Goal: Task Accomplishment & Management: Use online tool/utility

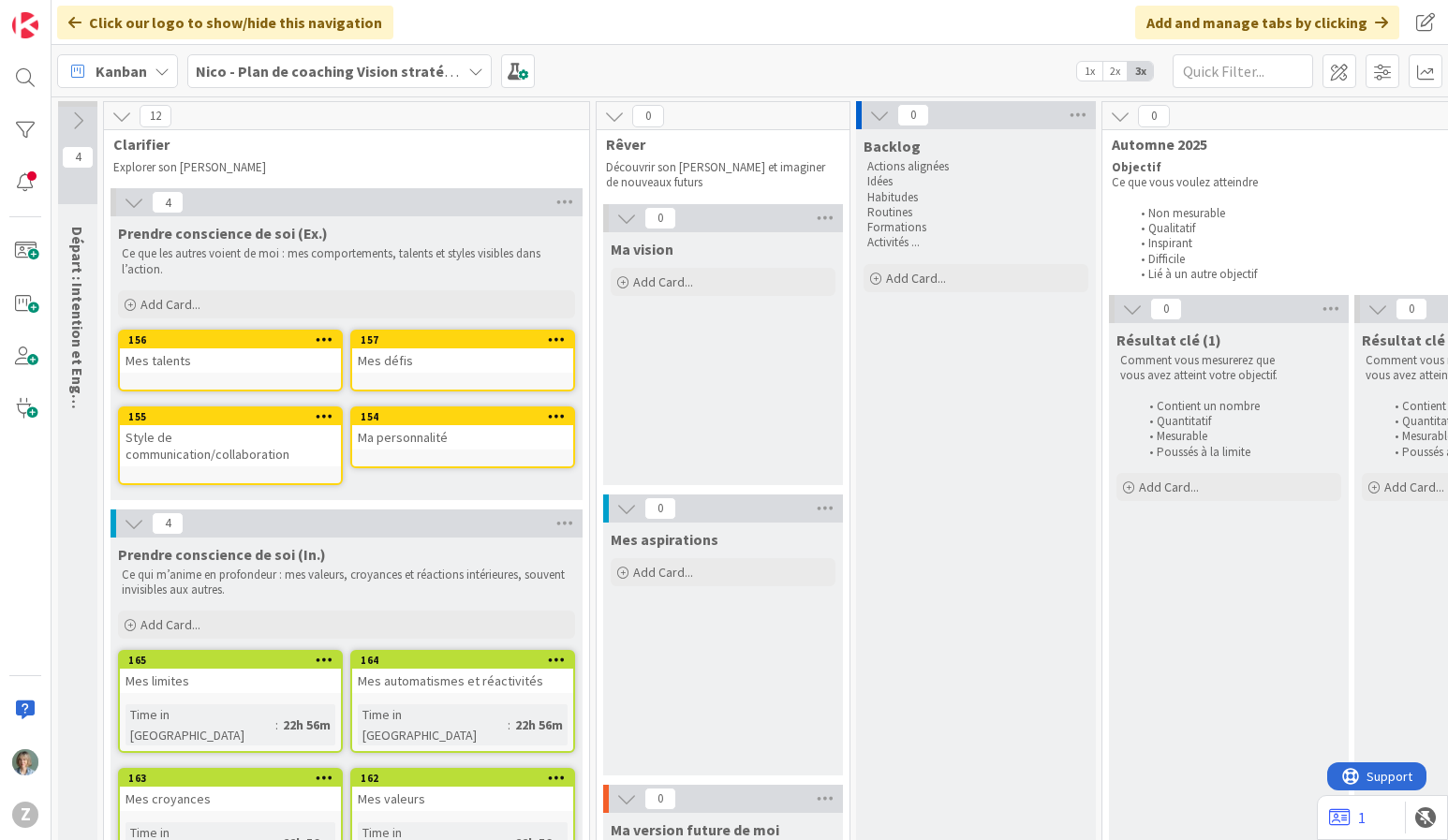
click at [678, 53] on div "Kanban Nico - Plan de coaching Vision stratégique (OKR) 1x 2x 3x" at bounding box center [750, 71] width 1397 height 52
click at [474, 75] on icon at bounding box center [476, 71] width 15 height 15
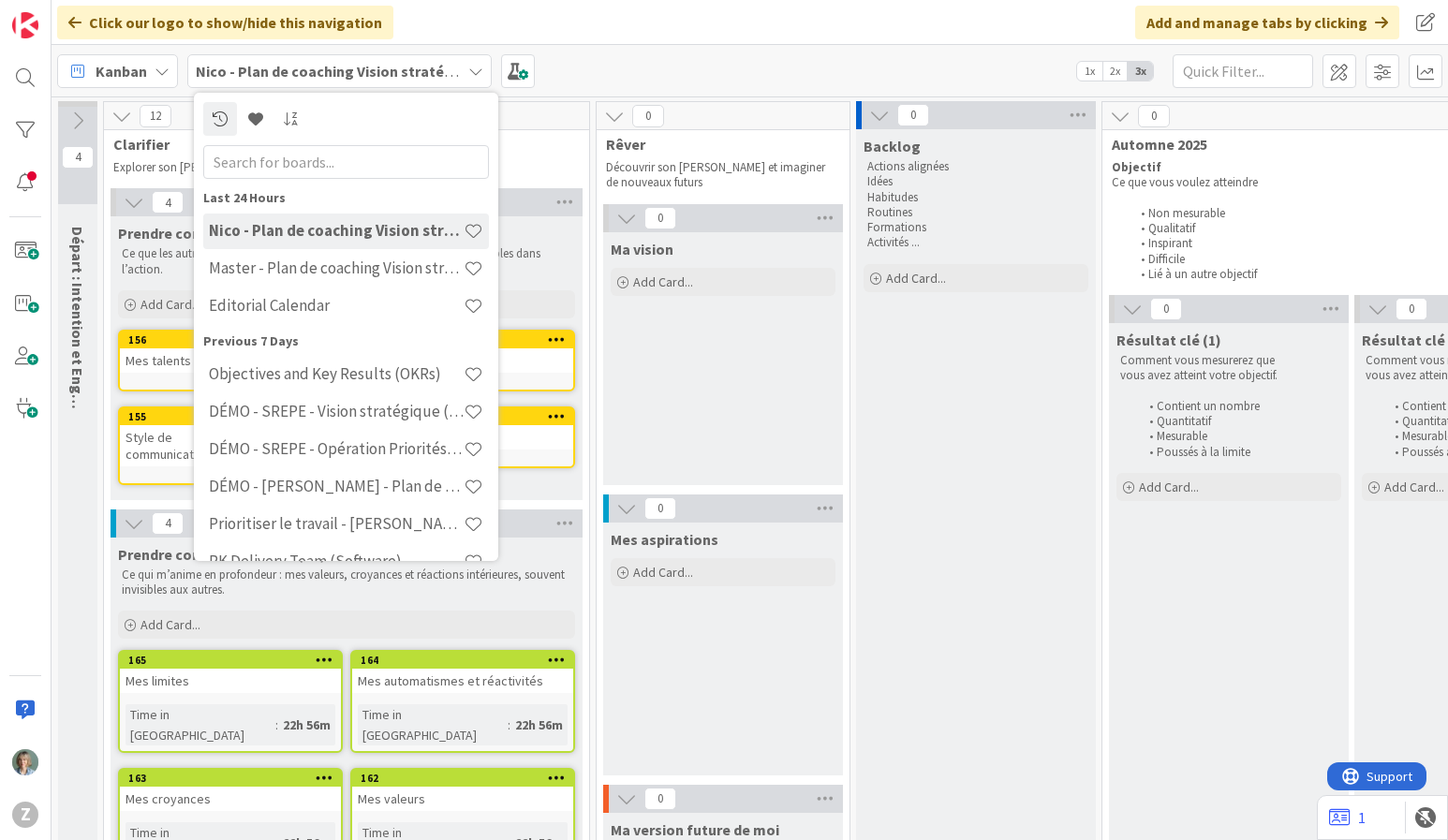
click at [342, 273] on h4 "Master - Plan de coaching Vision stratégique (OKR)" at bounding box center [336, 267] width 255 height 18
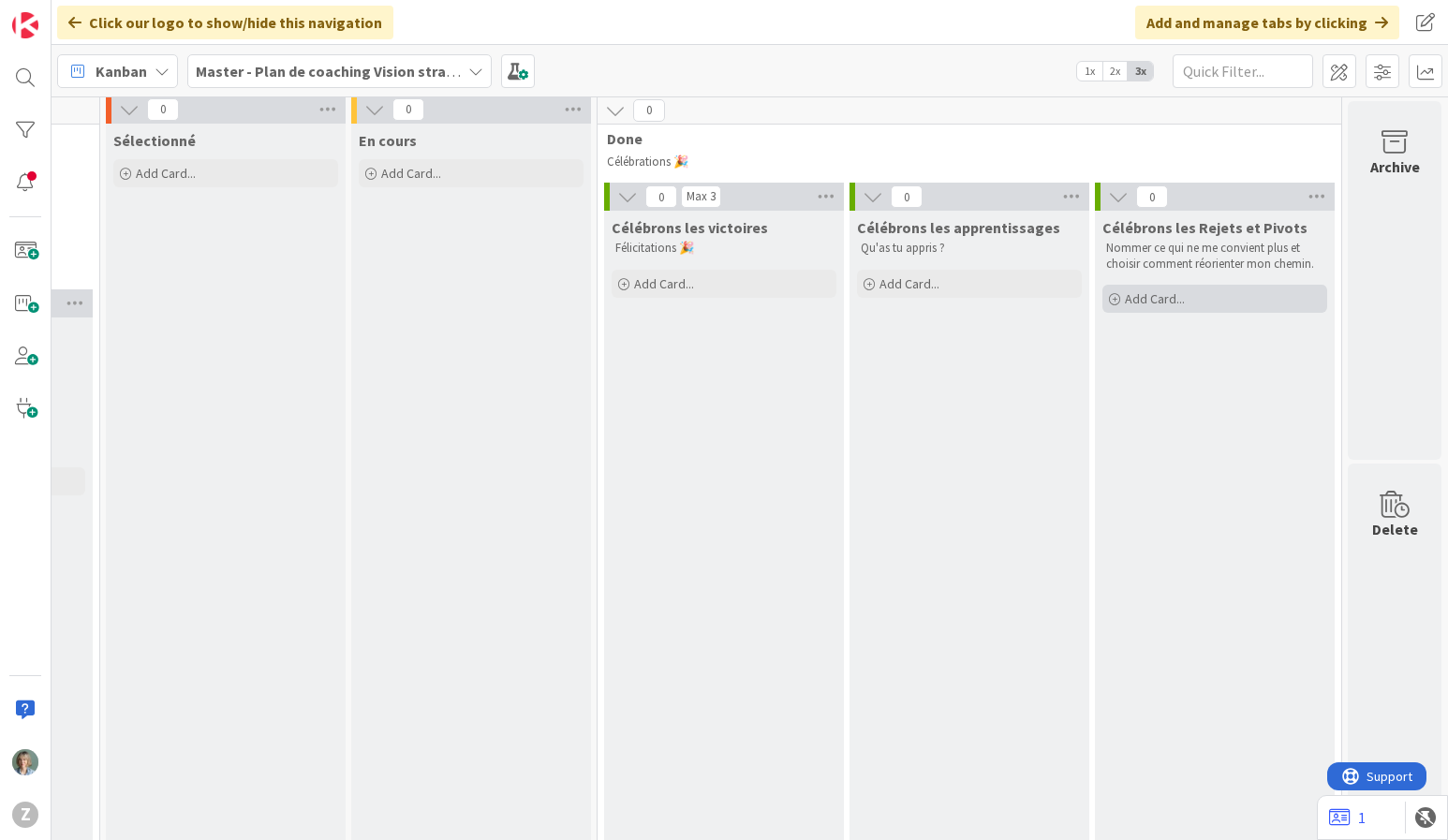
scroll to position [0, 4202]
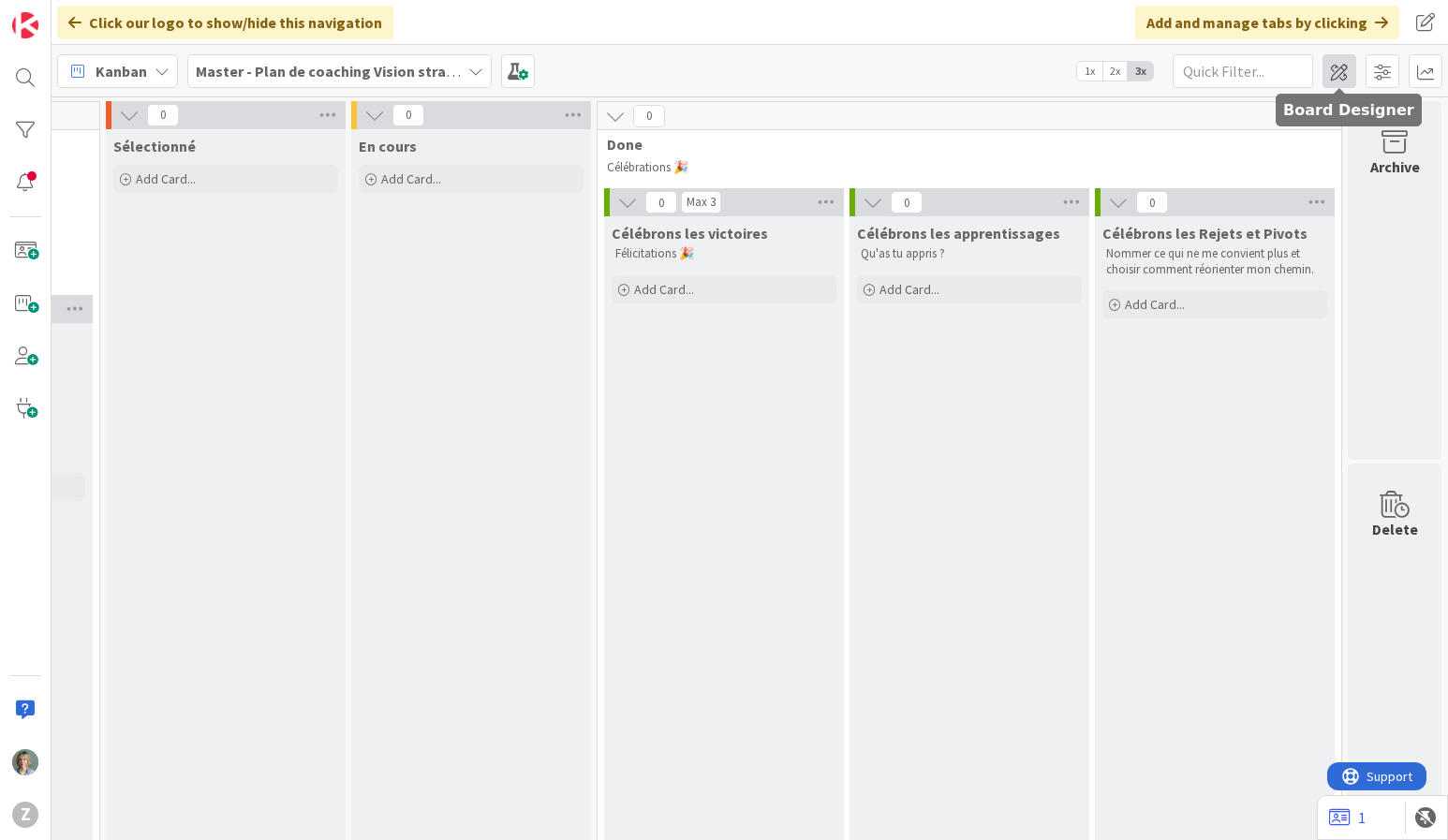
click at [1339, 79] on span at bounding box center [1339, 70] width 34 height 34
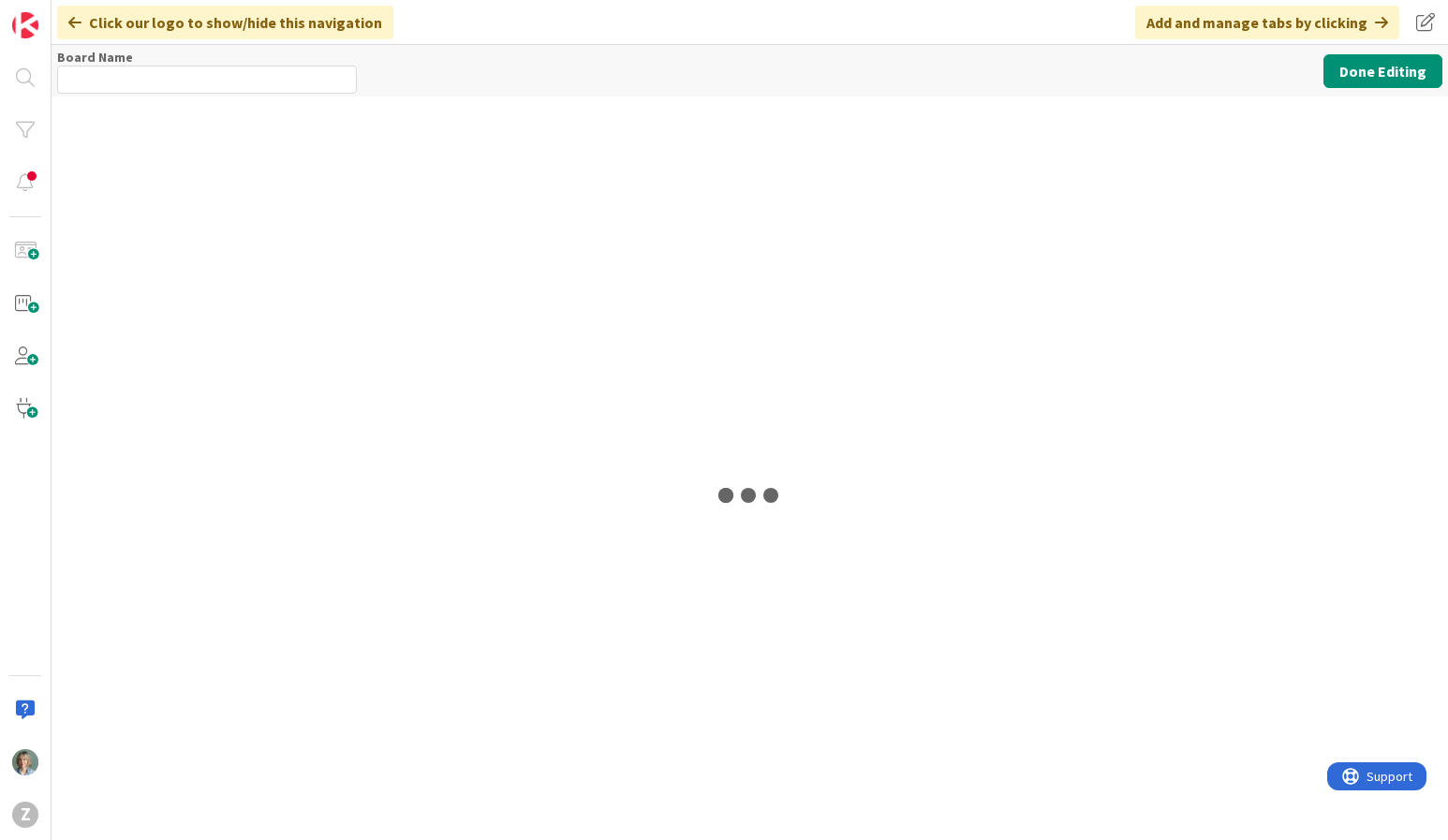
type input "Master - Plan de coaching Vision stratégique (OKR)"
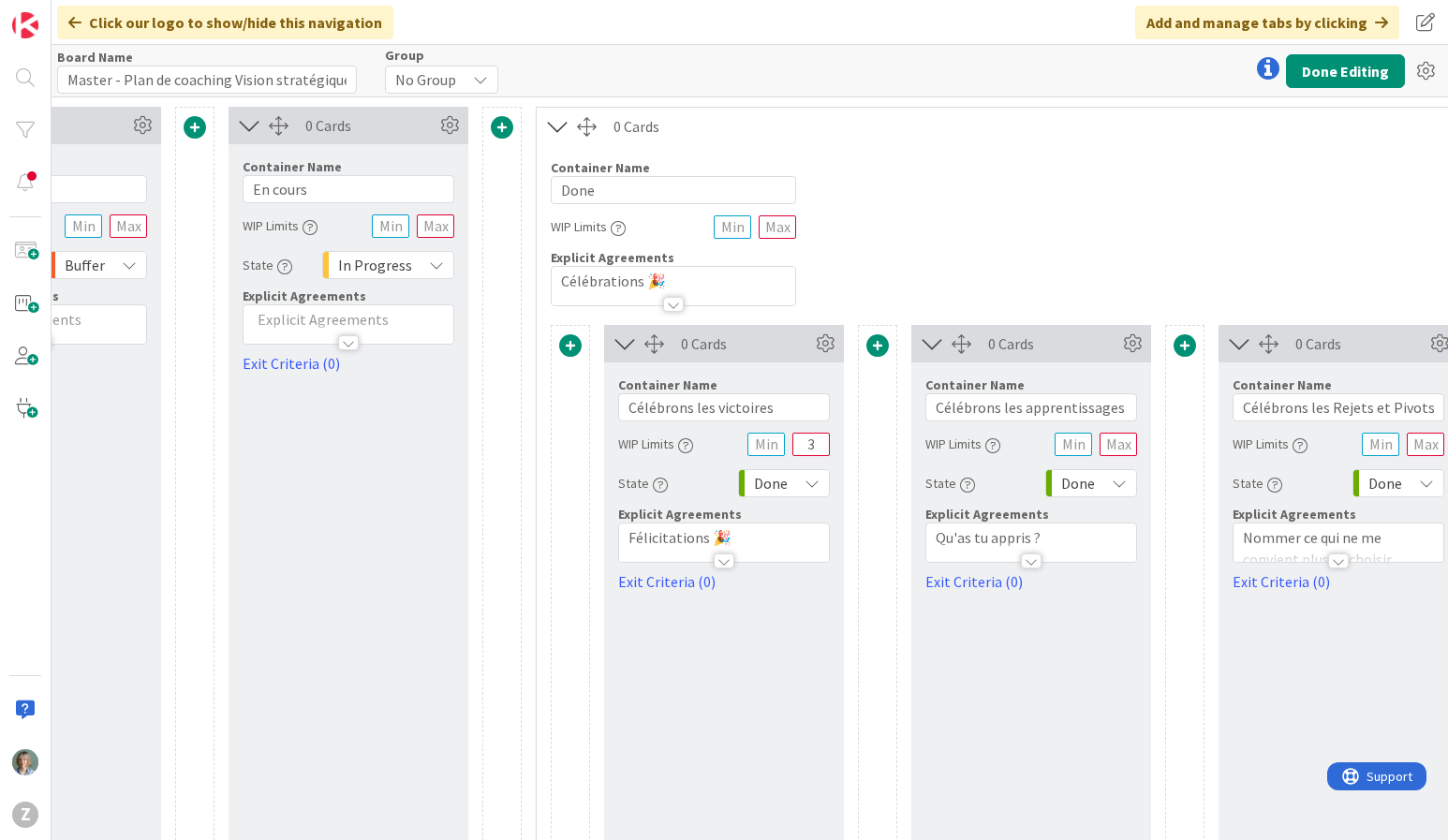
scroll to position [0, 5560]
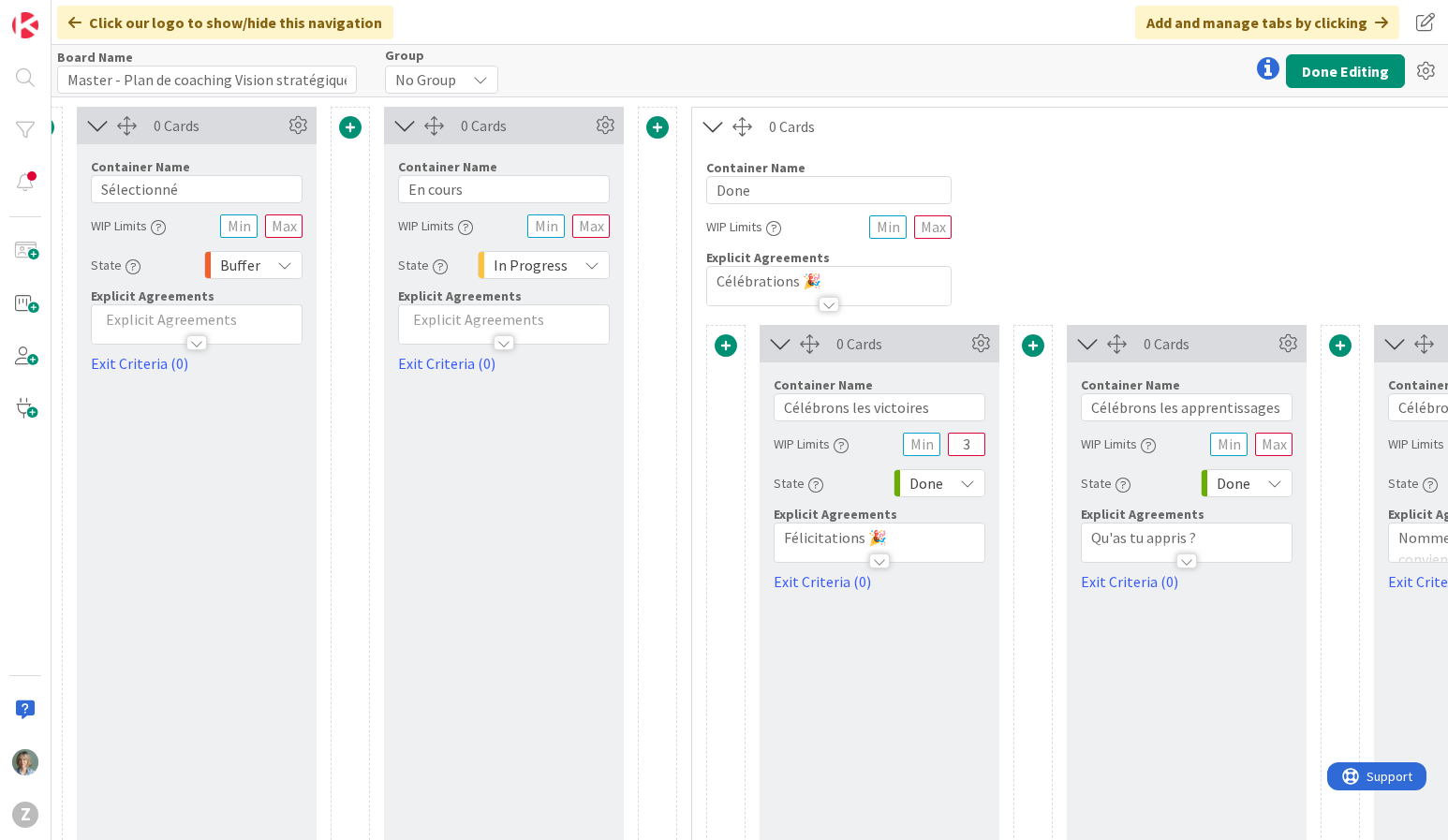
click at [1331, 88] on div "Board Name 50 / 64 Master - Plan de coaching Vision stratégique (OKR) Group No …" at bounding box center [750, 71] width 1397 height 52
click at [1335, 78] on button "Done Editing" at bounding box center [1346, 70] width 119 height 34
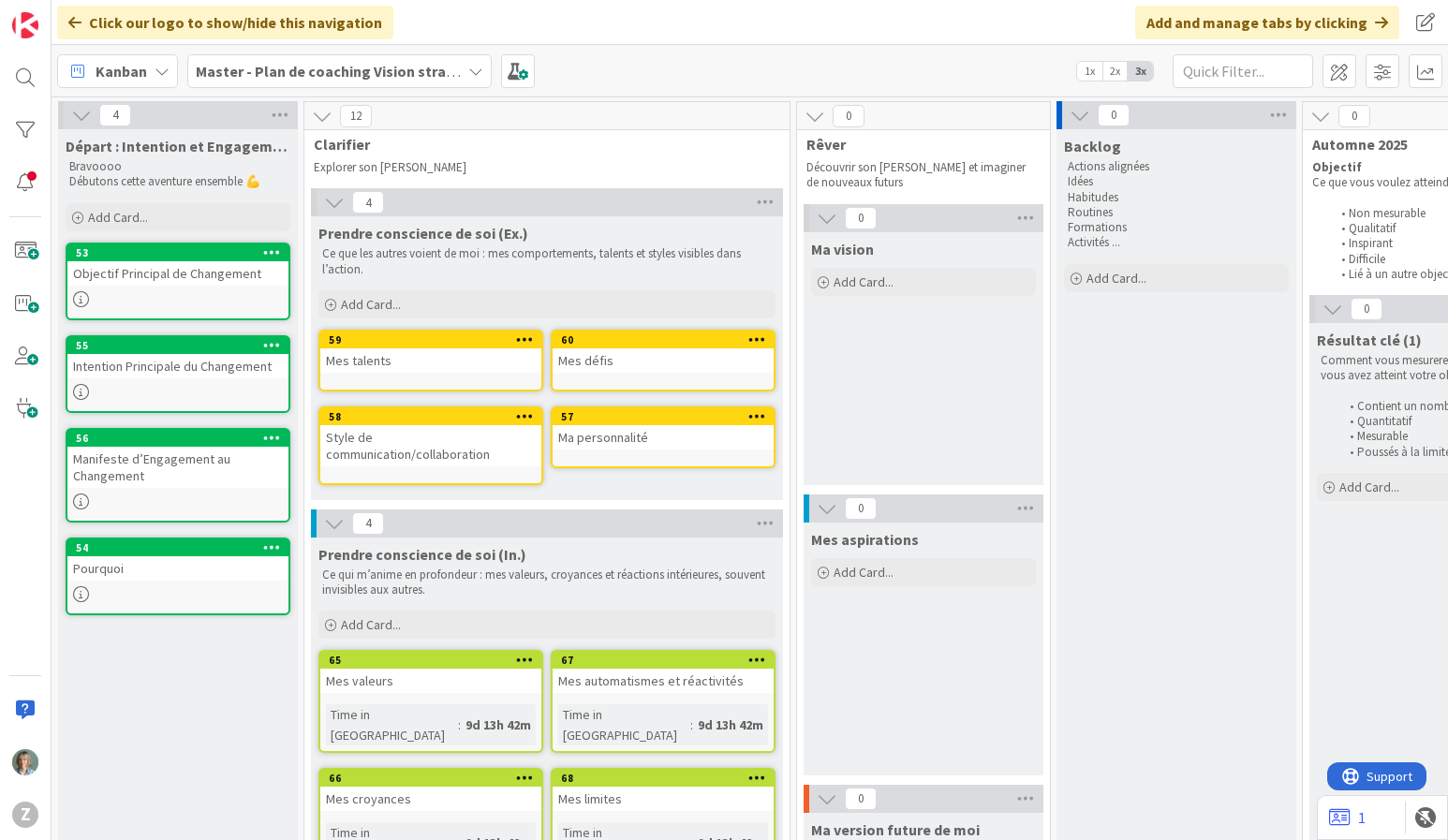
click at [470, 73] on icon at bounding box center [476, 71] width 15 height 15
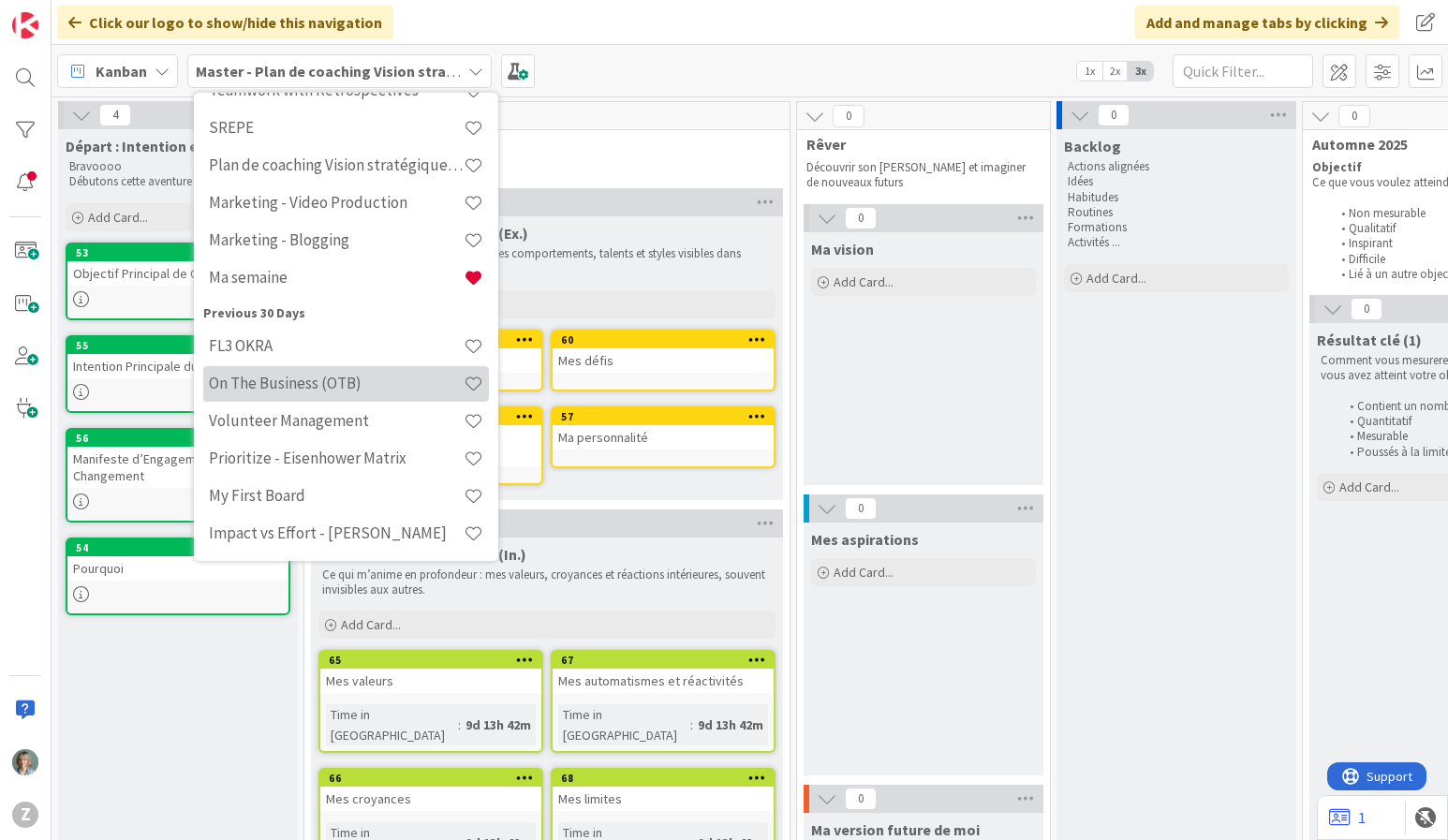
scroll to position [585, 0]
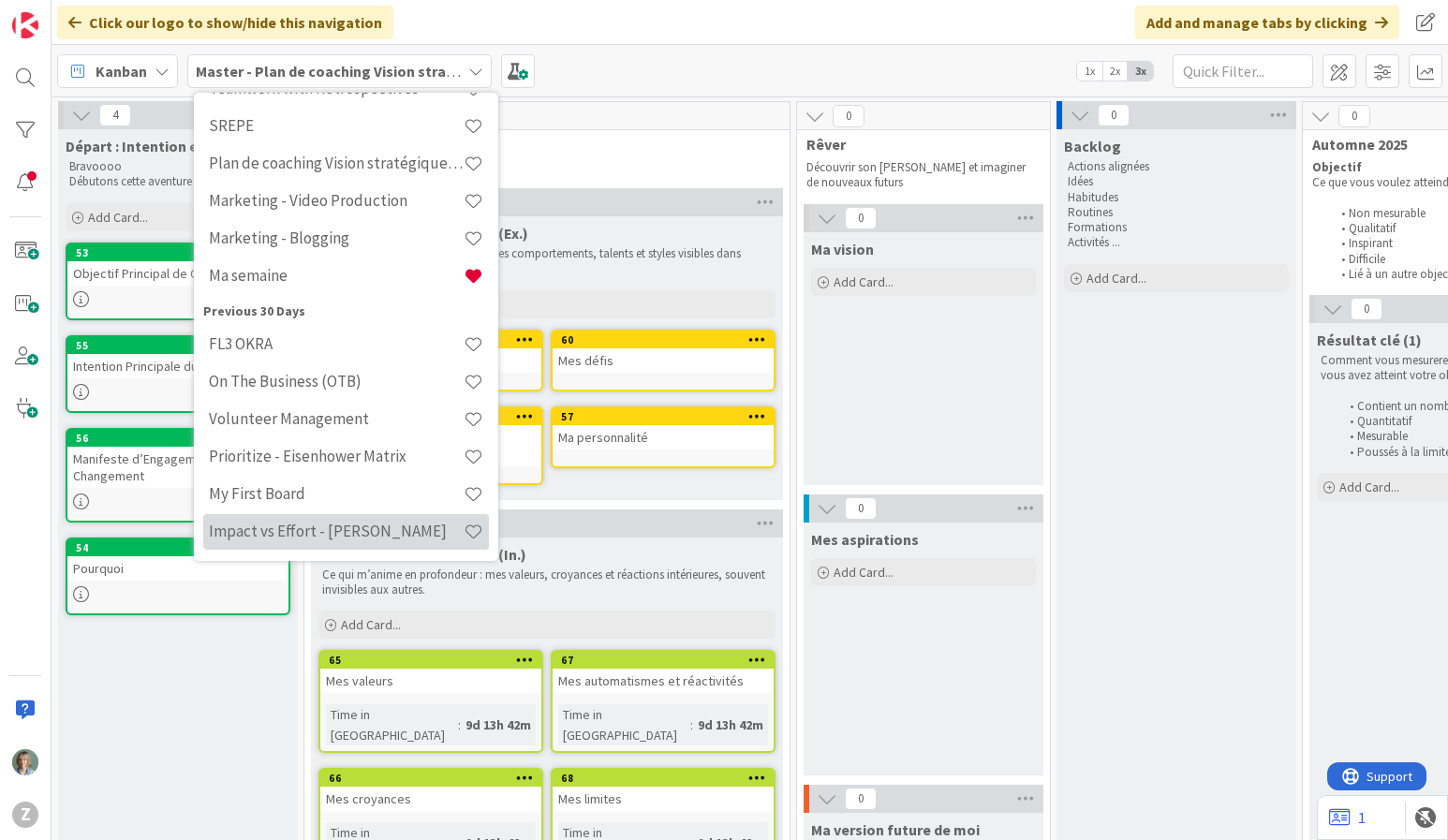
click at [406, 519] on div "Impact vs Effort - Patrick Remillard" at bounding box center [345, 532] width 286 height 36
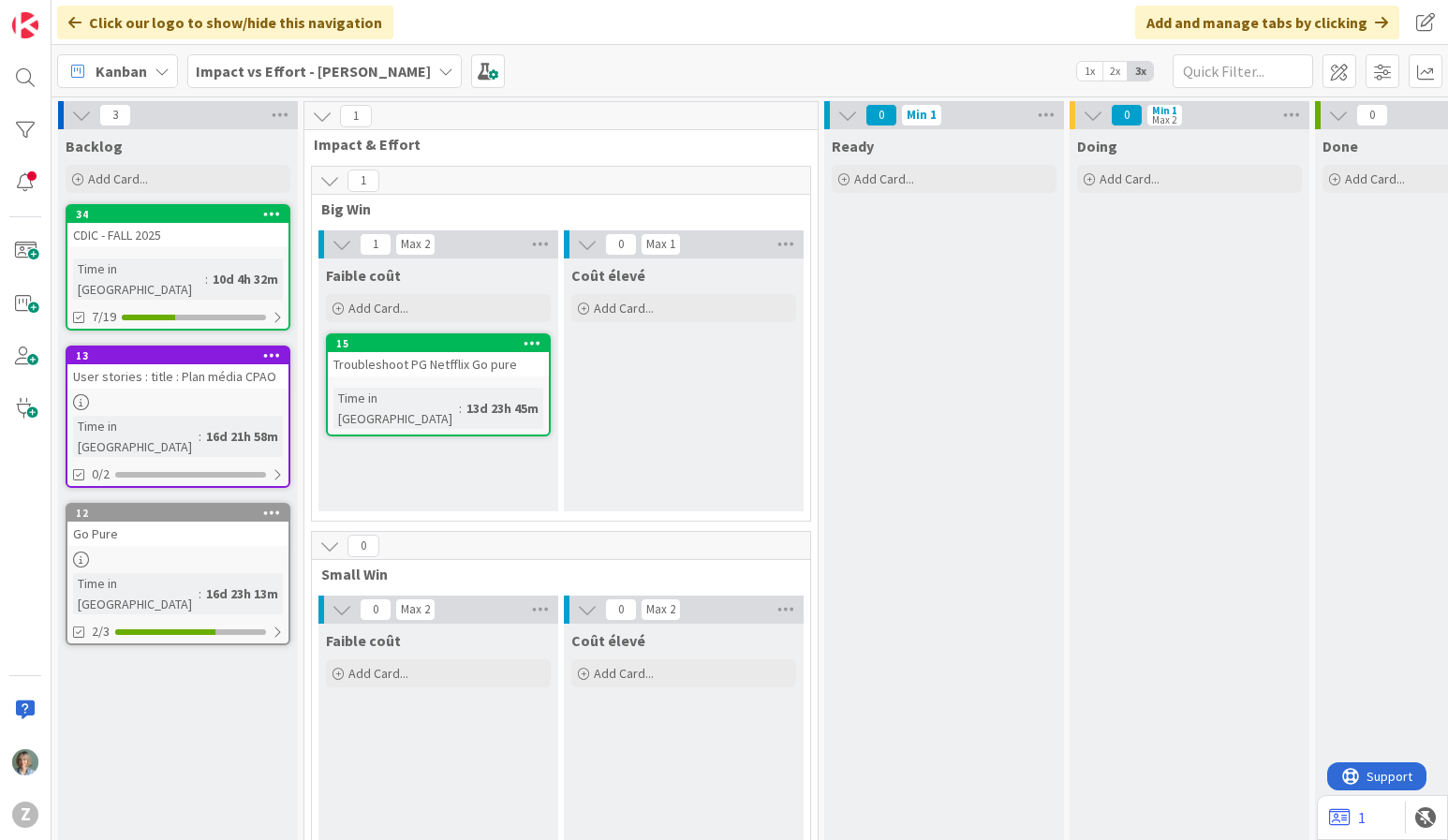
click at [958, 679] on div "Ready Add Card..." at bounding box center [944, 513] width 240 height 768
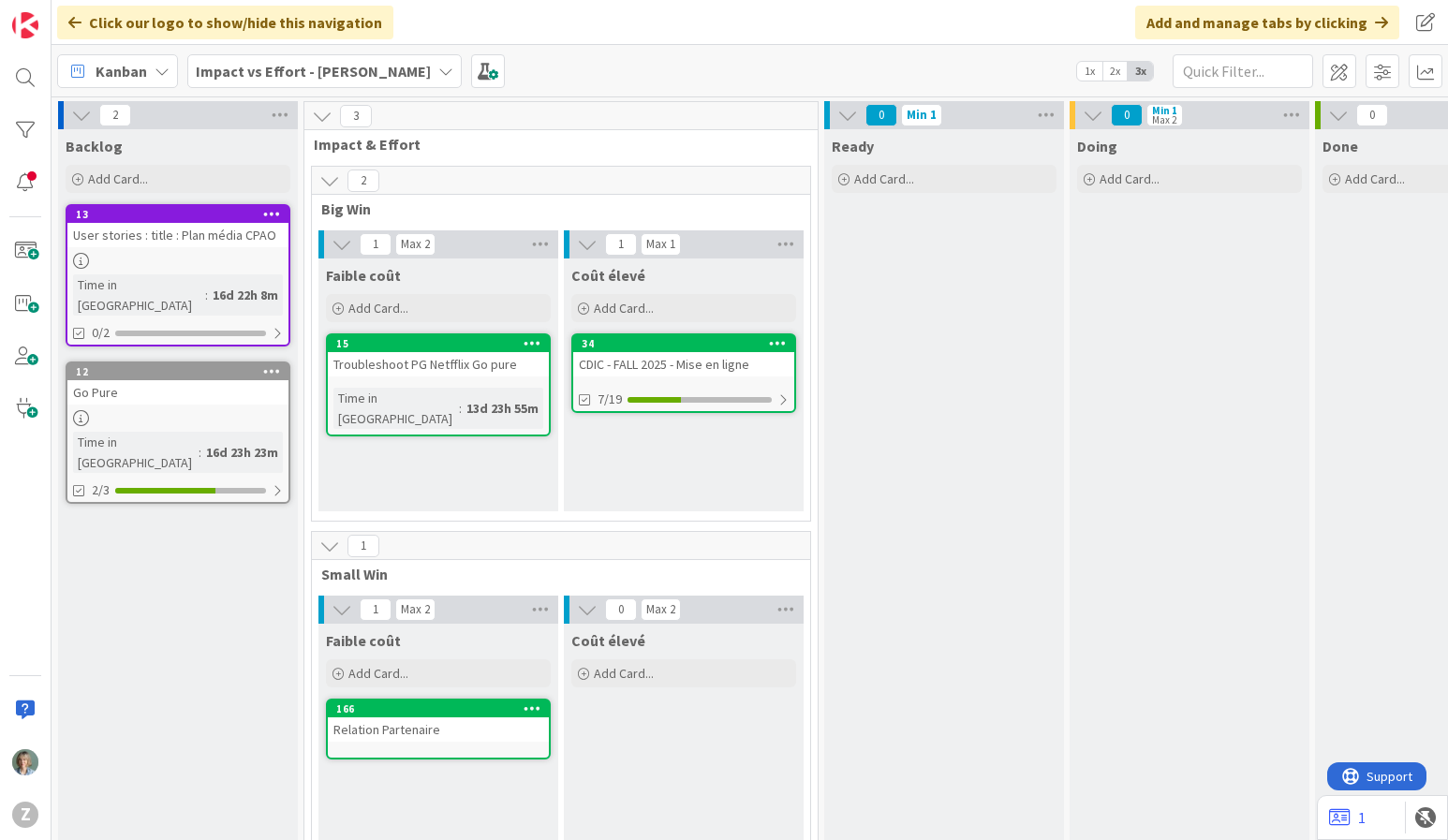
drag, startPoint x: 1081, startPoint y: 38, endPoint x: 1324, endPoint y: 31, distance: 243.1
click at [1082, 38] on div "Click our logo to show/hide this navigation Add and manage tabs by clicking" at bounding box center [750, 22] width 1397 height 45
click at [1344, 74] on span at bounding box center [1339, 70] width 34 height 34
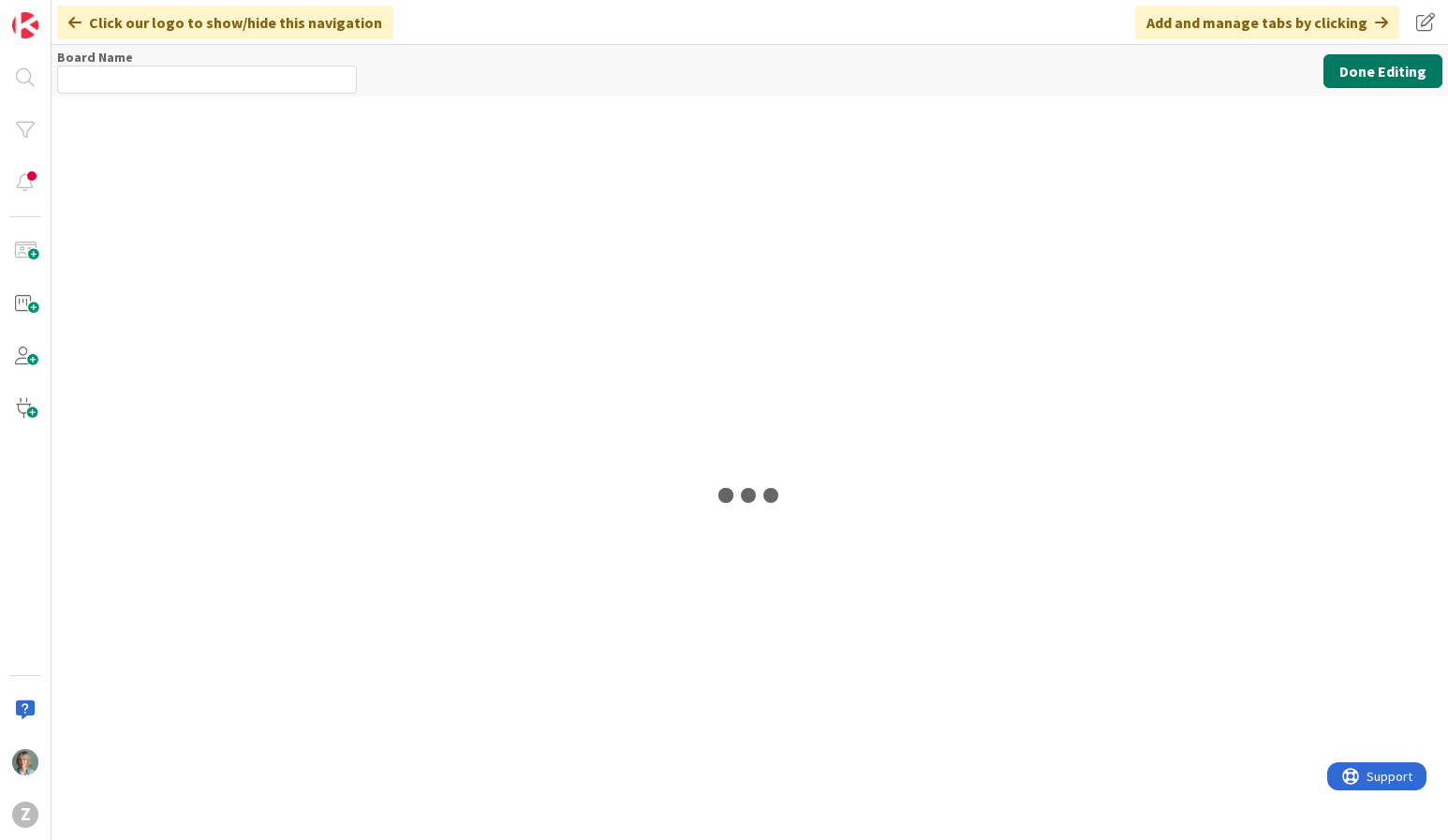
type input "Impact vs Effort - Patrick Remillard"
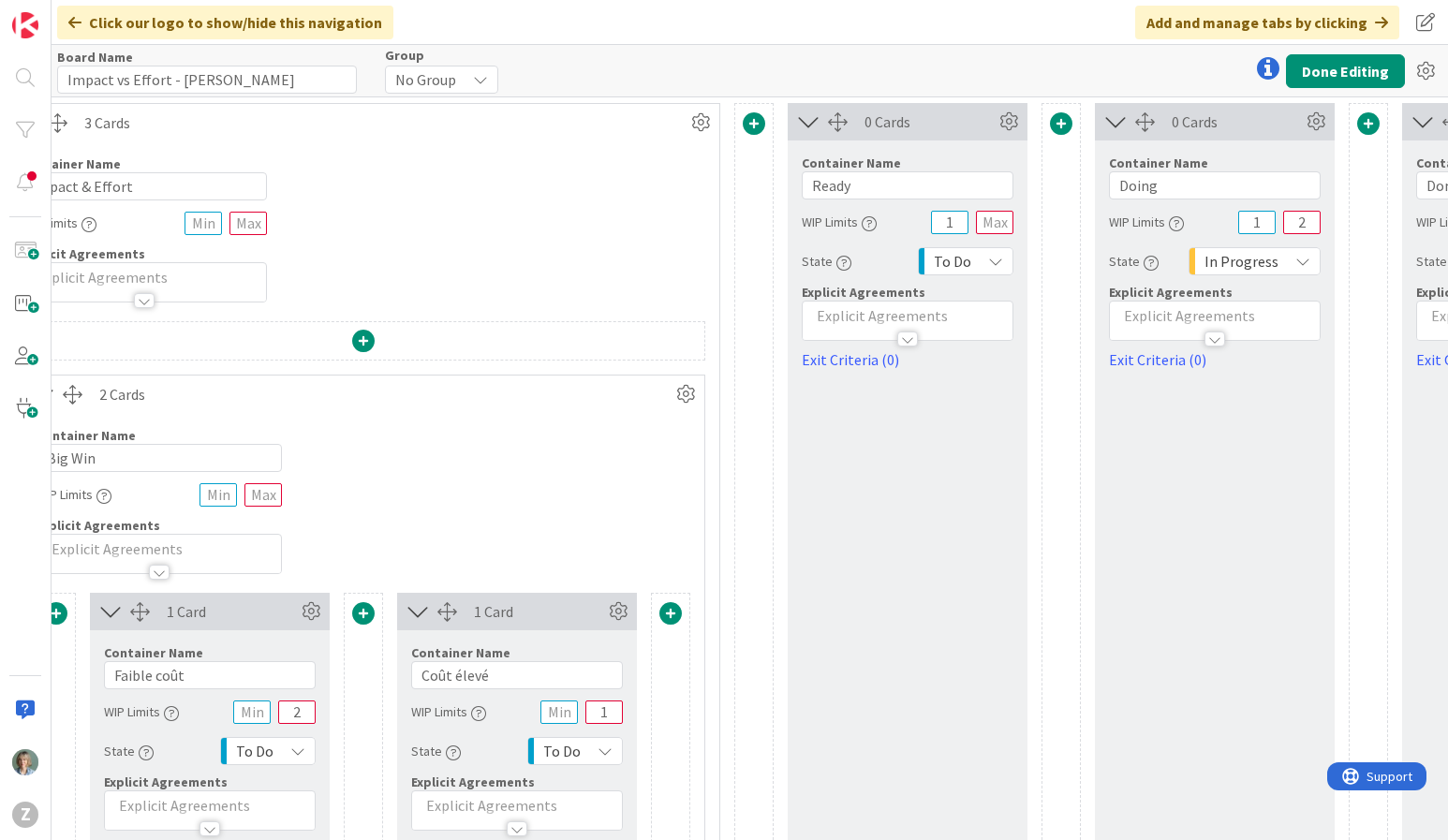
scroll to position [0, 415]
click at [1062, 127] on span at bounding box center [1060, 127] width 22 height 22
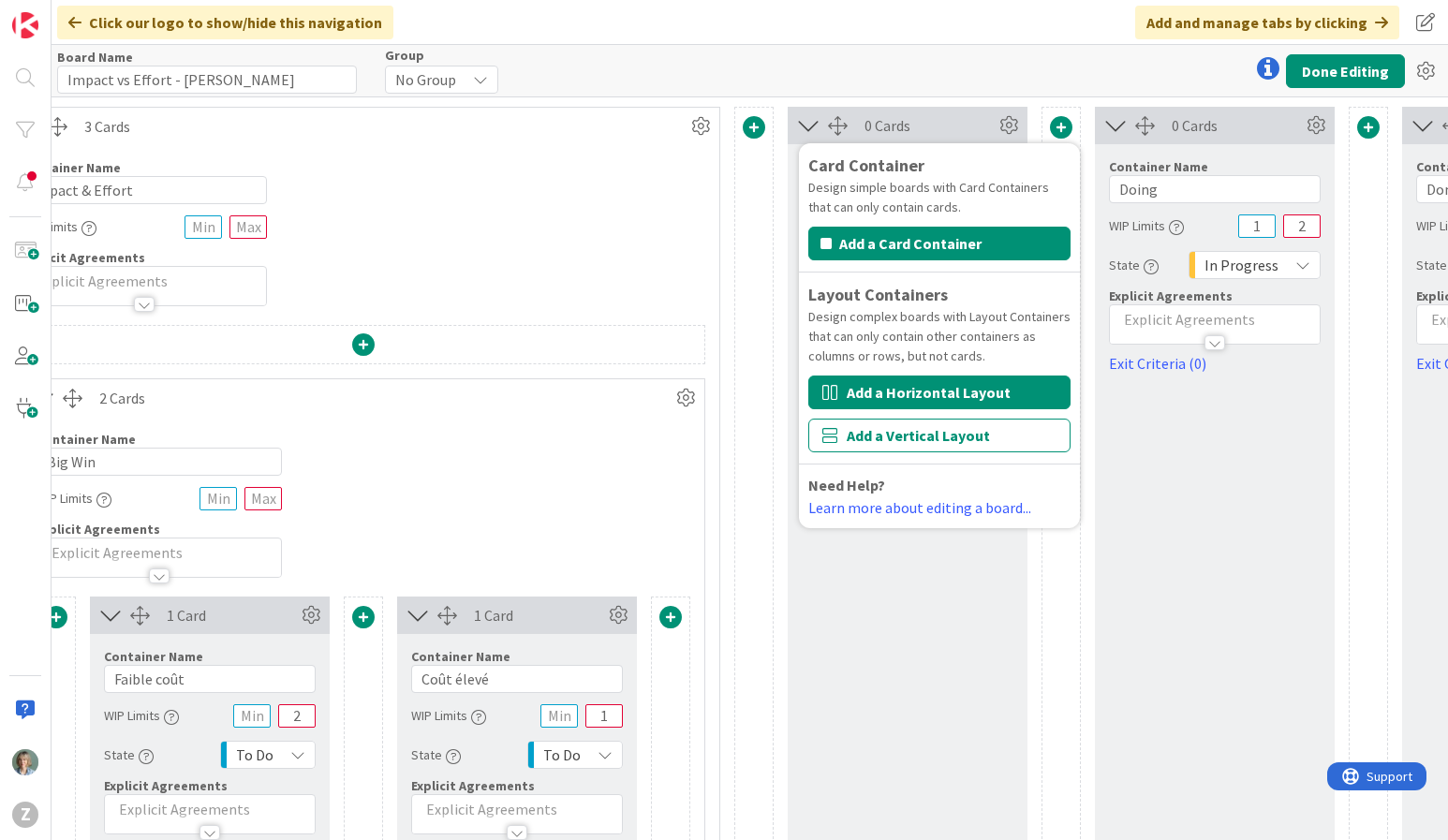
click at [963, 395] on button "Add a Horizontal Layout" at bounding box center [939, 392] width 263 height 34
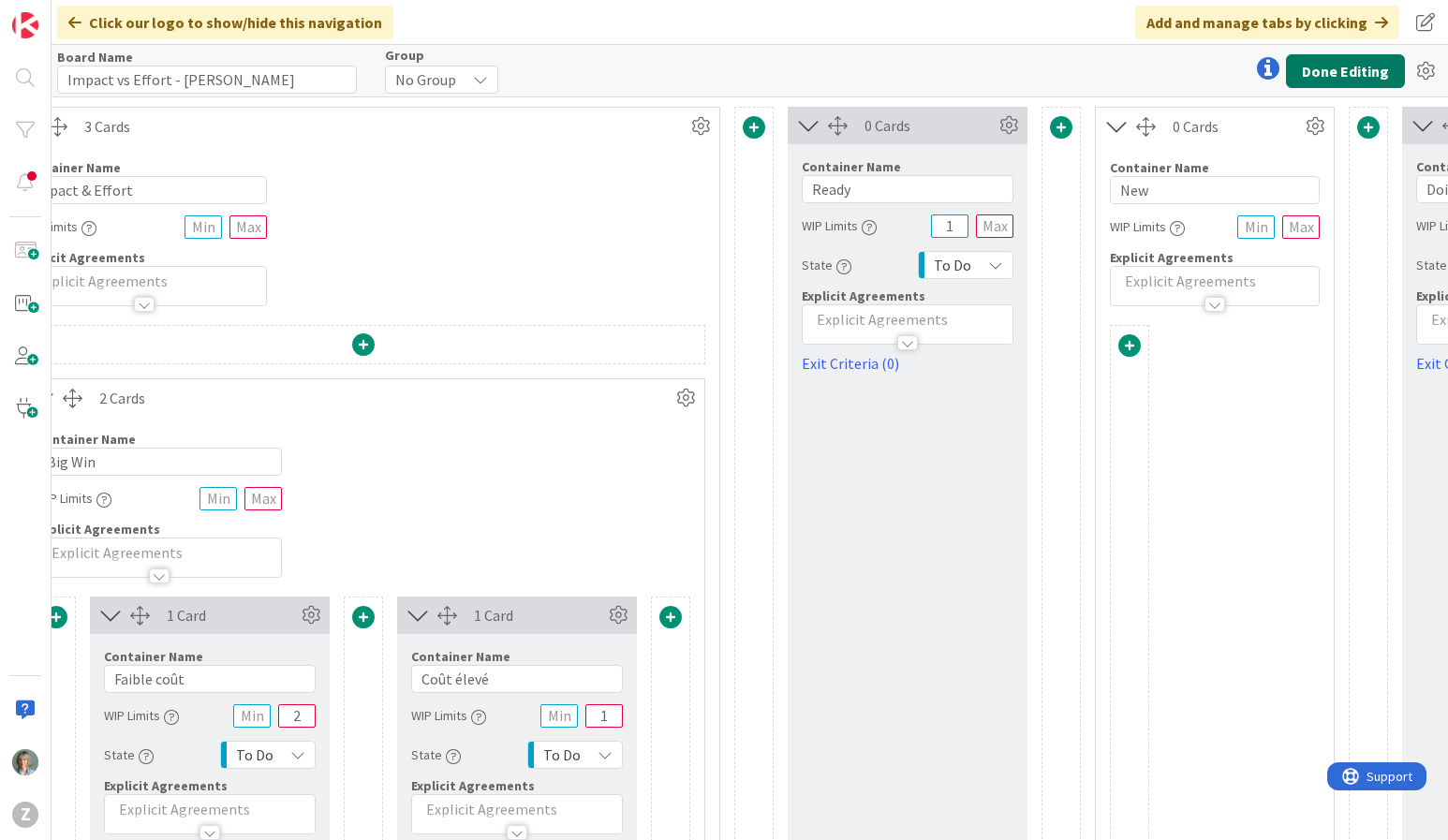
click at [1379, 68] on button "Done Editing" at bounding box center [1346, 70] width 119 height 34
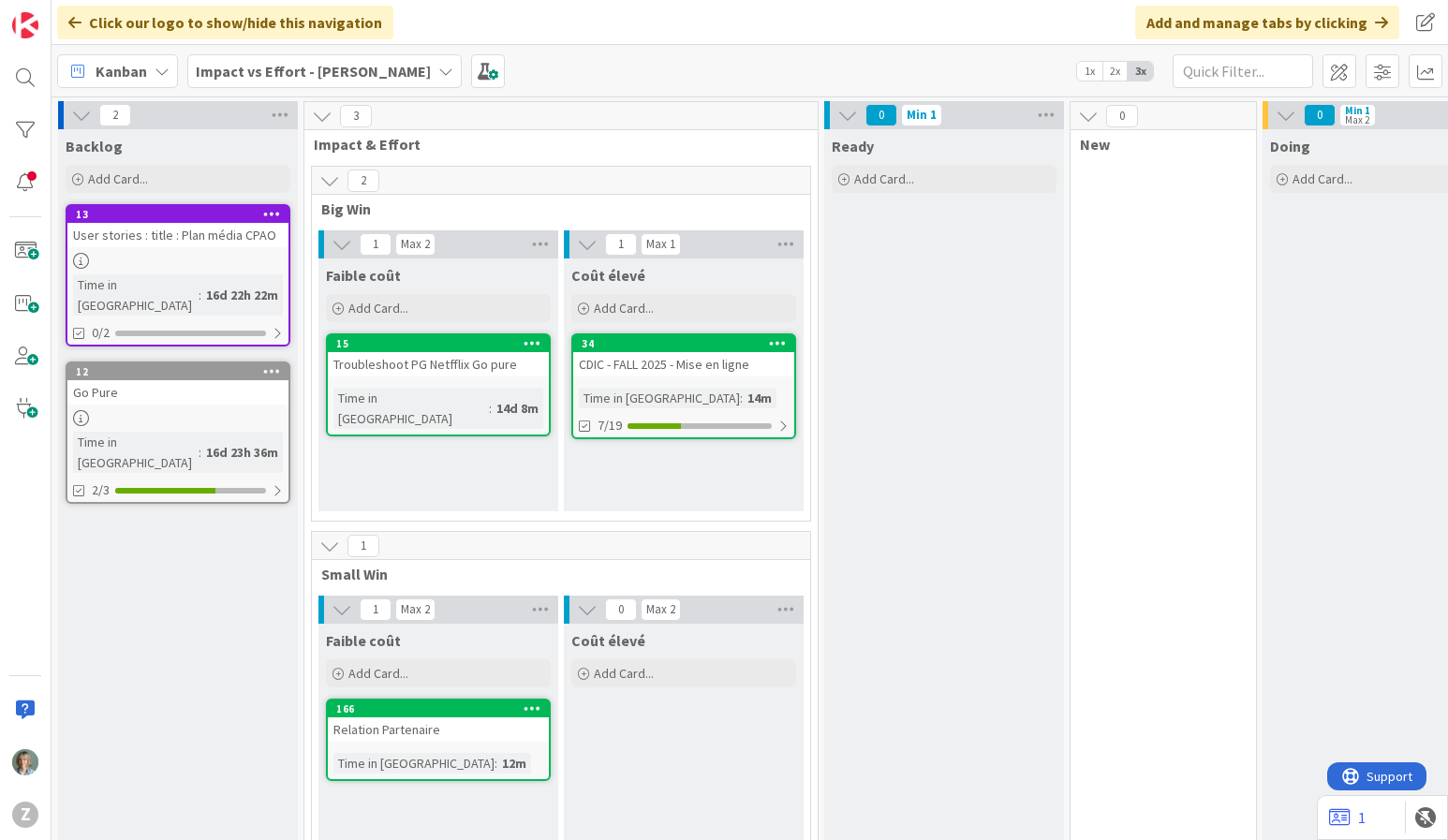
click at [1239, 377] on div "0 New" at bounding box center [1163, 499] width 188 height 797
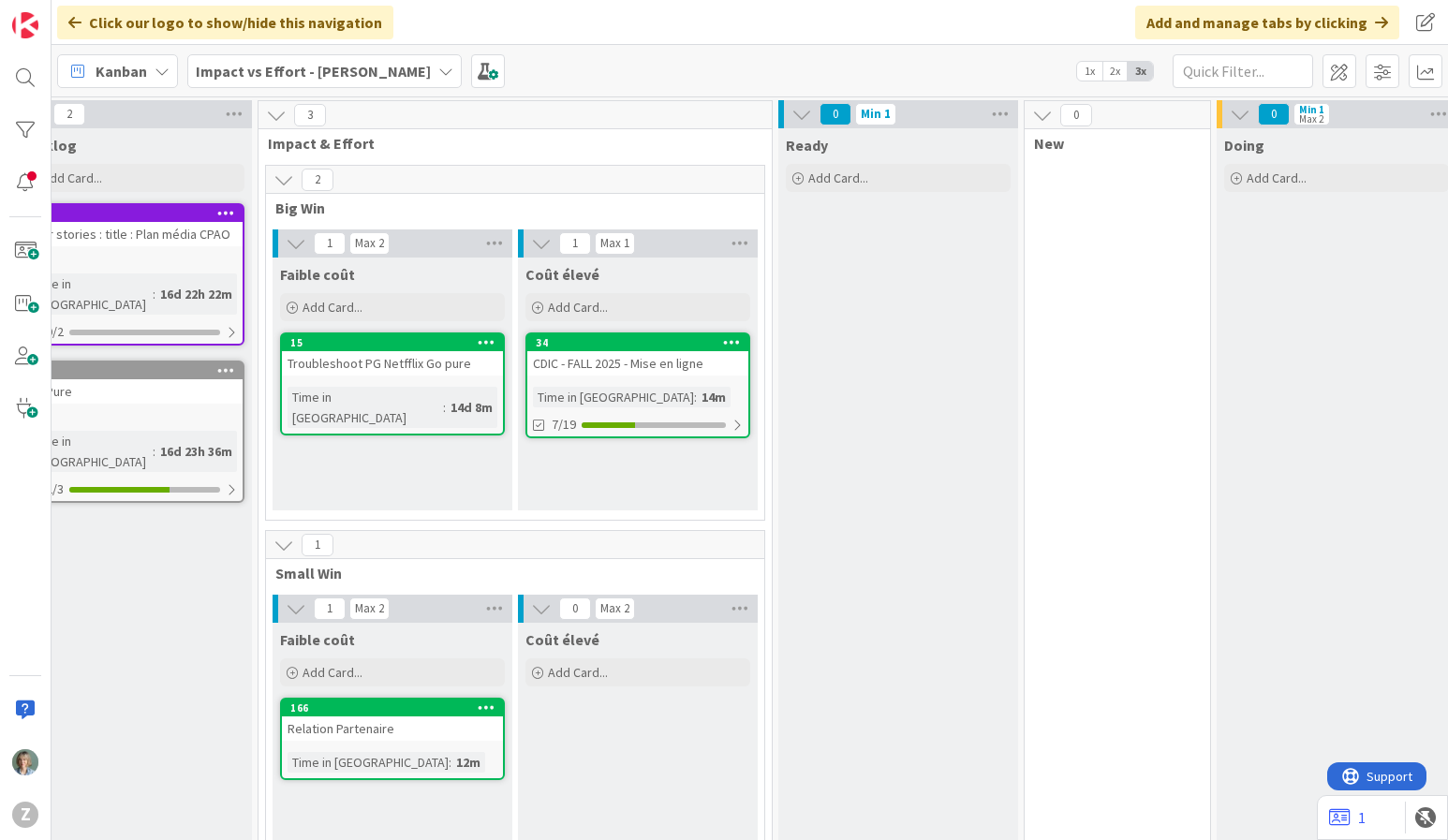
scroll to position [1, 0]
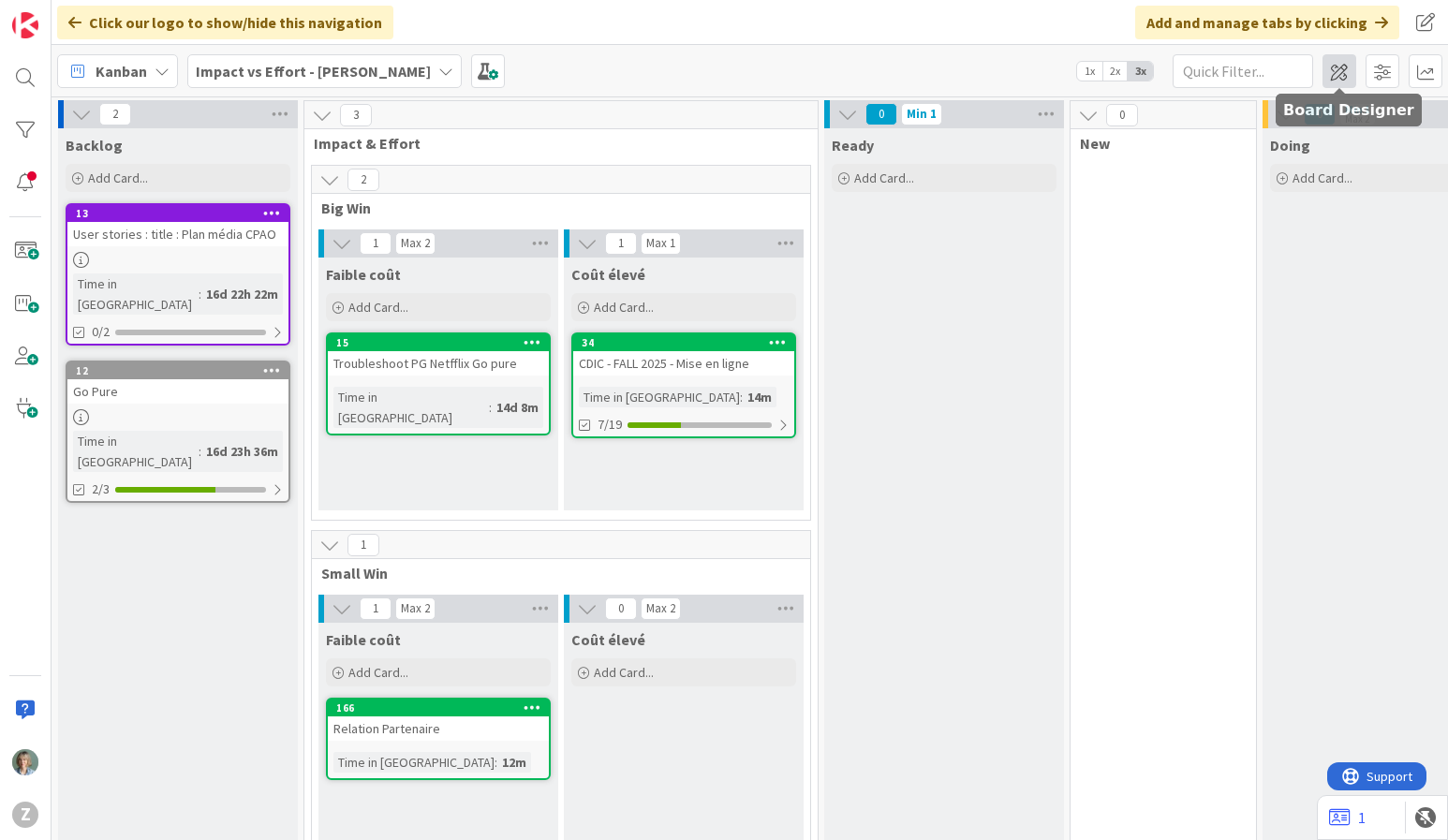
click at [1334, 60] on span at bounding box center [1339, 70] width 34 height 34
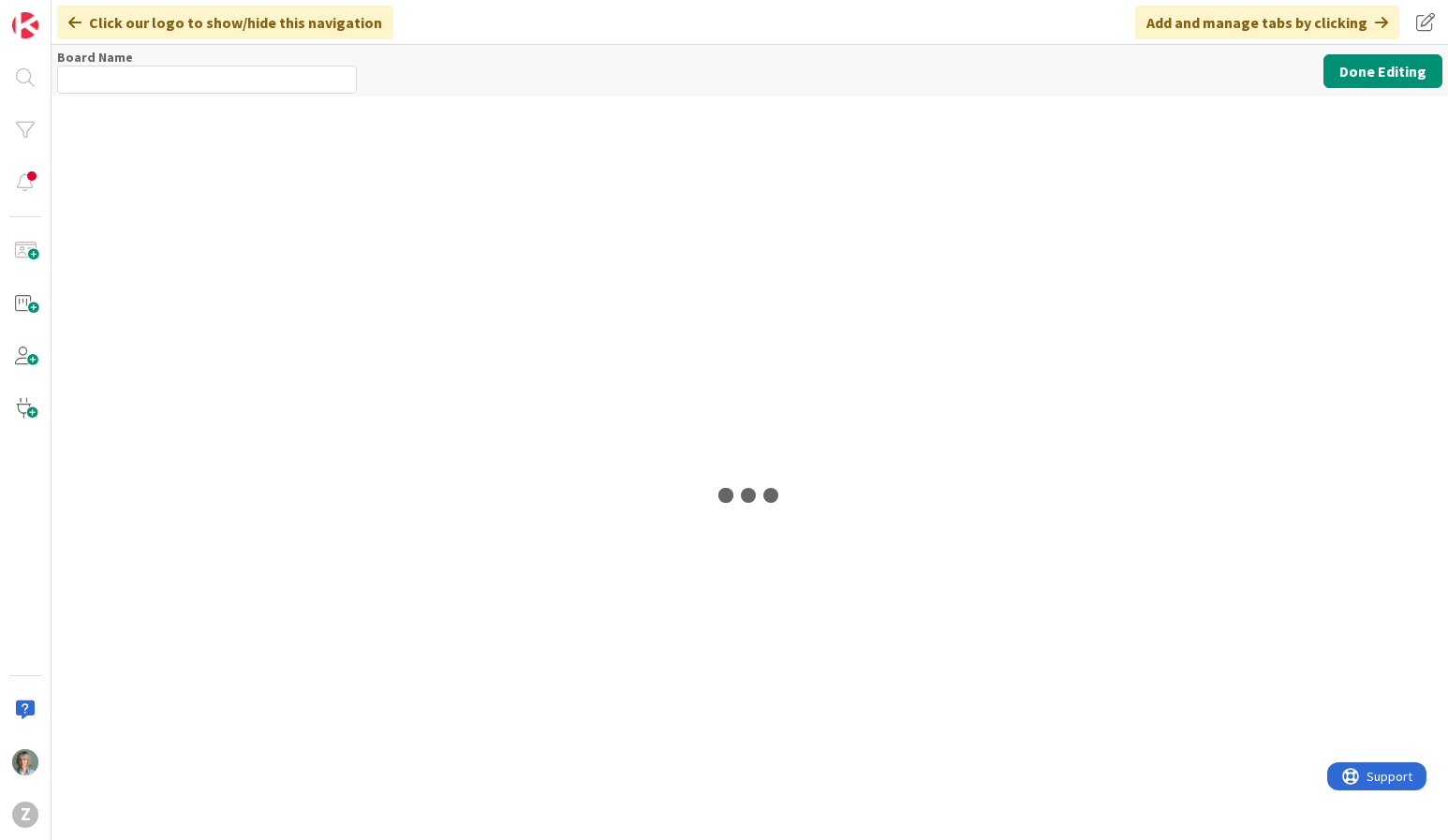
type input "Impact vs Effort - [PERSON_NAME]"
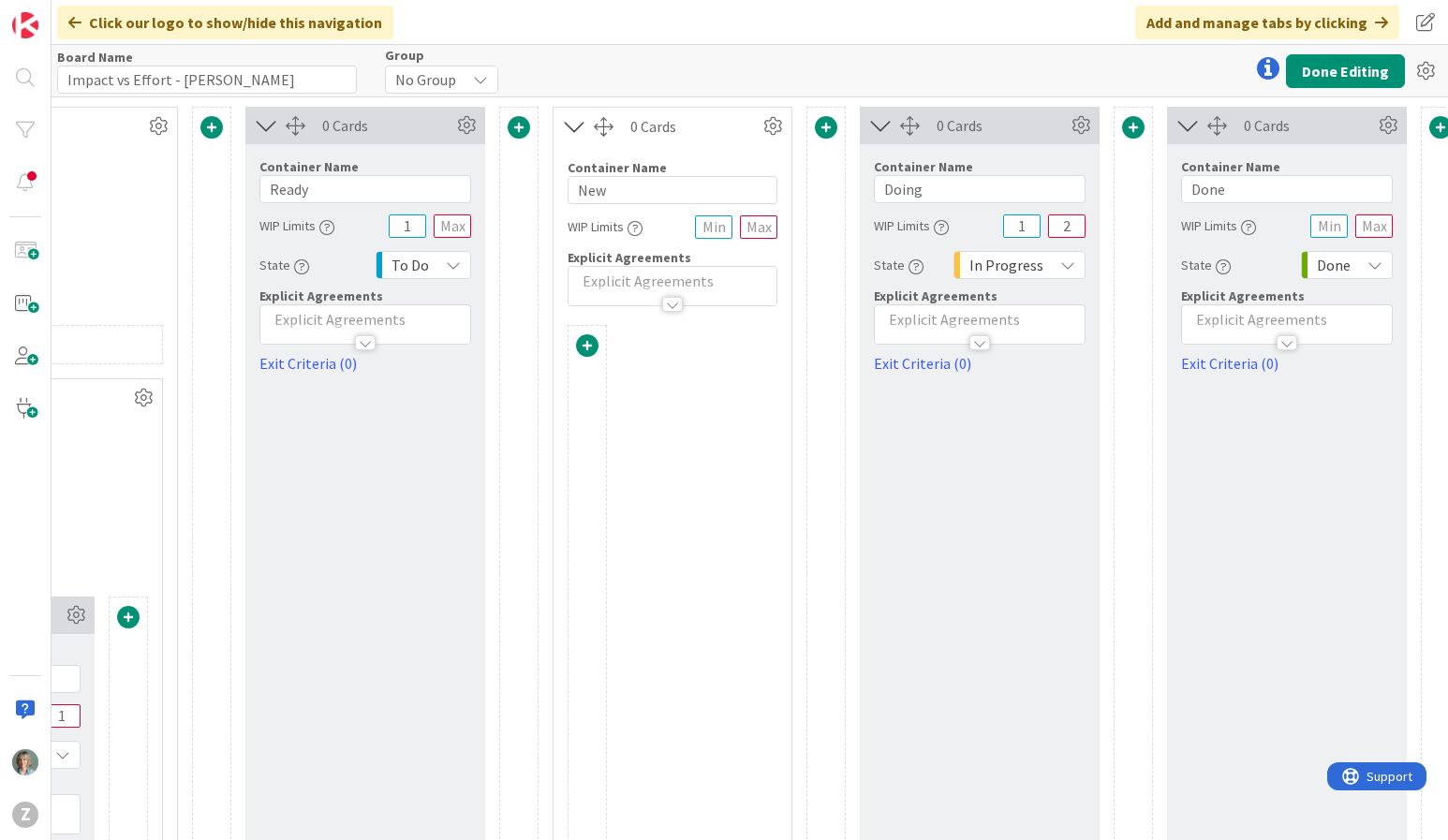
scroll to position [0, 963]
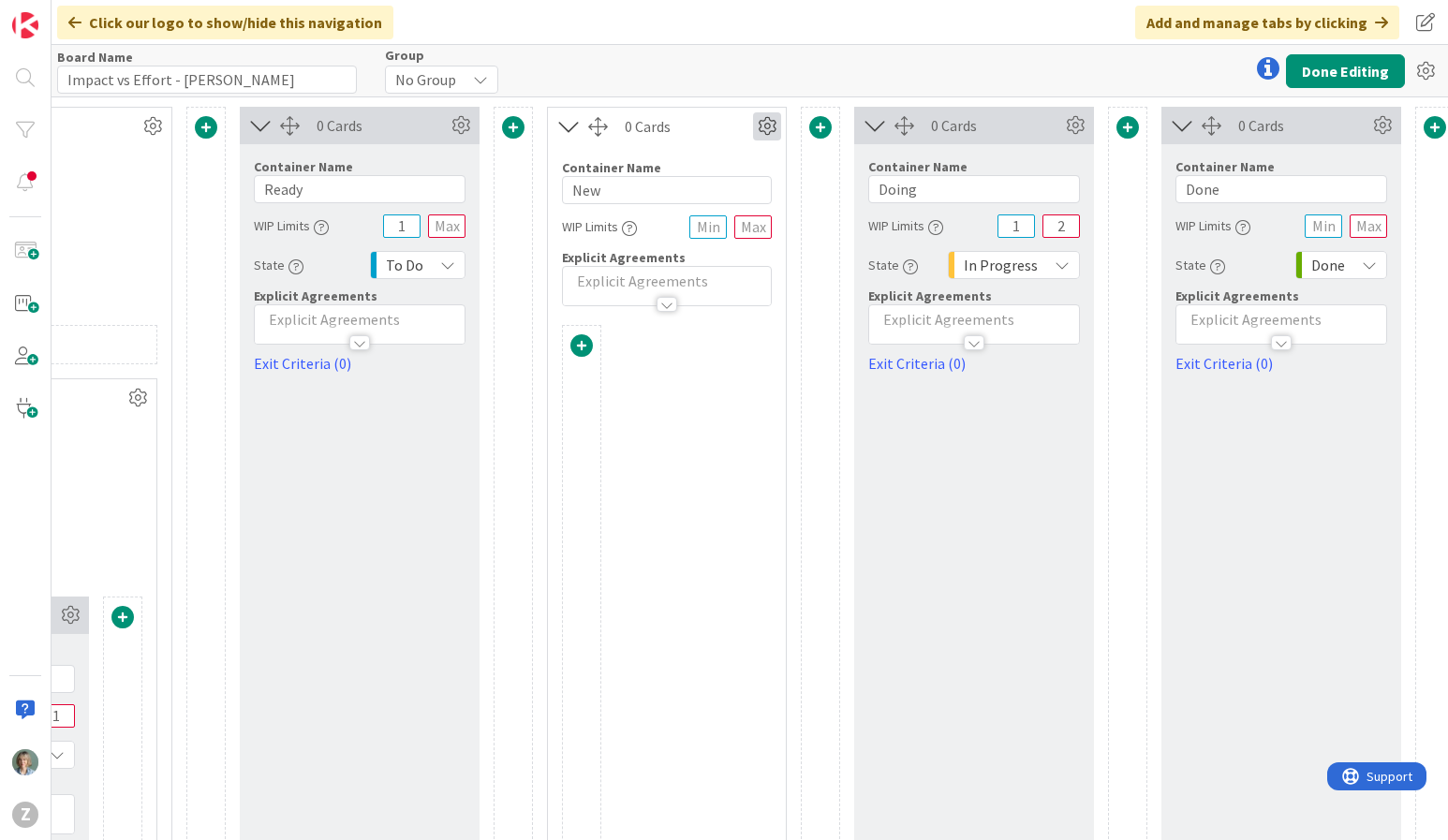
click at [774, 125] on icon at bounding box center [767, 126] width 28 height 28
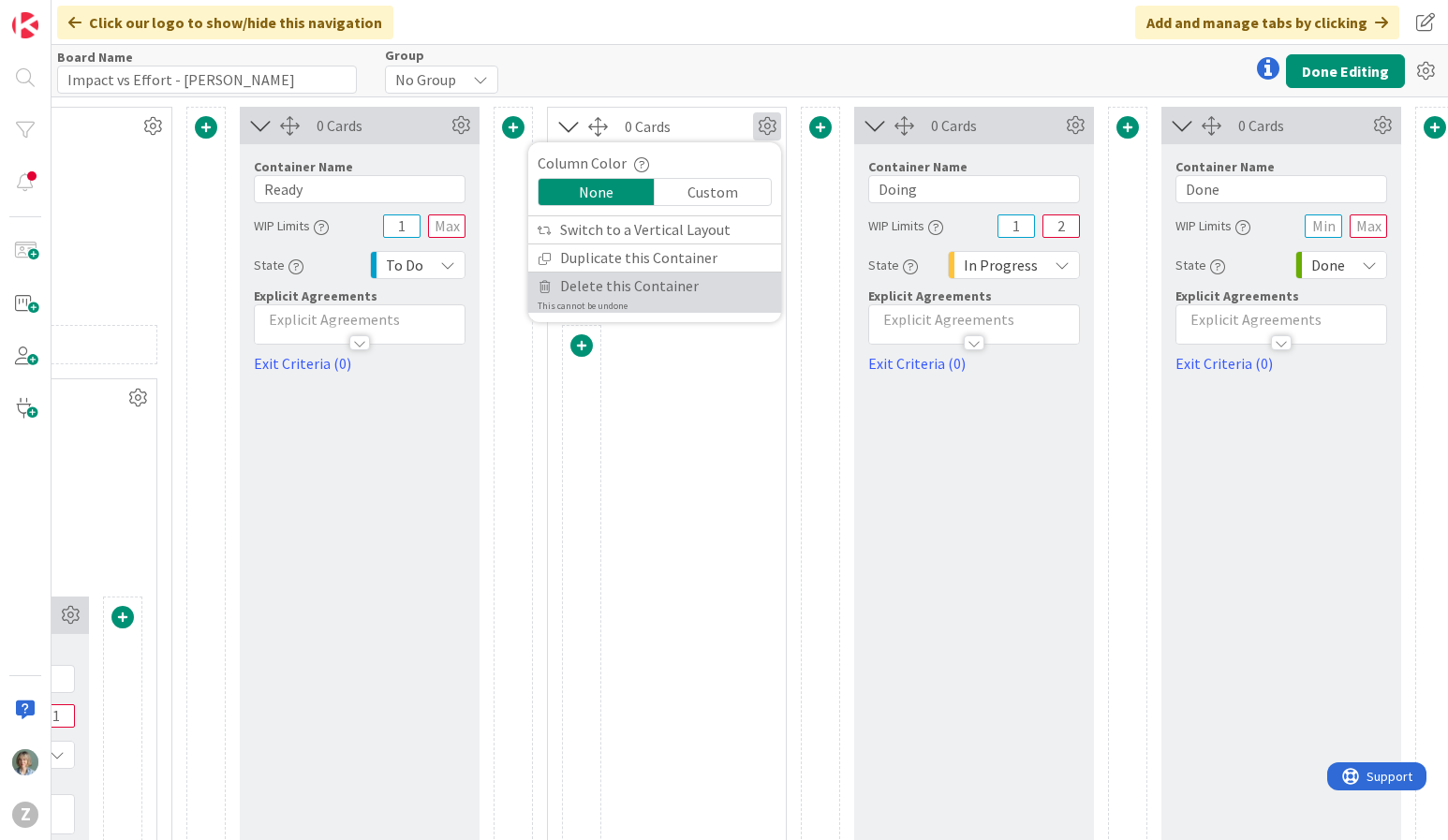
click at [655, 293] on span "Delete this Container" at bounding box center [629, 286] width 139 height 27
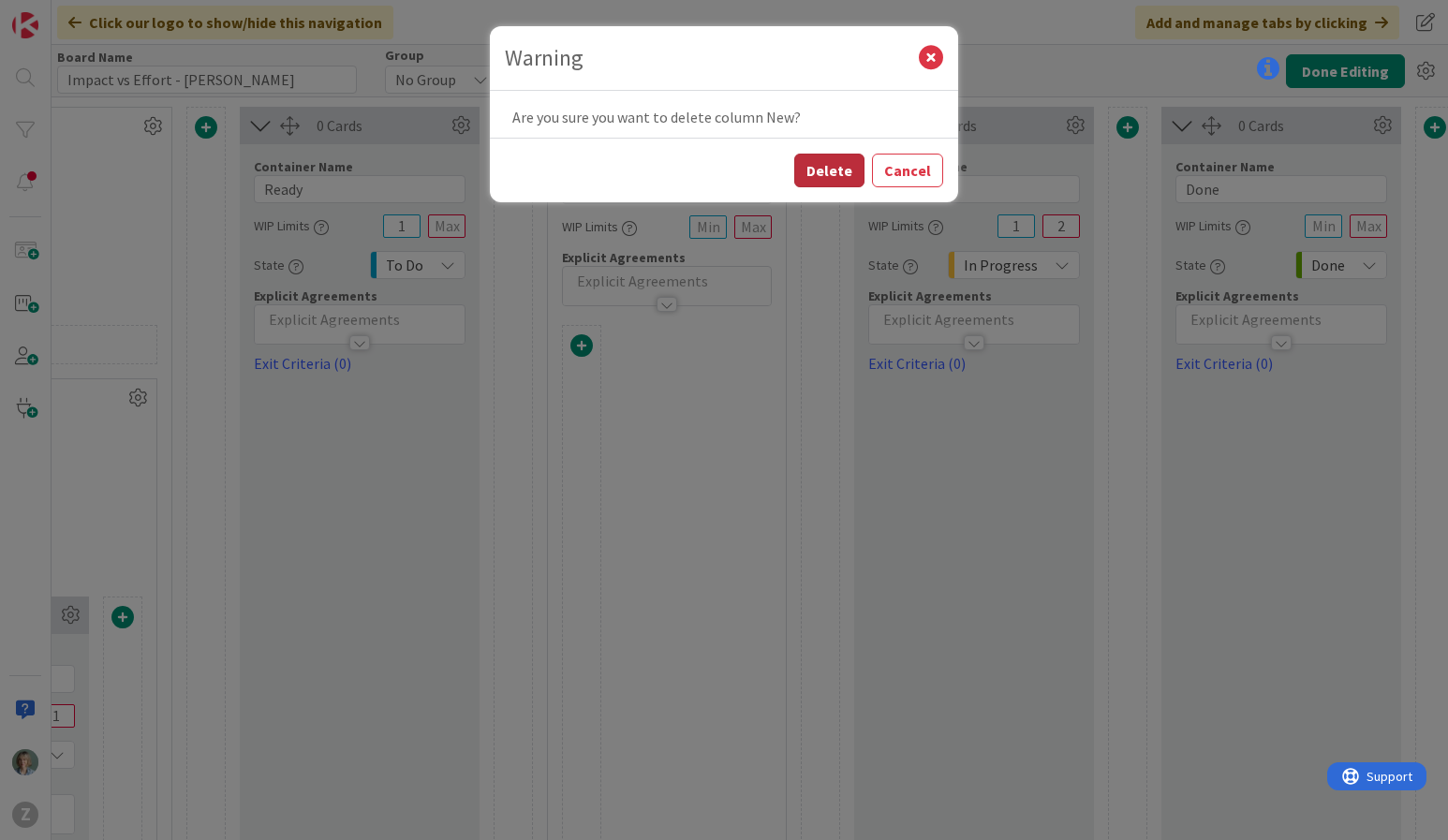
click at [853, 165] on button "Delete" at bounding box center [829, 170] width 70 height 34
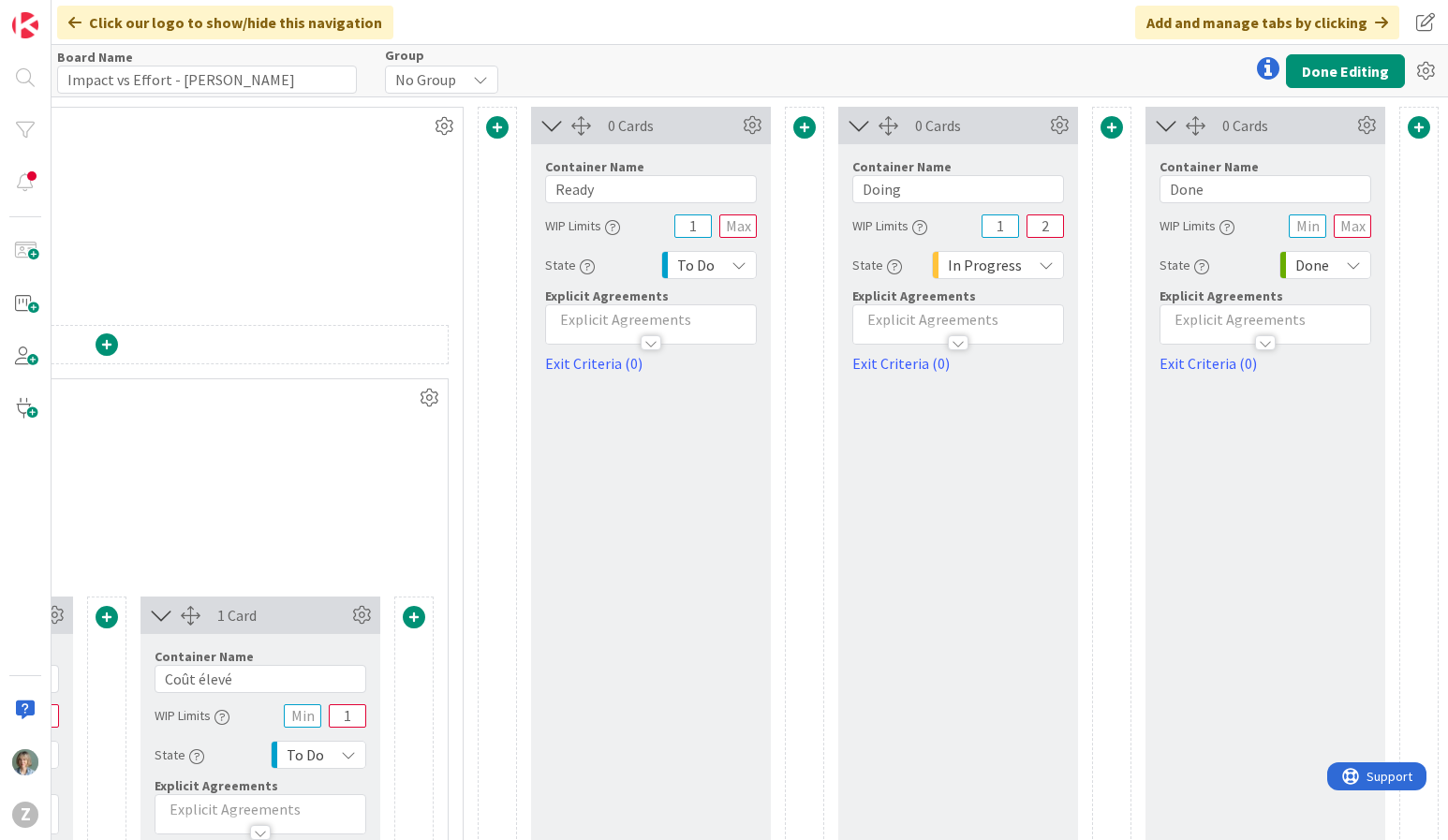
scroll to position [0, 672]
click at [1335, 67] on button "Done Editing" at bounding box center [1346, 70] width 119 height 34
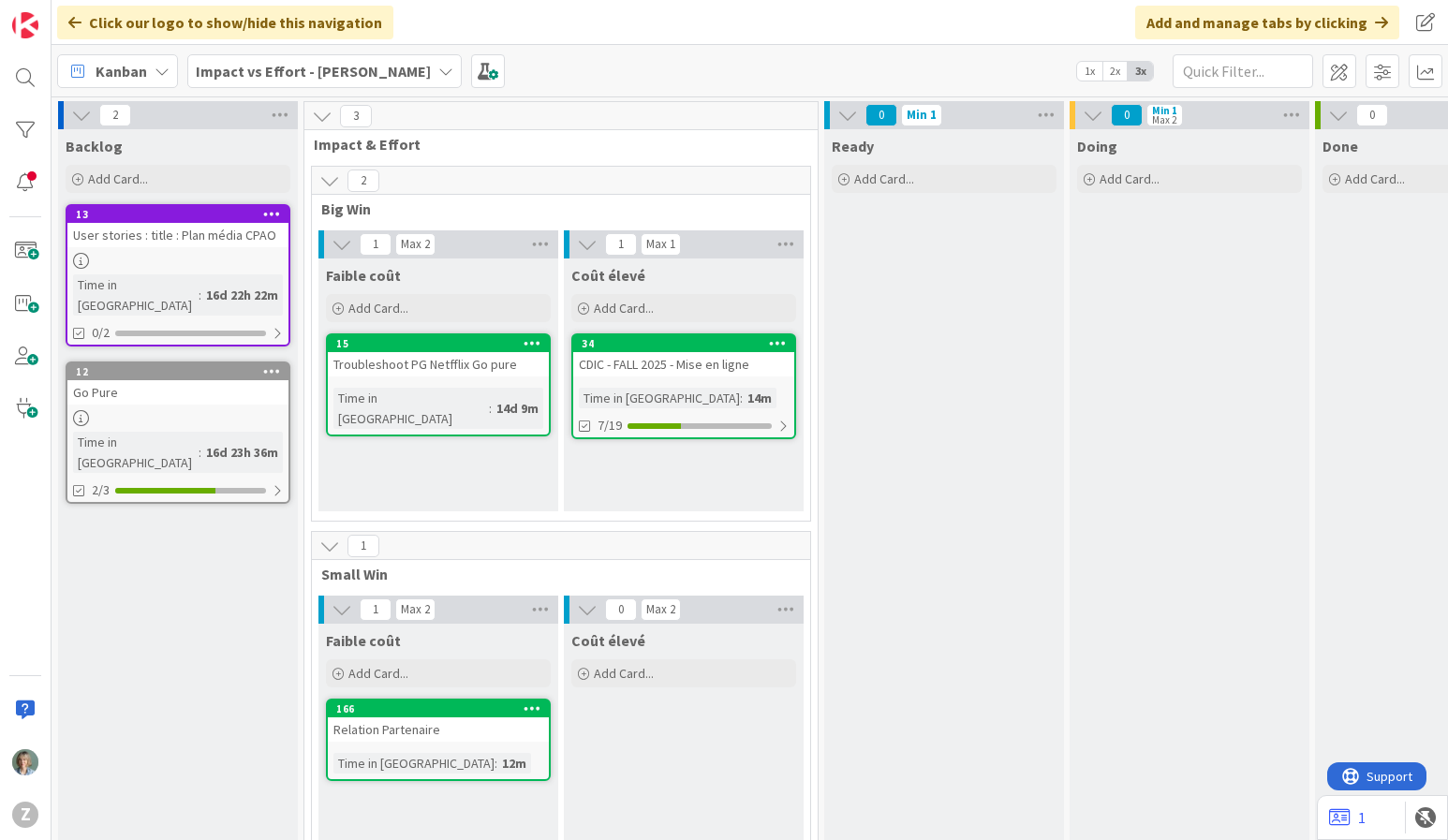
click at [171, 380] on div "Go Pure" at bounding box center [178, 392] width 221 height 24
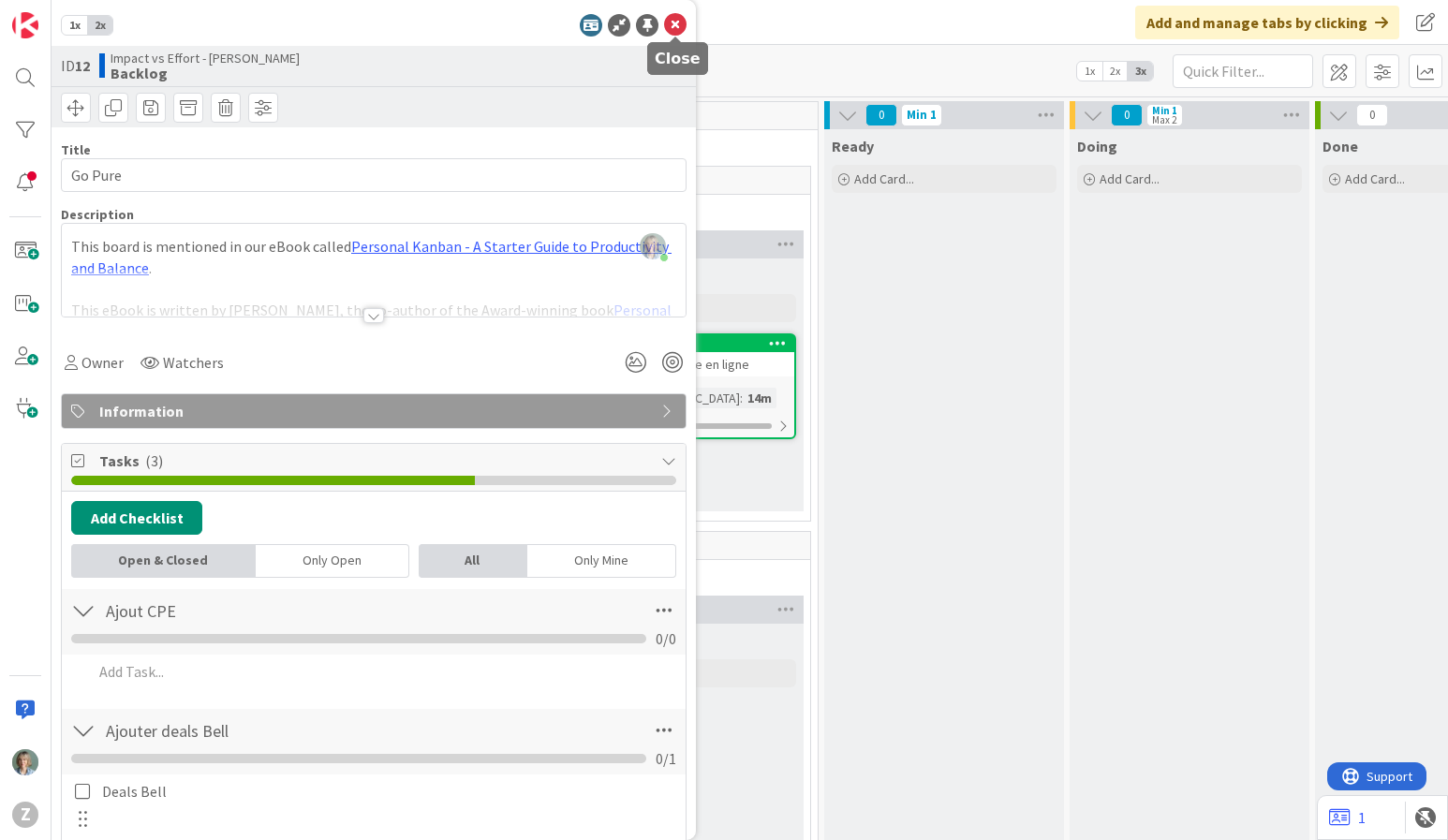
click at [679, 25] on icon at bounding box center [674, 25] width 22 height 22
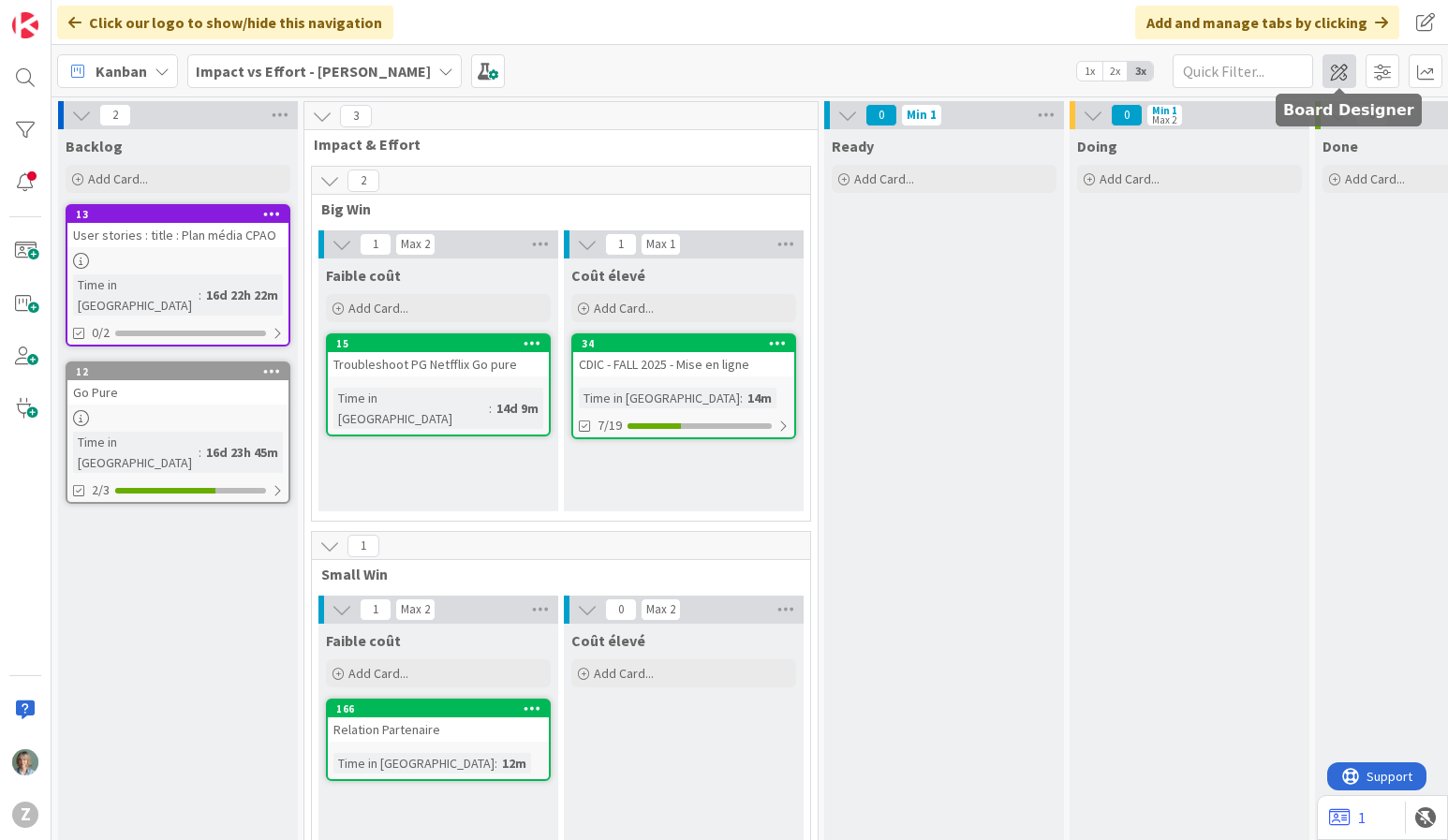
click at [1337, 64] on span at bounding box center [1339, 70] width 34 height 34
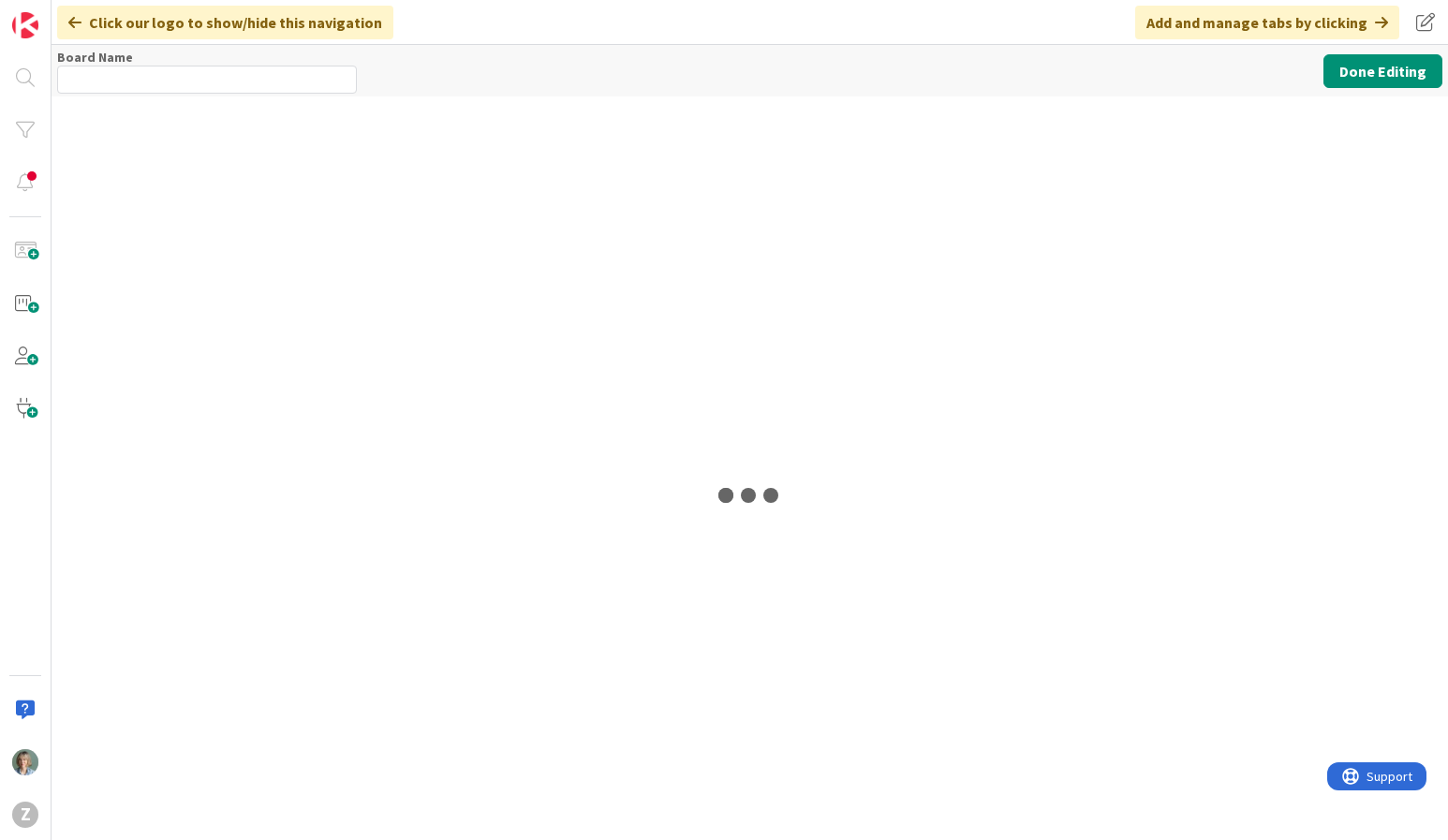
type input "Impact vs Effort - [PERSON_NAME]"
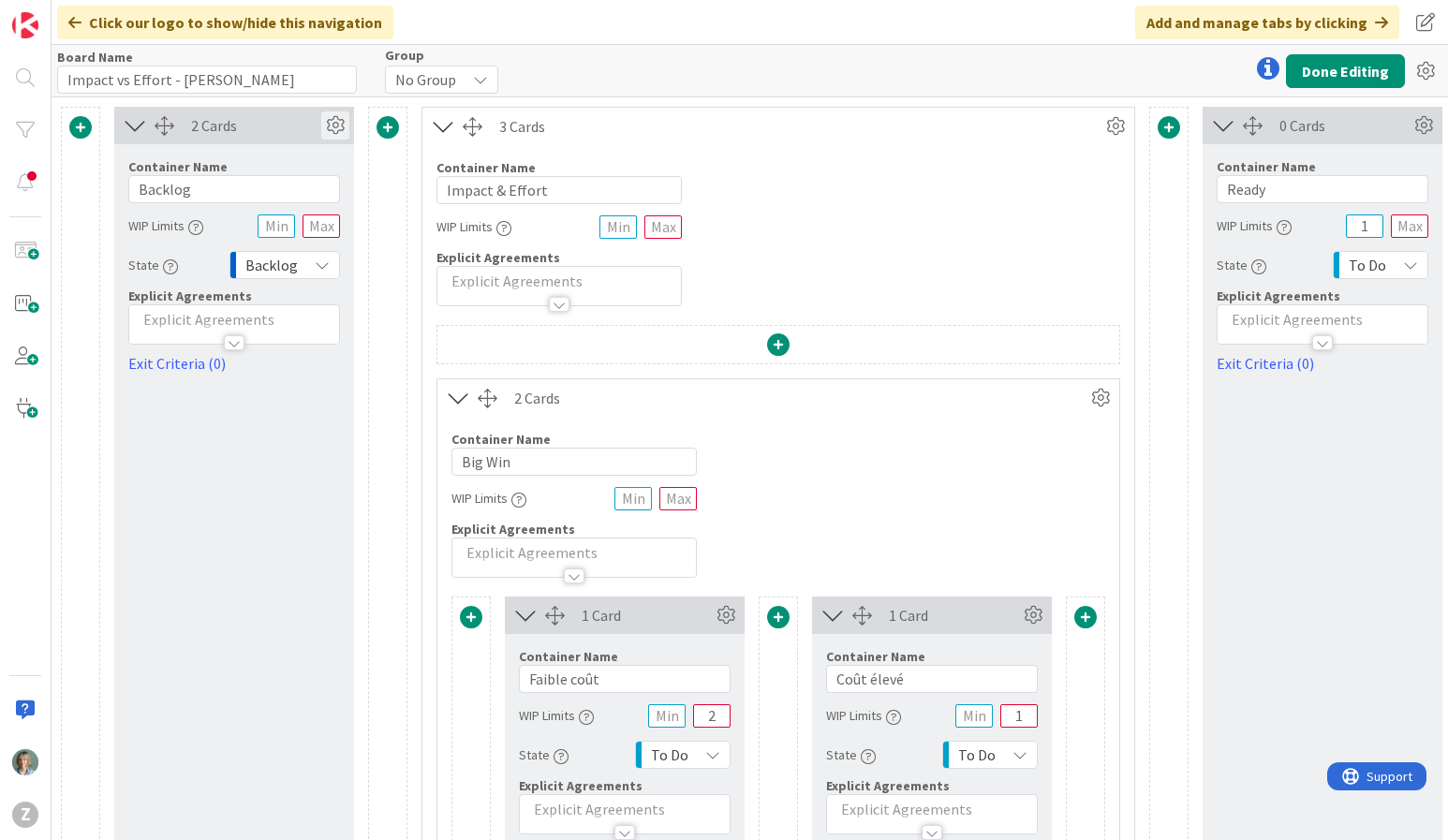
click at [332, 137] on icon at bounding box center [335, 125] width 28 height 28
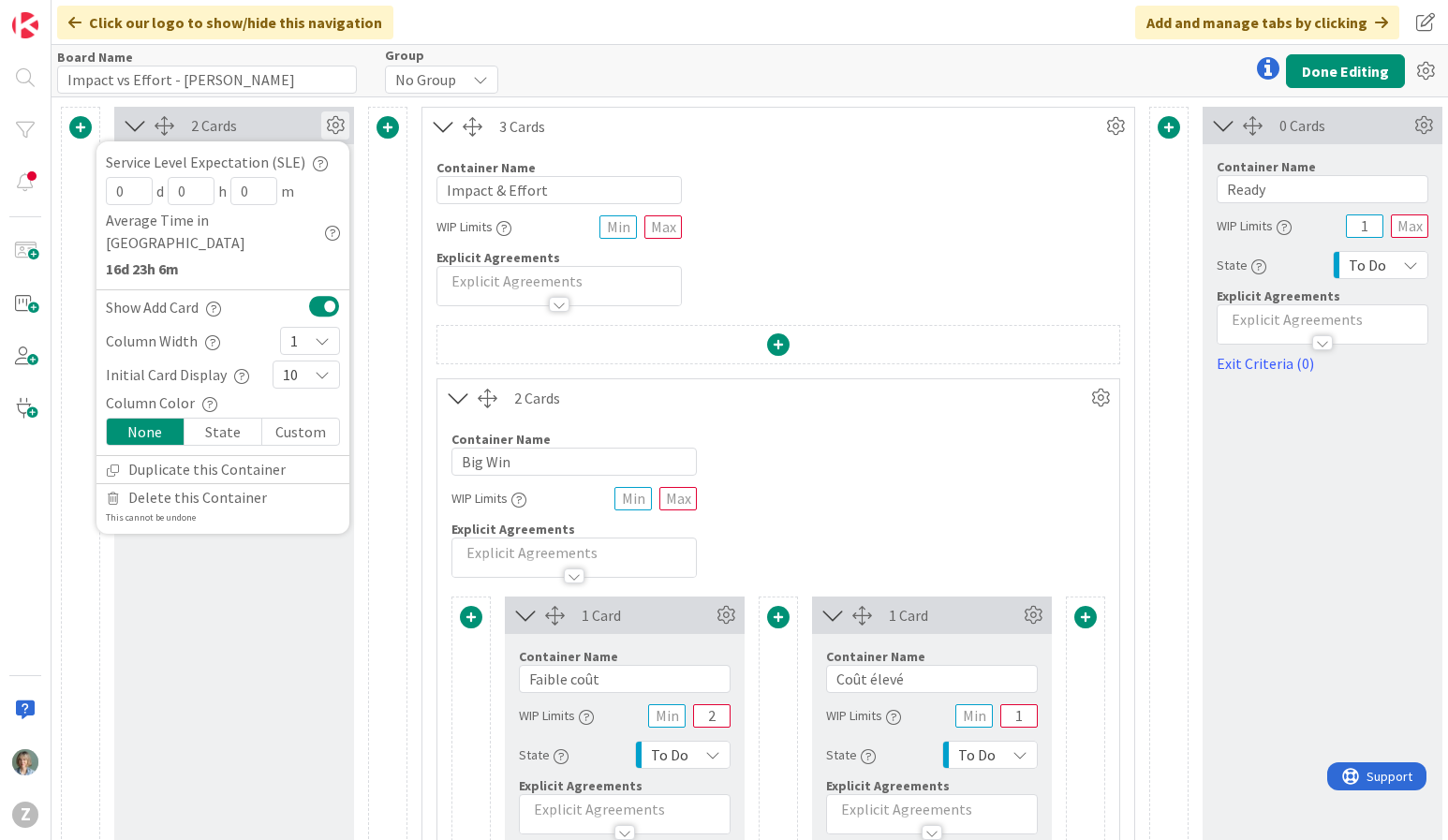
drag, startPoint x: 771, startPoint y: 173, endPoint x: 744, endPoint y: 160, distance: 30.0
click at [771, 173] on div "Container Name 15 / 64 Impact & Effort WIP Limits Explicit Agreements" at bounding box center [778, 225] width 712 height 161
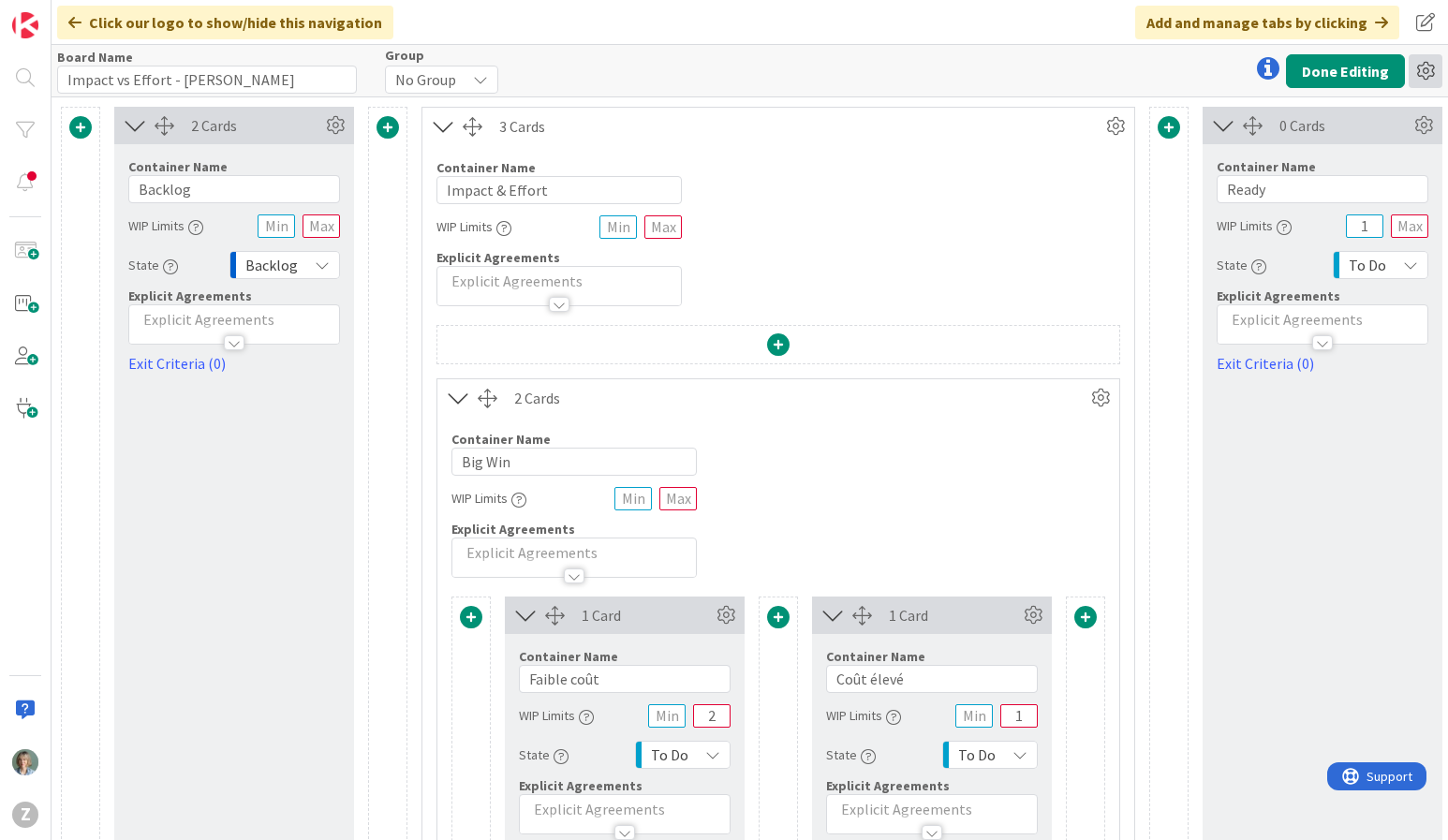
click at [1426, 67] on icon at bounding box center [1425, 70] width 34 height 34
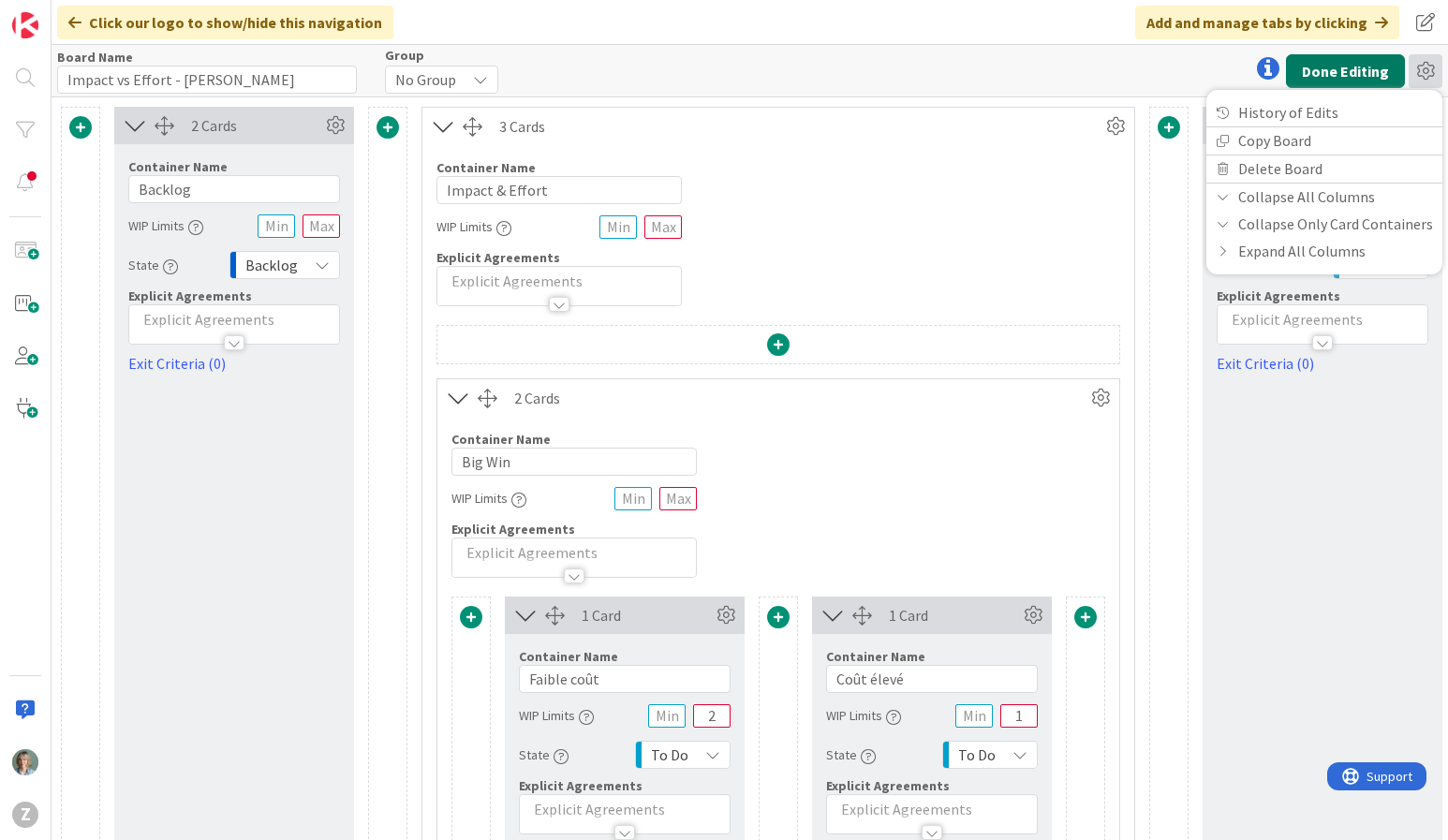
drag, startPoint x: 1117, startPoint y: 78, endPoint x: 1342, endPoint y: 61, distance: 225.6
click at [1117, 78] on div "Board Name 36 / 64 Impact vs Effort - Patrick Remillard Group No Group Done Edi…" at bounding box center [750, 71] width 1397 height 52
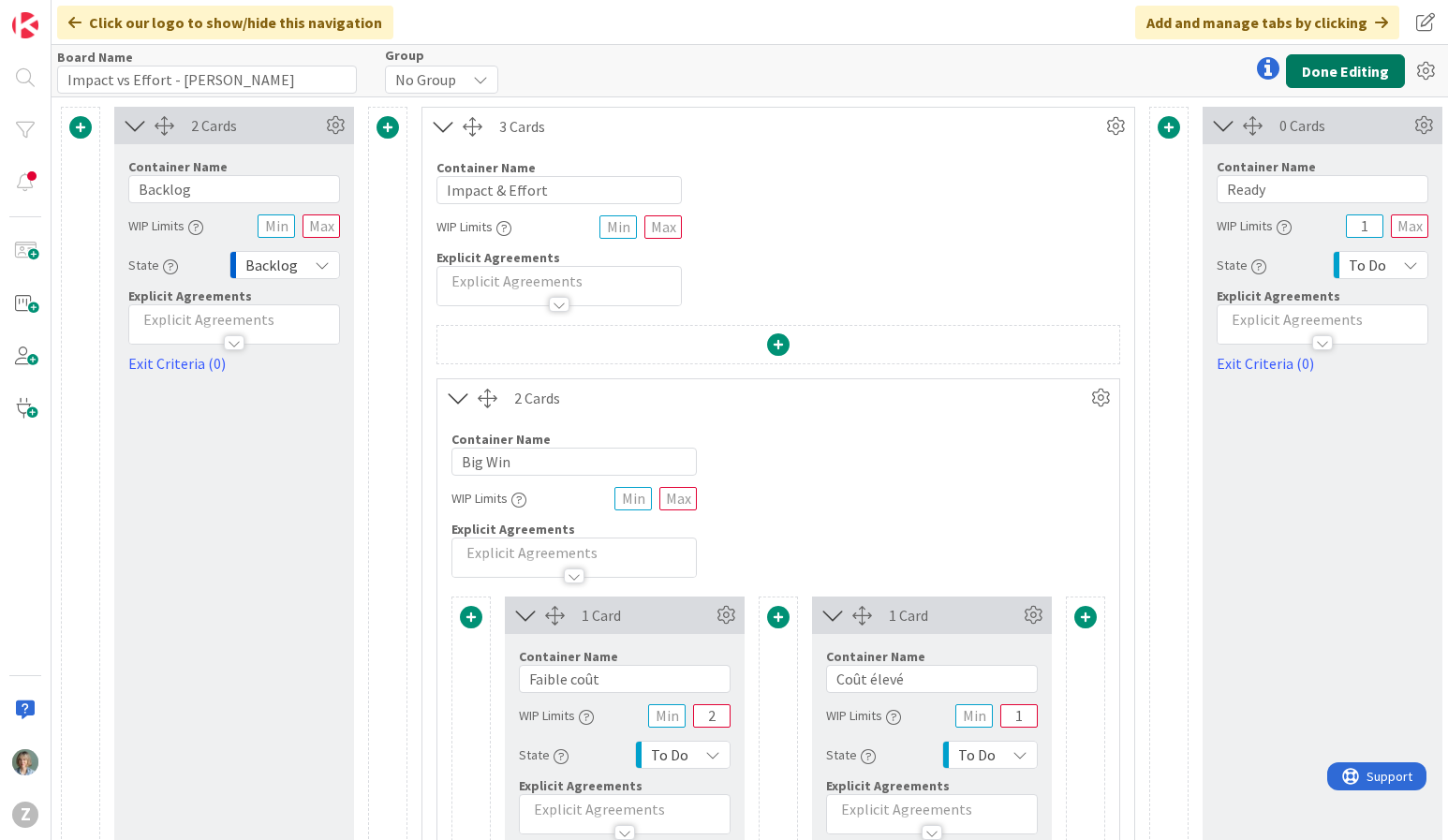
click at [1342, 61] on button "Done Editing" at bounding box center [1346, 70] width 119 height 34
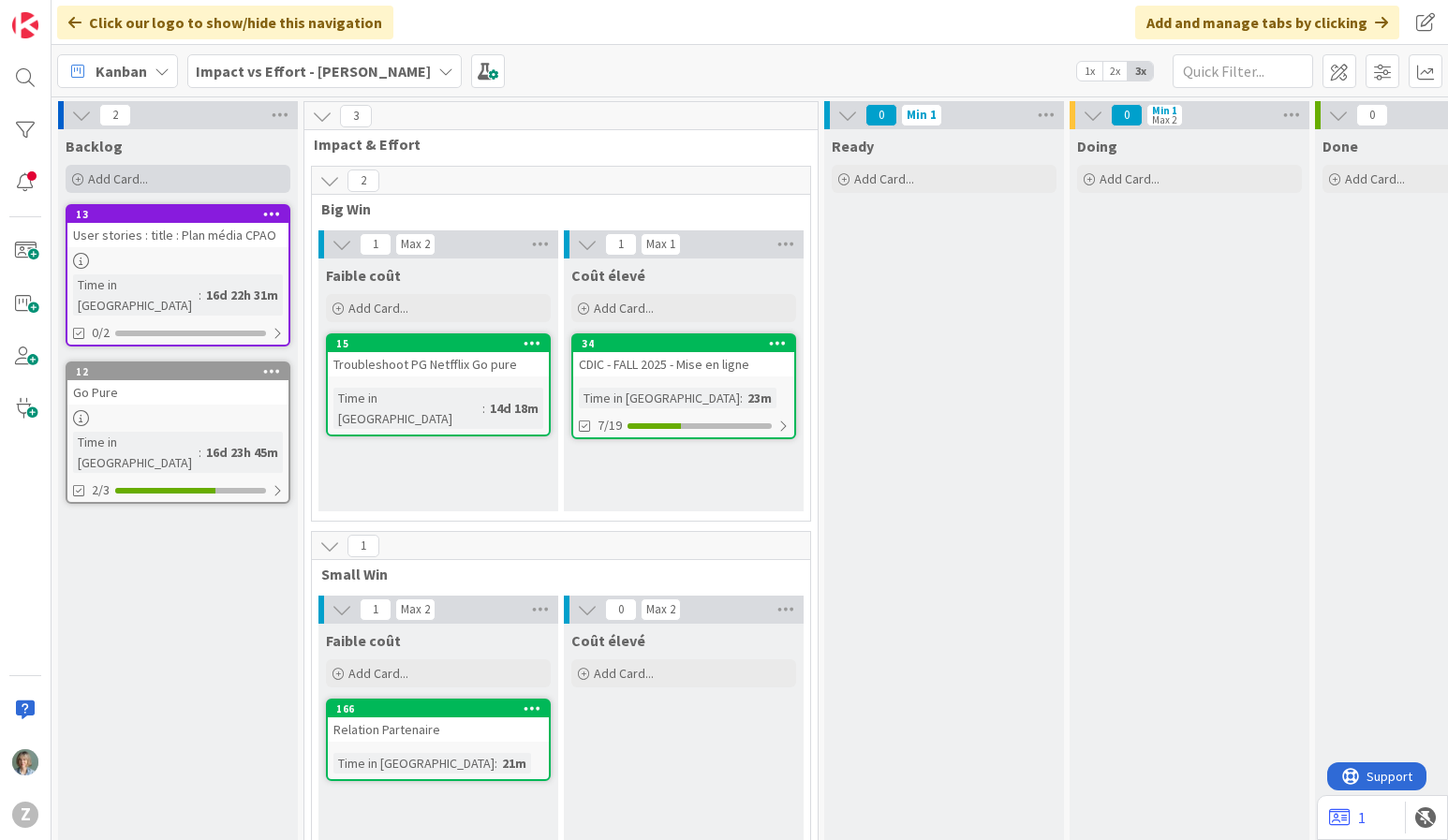
click at [130, 180] on span "Add Card..." at bounding box center [118, 179] width 60 height 17
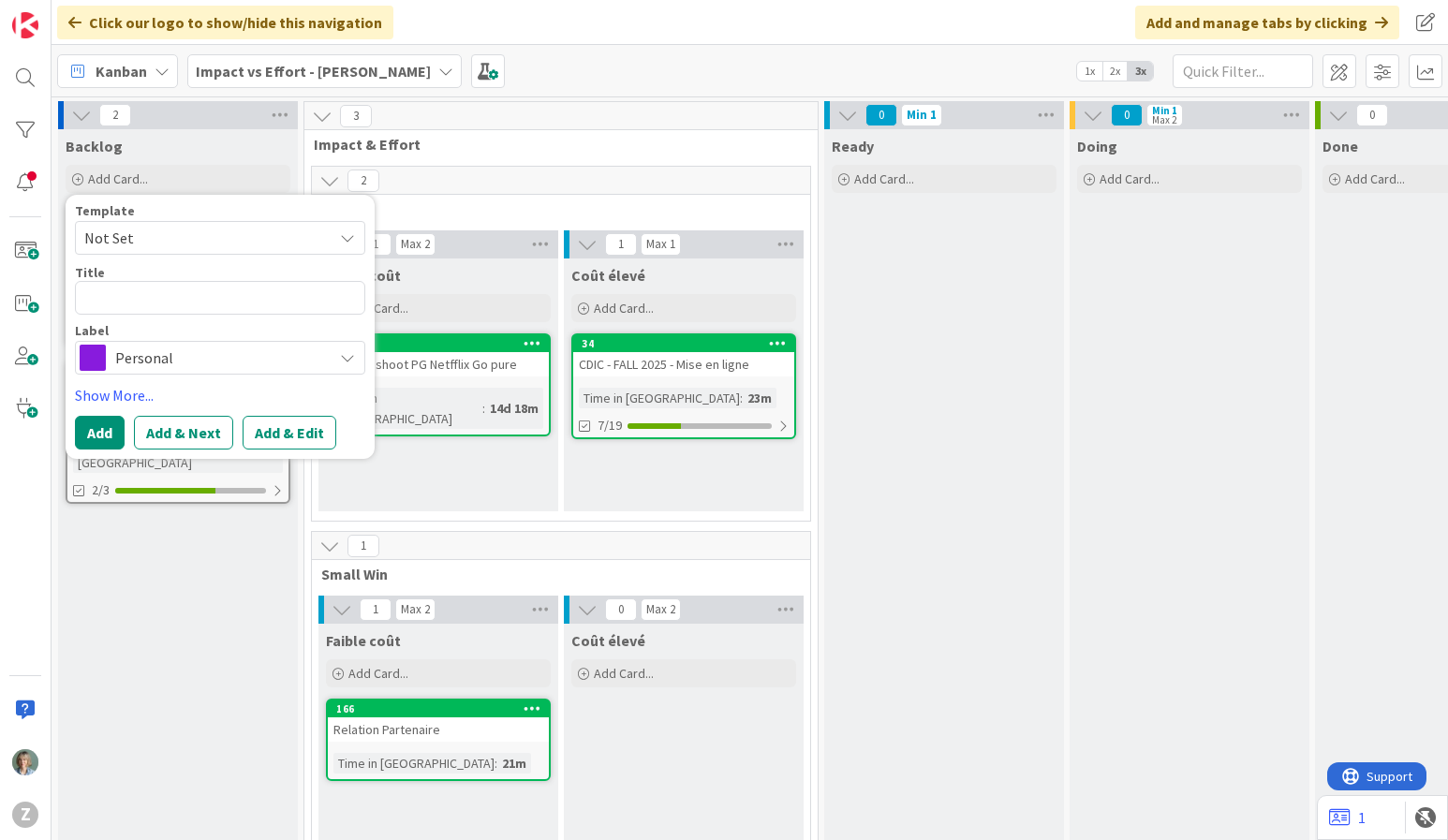
type textarea "x"
type textarea "a"
type textarea "x"
type textarea "al"
type textarea "x"
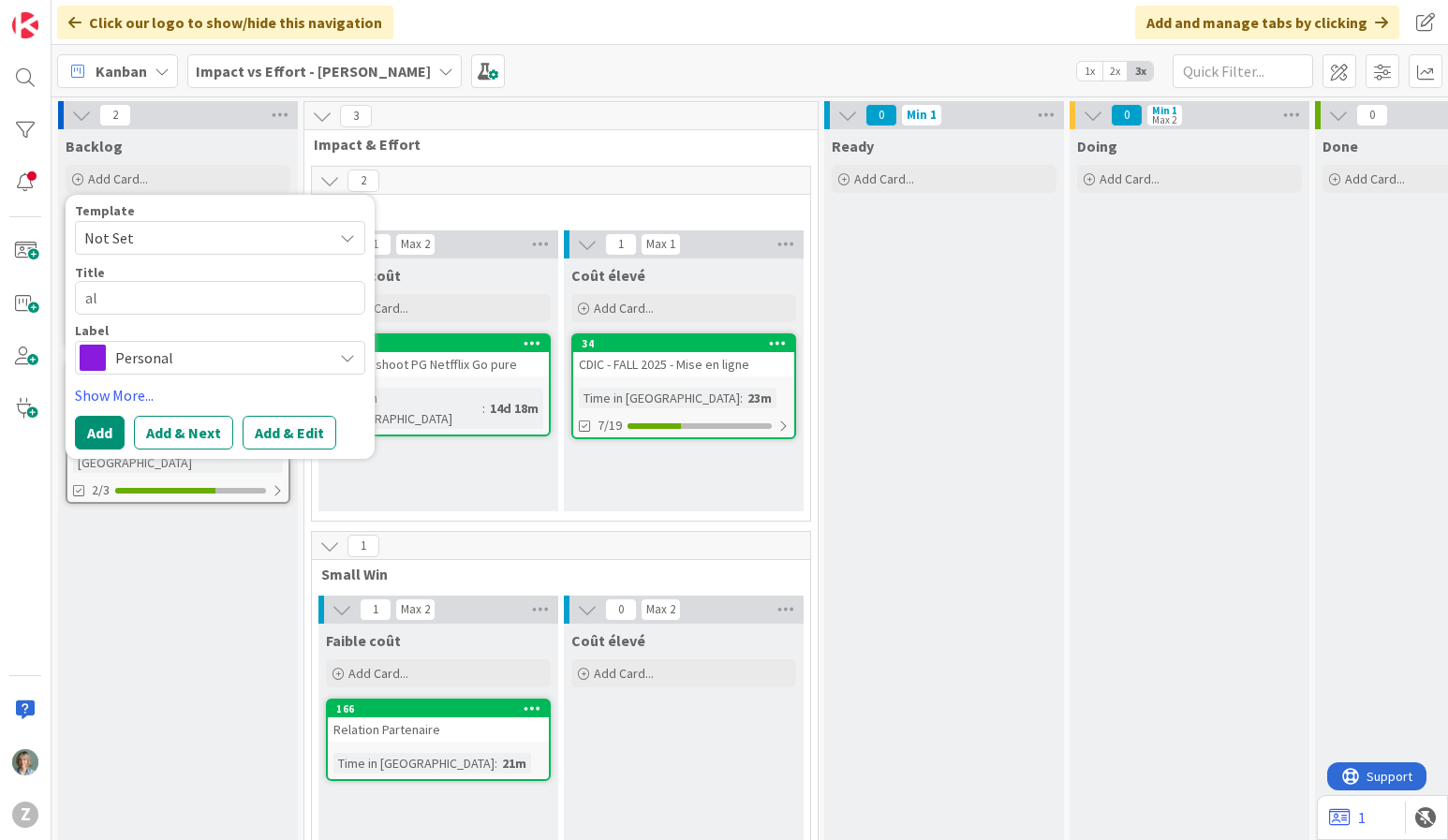
type textarea "all"
type textarea "x"
type textarea "allo"
type textarea "x"
type textarea "allo"
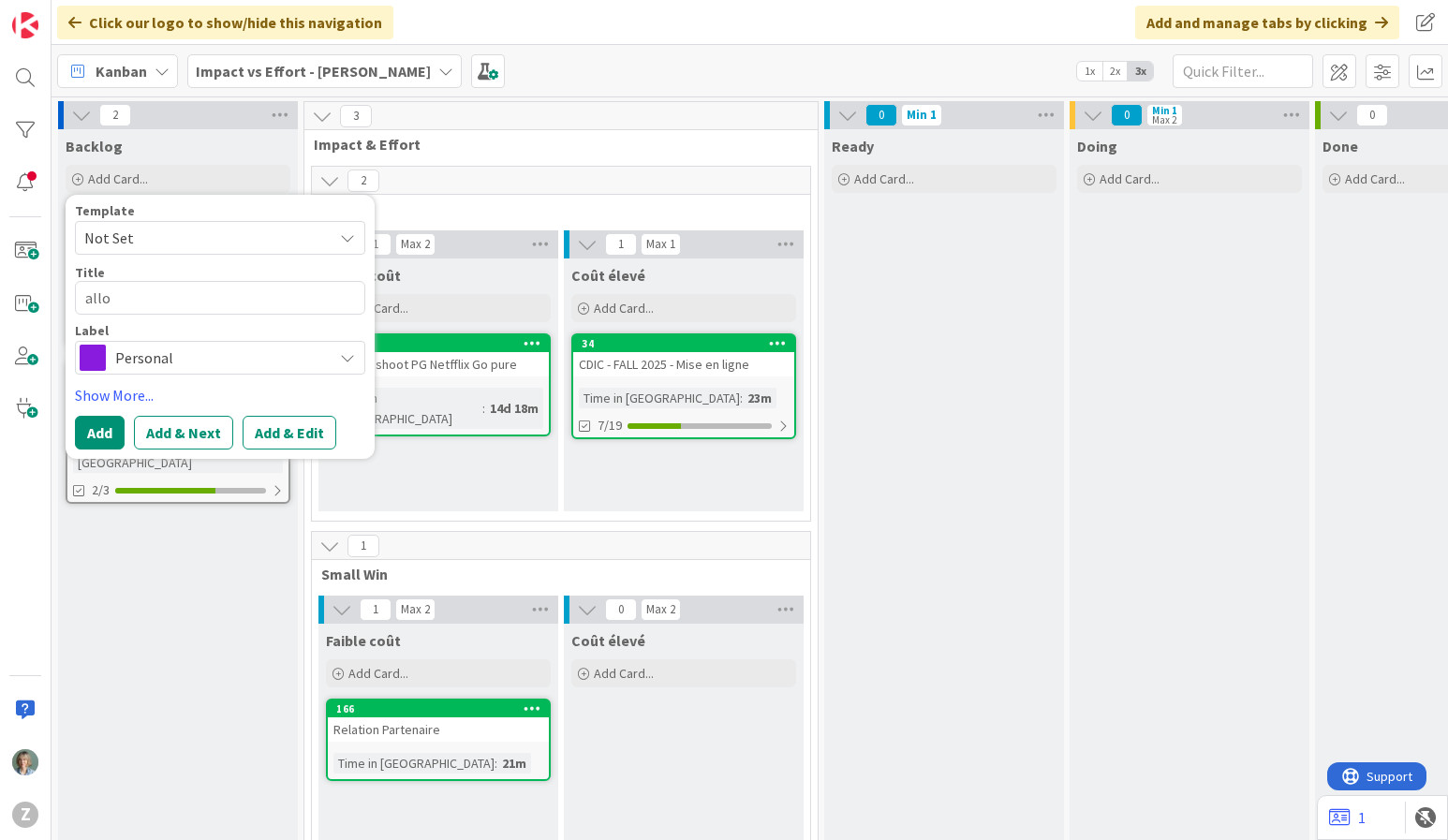
type textarea "x"
type textarea "allo t"
type textarea "x"
type textarea "allo te"
type textarea "x"
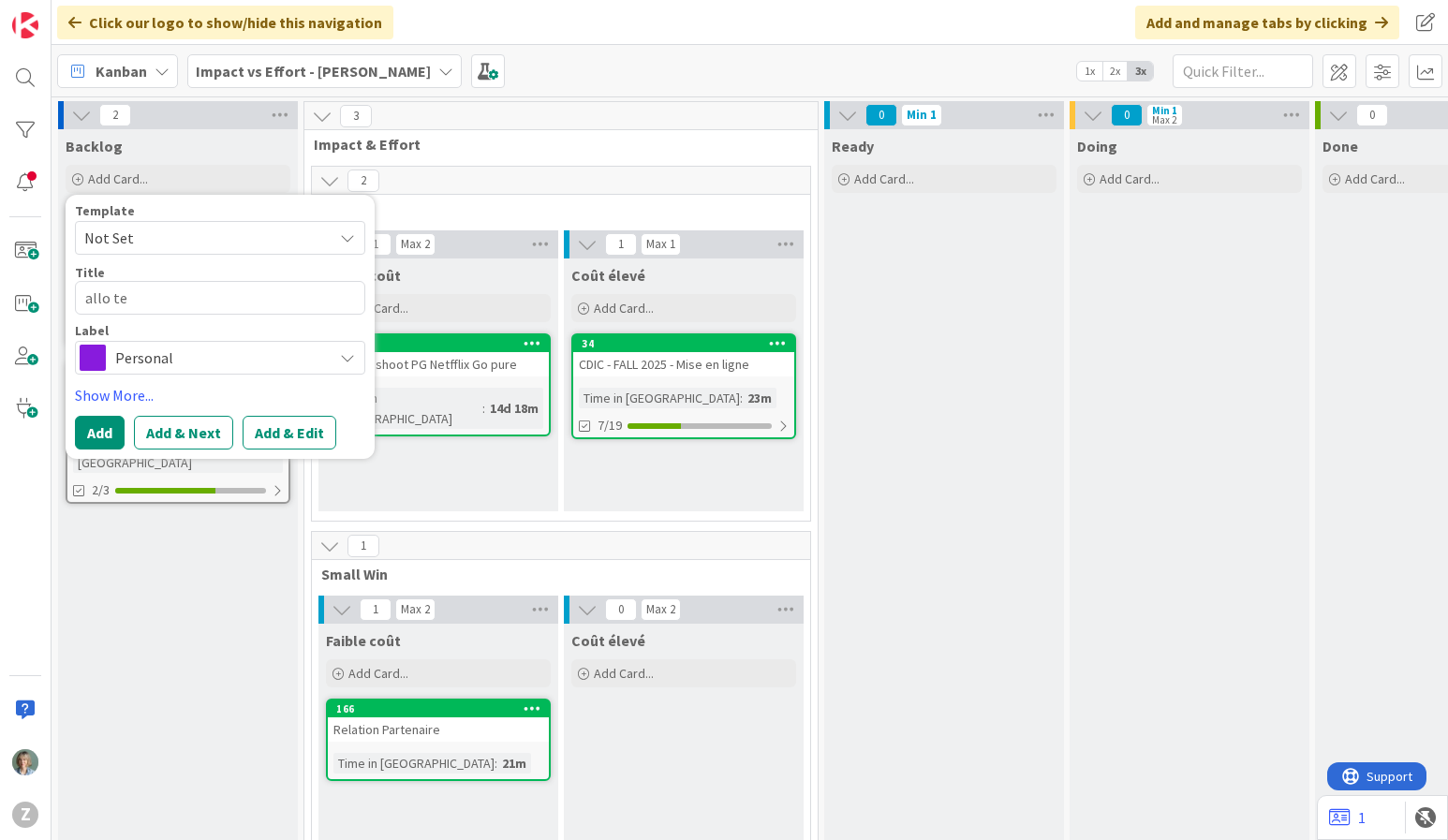
type textarea "allo tes"
type textarea "x"
type textarea "allo test"
click at [270, 436] on button "Add & Edit" at bounding box center [289, 432] width 93 height 34
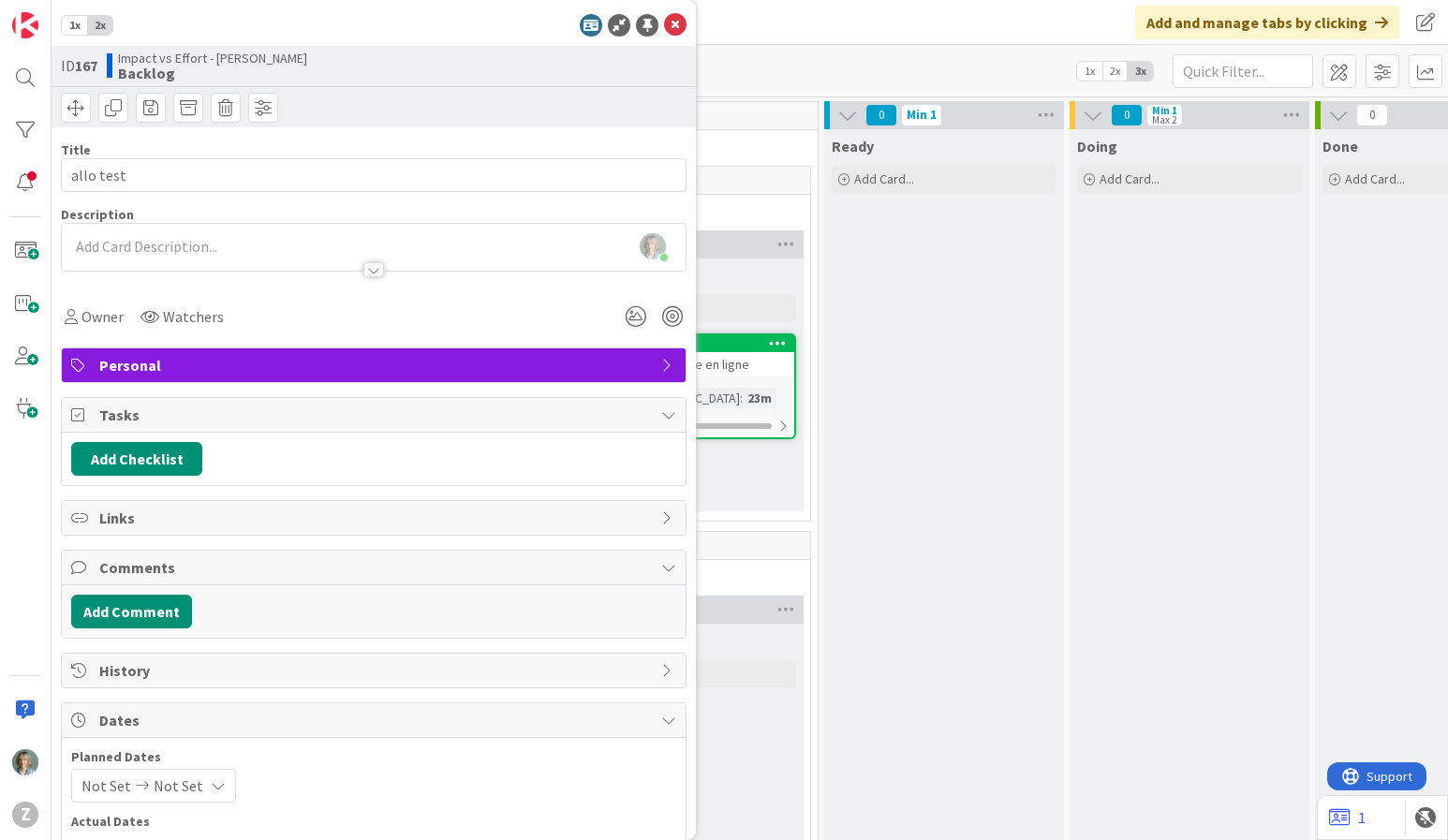
click at [246, 357] on span "Personal" at bounding box center [375, 365] width 552 height 22
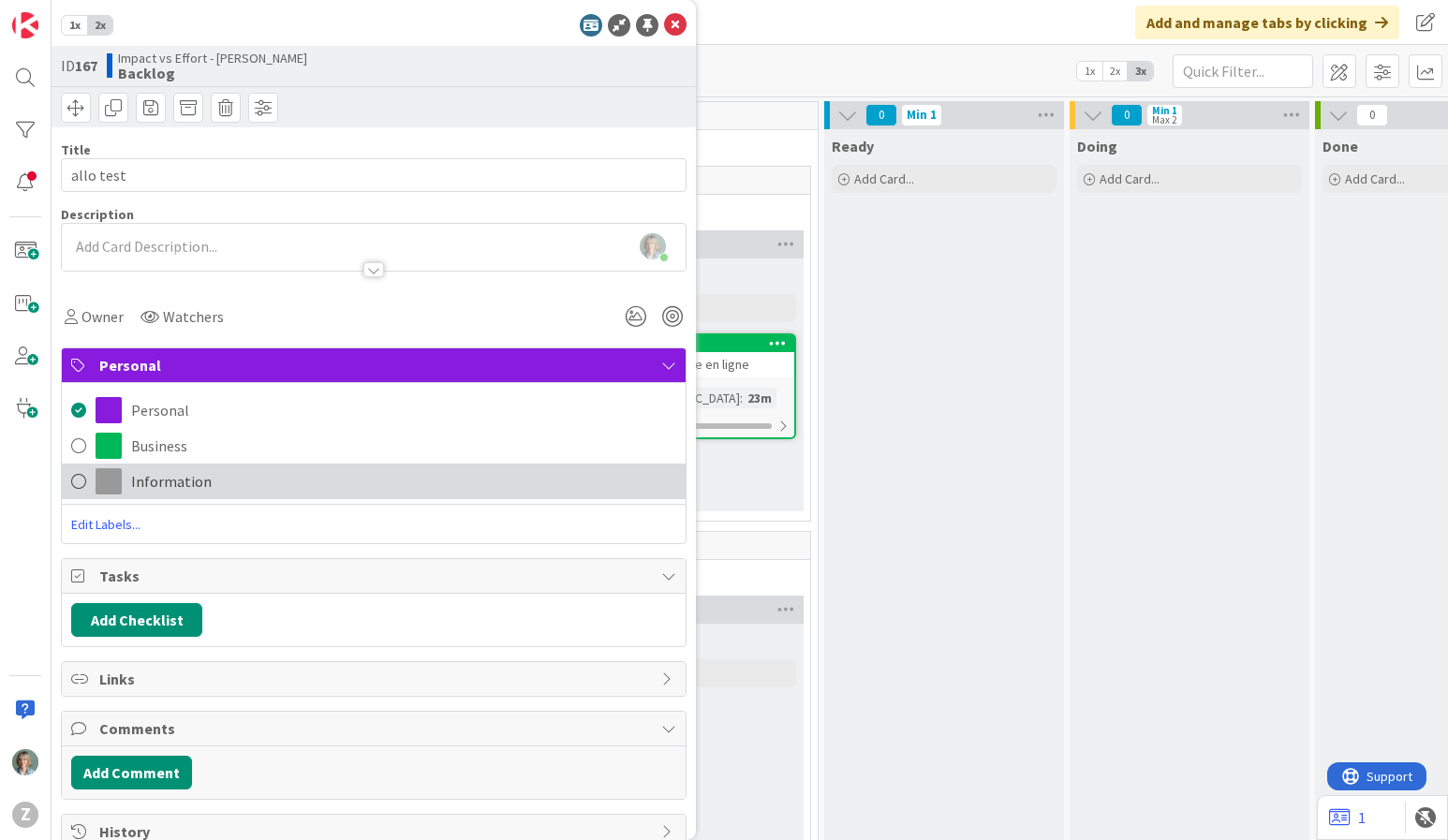
click at [162, 483] on span "Information" at bounding box center [171, 481] width 81 height 22
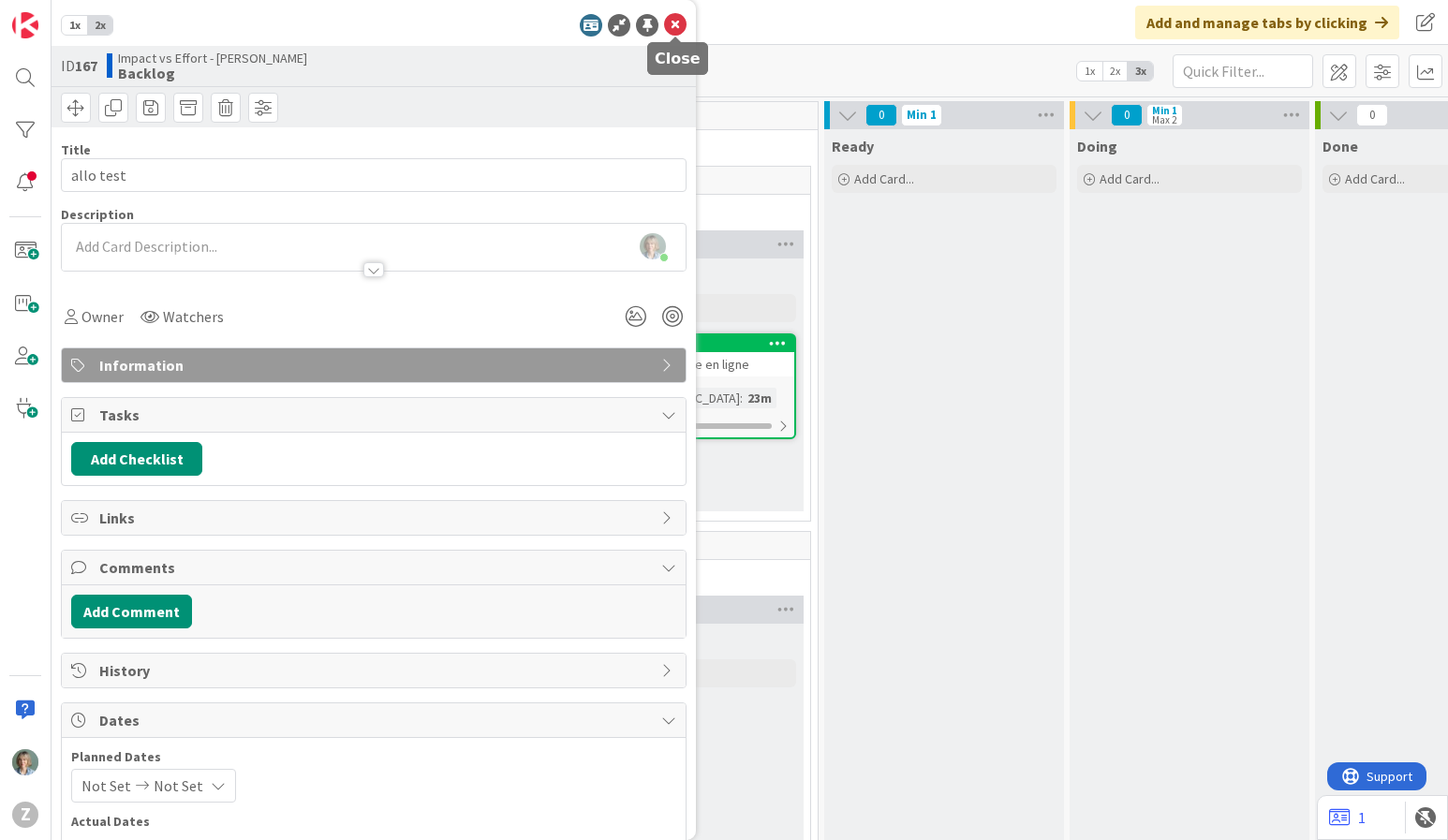
click at [682, 19] on icon at bounding box center [674, 25] width 22 height 22
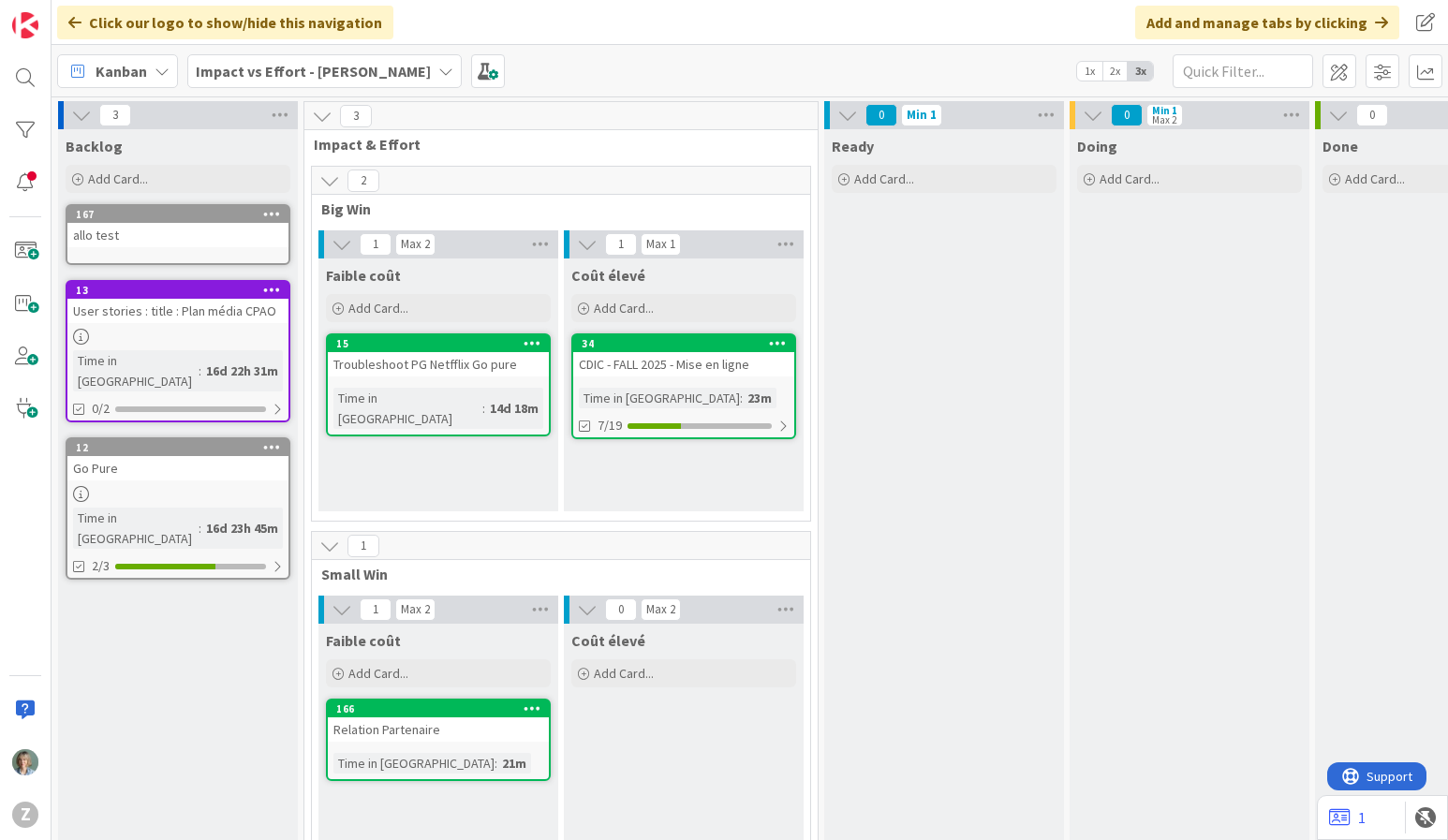
click at [277, 214] on icon at bounding box center [272, 214] width 17 height 13
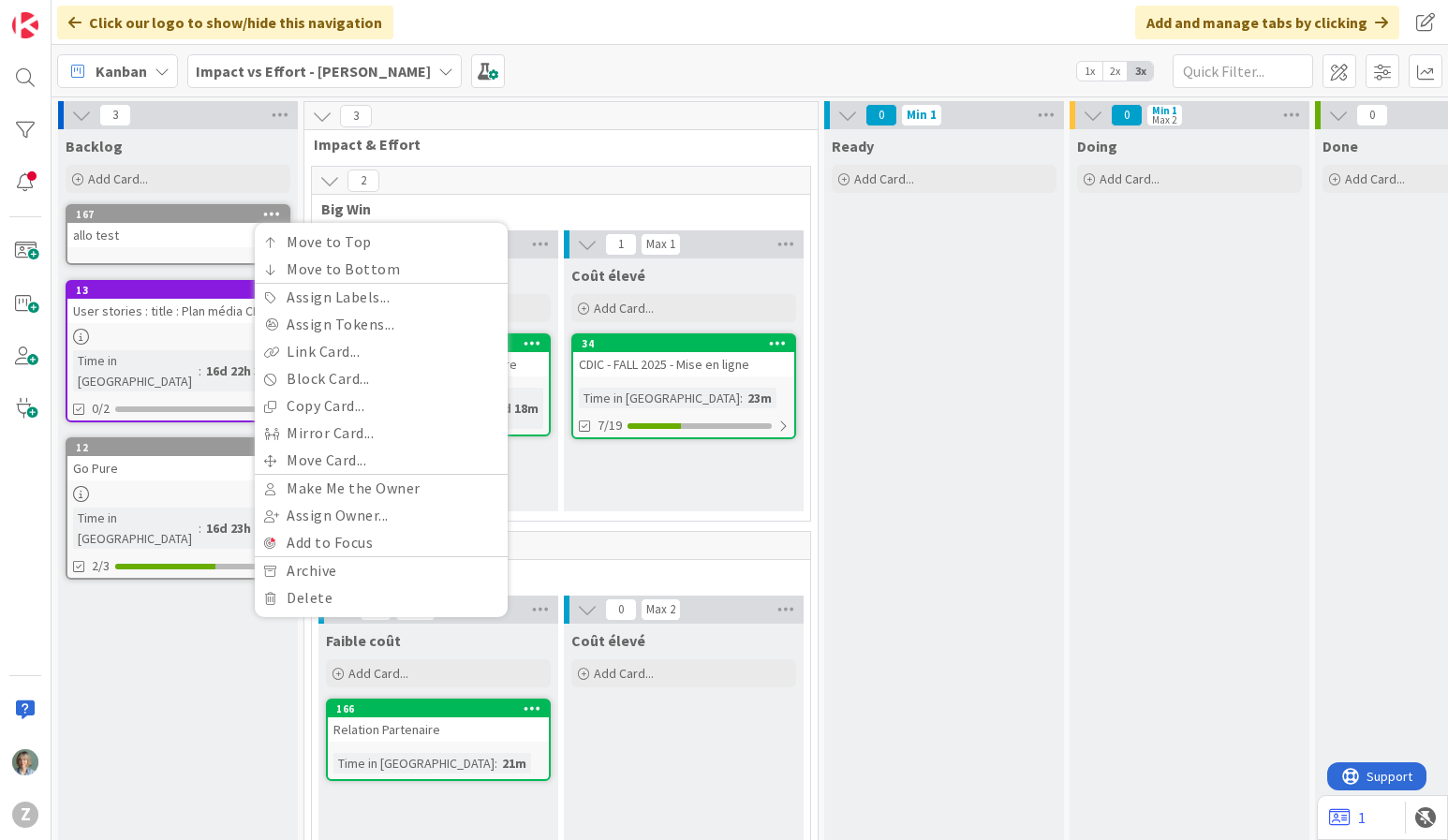
click at [226, 223] on div "allo test" at bounding box center [178, 235] width 221 height 24
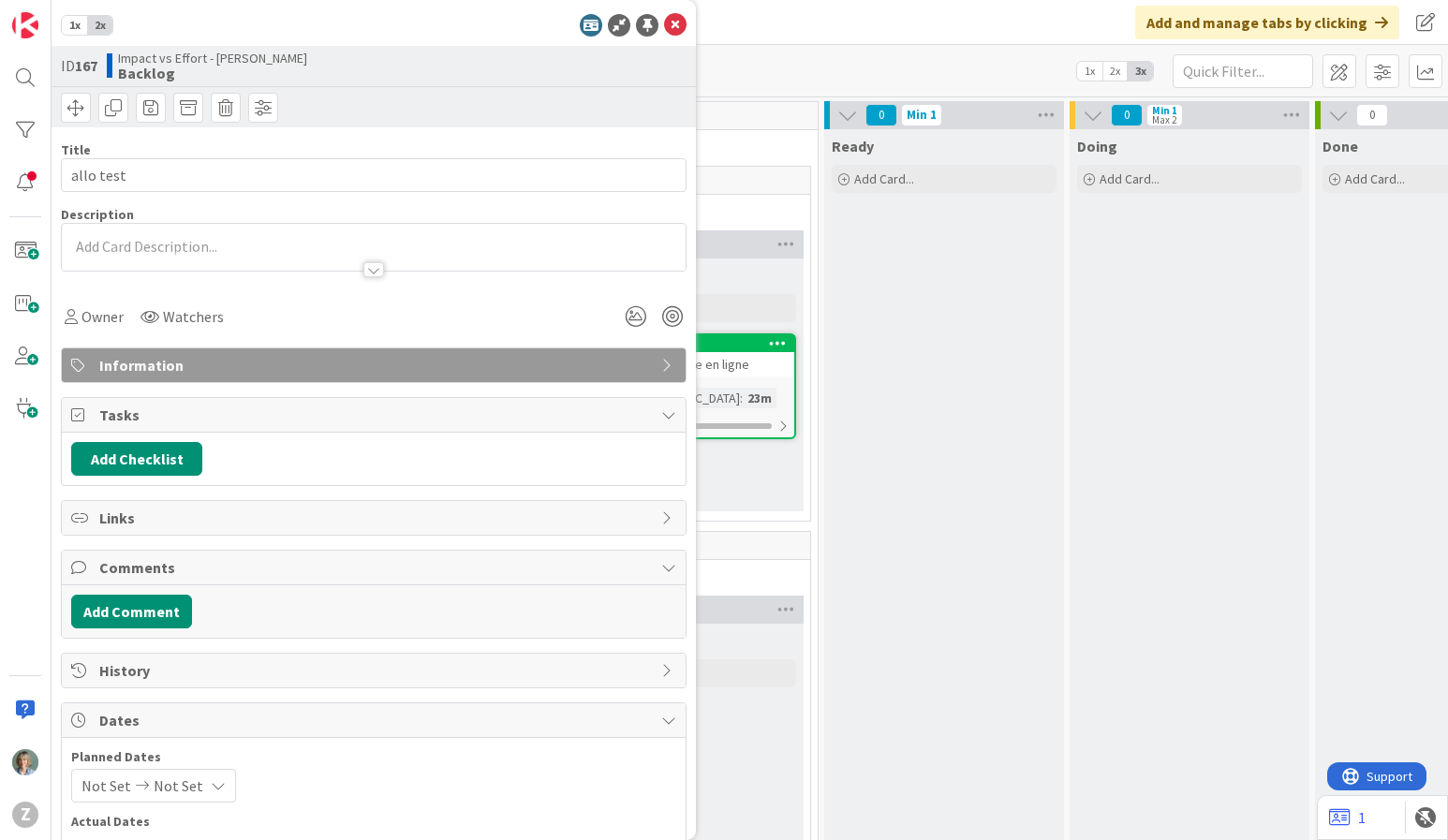
click at [269, 358] on span "Information" at bounding box center [375, 365] width 552 height 22
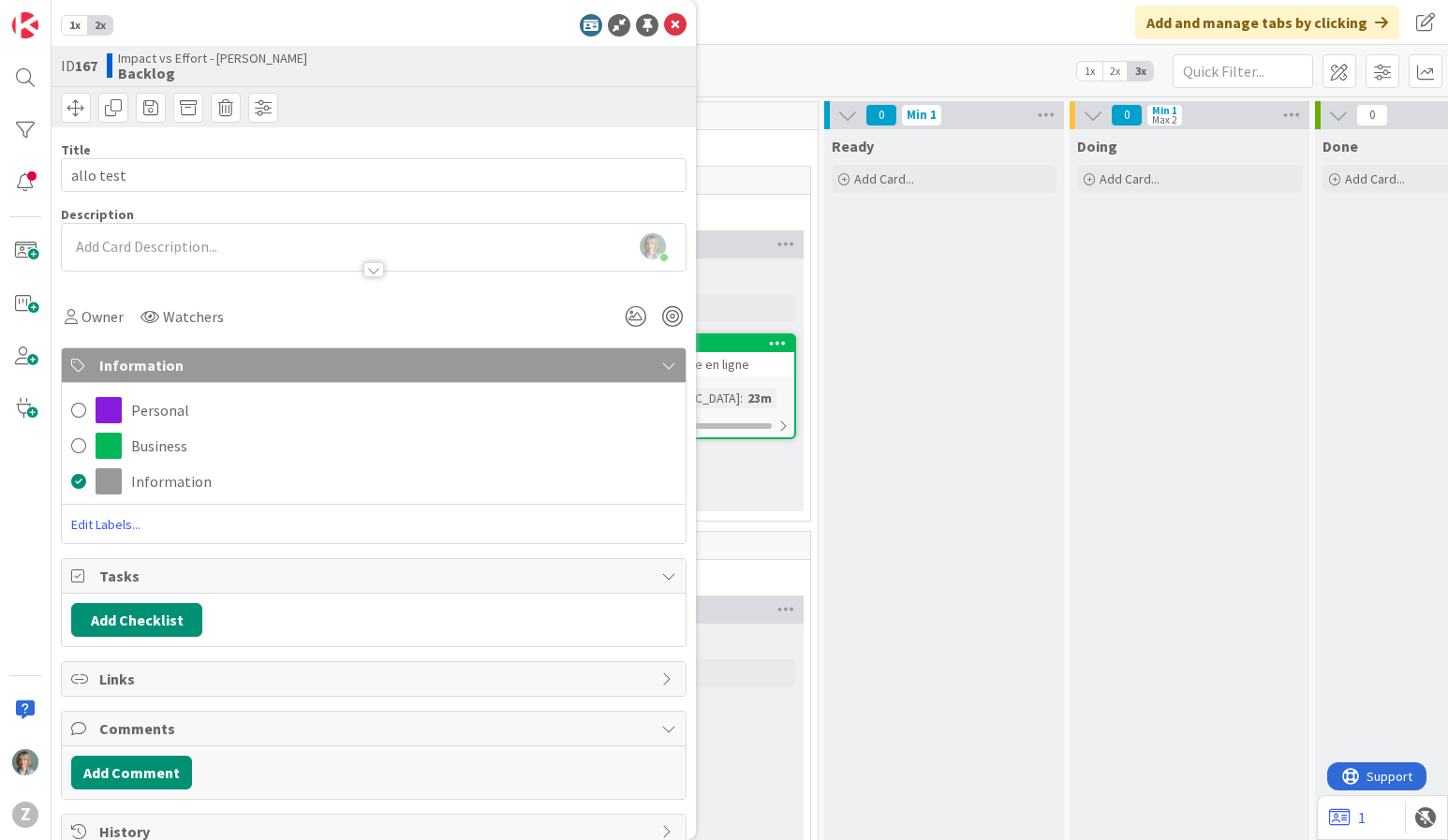
click at [113, 521] on span "Edit Labels..." at bounding box center [373, 523] width 623 height 18
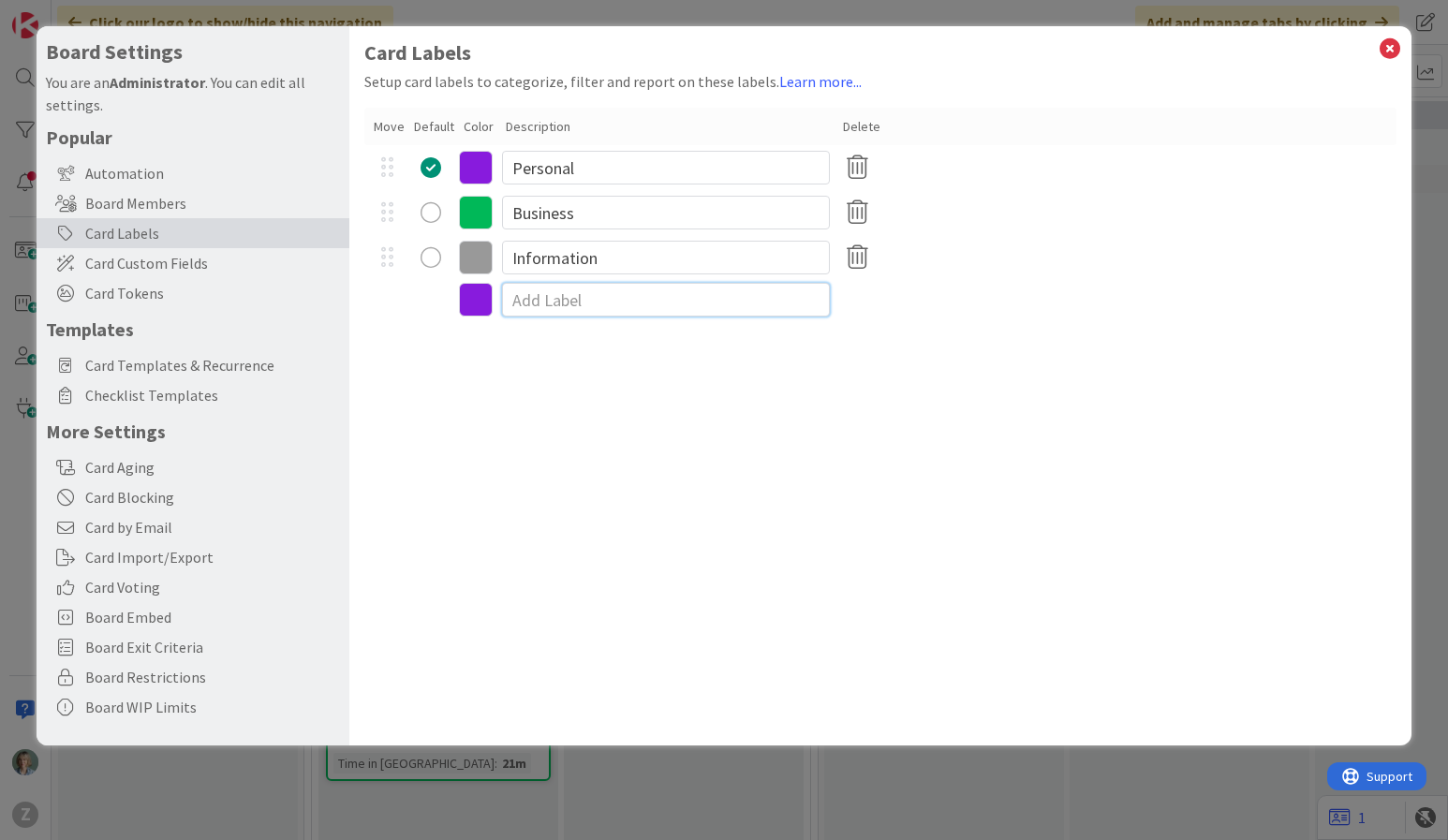
click at [677, 301] on input at bounding box center [666, 299] width 328 height 34
click at [637, 301] on input at bounding box center [666, 299] width 328 height 34
click at [853, 318] on div at bounding box center [881, 299] width 1033 height 39
click at [431, 255] on div "radio" at bounding box center [430, 257] width 20 height 20
click at [383, 255] on div at bounding box center [388, 257] width 35 height 28
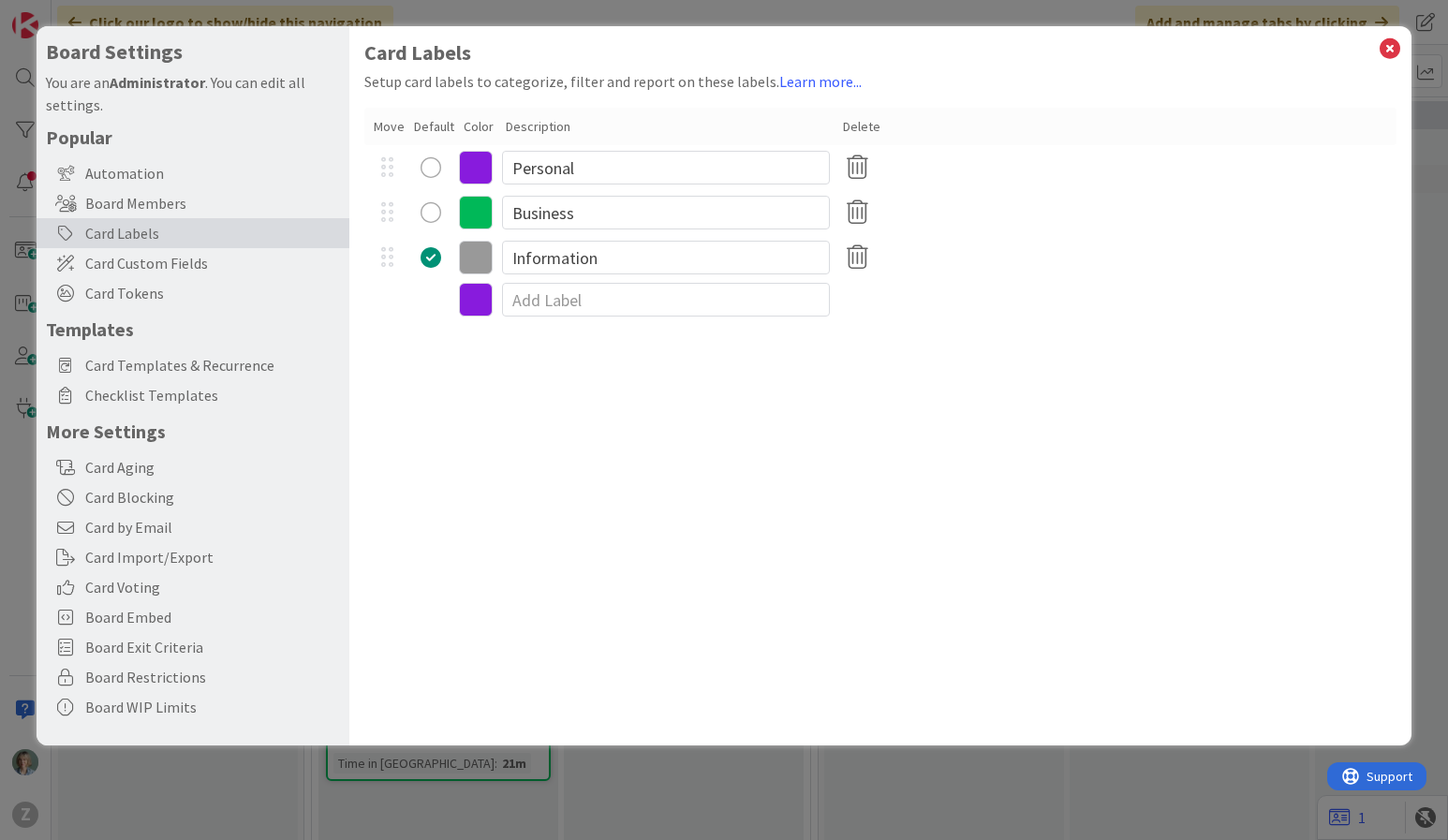
click at [724, 359] on div "Card Labels Setup card labels to categorize, filter and report on these labels.…" at bounding box center [880, 386] width 1063 height 720
click at [649, 388] on div "Card Labels Setup card labels to categorize, filter and report on these labels.…" at bounding box center [880, 386] width 1063 height 720
click at [649, 292] on input at bounding box center [666, 299] width 328 height 34
click at [674, 260] on input "Information" at bounding box center [666, 257] width 328 height 34
click at [673, 210] on input "Business" at bounding box center [666, 212] width 328 height 34
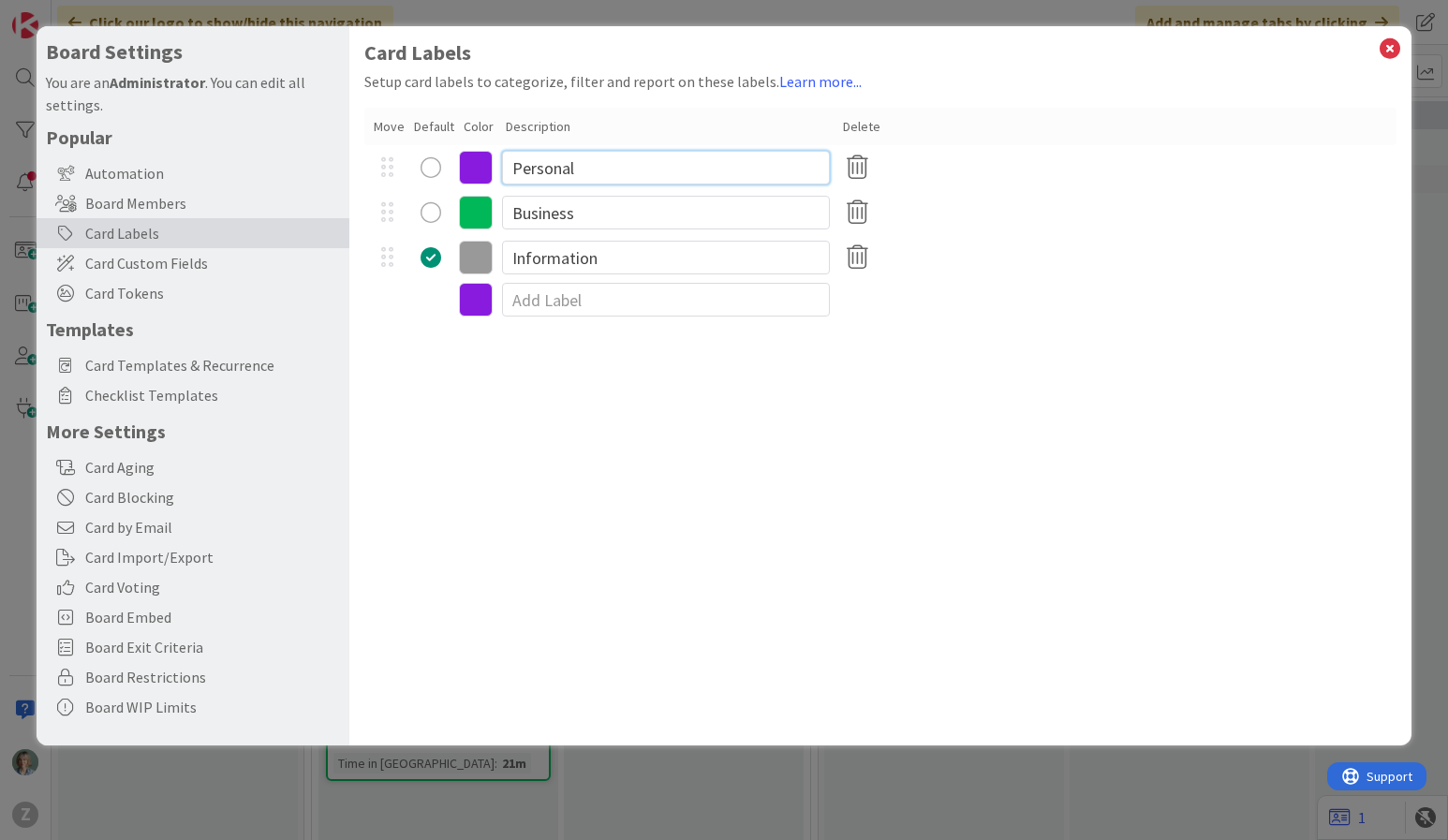
click at [693, 166] on input "Personal" at bounding box center [666, 167] width 328 height 34
drag, startPoint x: 715, startPoint y: 395, endPoint x: 714, endPoint y: 406, distance: 11.0
click at [716, 395] on div "Card Labels Setup card labels to categorize, filter and report on these labels.…" at bounding box center [880, 386] width 1063 height 720
drag, startPoint x: 607, startPoint y: 409, endPoint x: 603, endPoint y: 369, distance: 40.2
click at [609, 412] on div "Card Labels Setup card labels to categorize, filter and report on these labels.…" at bounding box center [880, 386] width 1063 height 720
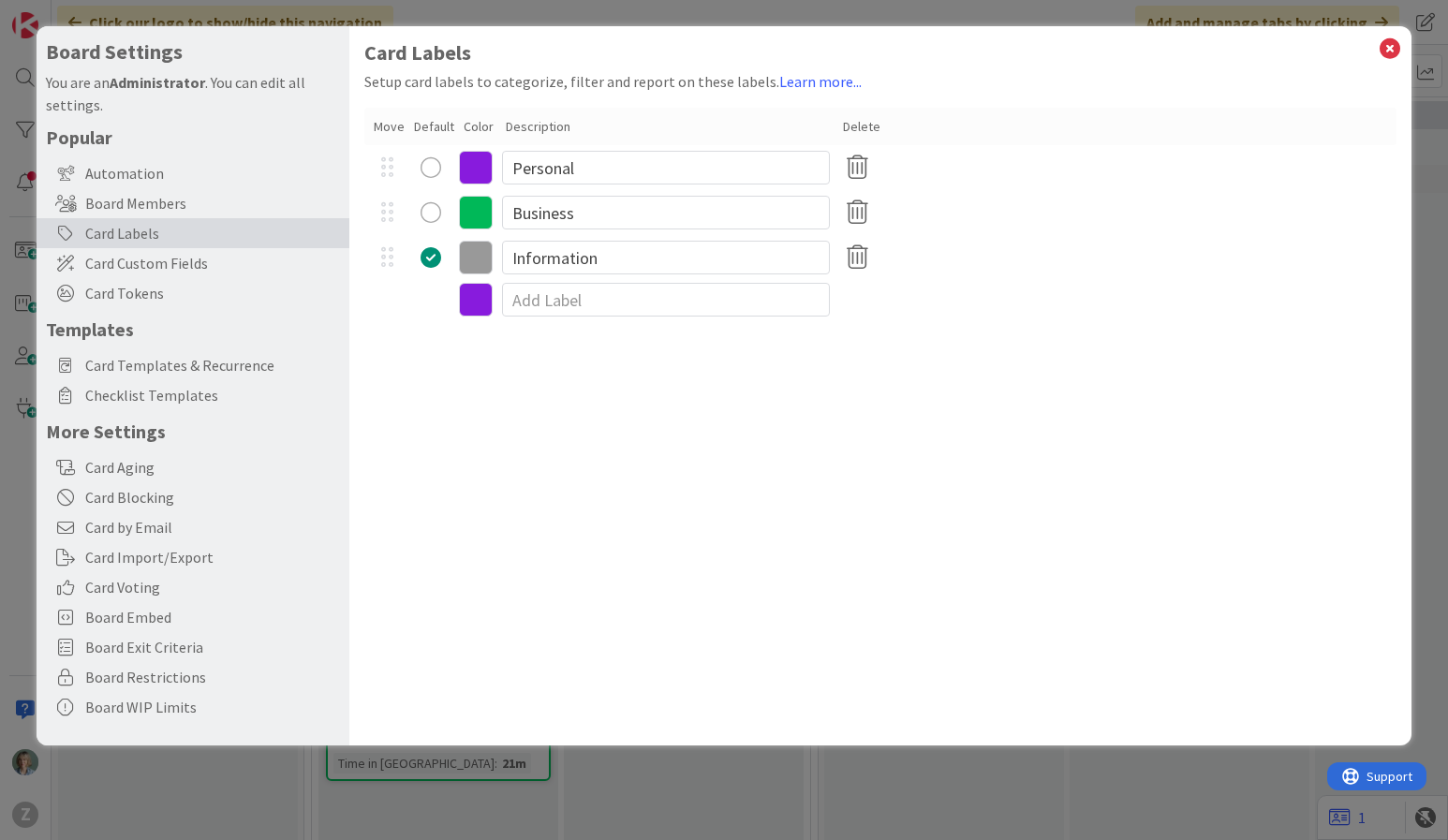
click at [419, 126] on div "Default" at bounding box center [434, 127] width 40 height 19
click at [382, 126] on div "Move" at bounding box center [389, 127] width 31 height 19
click at [388, 160] on div at bounding box center [388, 167] width 35 height 28
click at [569, 387] on div "Card Labels Setup card labels to categorize, filter and report on these labels.…" at bounding box center [880, 386] width 1063 height 720
click at [538, 391] on div "Card Labels Setup card labels to categorize, filter and report on these labels.…" at bounding box center [880, 386] width 1063 height 720
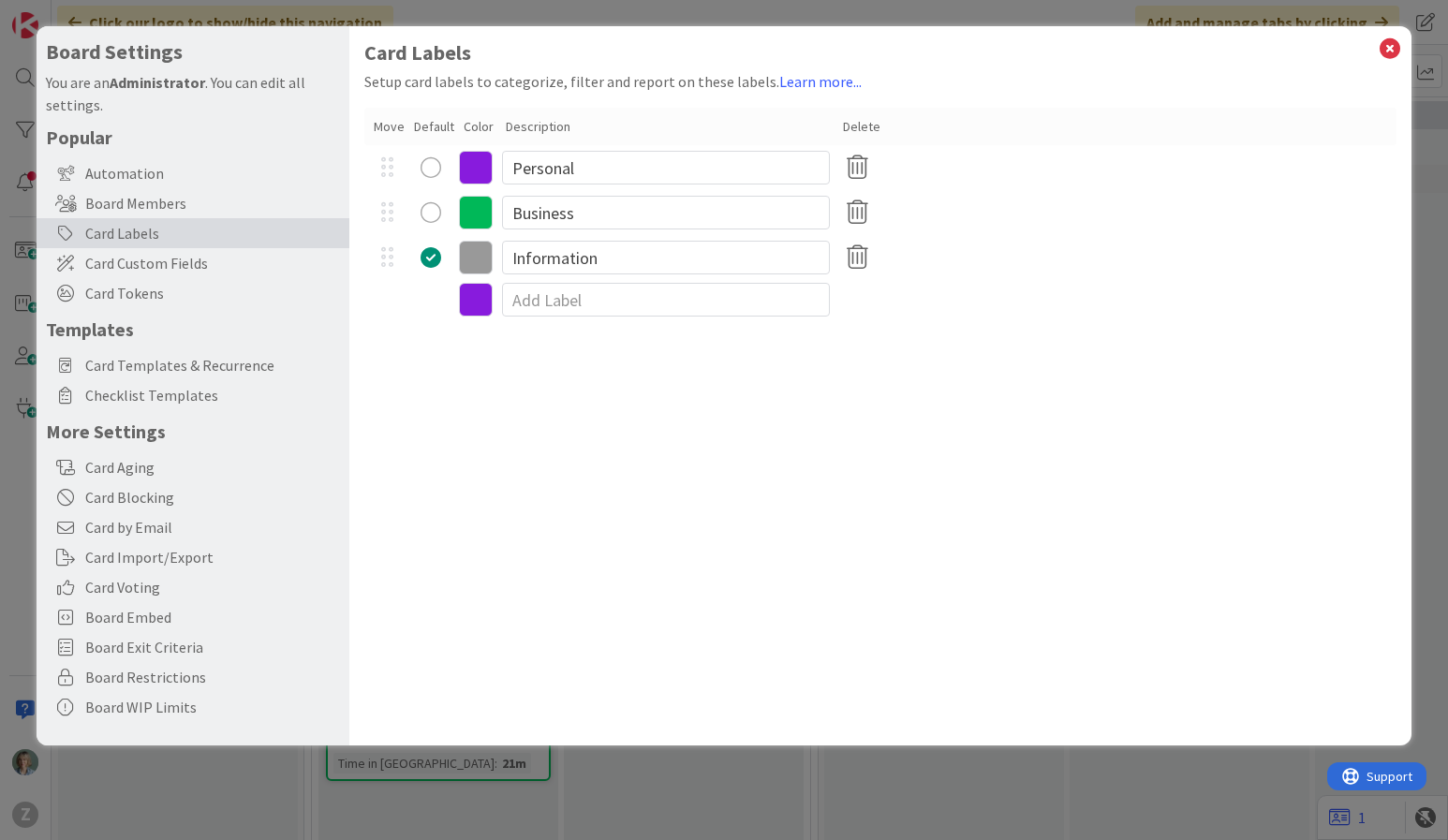
click at [920, 301] on div at bounding box center [881, 299] width 1033 height 39
click at [669, 308] on input at bounding box center [666, 299] width 328 height 34
type input "fgsdfgzdfg"
click at [588, 308] on input "fgsdfgzdfg" at bounding box center [666, 302] width 328 height 34
click at [610, 350] on input at bounding box center [666, 344] width 328 height 34
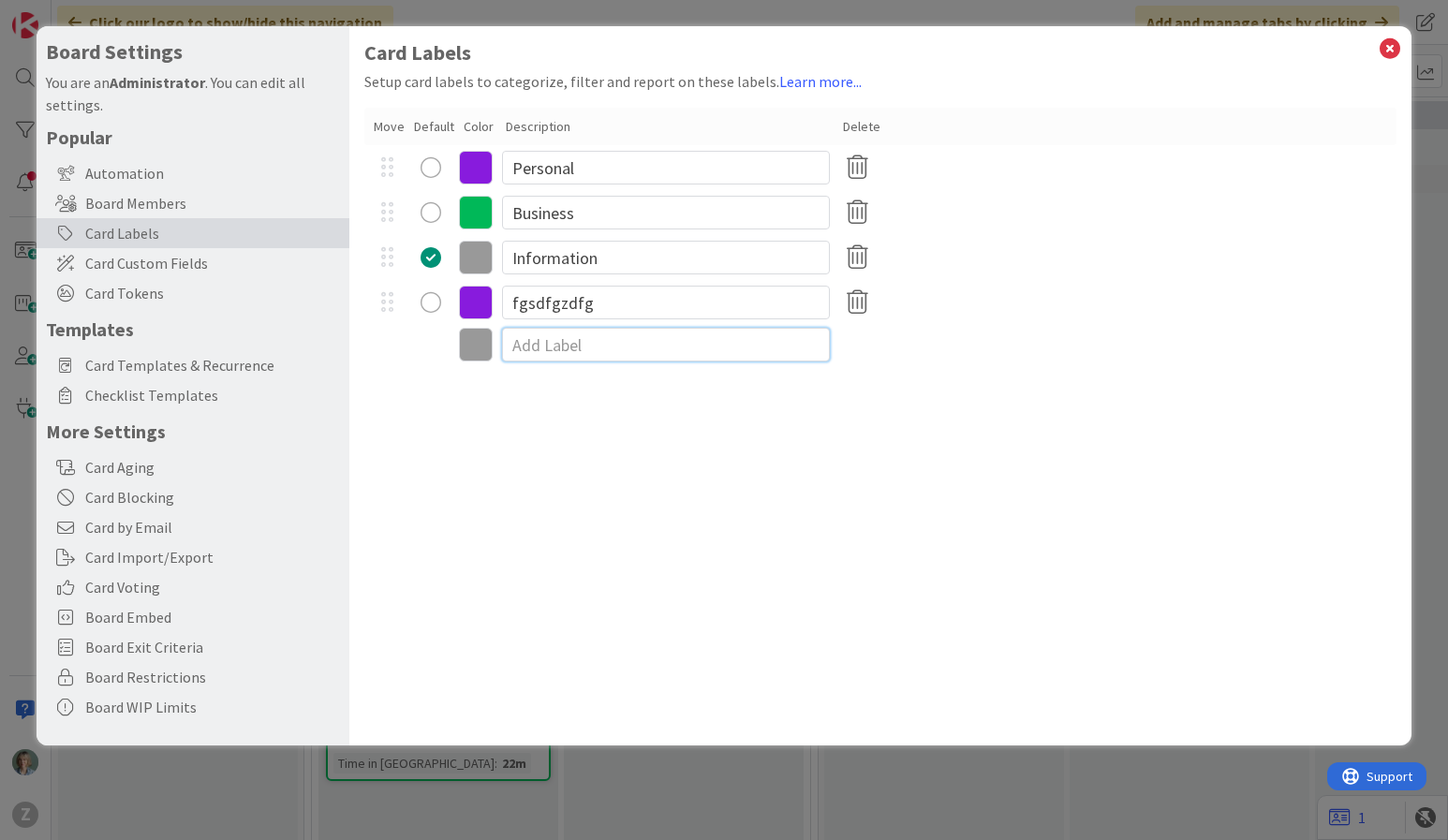
click at [619, 354] on input at bounding box center [666, 344] width 328 height 34
type input "cZDxfds"
click at [476, 392] on icon at bounding box center [475, 389] width 34 height 34
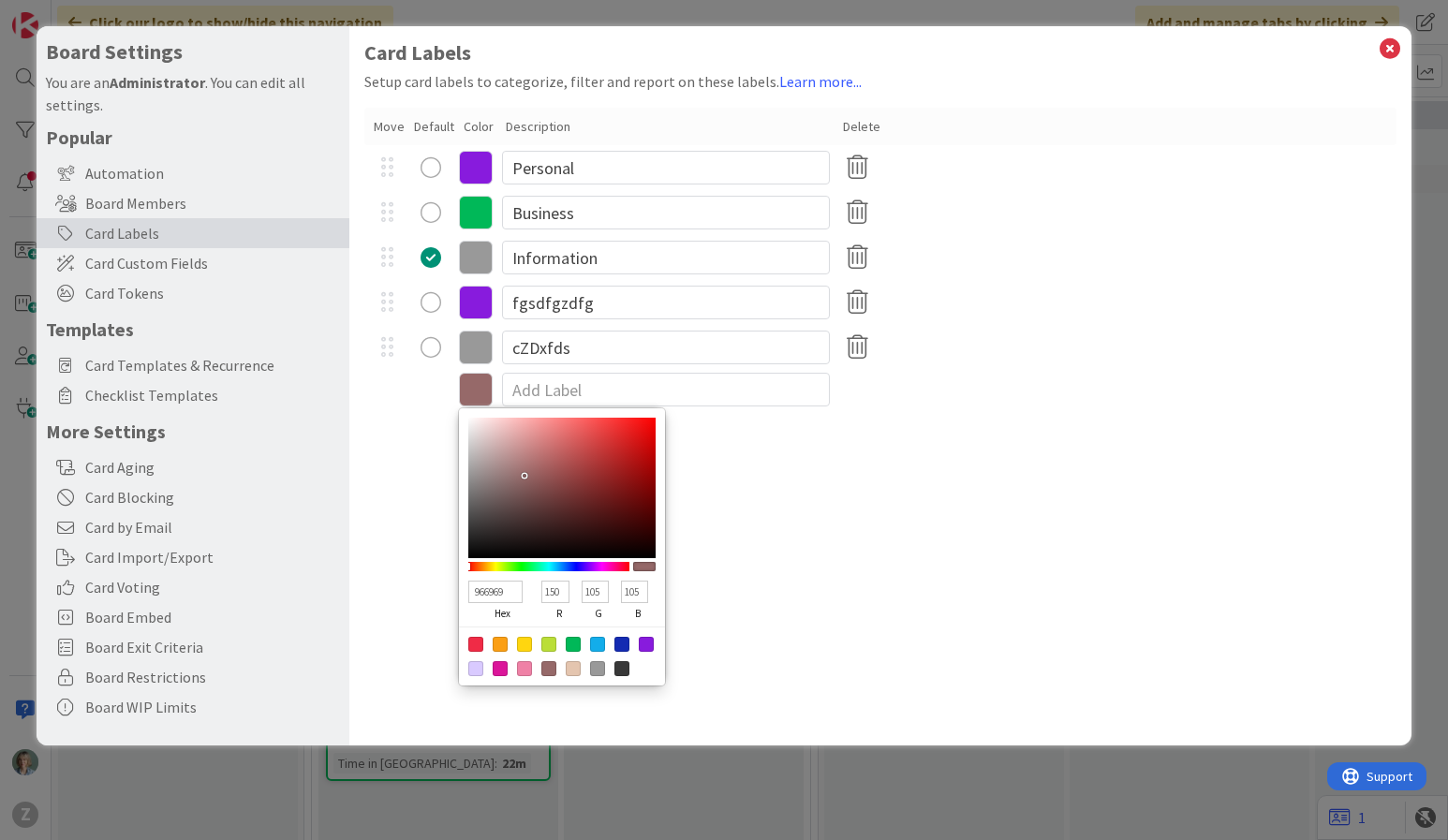
type input "CC1515"
type input "204"
type input "21"
click at [636, 445] on div at bounding box center [562, 488] width 188 height 140
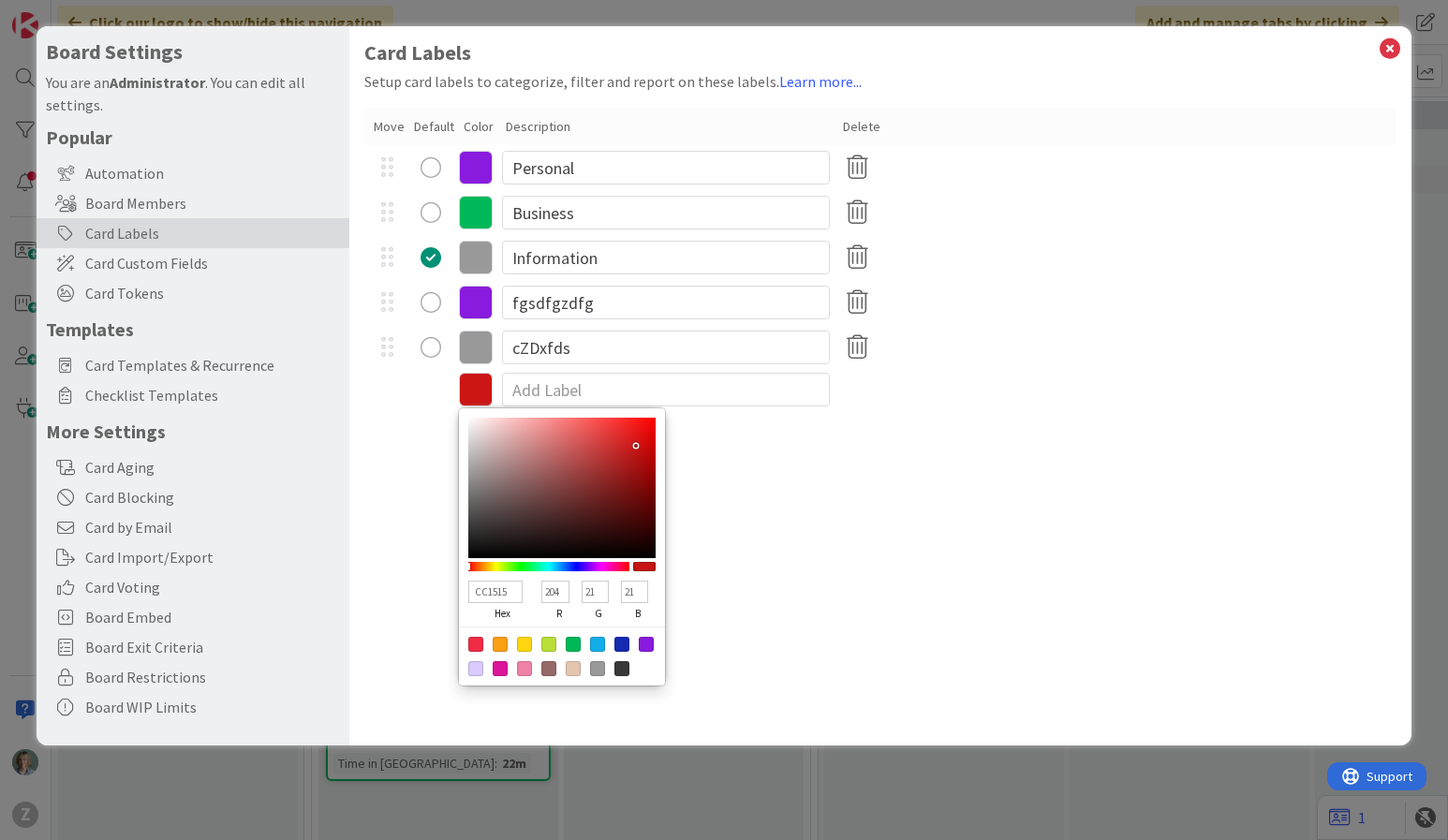
click at [673, 437] on div "Card Labels Setup card labels to categorize, filter and report on these labels.…" at bounding box center [880, 386] width 1063 height 720
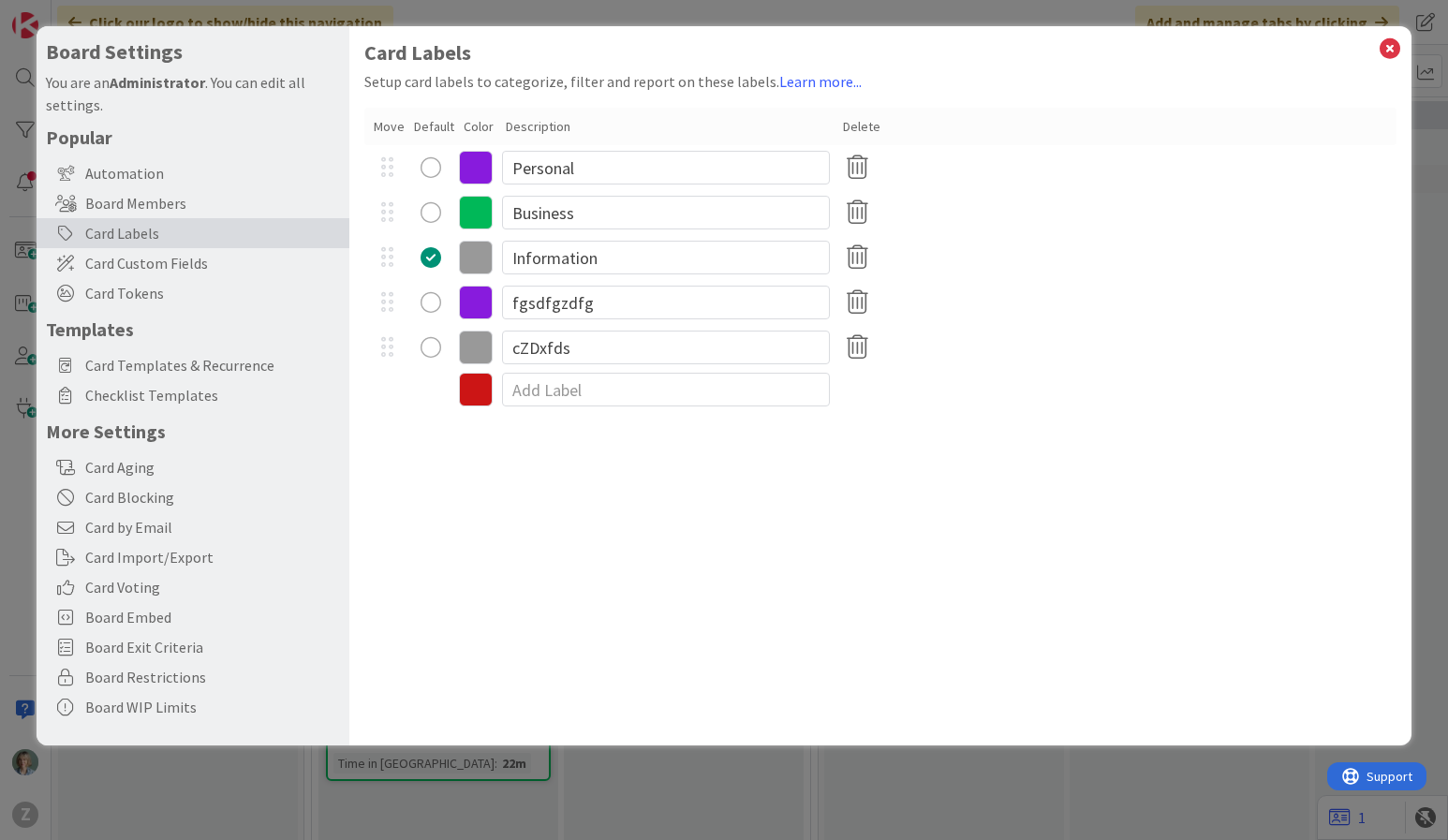
click at [702, 432] on div "Card Labels Setup card labels to categorize, filter and report on these labels.…" at bounding box center [880, 386] width 1063 height 720
click at [483, 345] on icon at bounding box center [475, 347] width 34 height 34
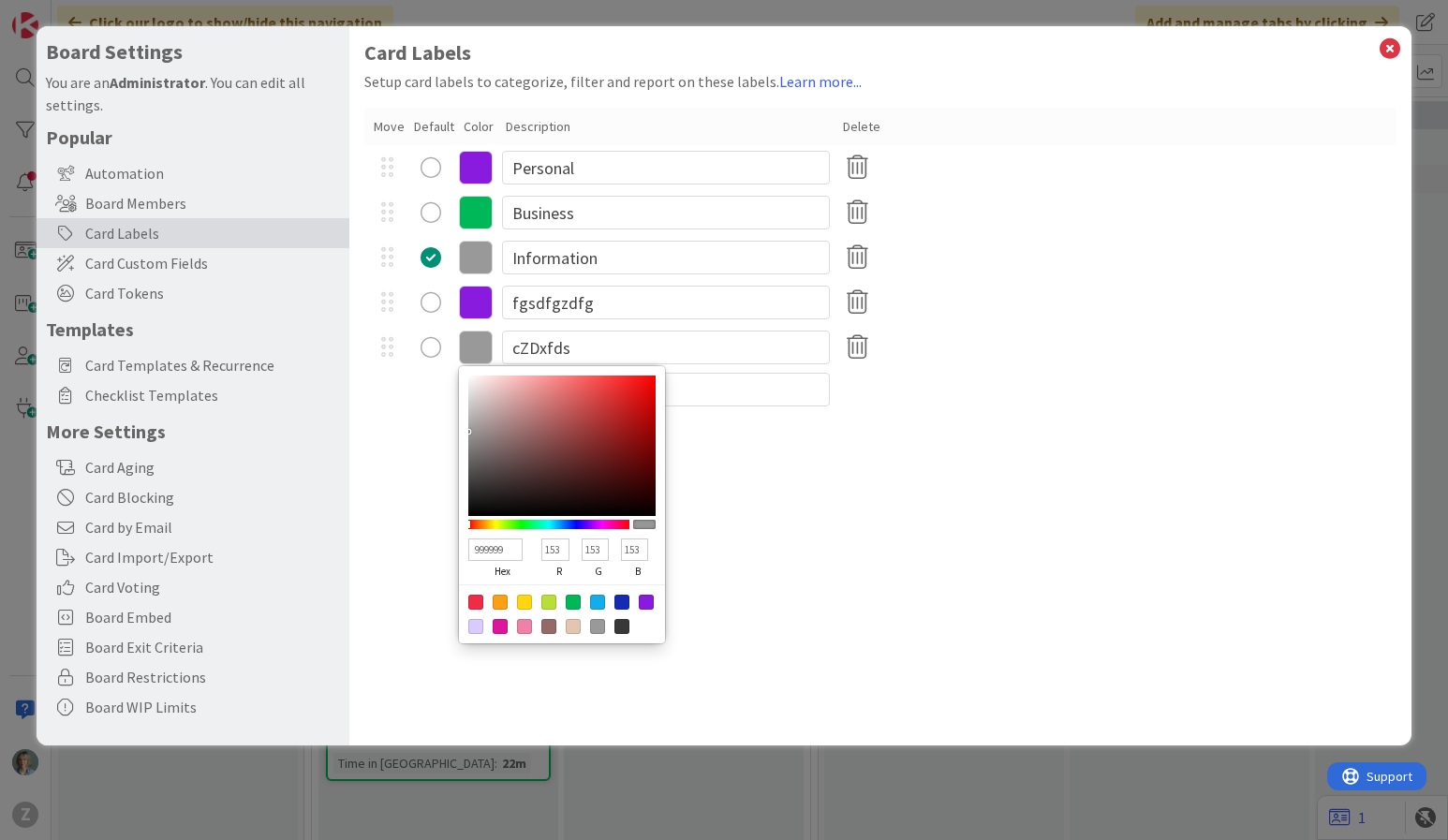
type input "835A5A"
type input "131"
type input "90"
click at [526, 444] on div at bounding box center [562, 445] width 188 height 140
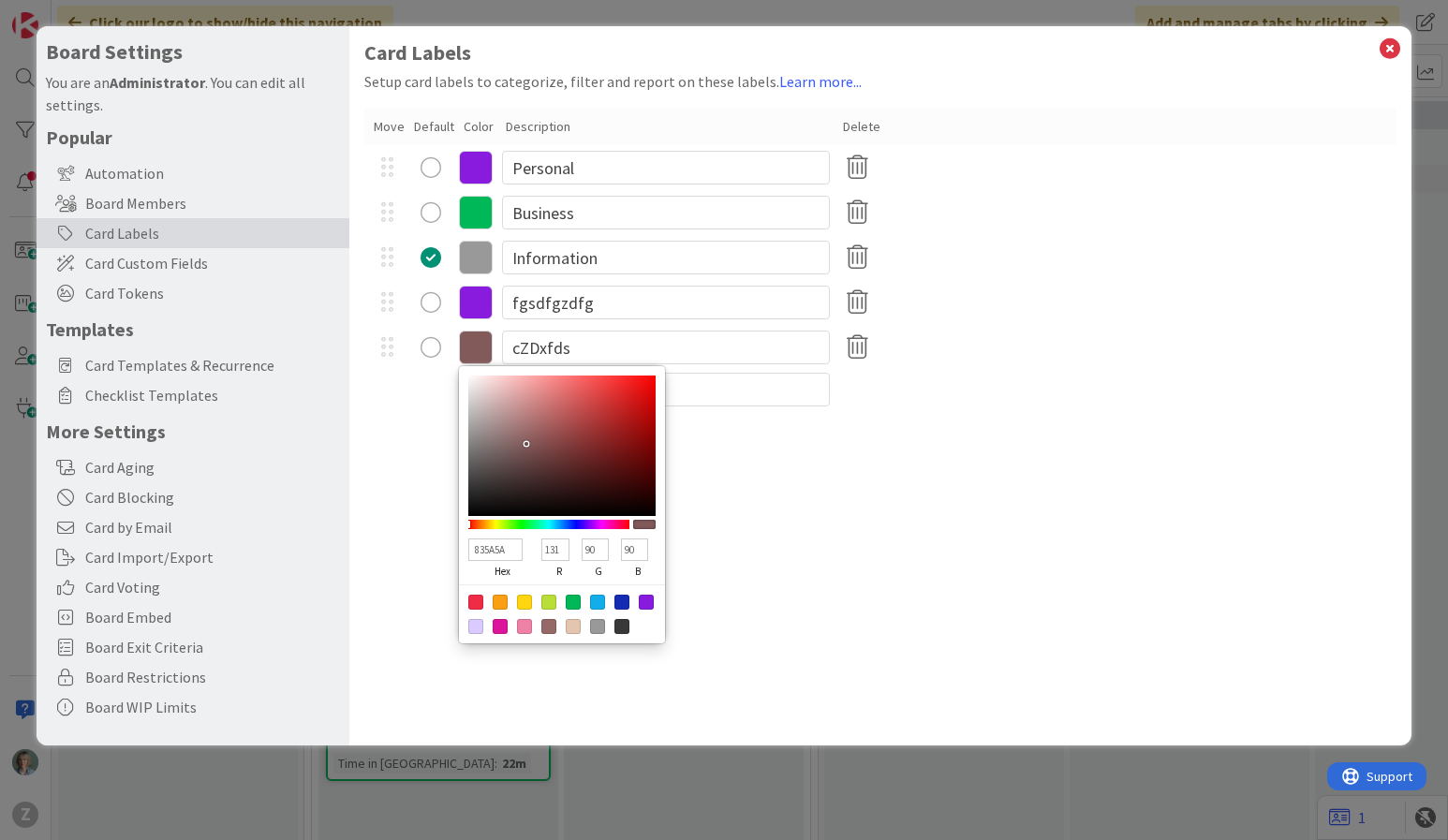
type input "AA3939"
type input "170"
type input "57"
click at [593, 422] on div at bounding box center [562, 445] width 188 height 140
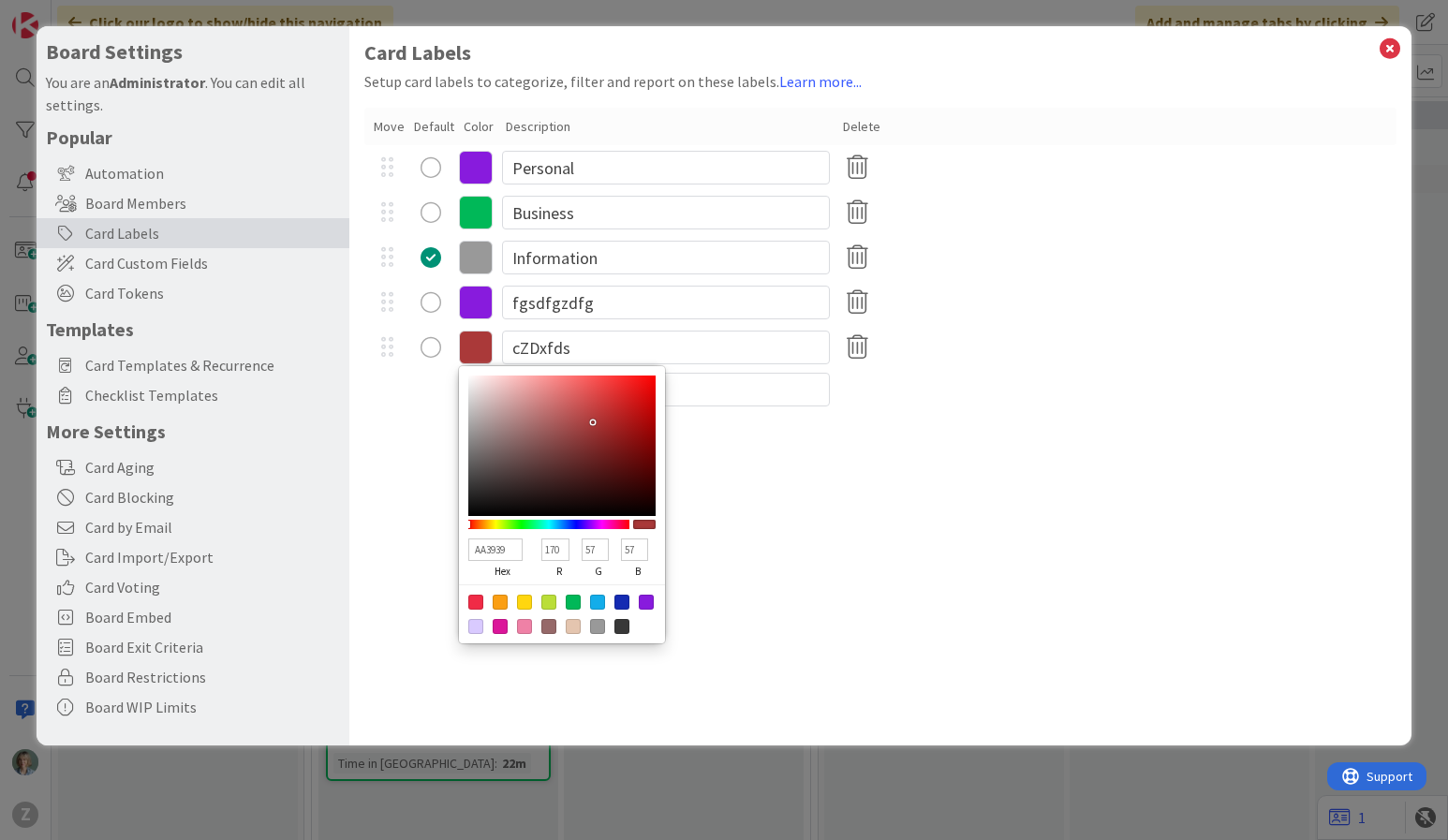
type input "6F39AA"
type input "111"
type input "170"
click at [588, 522] on div at bounding box center [548, 524] width 161 height 10
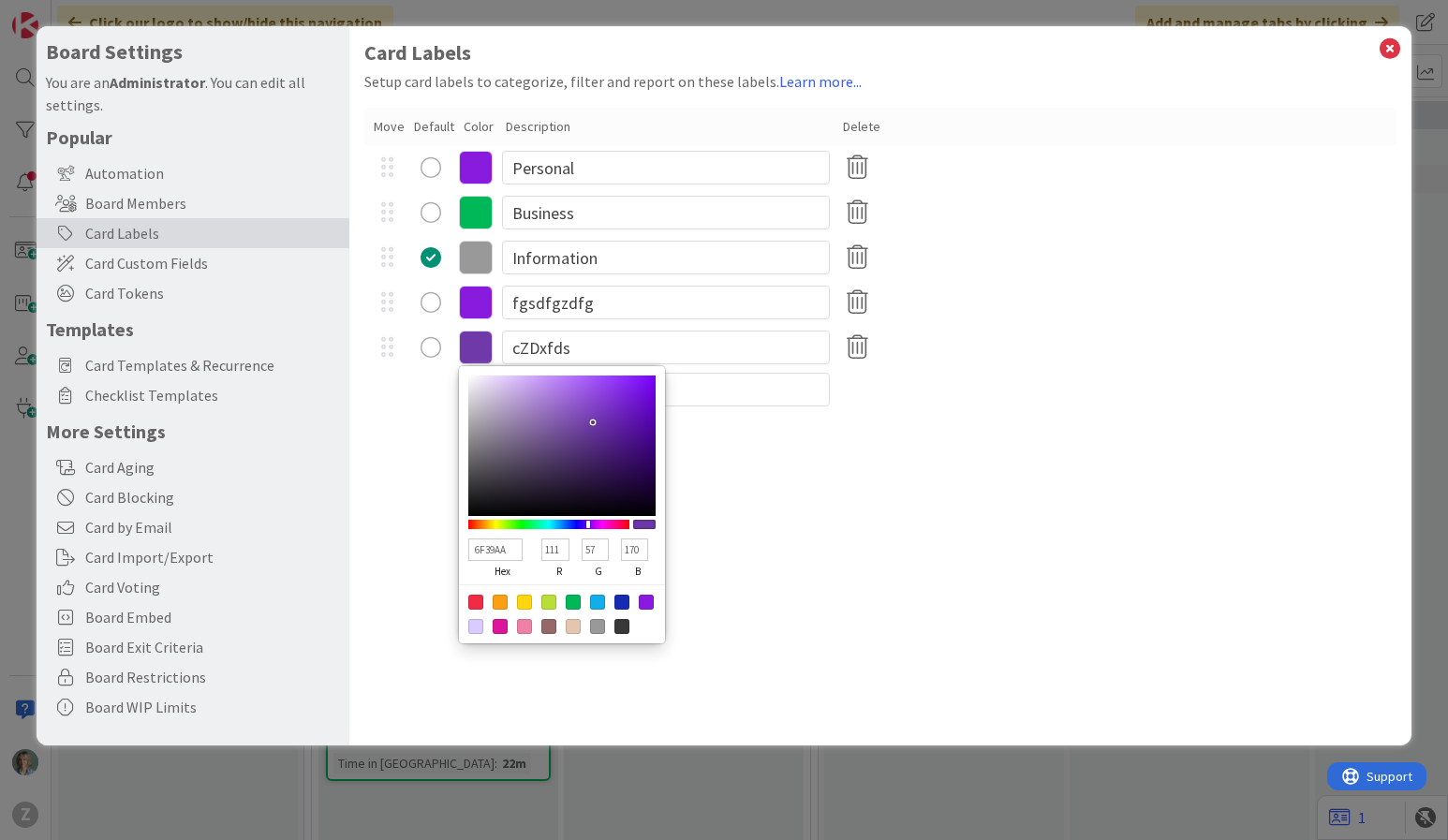
click at [908, 523] on div "Card Labels Setup card labels to categorize, filter and report on these labels.…" at bounding box center [880, 386] width 1063 height 720
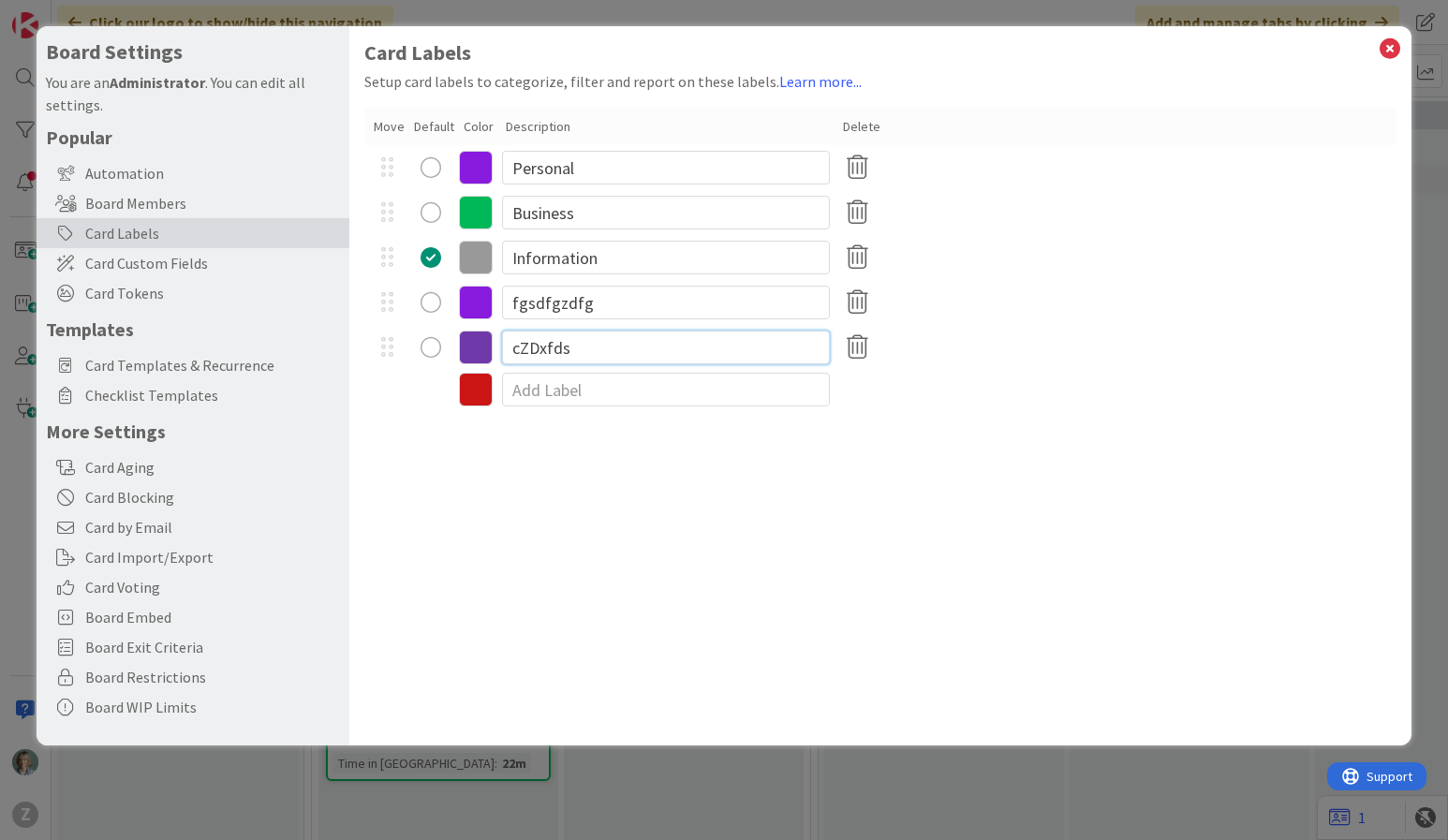
click at [569, 342] on input "cZDxfds" at bounding box center [666, 347] width 328 height 34
click at [1386, 44] on icon at bounding box center [1389, 48] width 24 height 26
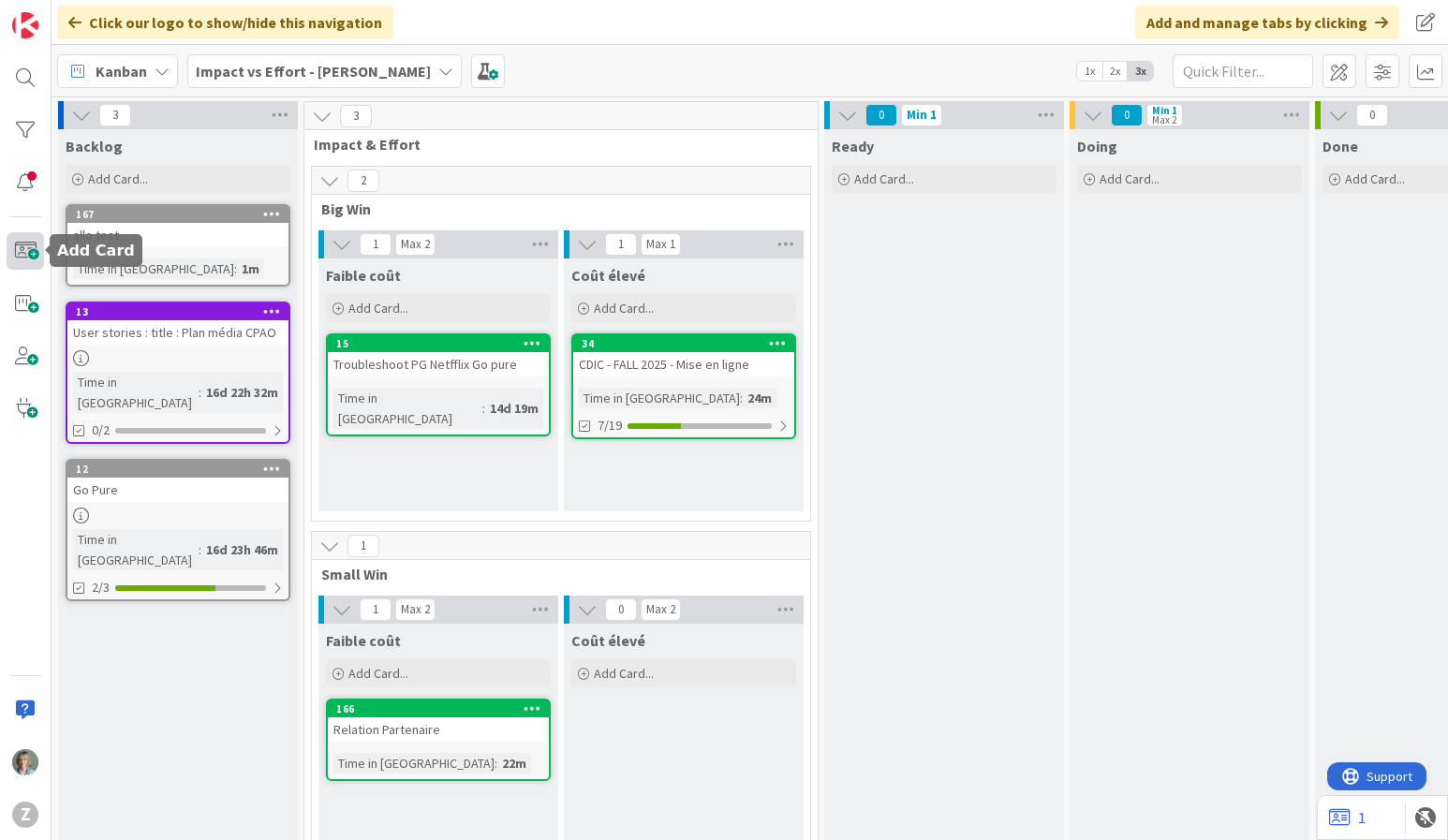
click at [27, 259] on span at bounding box center [25, 250] width 38 height 38
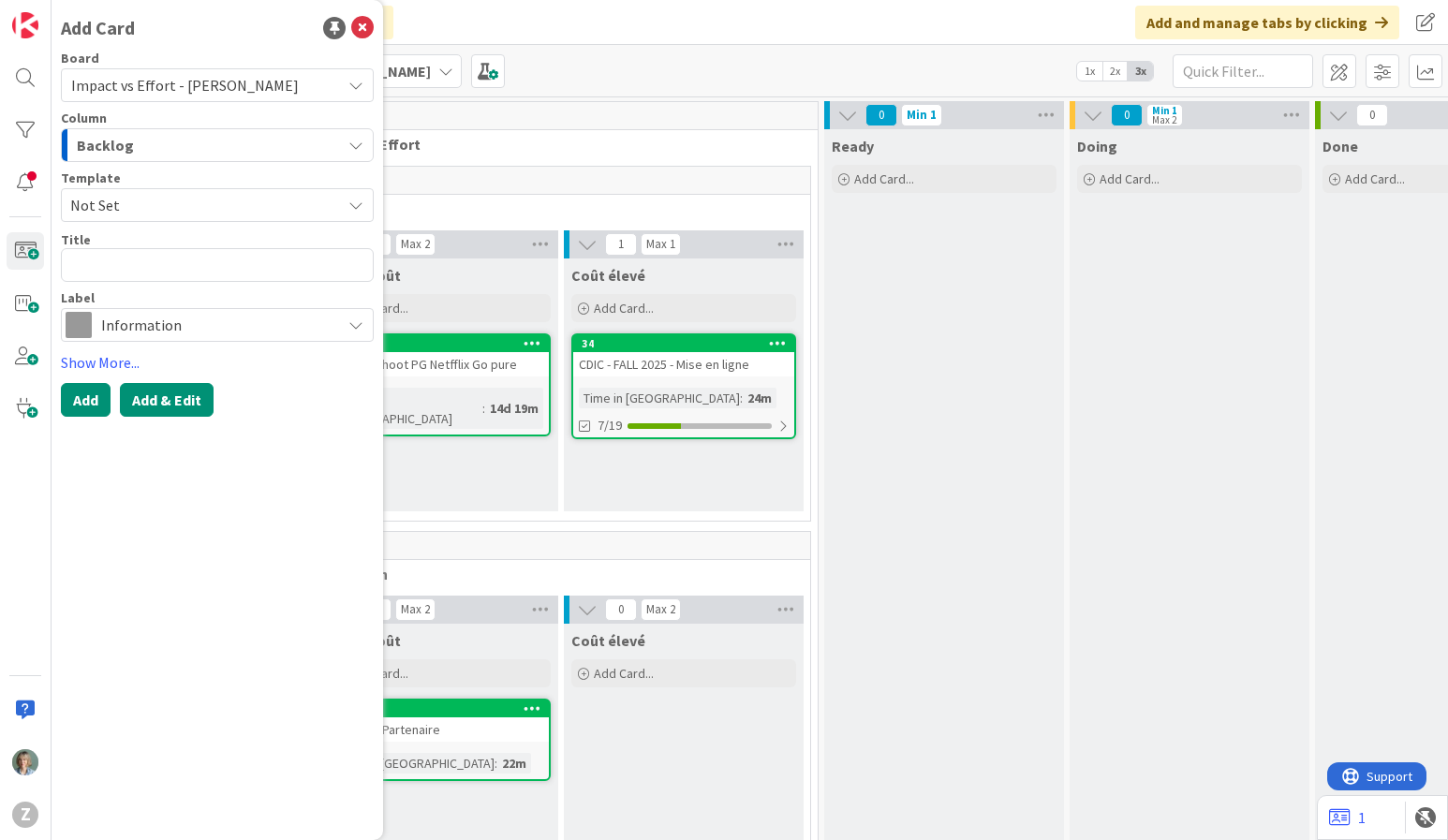
click at [189, 403] on button "Add & Edit" at bounding box center [166, 399] width 93 height 34
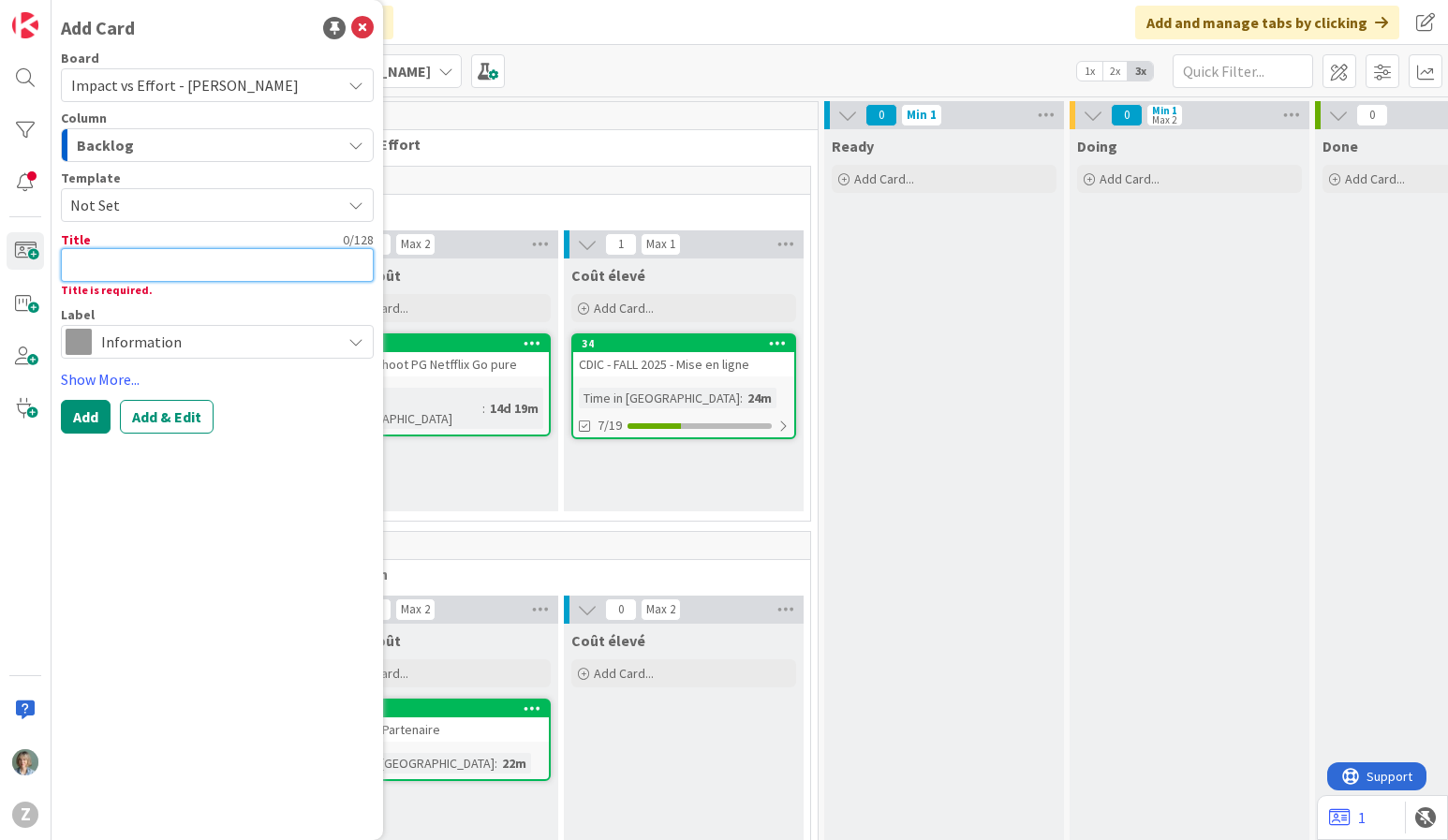
click at [114, 254] on textarea at bounding box center [216, 265] width 313 height 34
type textarea "x"
type textarea "fd"
type textarea "x"
type textarea "fda"
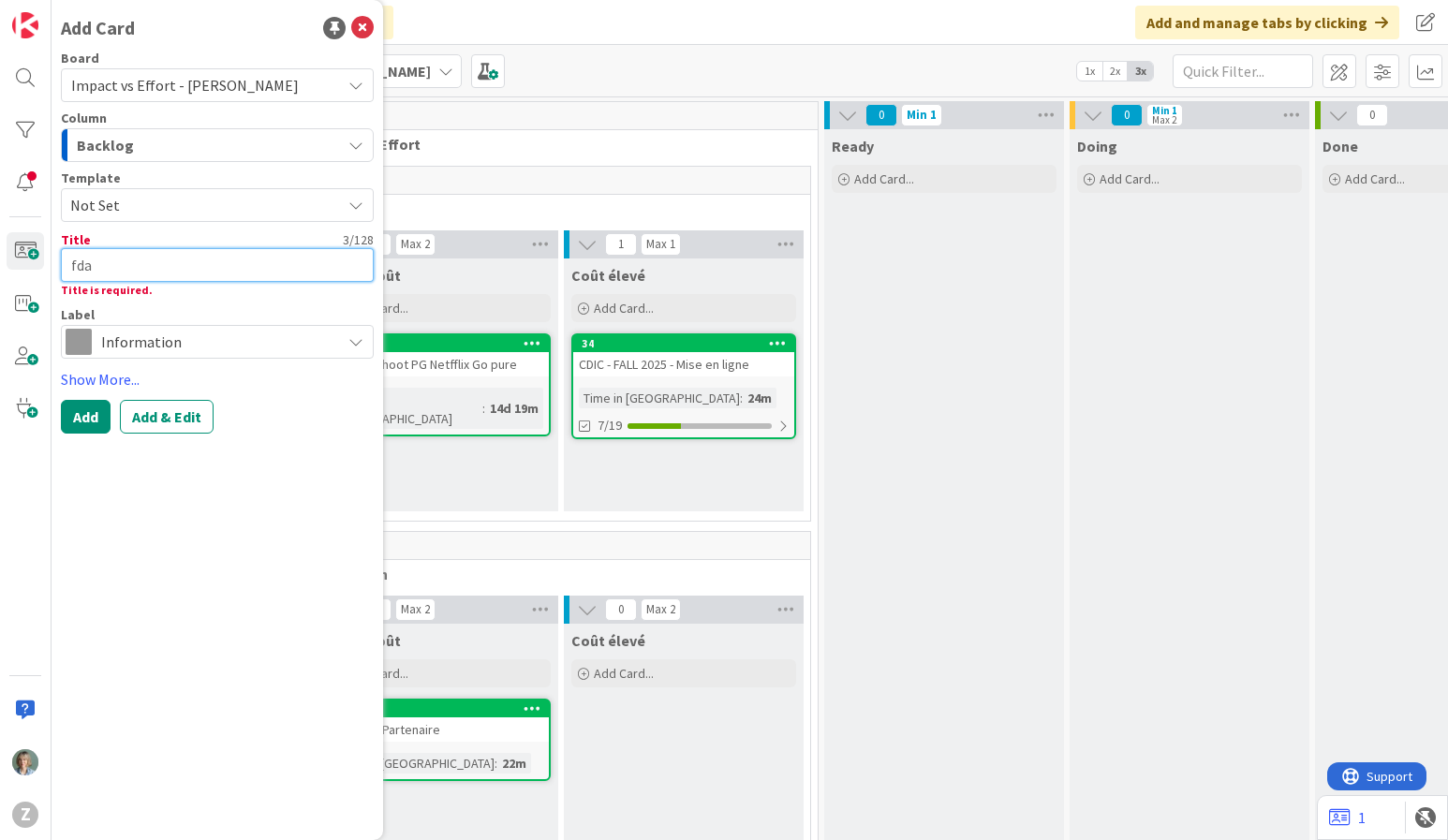
type textarea "x"
type textarea "fdag"
type textarea "x"
type textarea "fdagd"
type textarea "x"
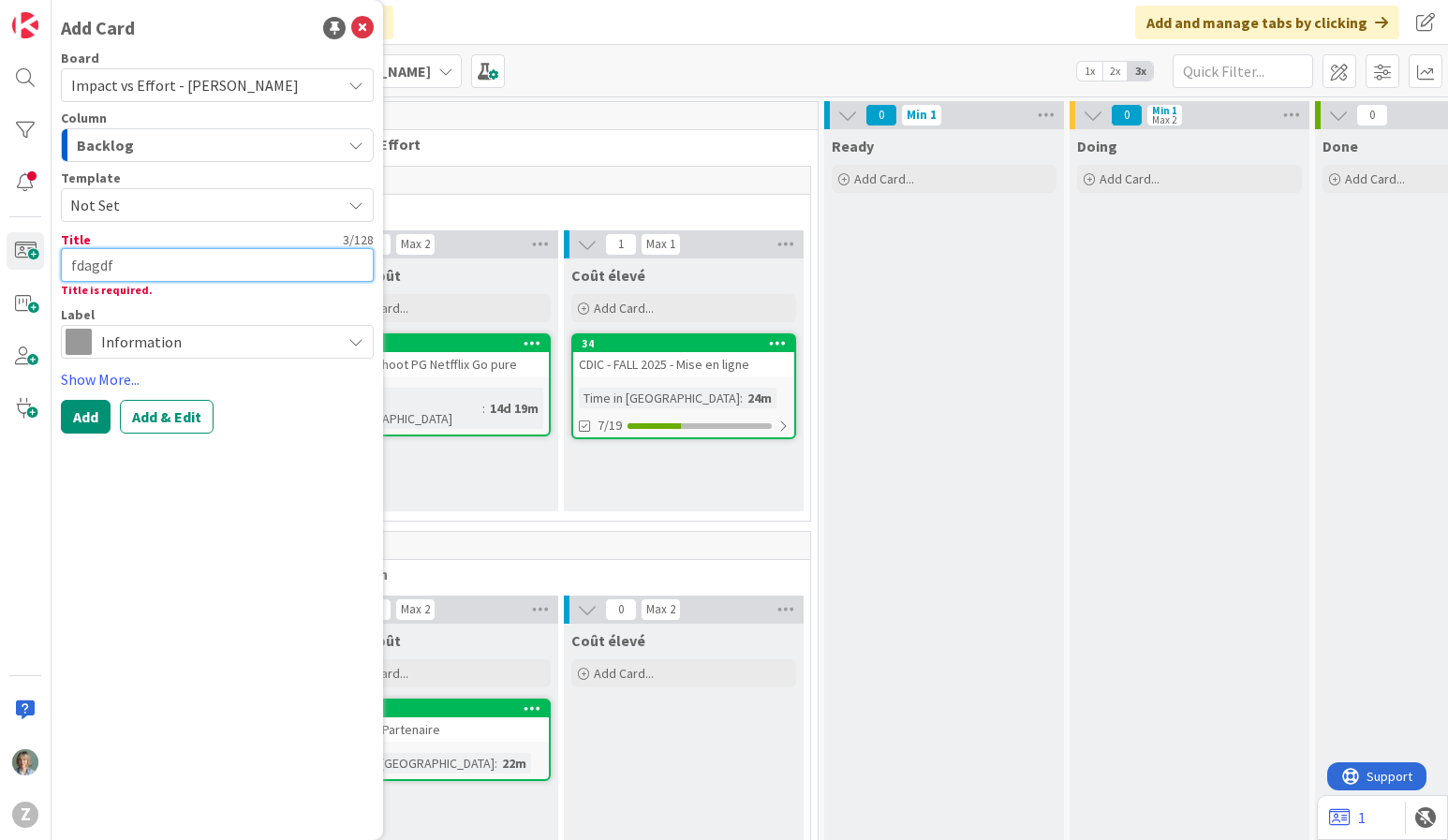
type textarea "fdagdfg"
type textarea "x"
type textarea "fdagdfg"
click at [170, 410] on button "Add & Edit" at bounding box center [166, 417] width 93 height 34
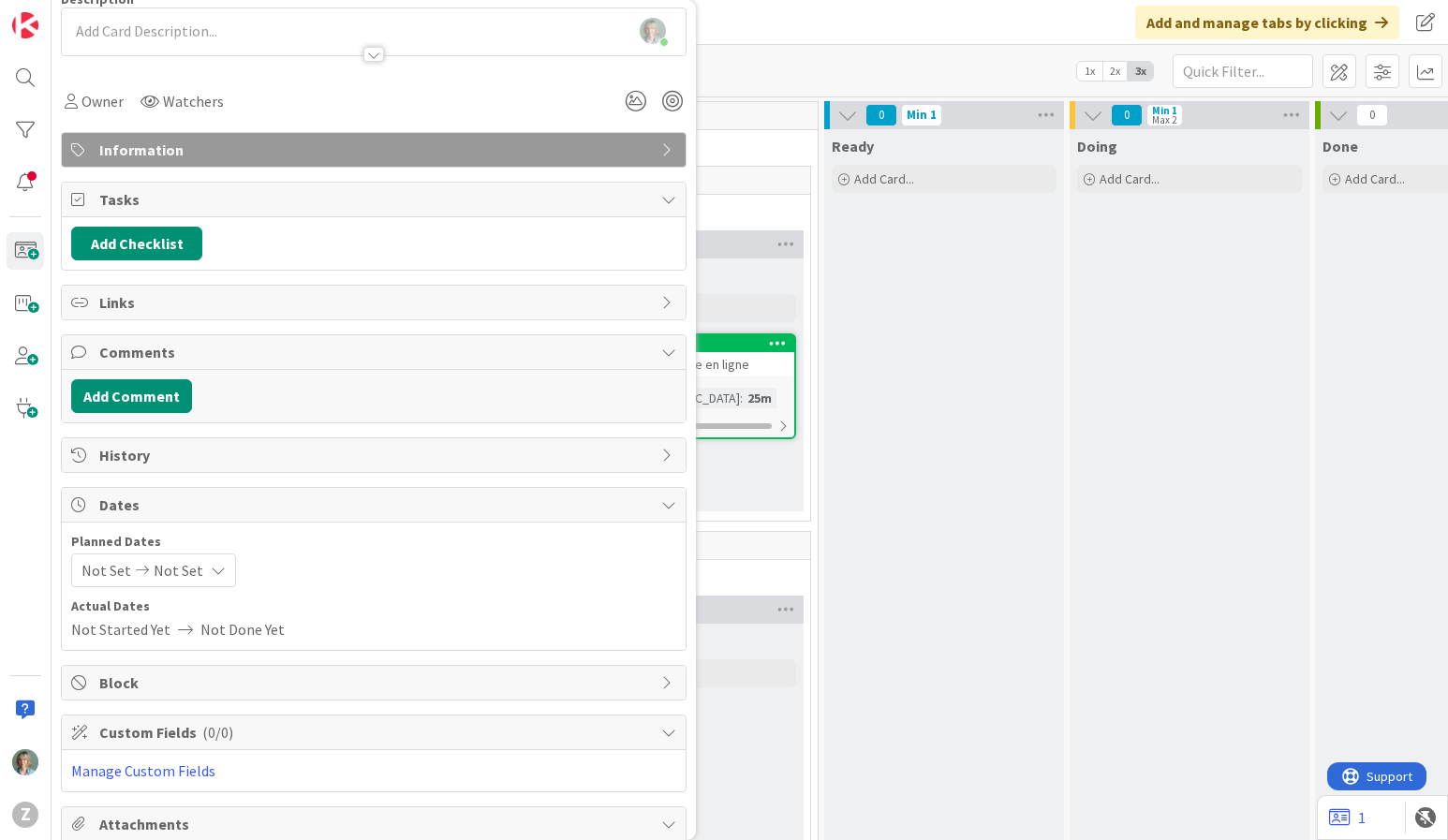
scroll to position [238, 0]
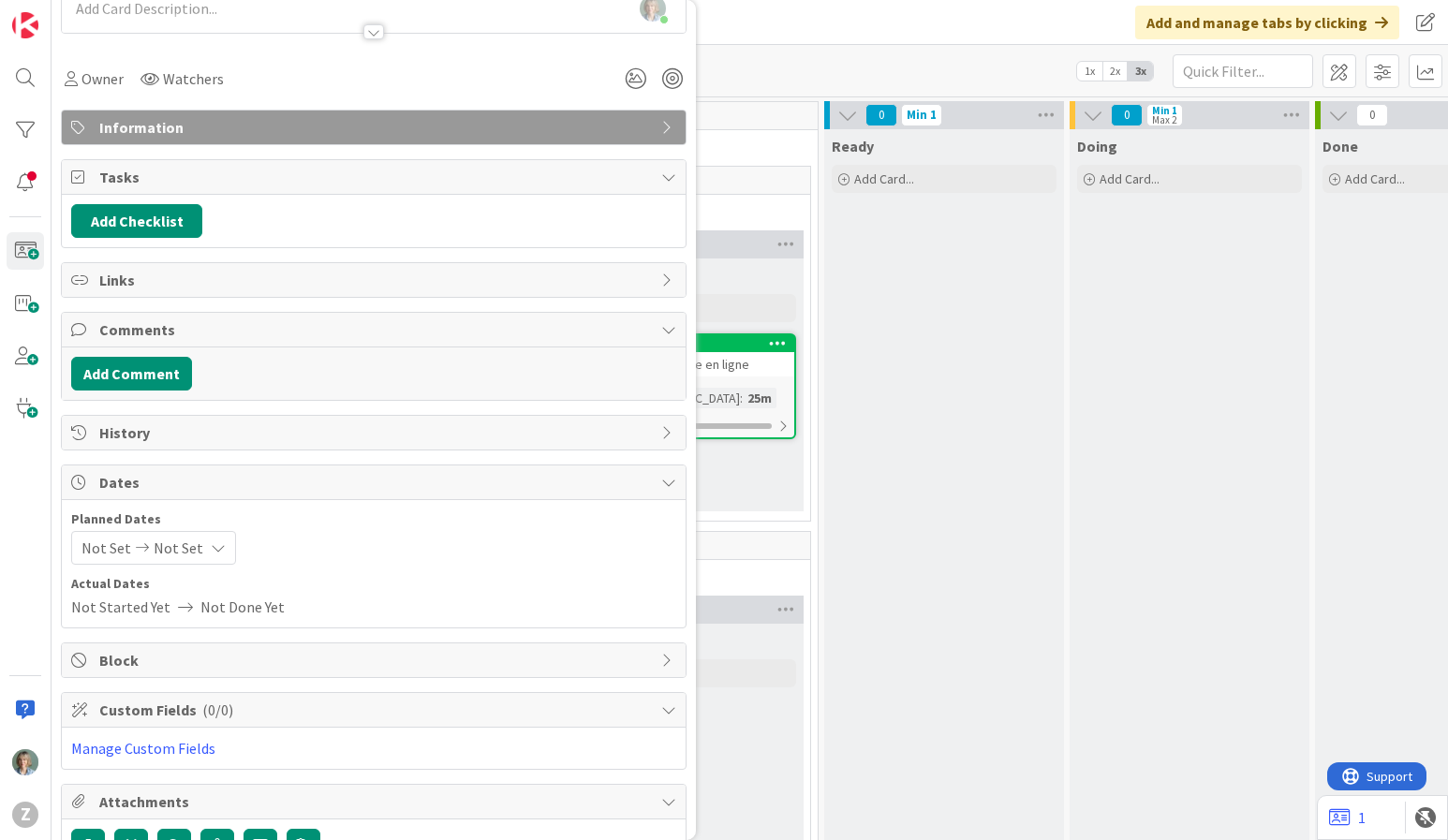
click at [667, 486] on icon at bounding box center [669, 483] width 15 height 15
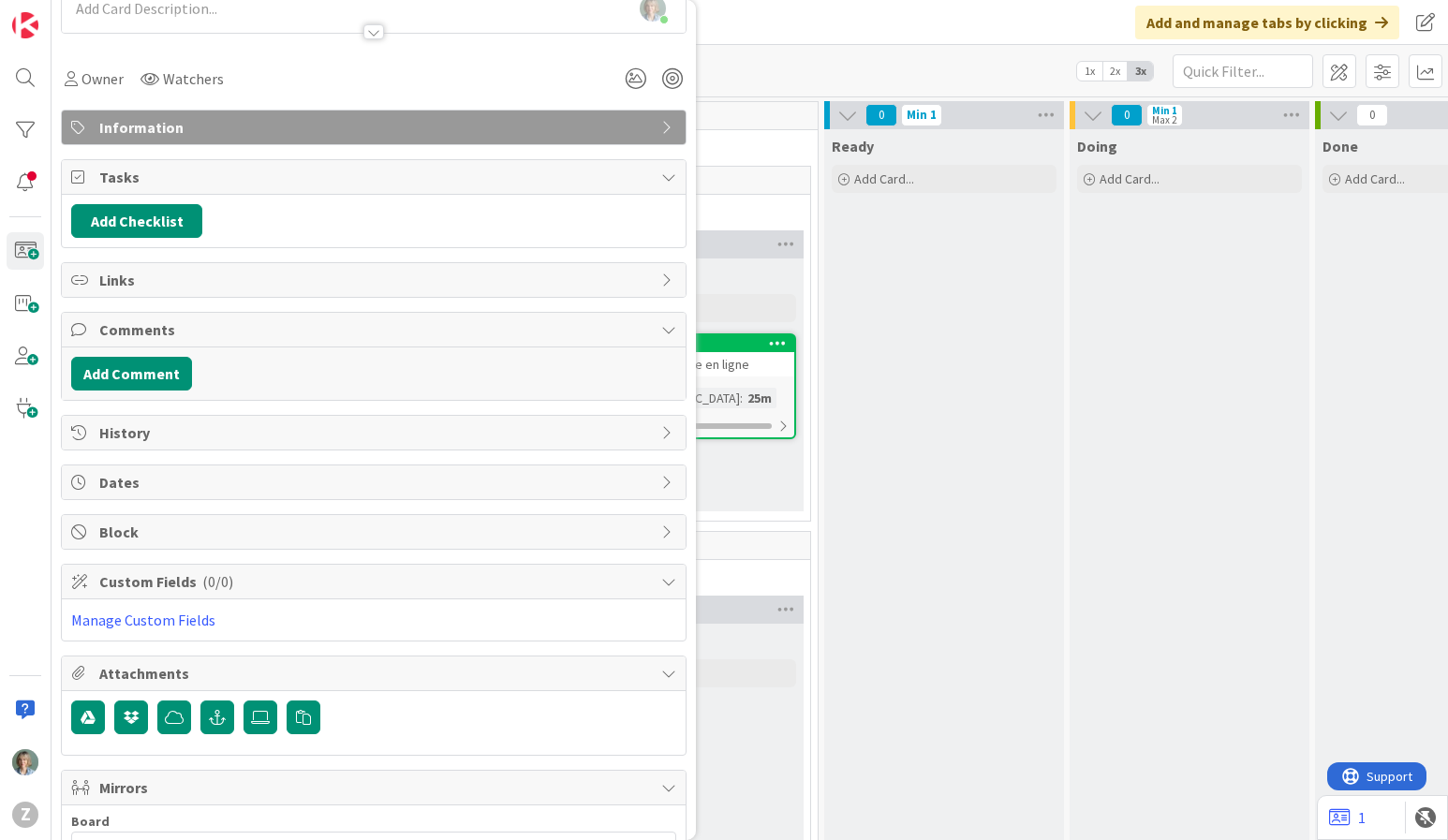
click at [666, 485] on icon at bounding box center [669, 483] width 15 height 15
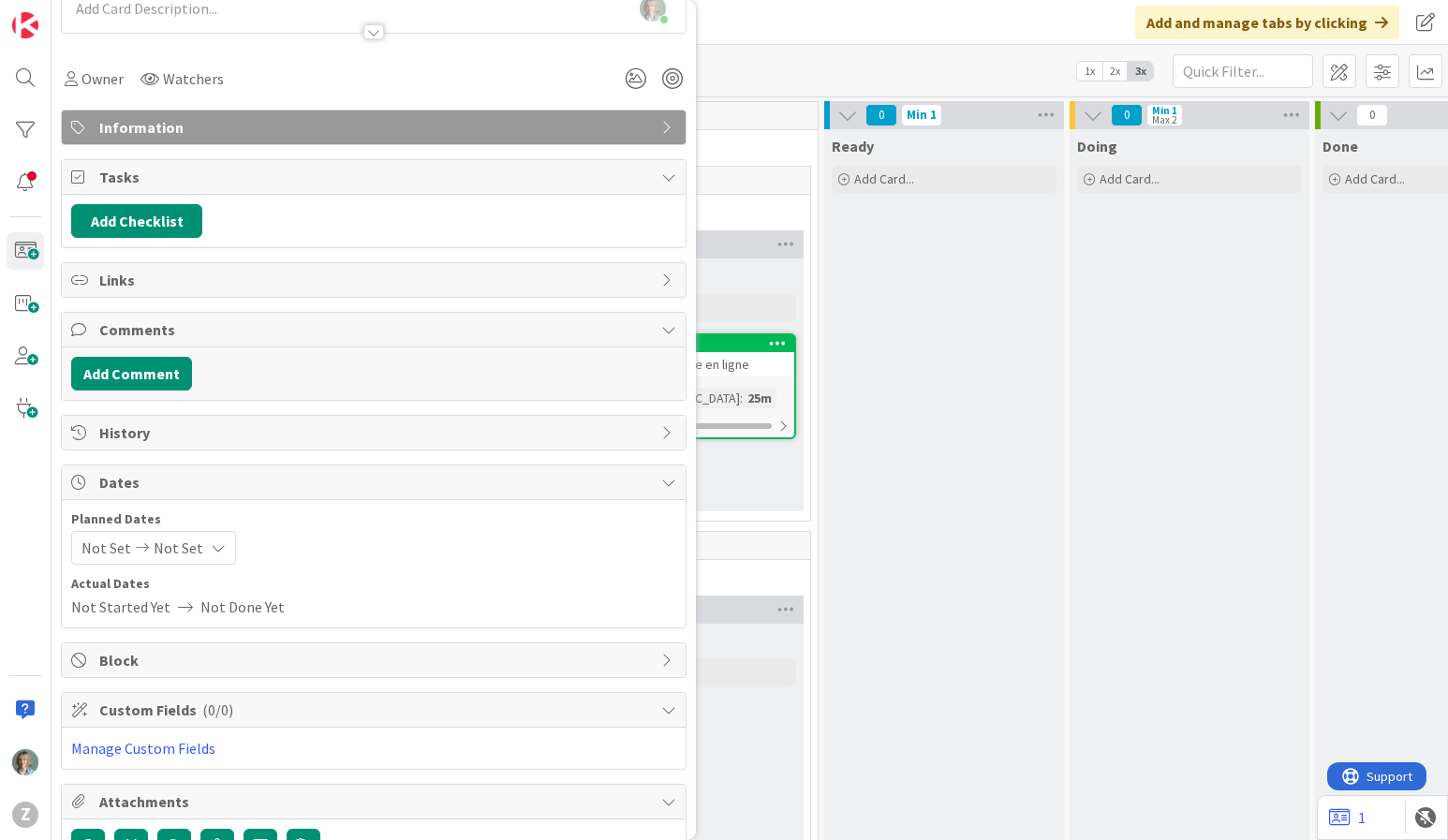
click at [161, 557] on span "Not Set" at bounding box center [179, 547] width 50 height 22
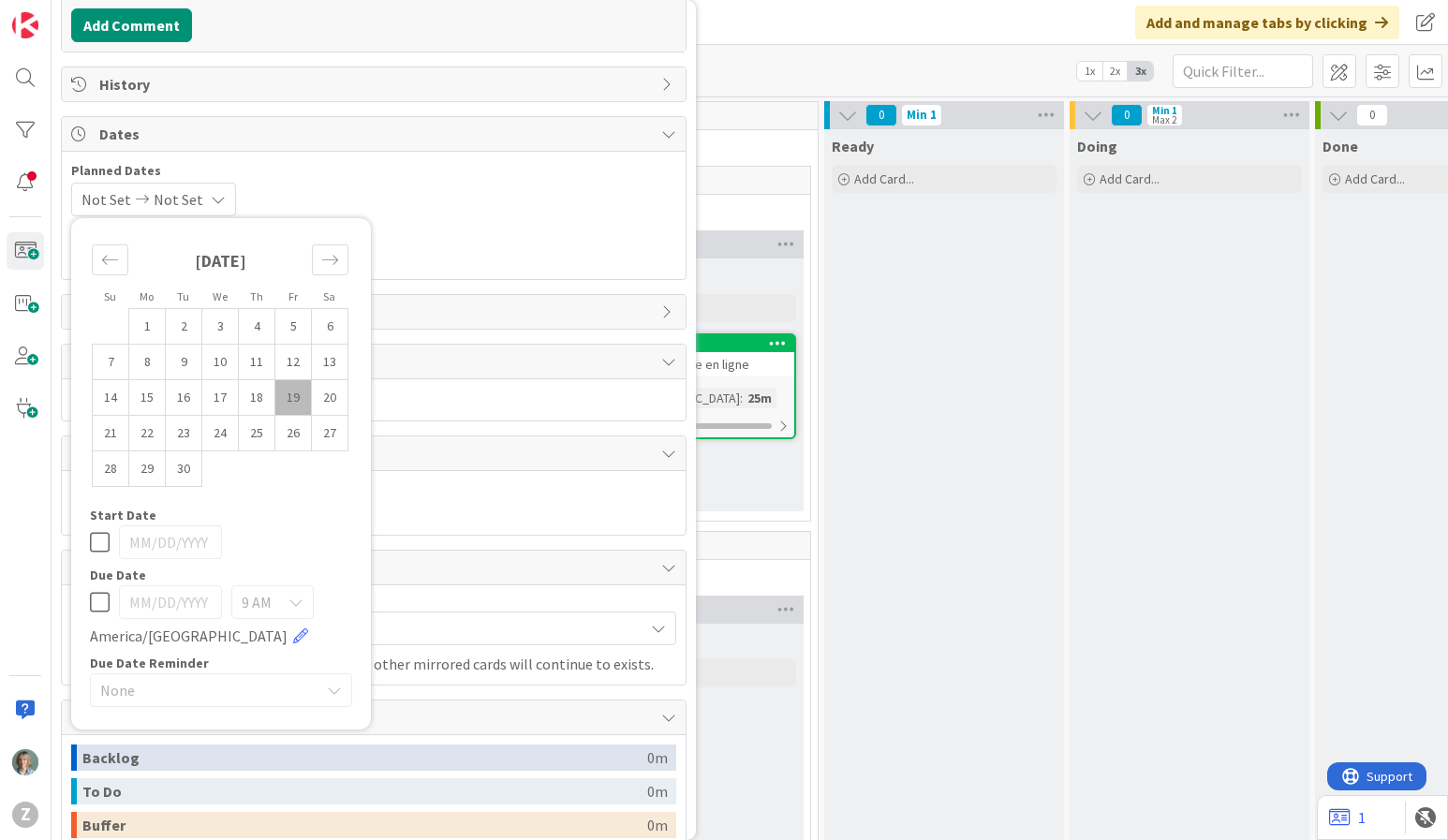
scroll to position [589, 0]
click at [341, 692] on icon at bounding box center [335, 688] width 15 height 15
click at [332, 691] on icon at bounding box center [335, 688] width 15 height 15
click at [216, 693] on span "None" at bounding box center [205, 687] width 210 height 26
click at [493, 232] on span "Actual Dates" at bounding box center [373, 233] width 605 height 19
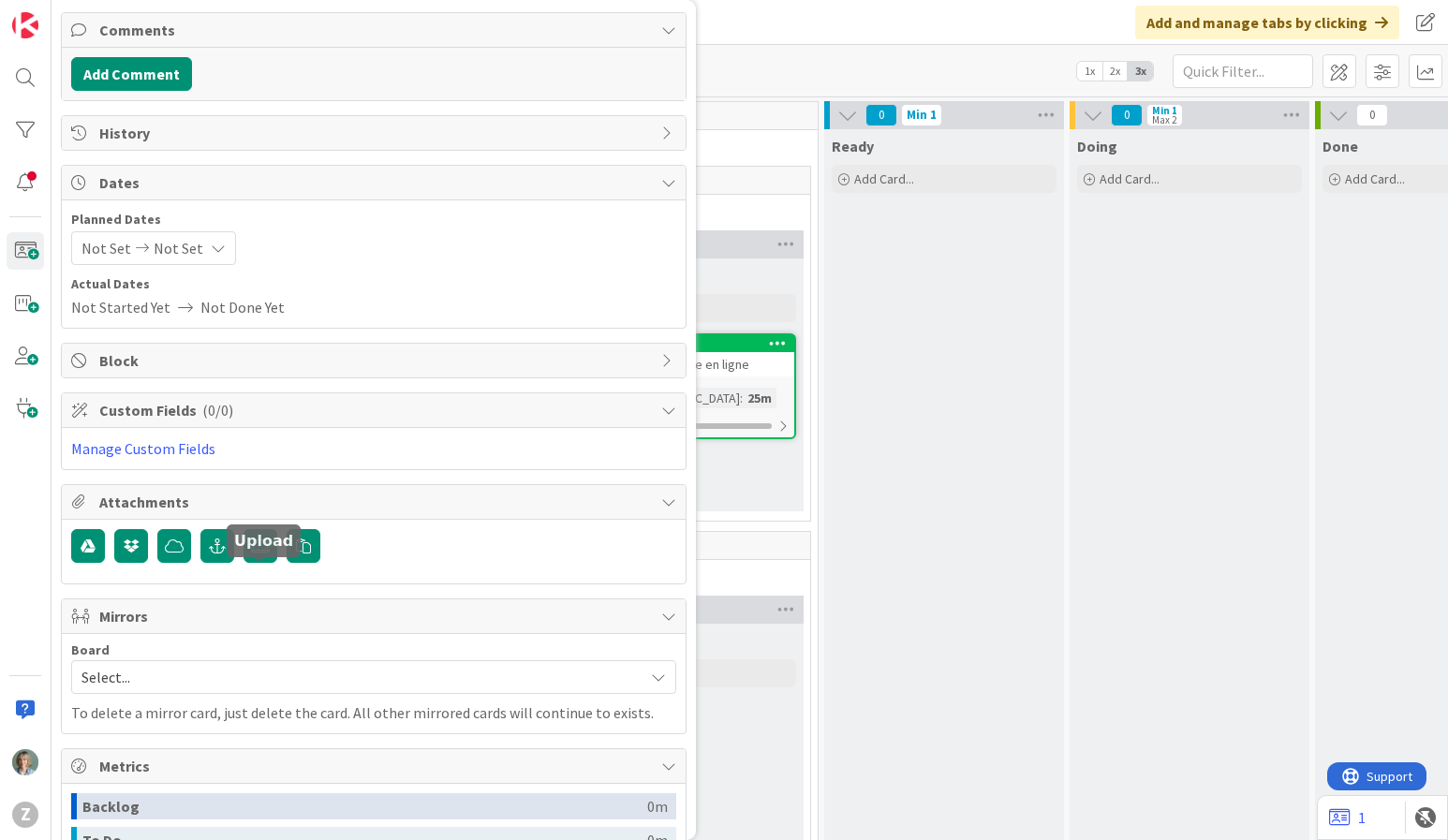
scroll to position [0, 0]
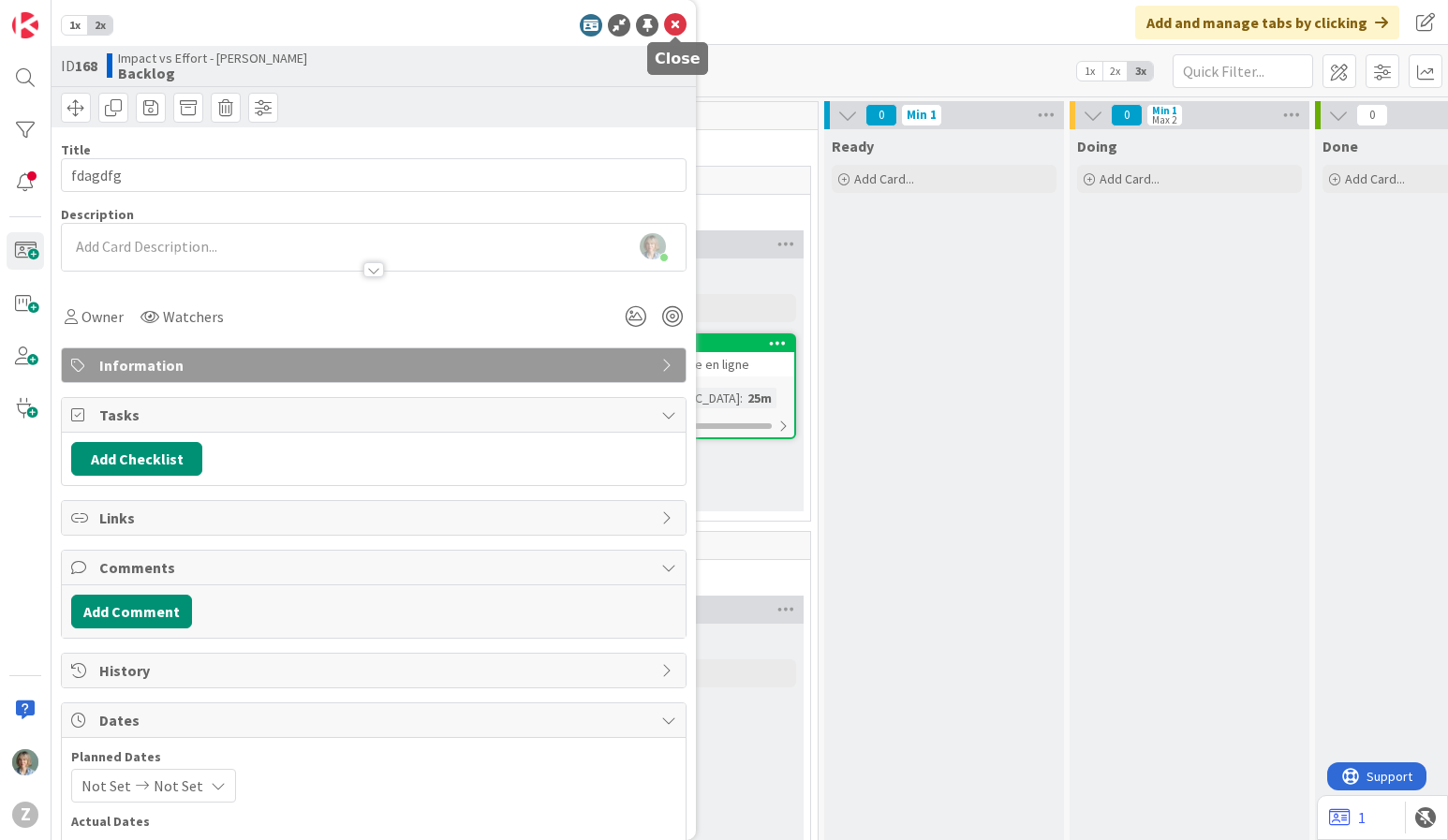
click at [676, 18] on icon at bounding box center [674, 25] width 22 height 22
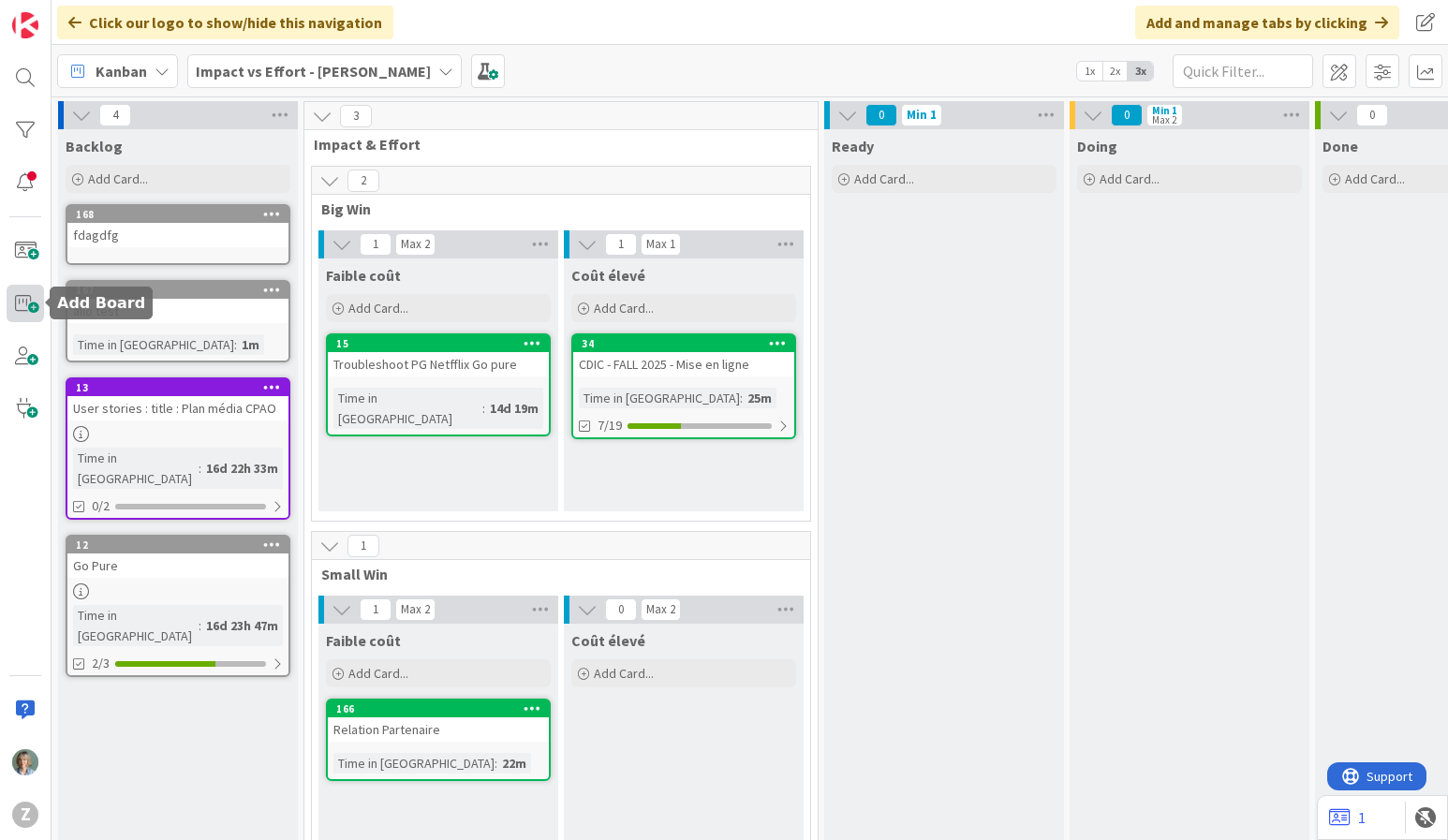
click at [24, 294] on span at bounding box center [25, 303] width 38 height 38
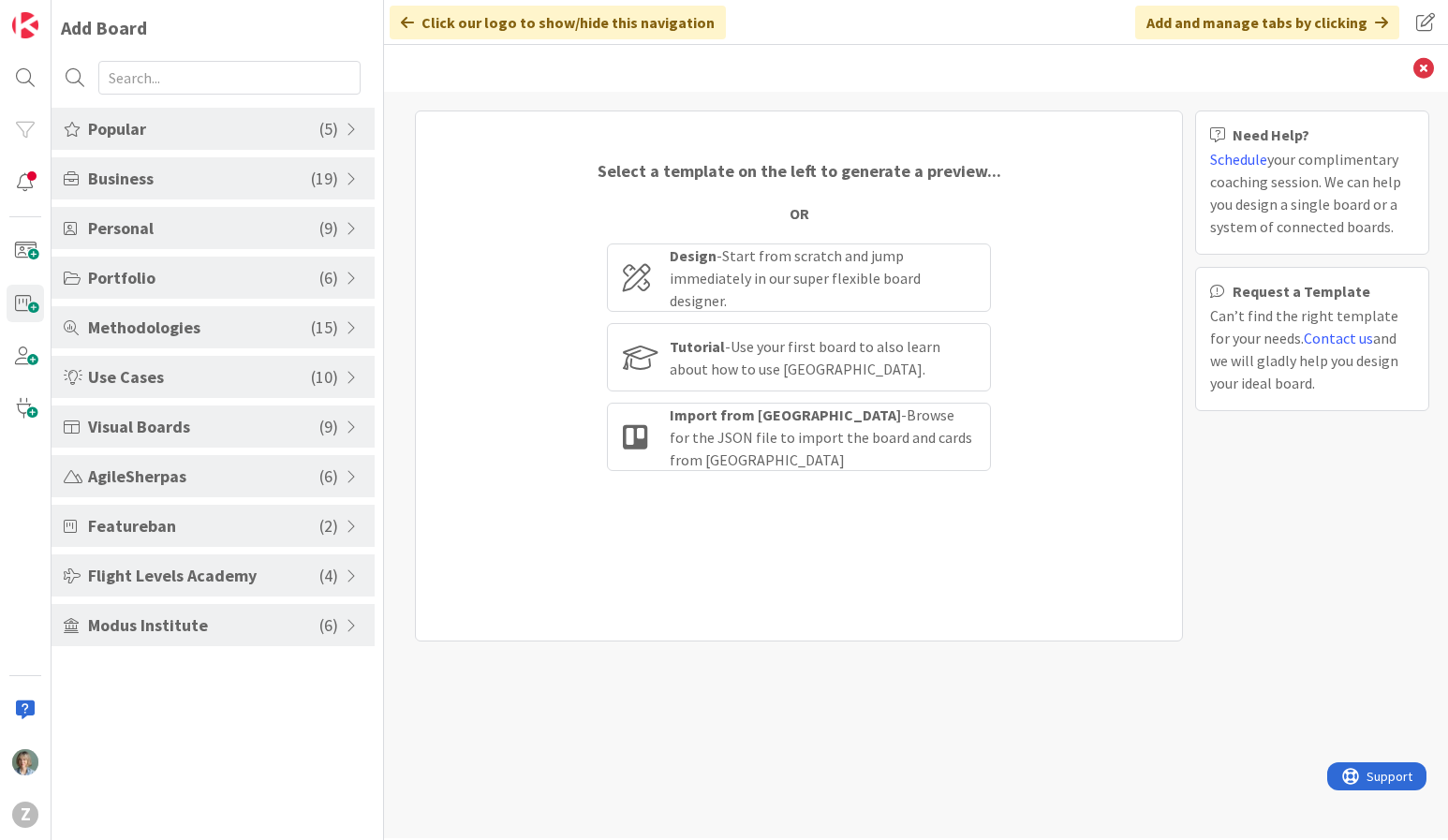
click at [169, 269] on span "Portfolio" at bounding box center [204, 278] width 231 height 25
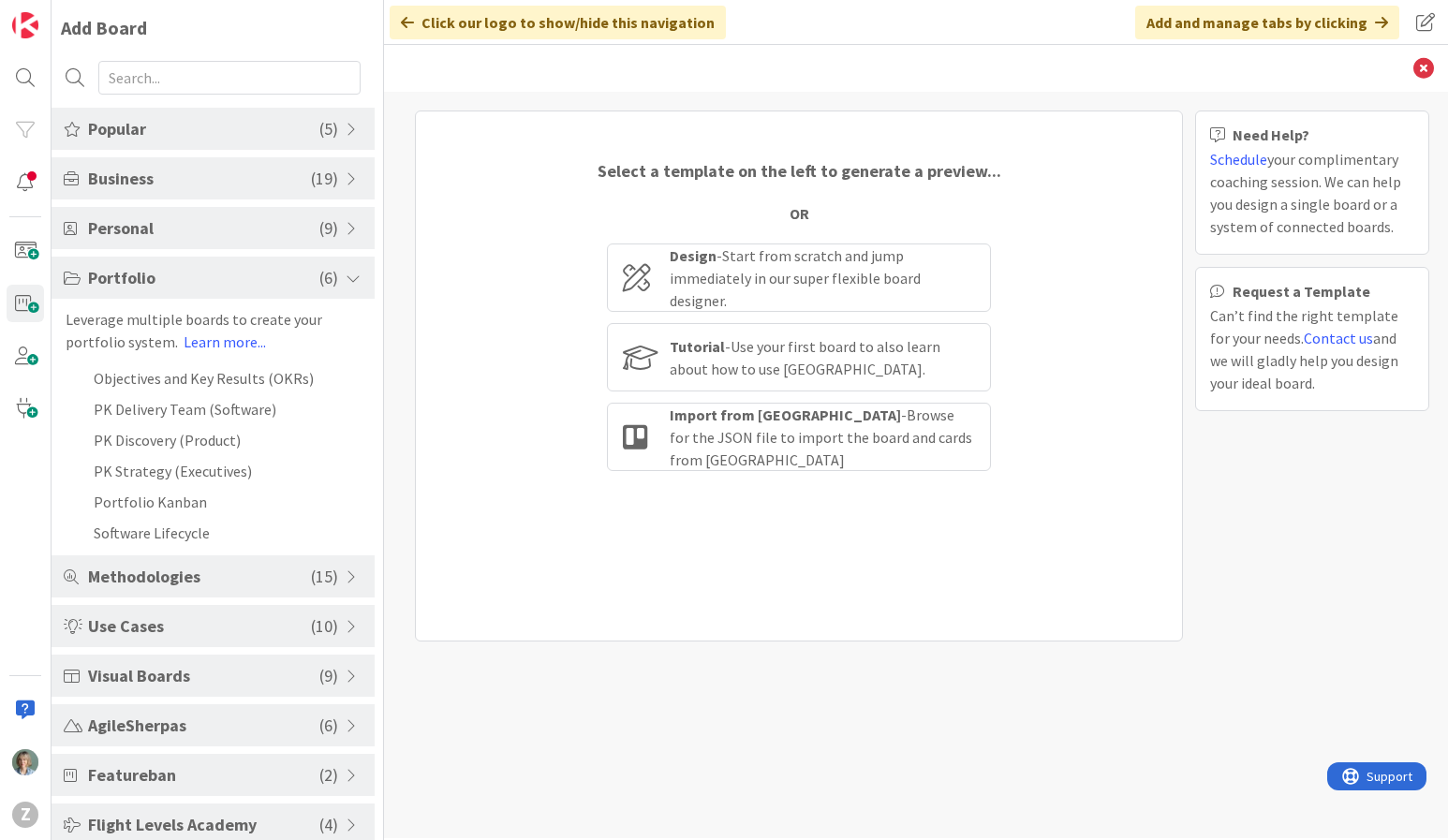
click at [165, 232] on span "Personal" at bounding box center [204, 228] width 231 height 25
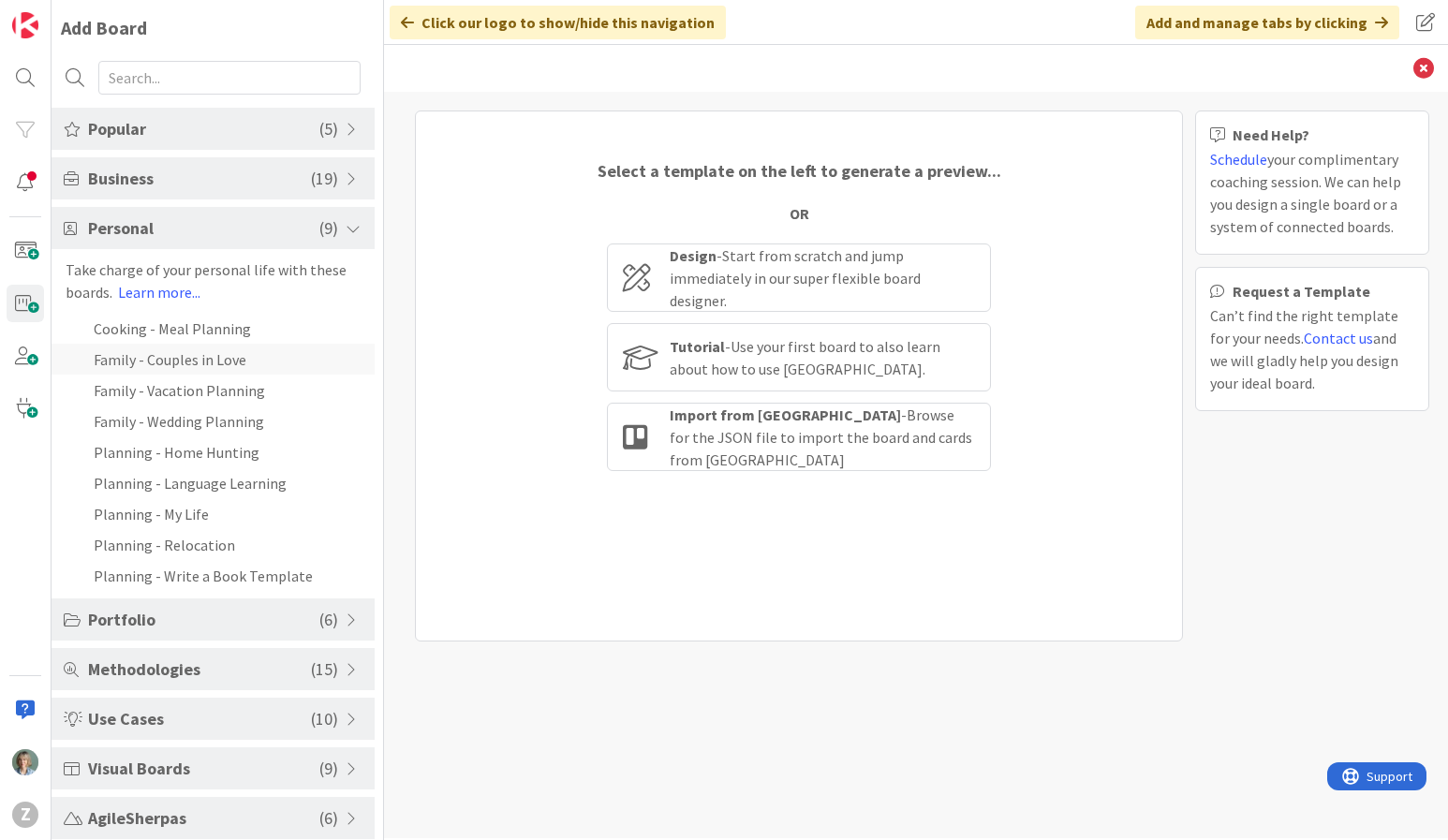
click at [208, 372] on li "Family - Couples in Love" at bounding box center [214, 359] width 323 height 31
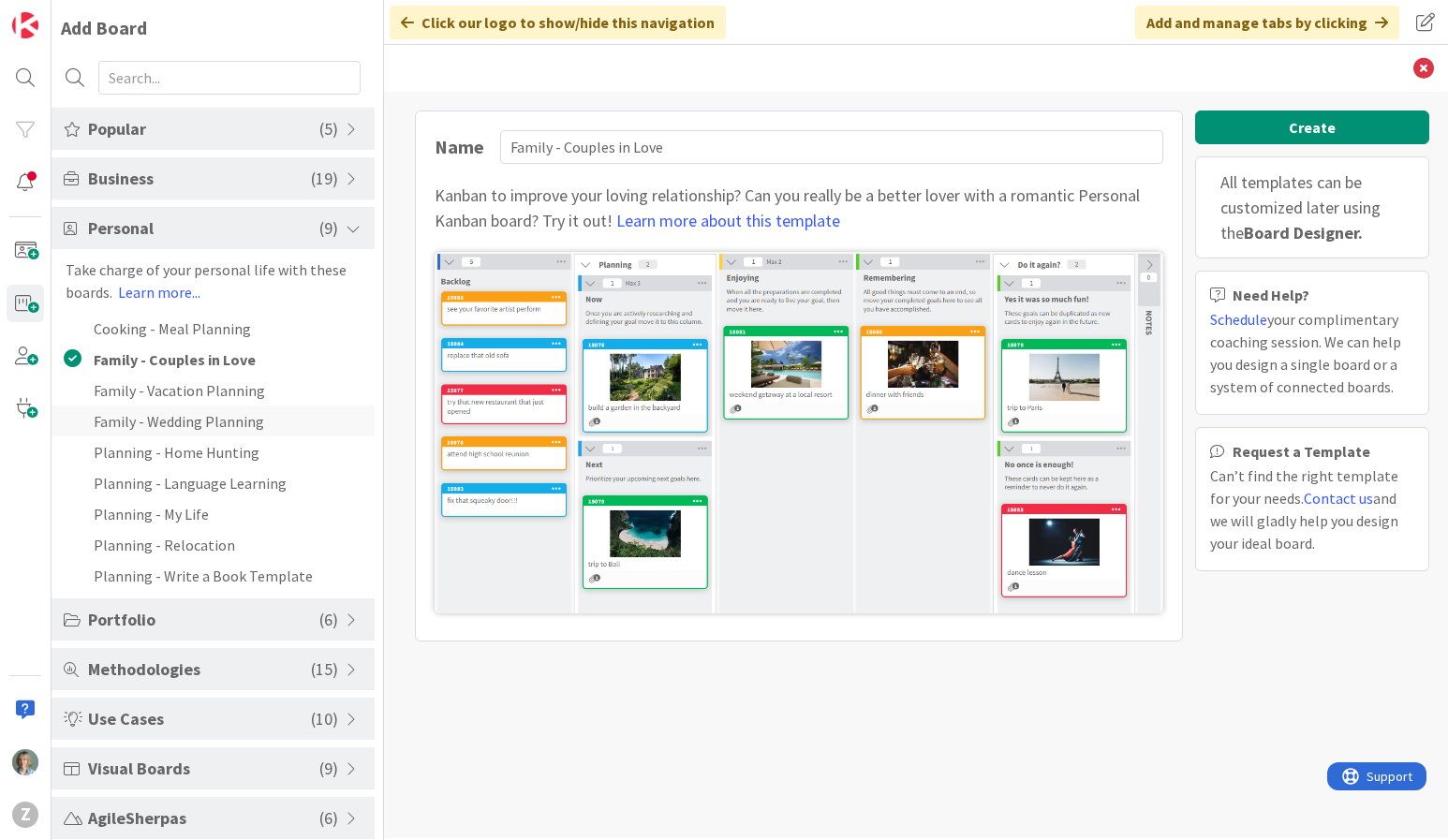
click at [201, 421] on li "Family - Wedding Planning" at bounding box center [214, 421] width 323 height 31
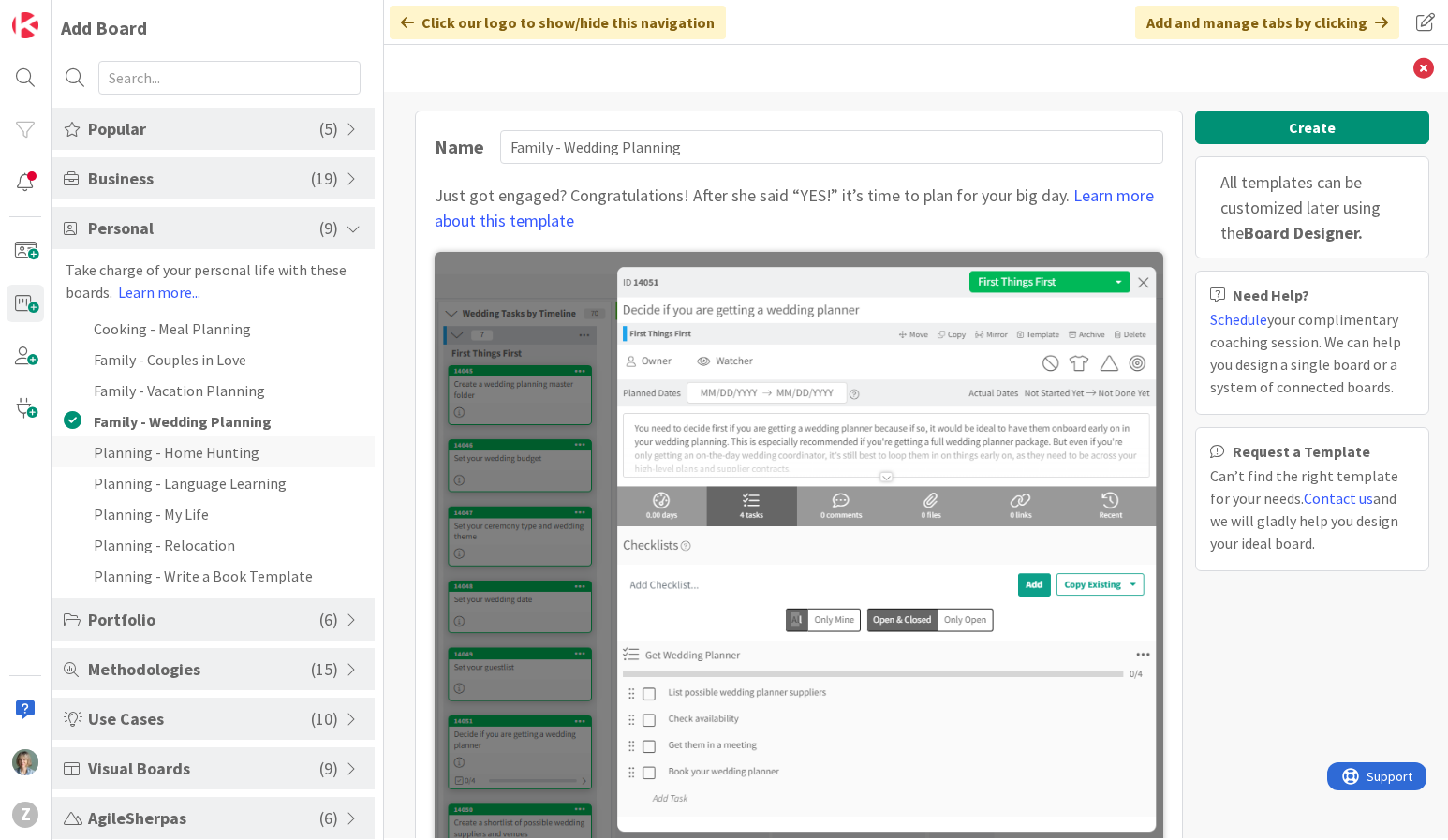
click at [196, 453] on li "Planning - Home Hunting" at bounding box center [214, 452] width 323 height 31
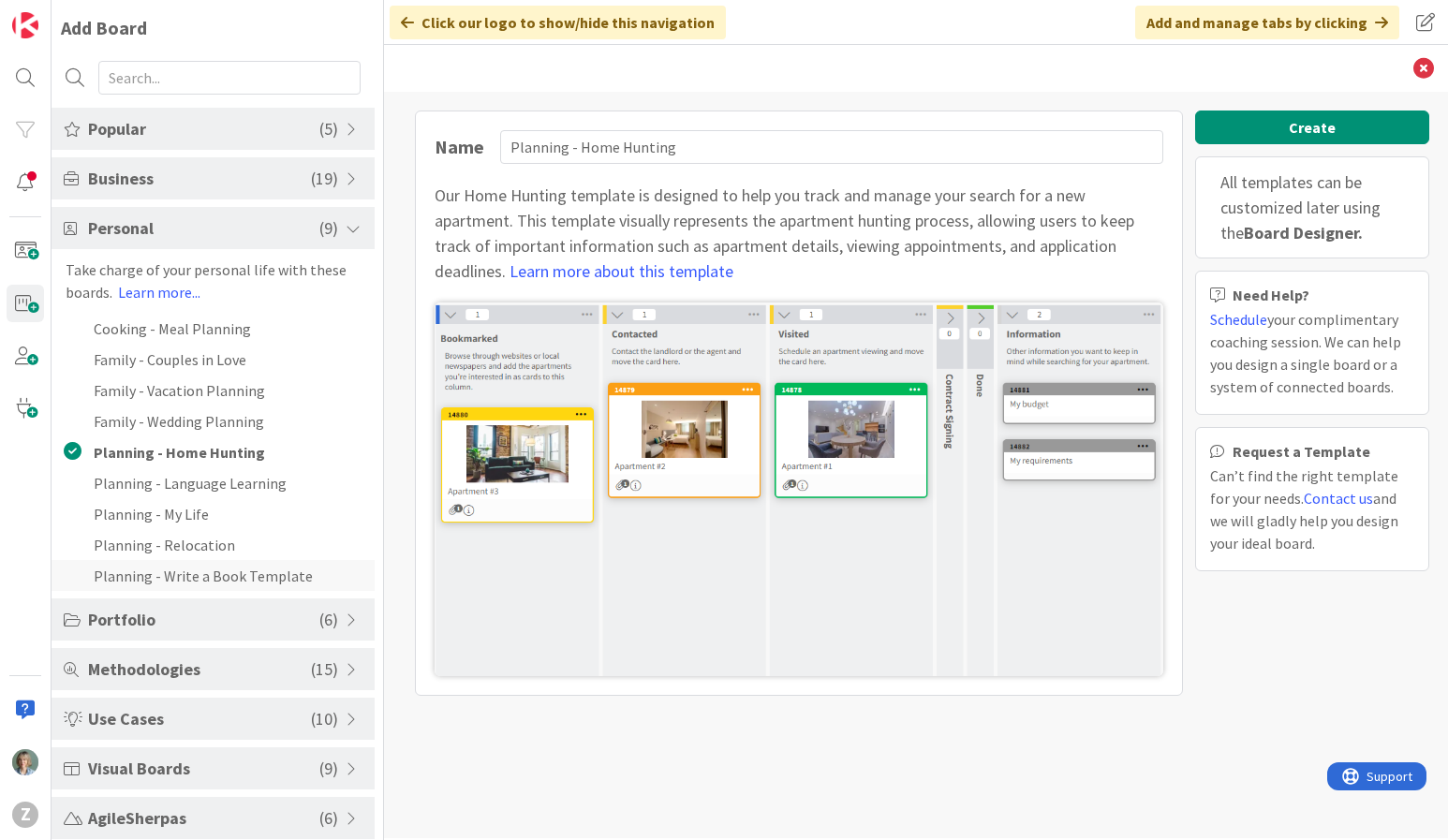
click at [182, 575] on li "Planning - Write a Book Template" at bounding box center [214, 575] width 323 height 31
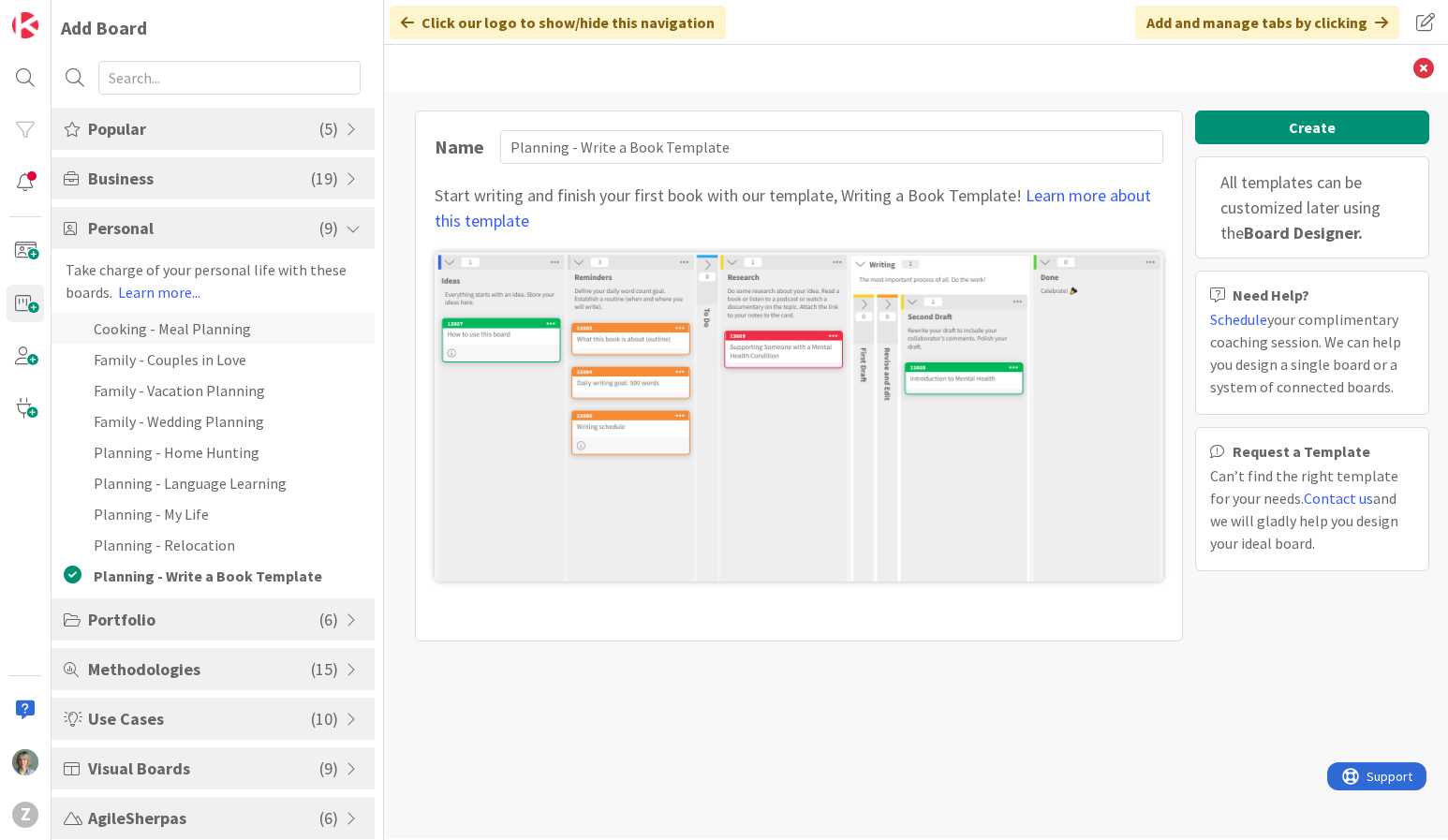
click at [260, 323] on li "Cooking - Meal Planning" at bounding box center [214, 328] width 323 height 31
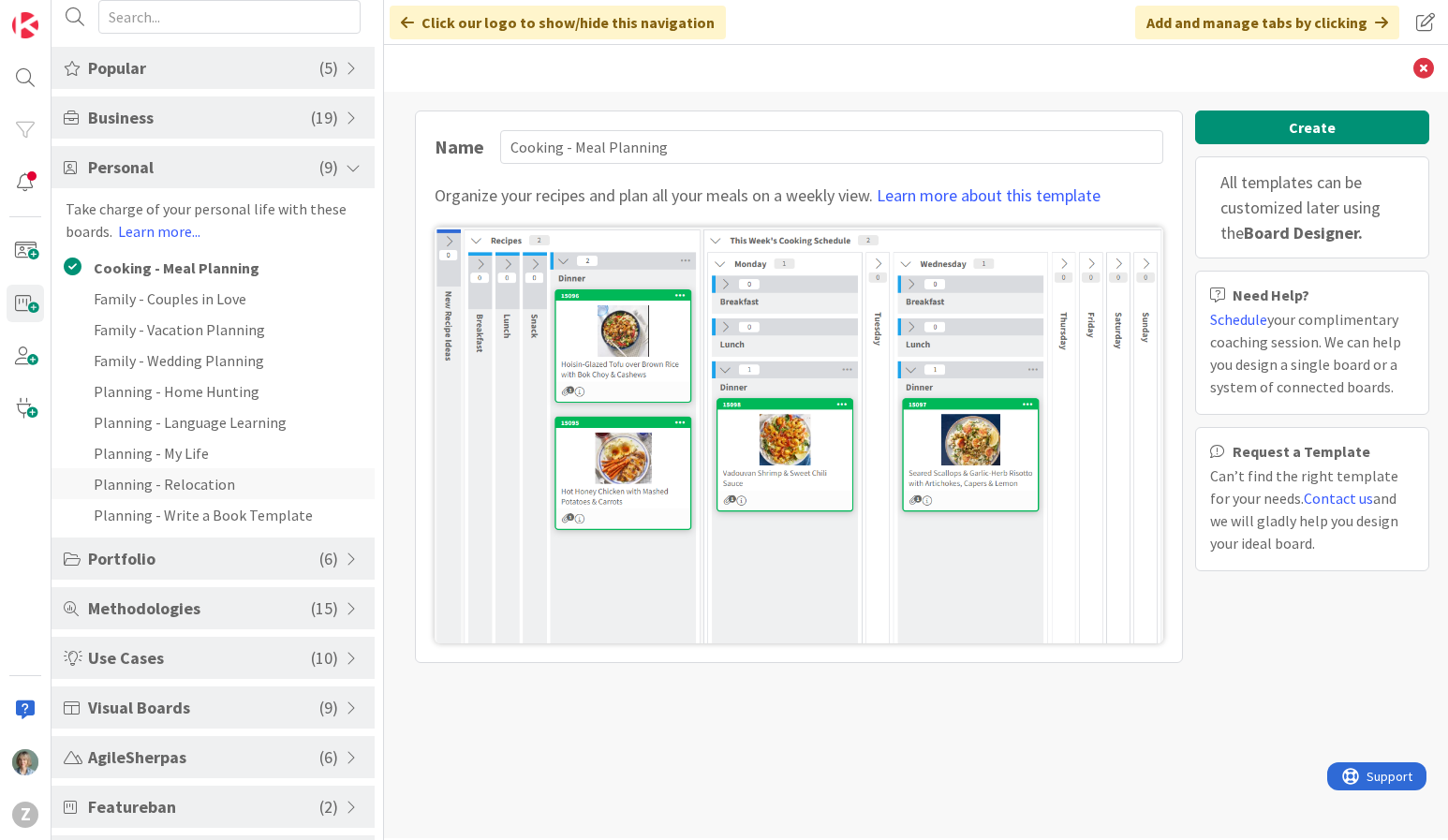
scroll to position [64, 0]
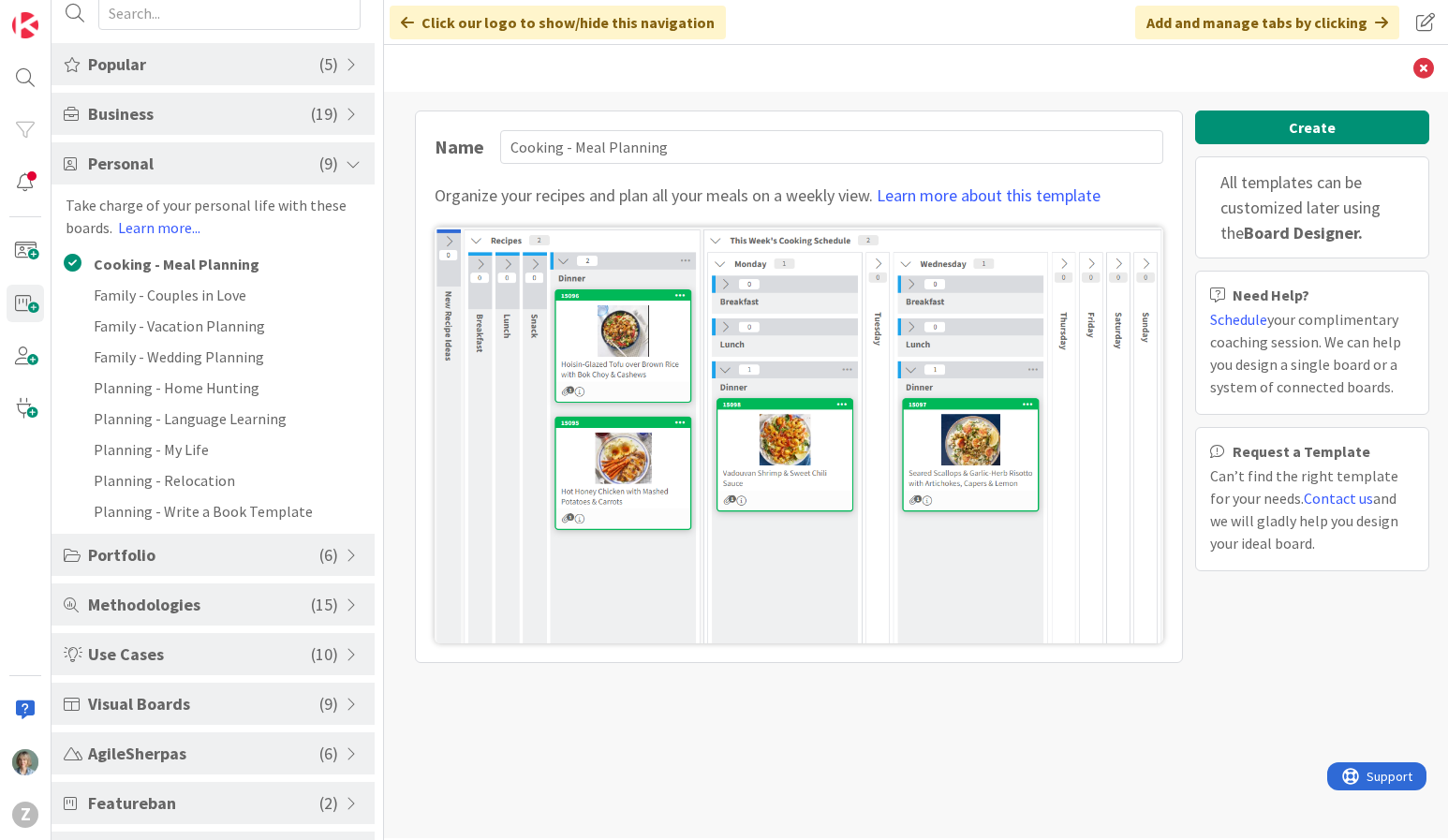
click at [223, 167] on span "Personal" at bounding box center [204, 164] width 231 height 25
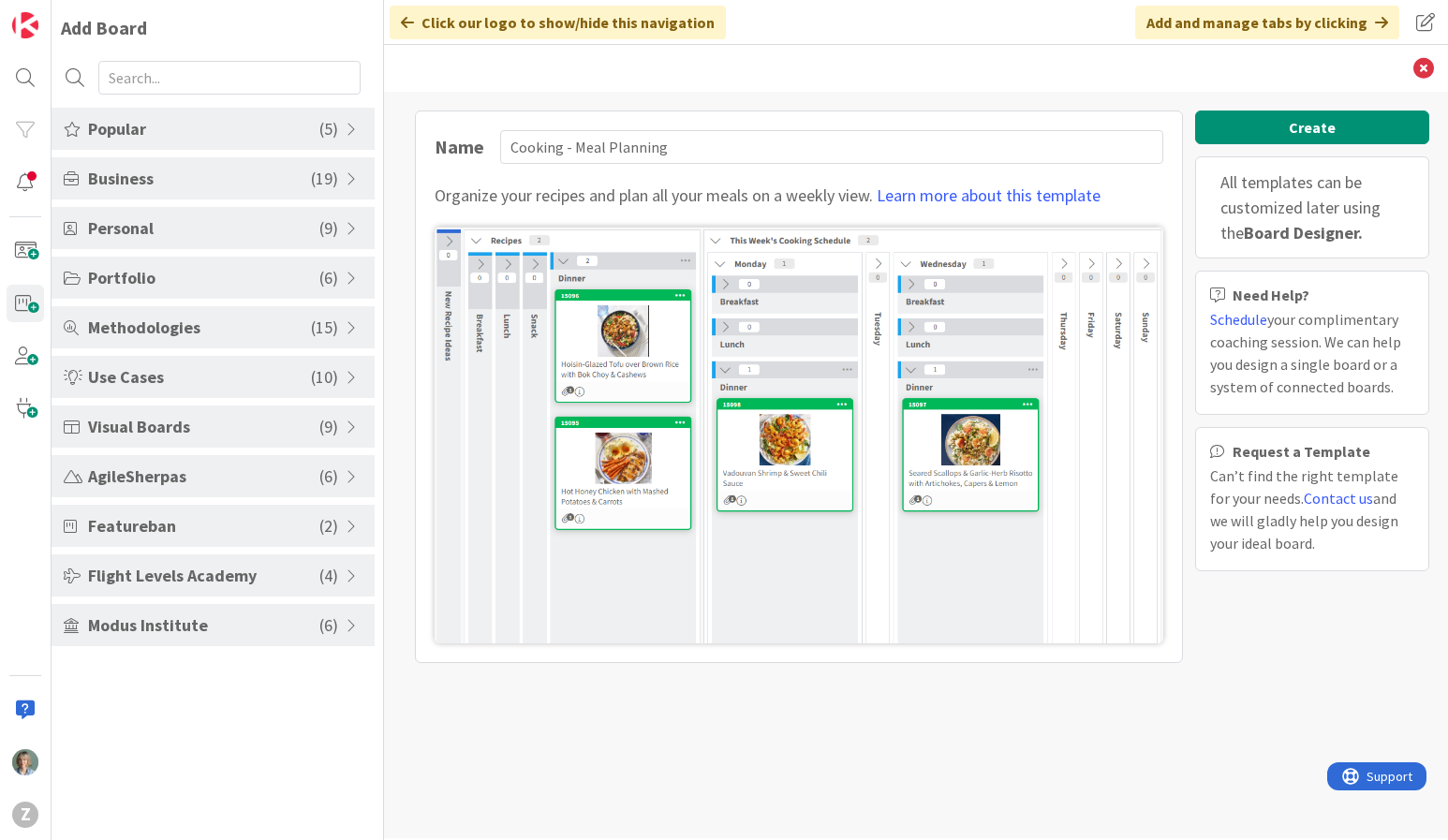
scroll to position [0, 0]
click at [191, 425] on span "Visual Boards" at bounding box center [204, 426] width 231 height 25
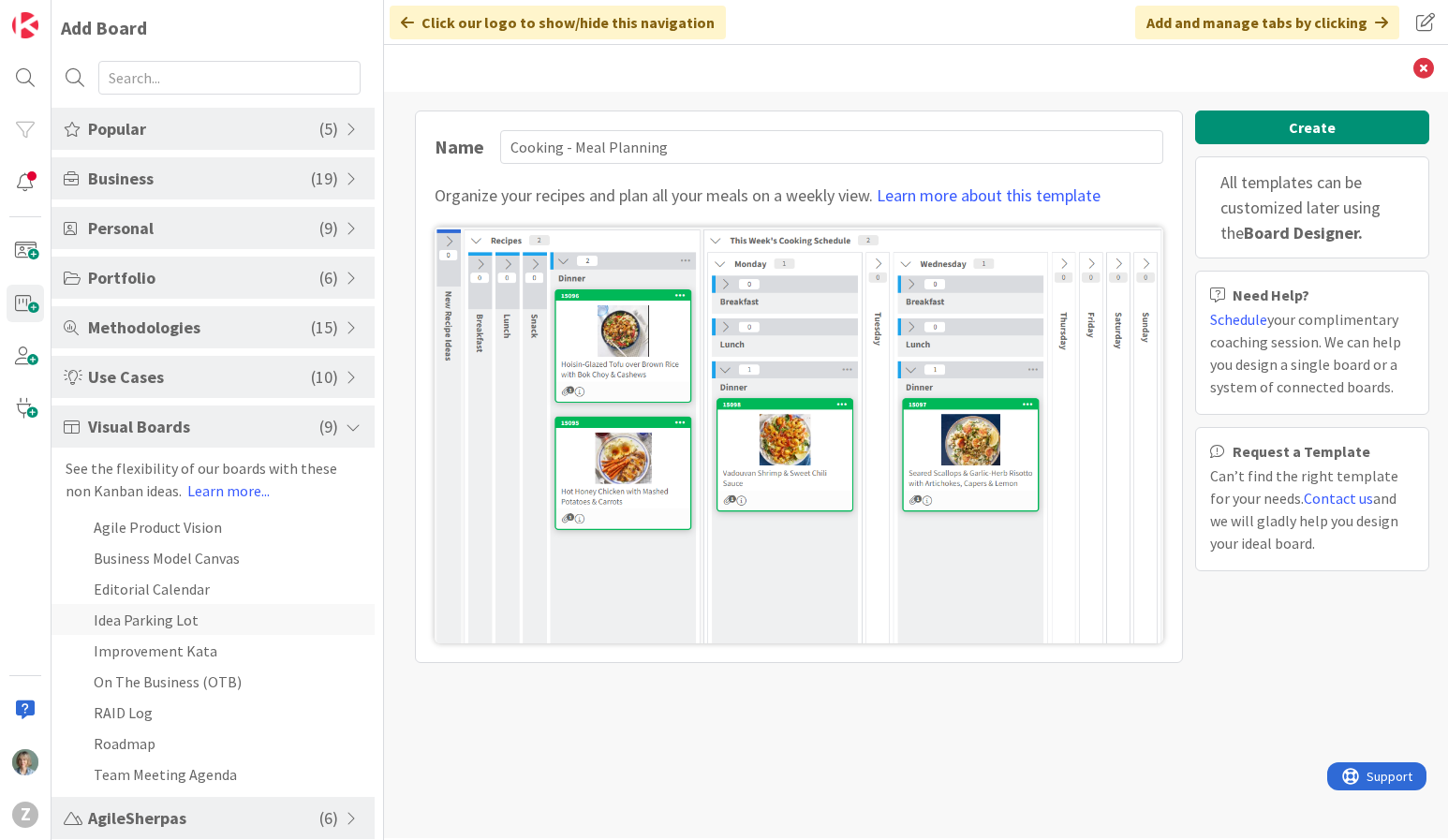
click at [206, 618] on li "Idea Parking Lot" at bounding box center [214, 620] width 323 height 31
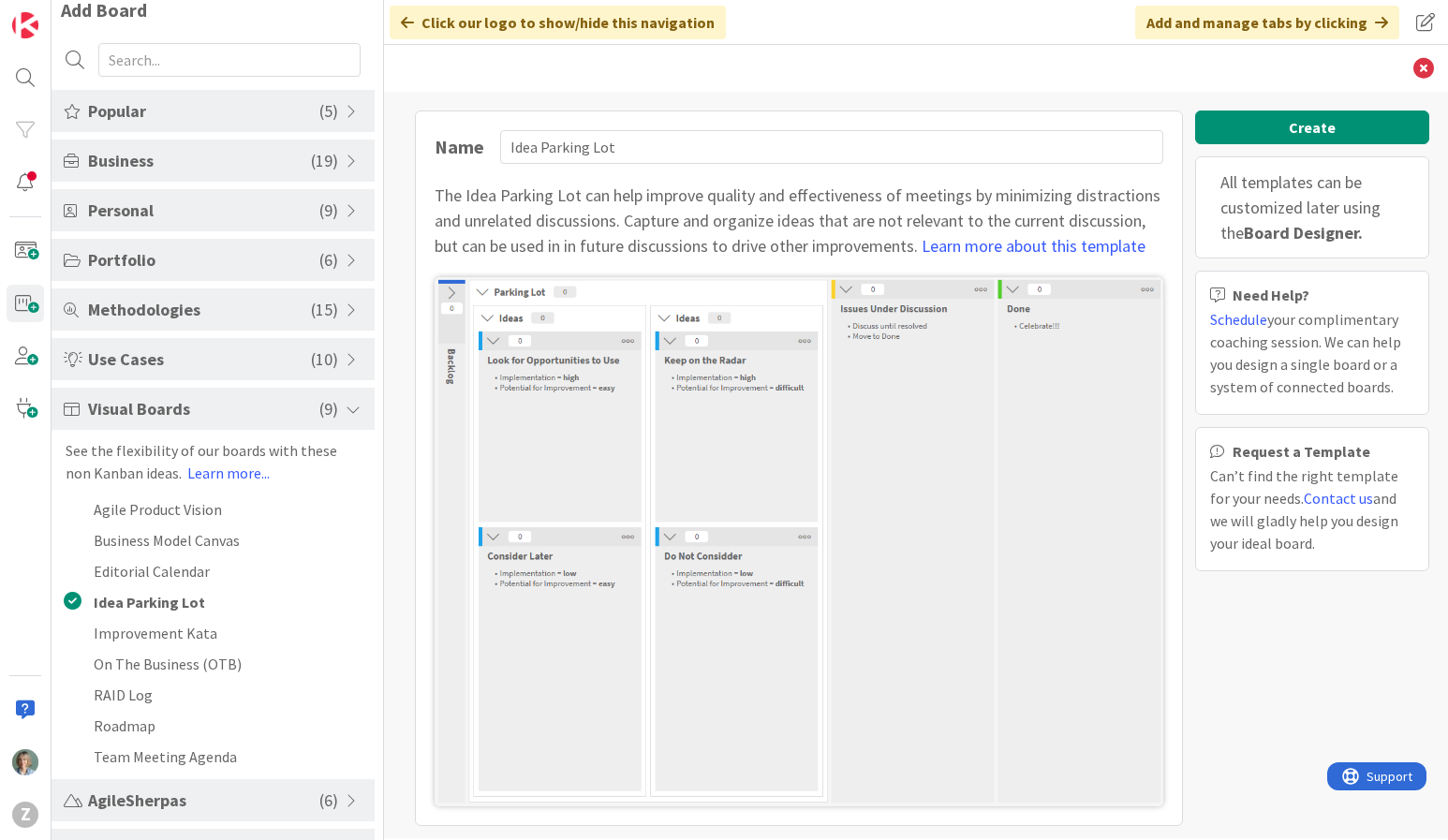
scroll to position [18, 0]
click at [208, 410] on span "Visual Boards" at bounding box center [204, 408] width 231 height 25
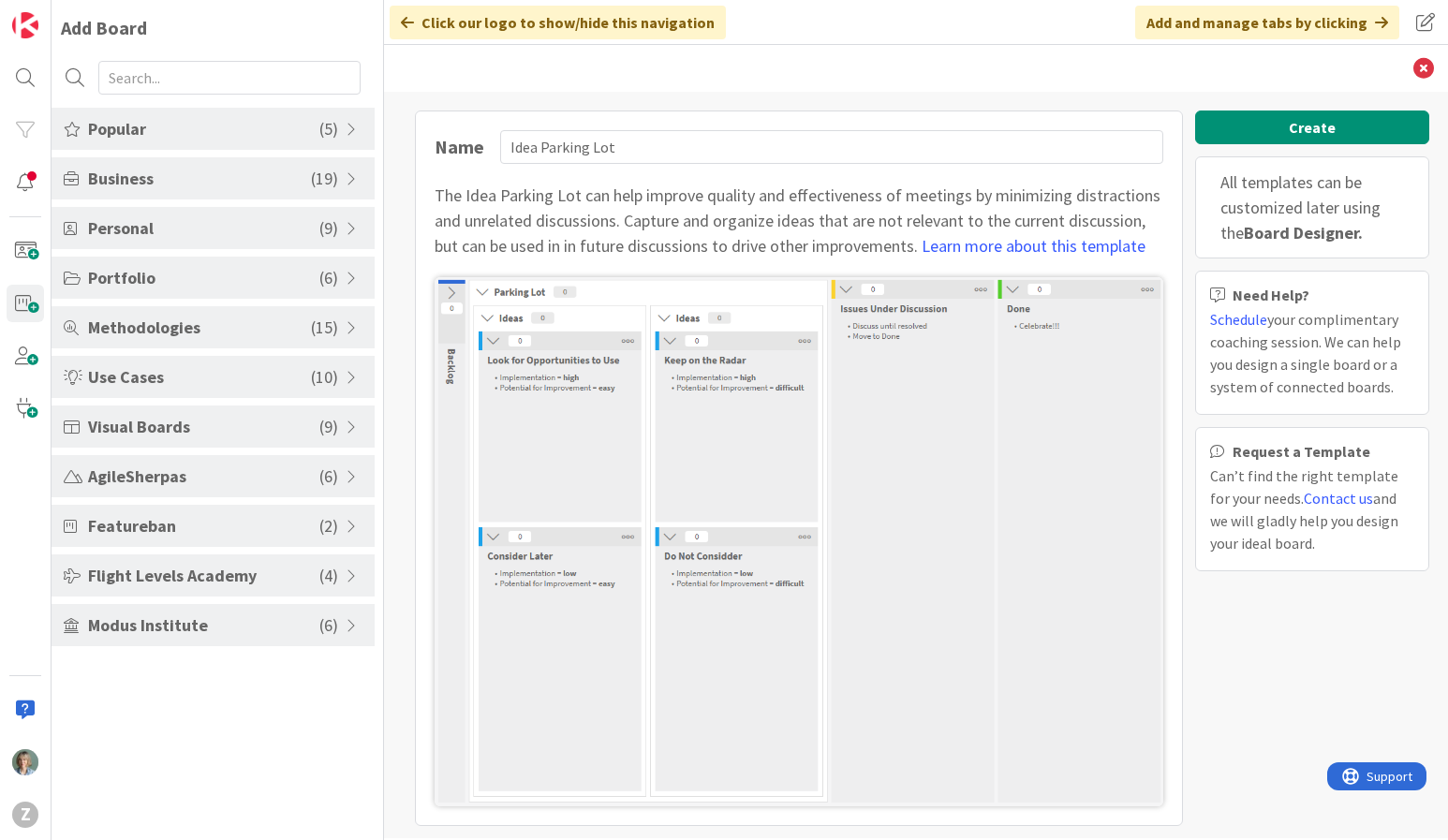
click at [202, 130] on span "Popular" at bounding box center [204, 129] width 231 height 25
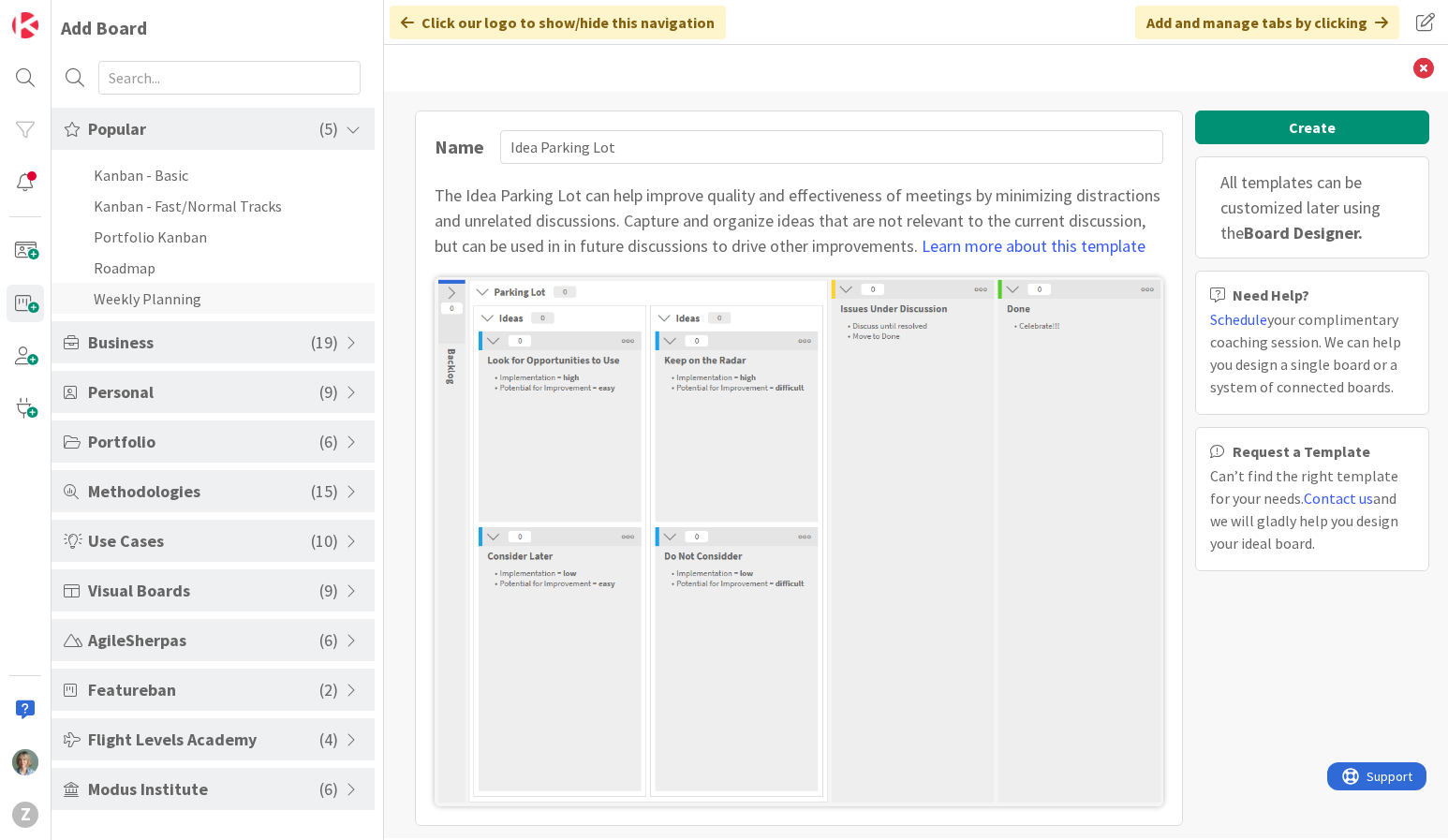
click at [167, 305] on li "Weekly Planning" at bounding box center [214, 298] width 323 height 31
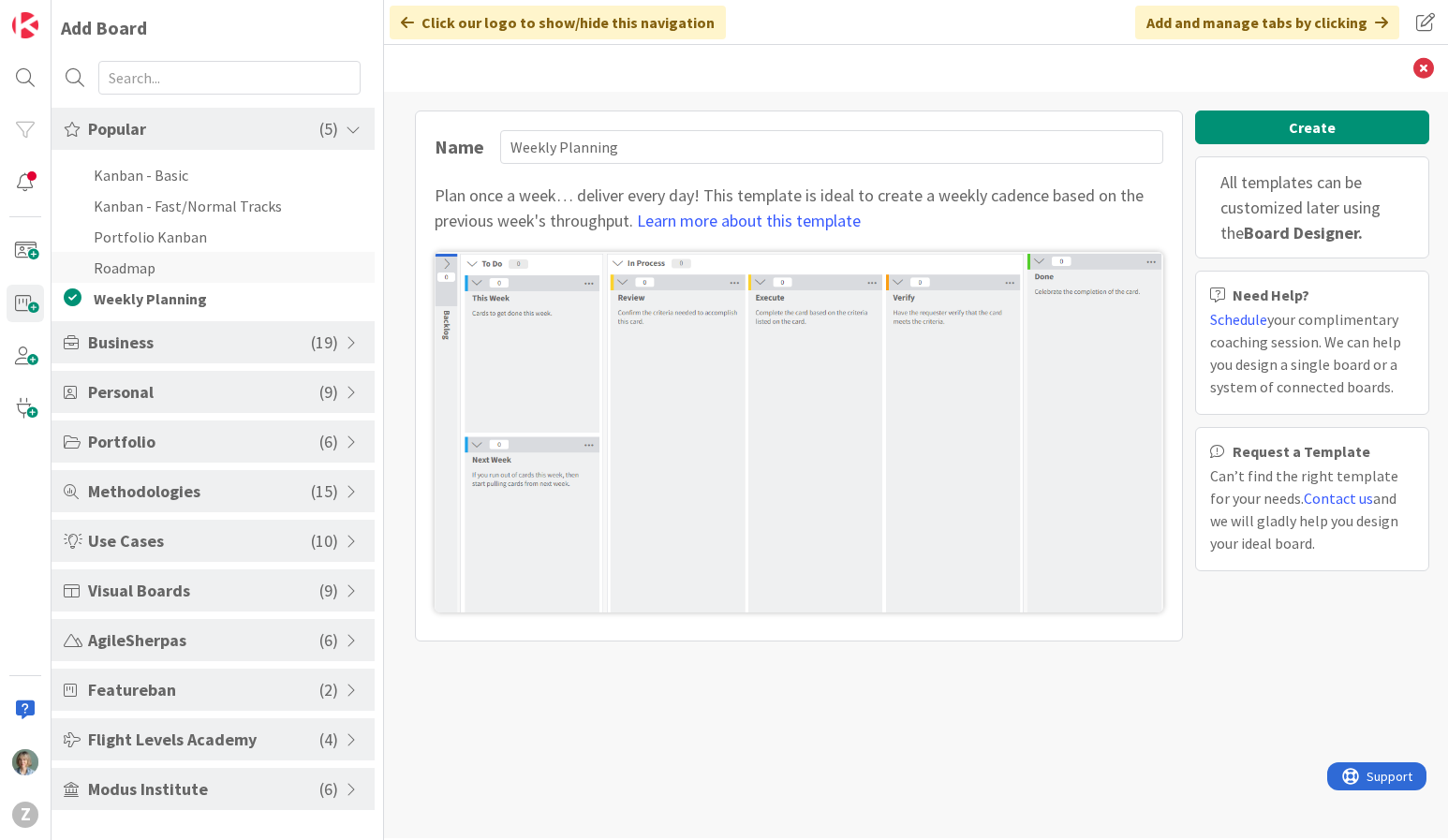
click at [170, 257] on li "Roadmap" at bounding box center [214, 267] width 323 height 31
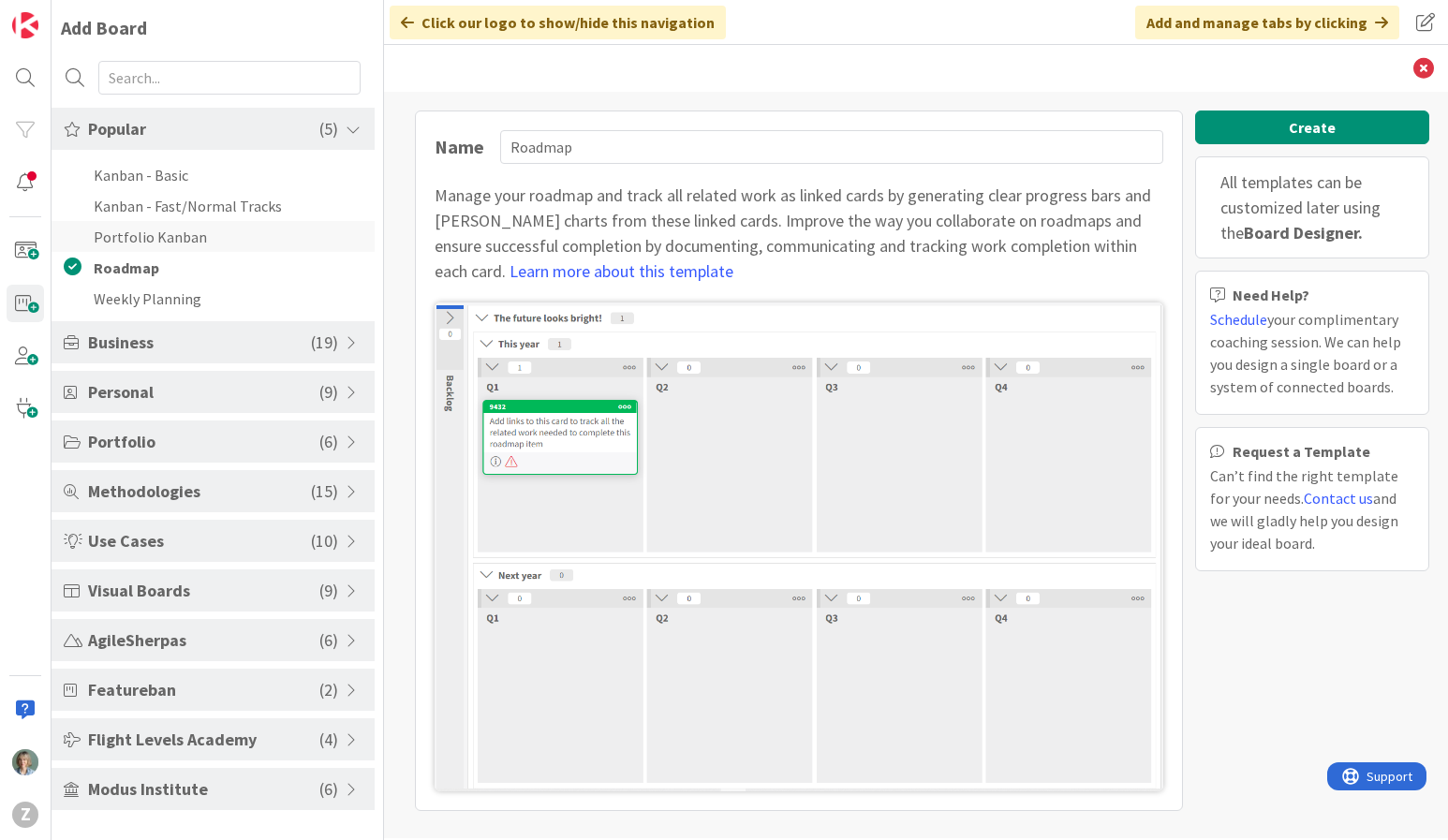
click at [171, 239] on li "Portfolio Kanban" at bounding box center [214, 237] width 323 height 31
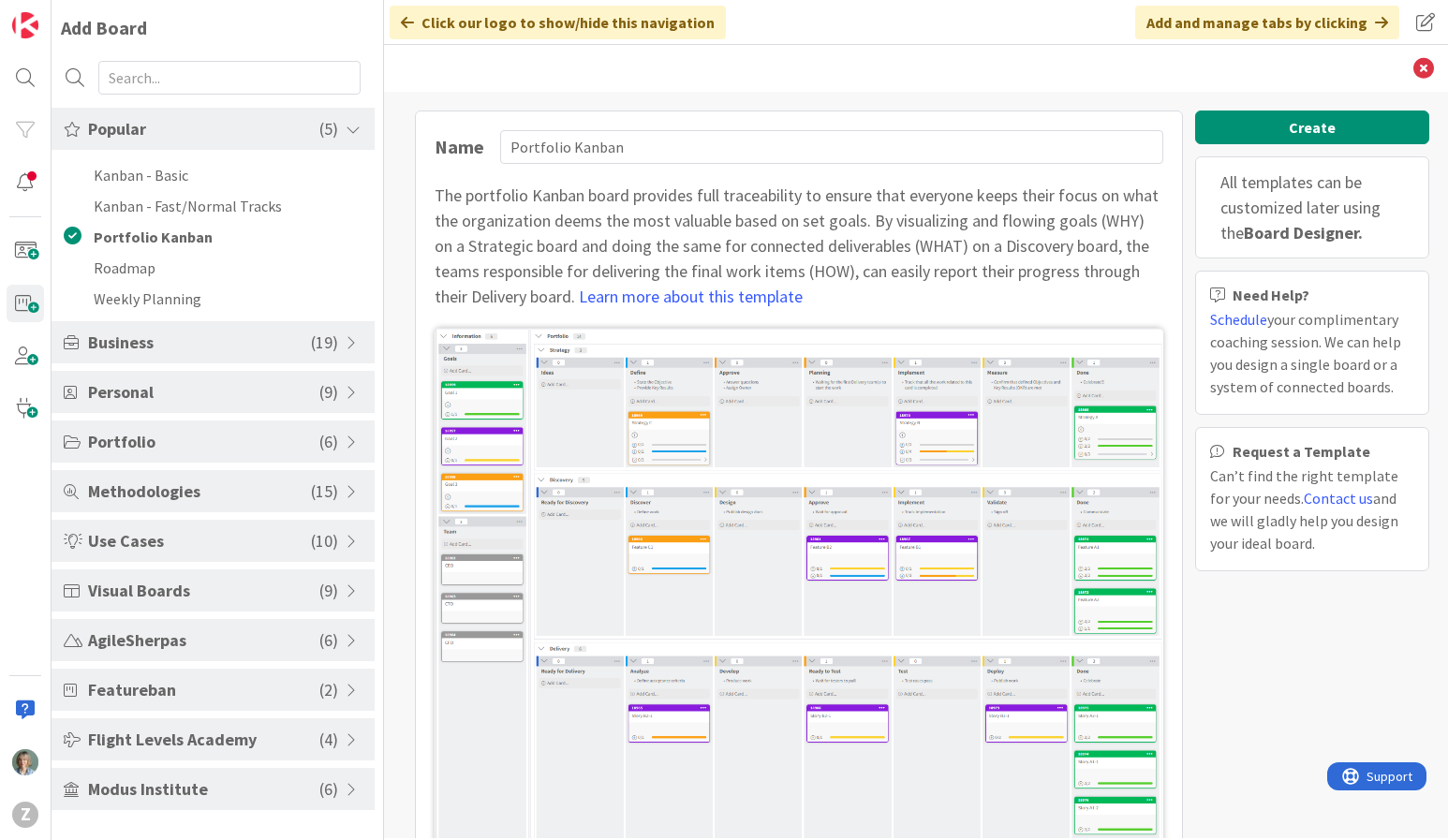
click at [162, 538] on span "Use Cases" at bounding box center [200, 541] width 223 height 25
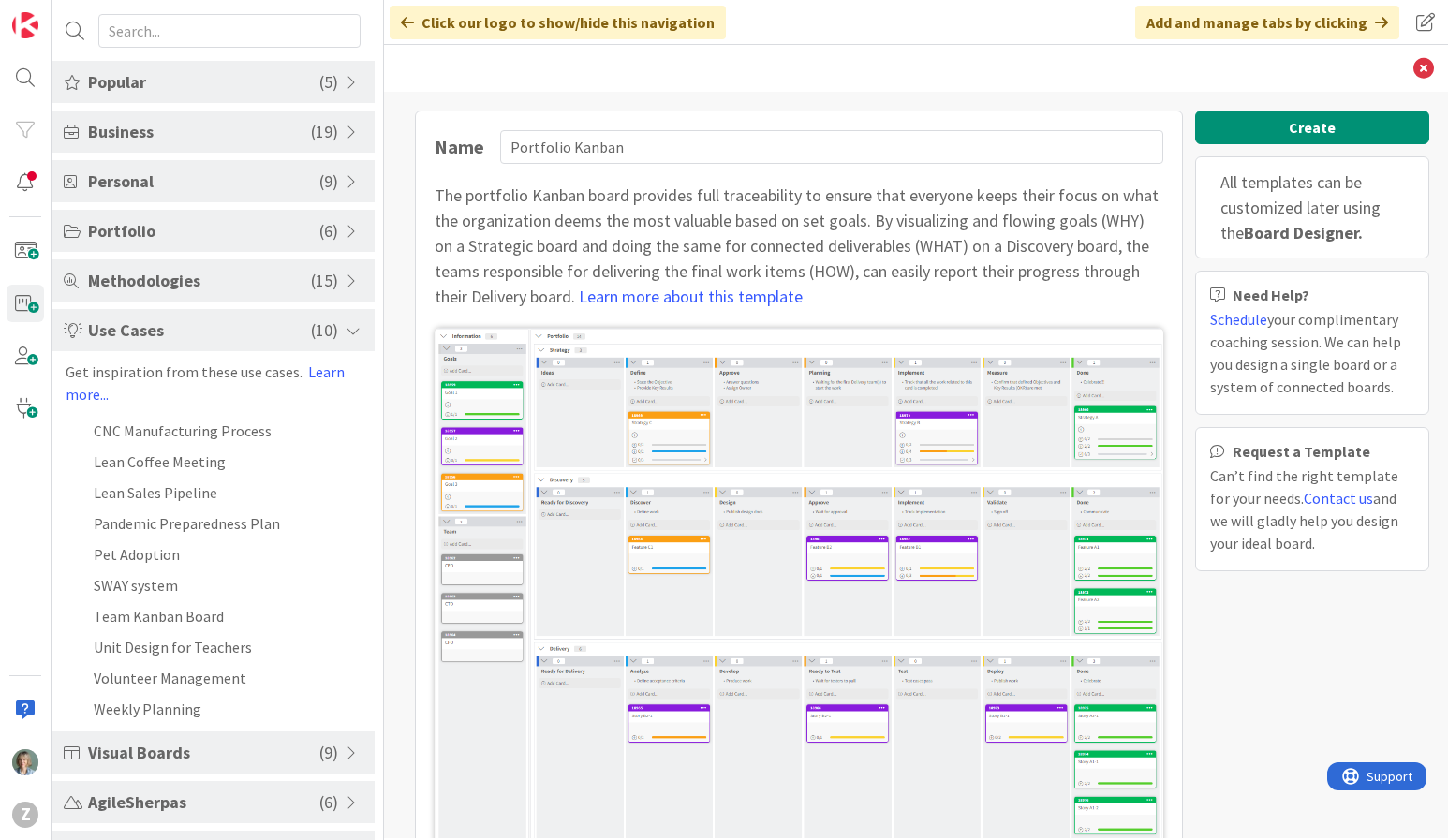
scroll to position [76, 0]
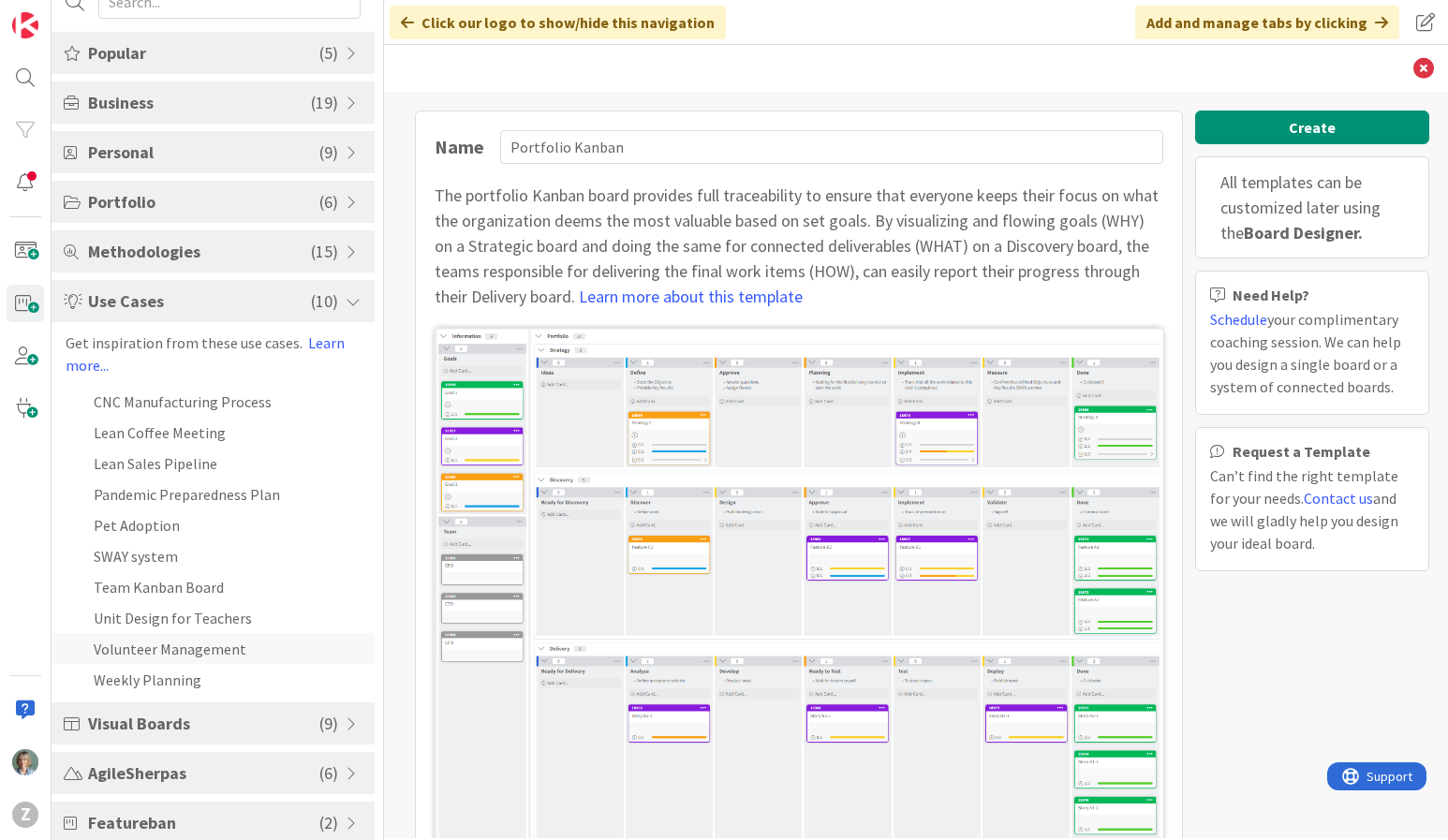
click at [194, 647] on li "Volunteer Management" at bounding box center [214, 649] width 323 height 31
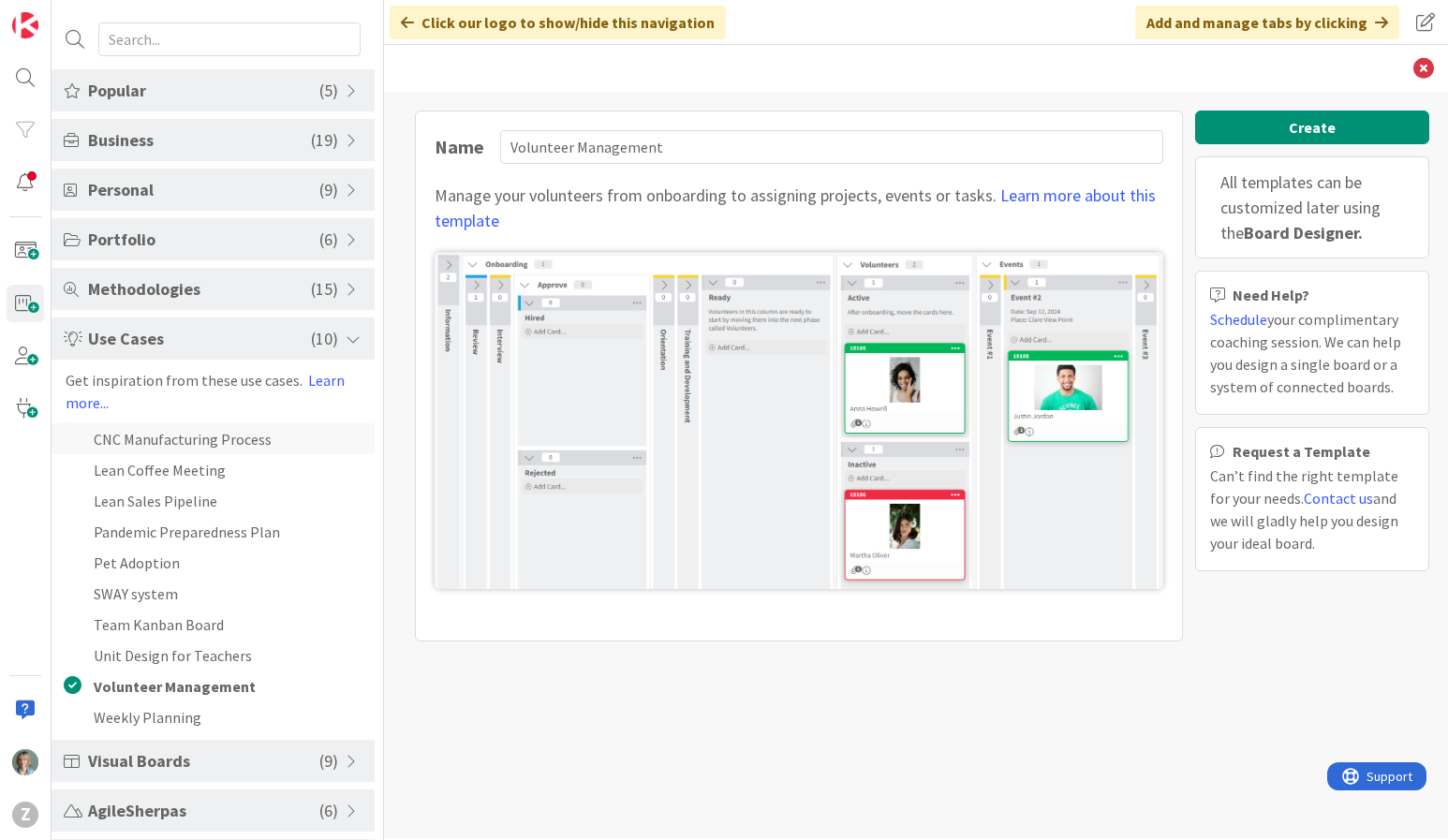
scroll to position [0, 0]
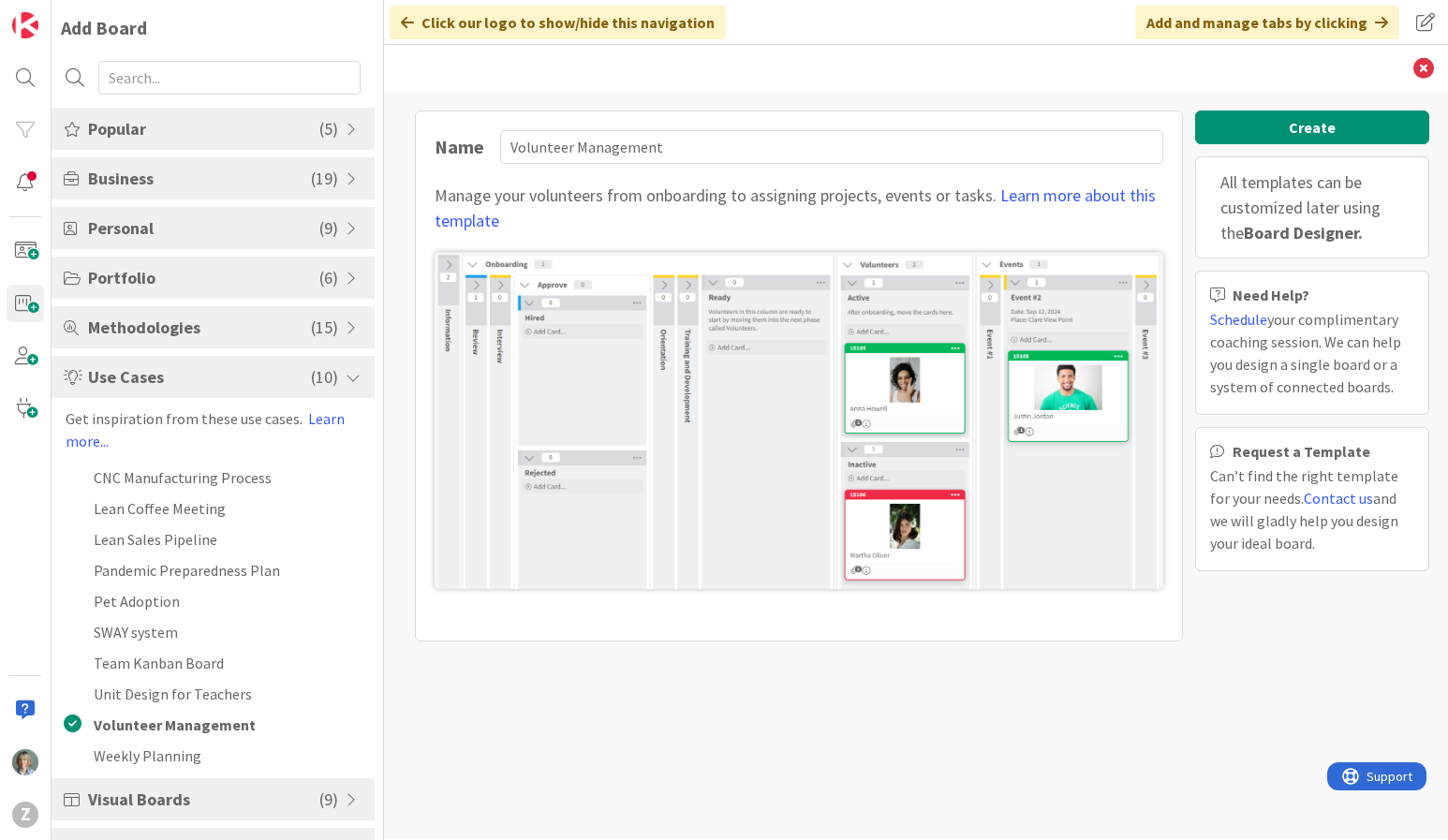
click at [217, 174] on span "Business" at bounding box center [200, 178] width 223 height 25
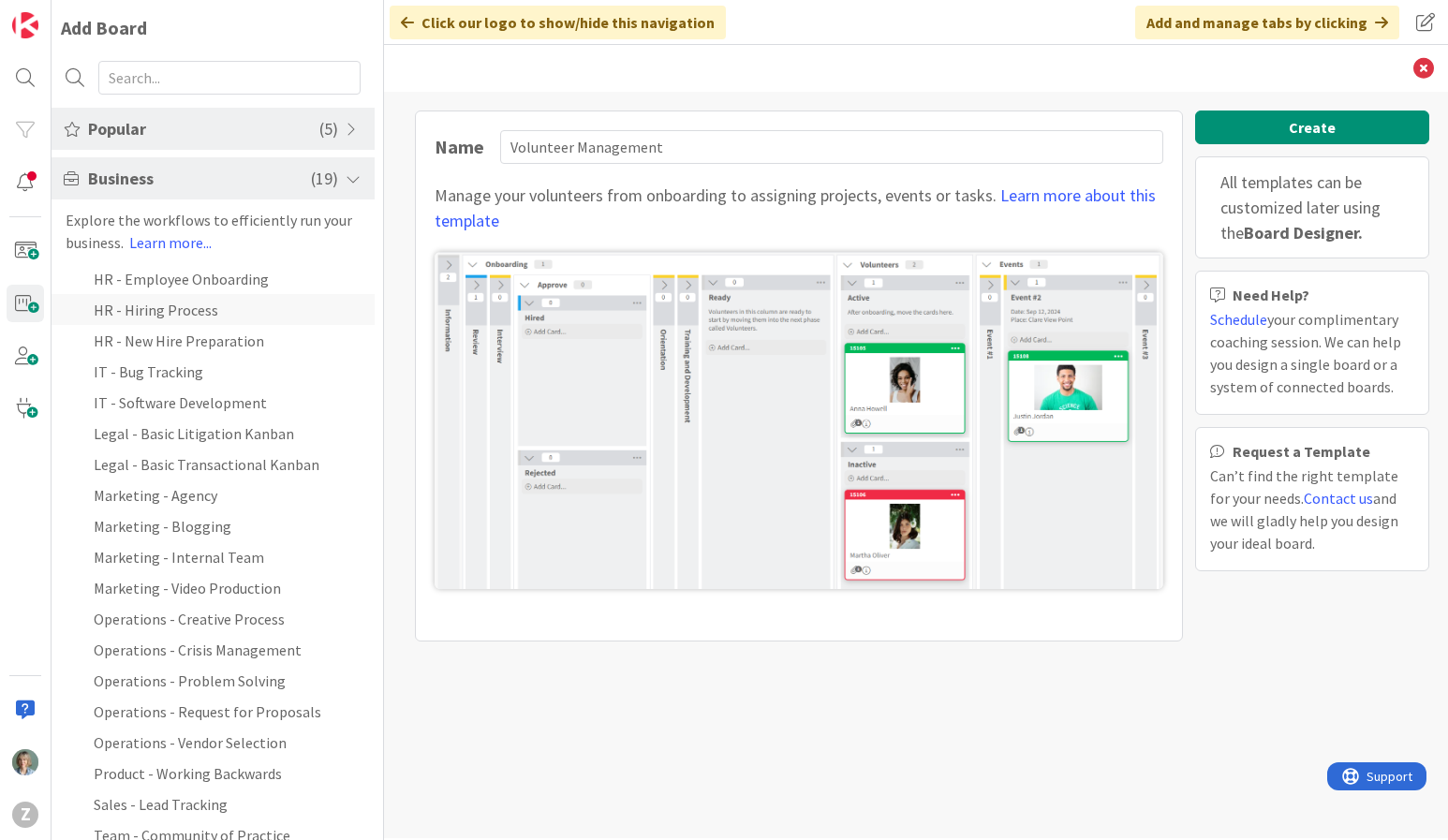
click at [204, 310] on li "HR - Hiring Process" at bounding box center [214, 310] width 323 height 31
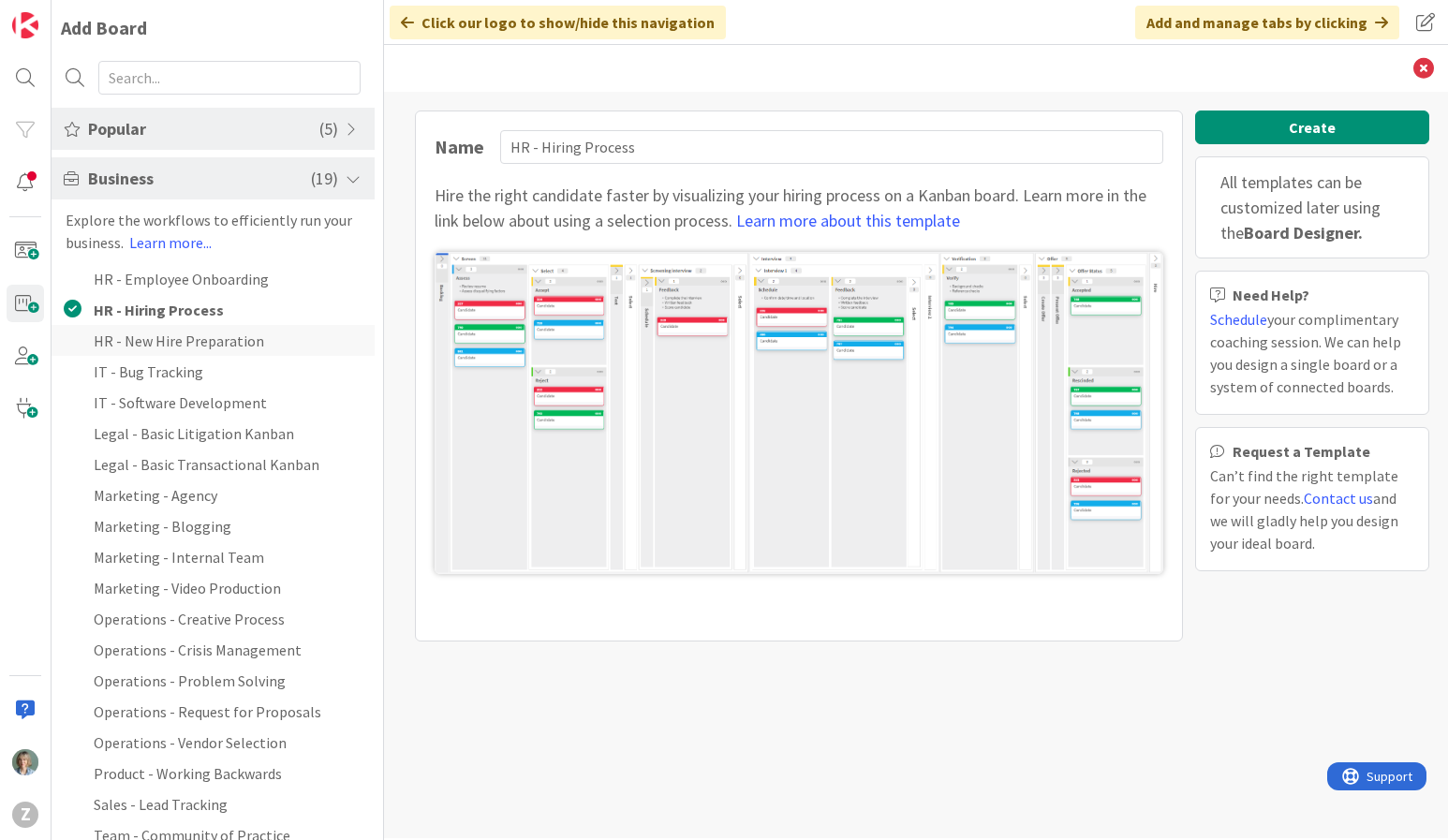
click at [202, 342] on li "HR - New Hire Preparation" at bounding box center [214, 341] width 323 height 31
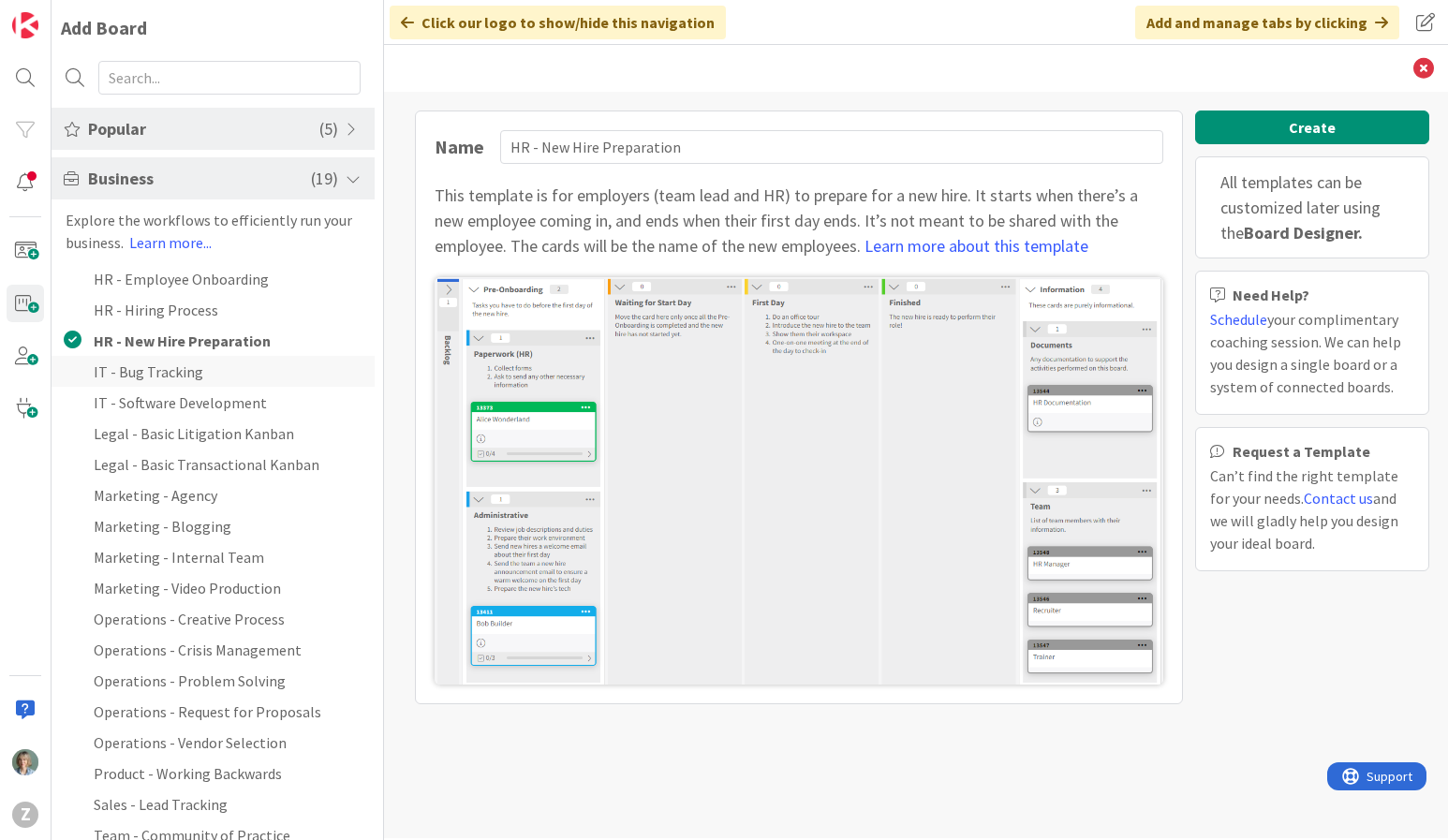
click at [193, 373] on li "IT - Bug Tracking" at bounding box center [214, 371] width 323 height 31
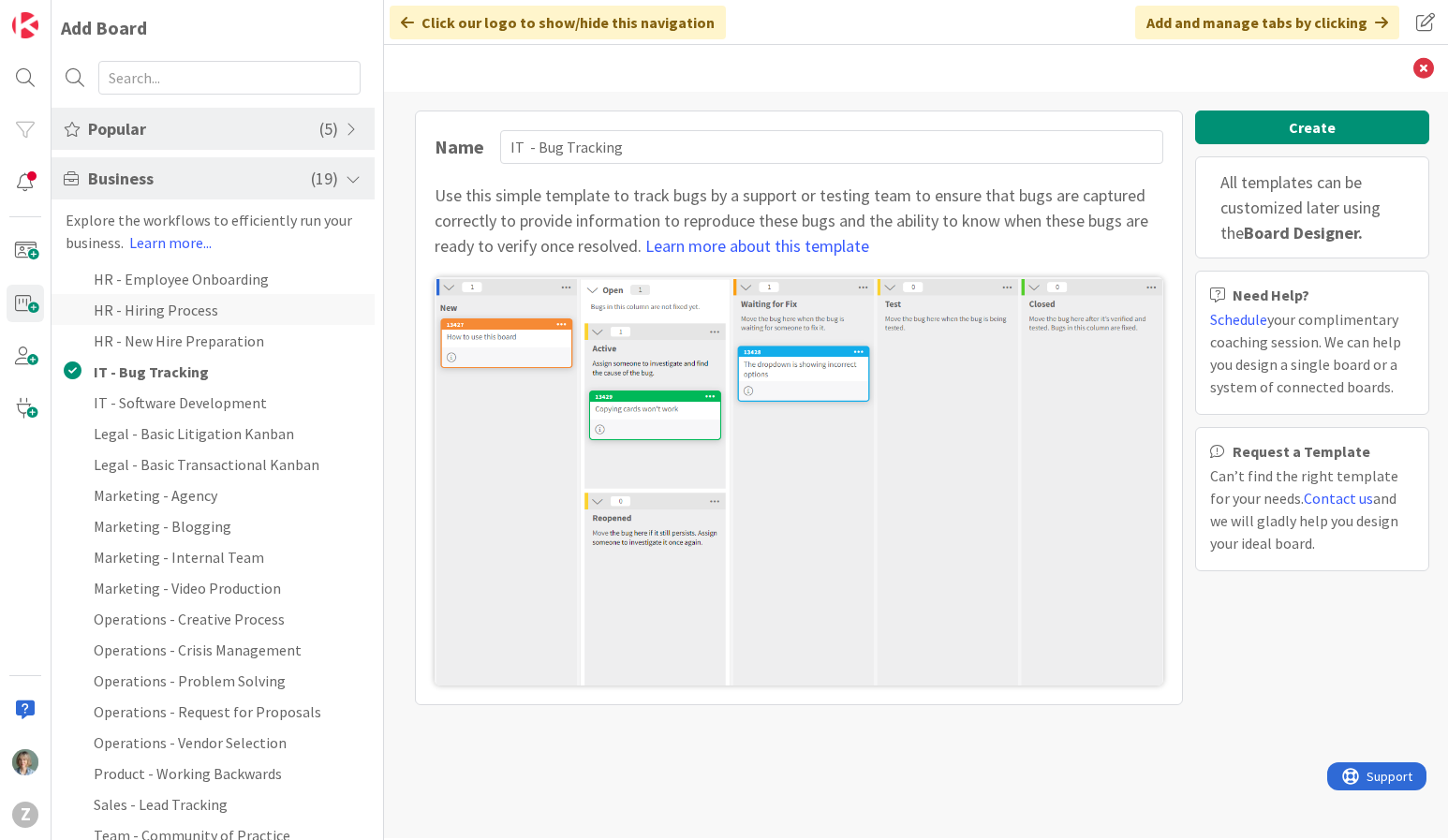
click at [218, 303] on li "HR - Hiring Process" at bounding box center [214, 310] width 323 height 31
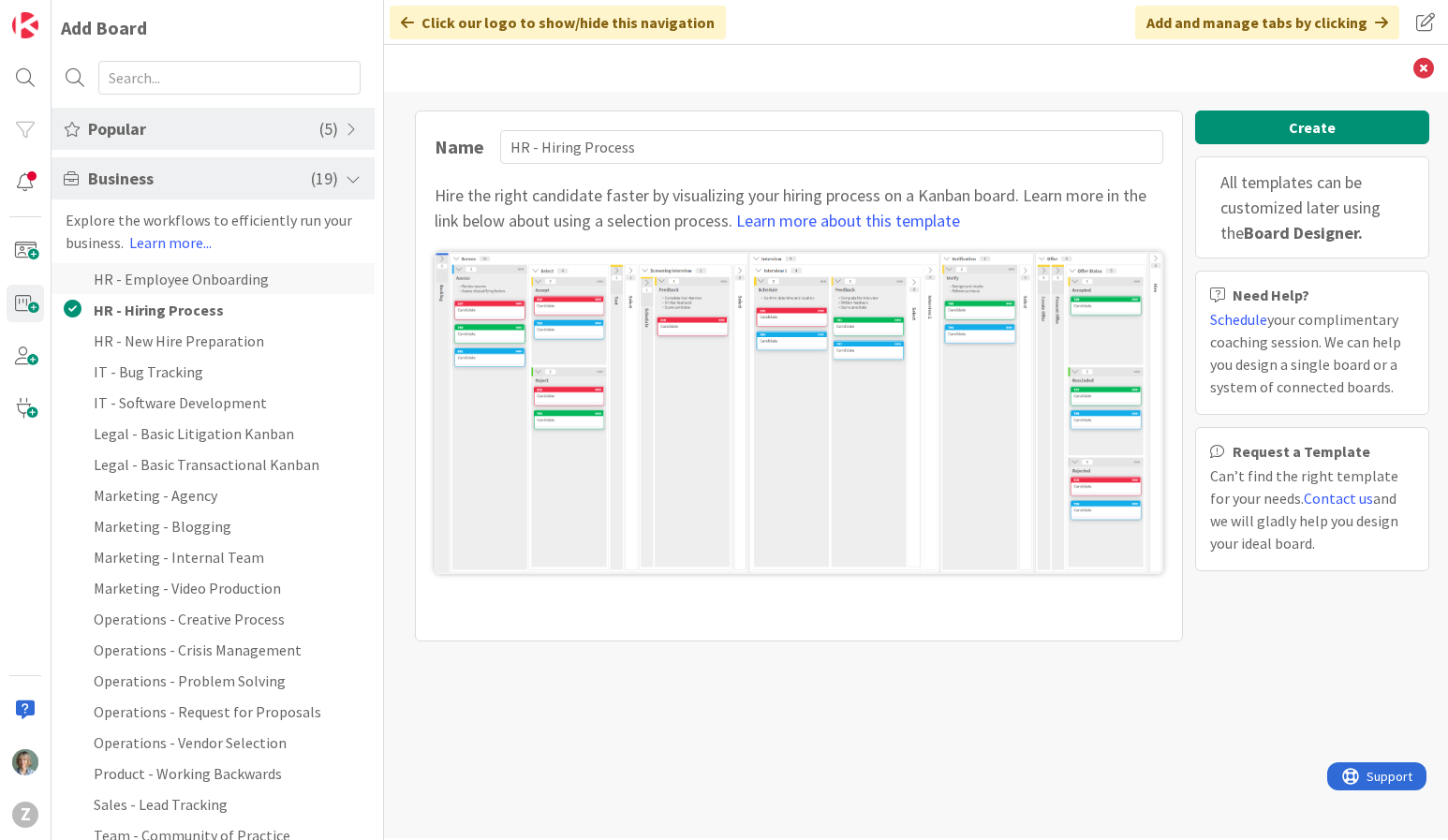
click at [227, 282] on li "HR - Employee Onboarding" at bounding box center [214, 279] width 323 height 31
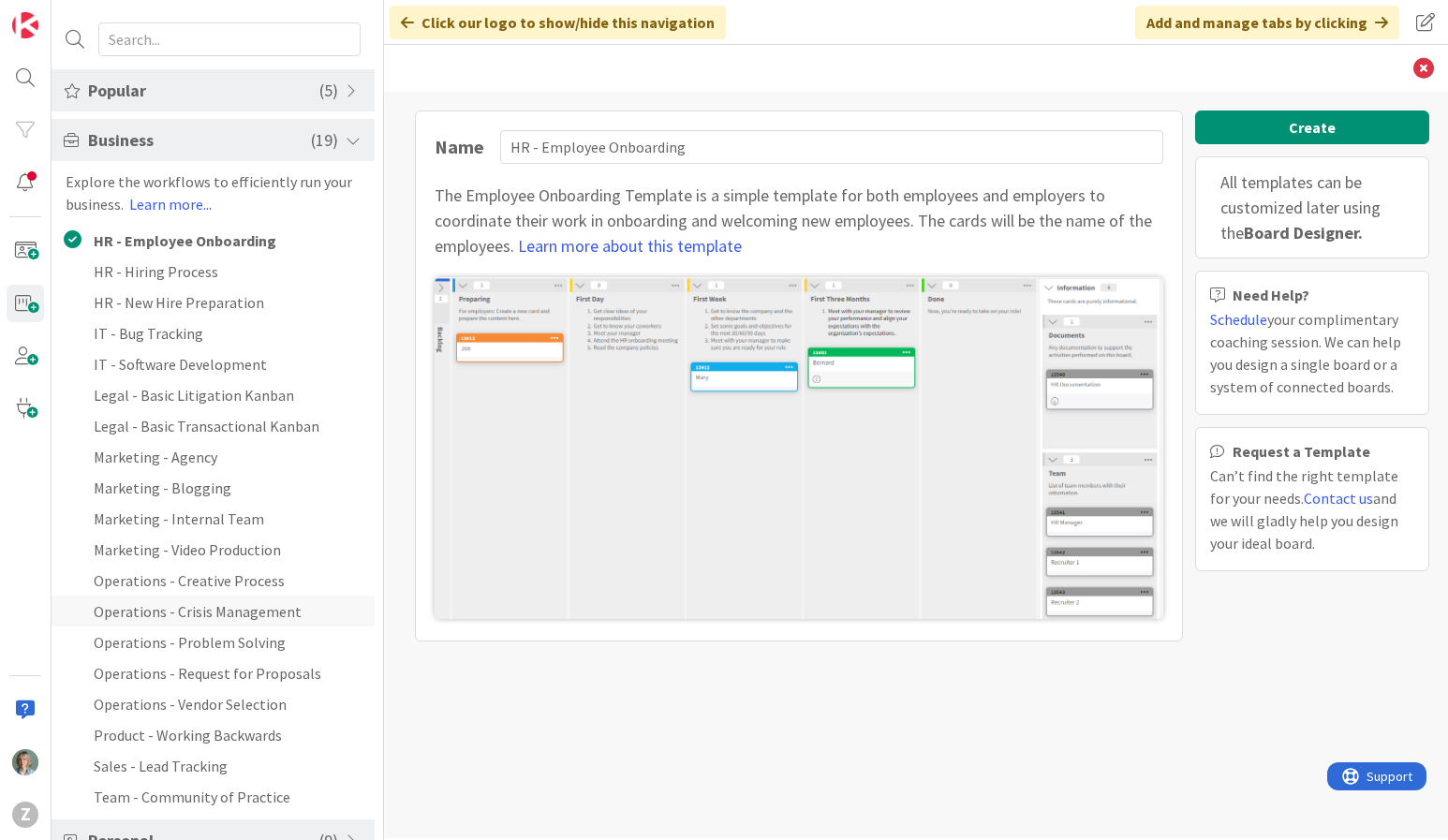
scroll to position [39, 0]
click at [262, 523] on li "Marketing - Internal Team" at bounding box center [214, 518] width 323 height 31
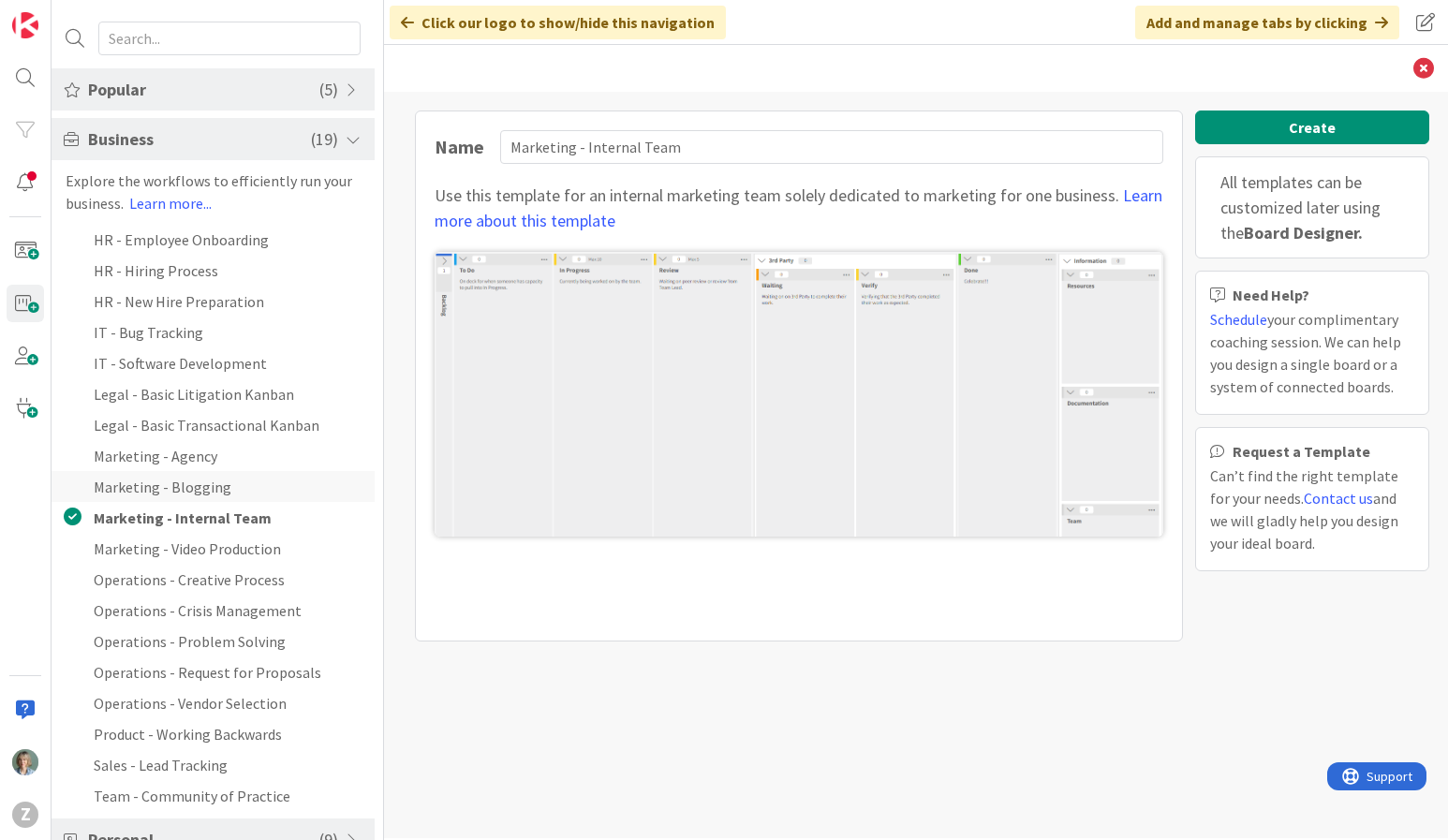
click at [255, 487] on li "Marketing - Blogging" at bounding box center [214, 487] width 323 height 31
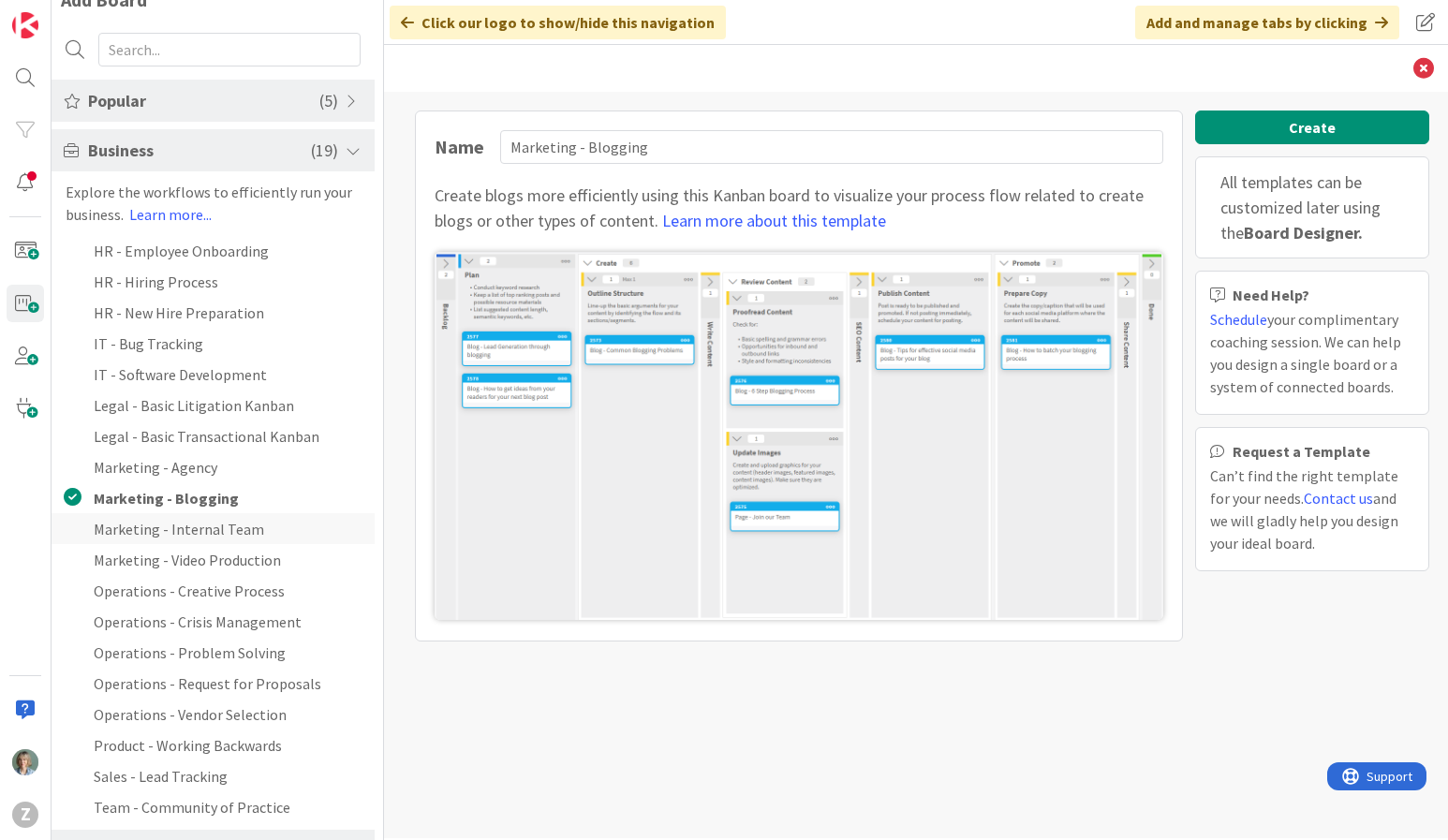
scroll to position [0, 0]
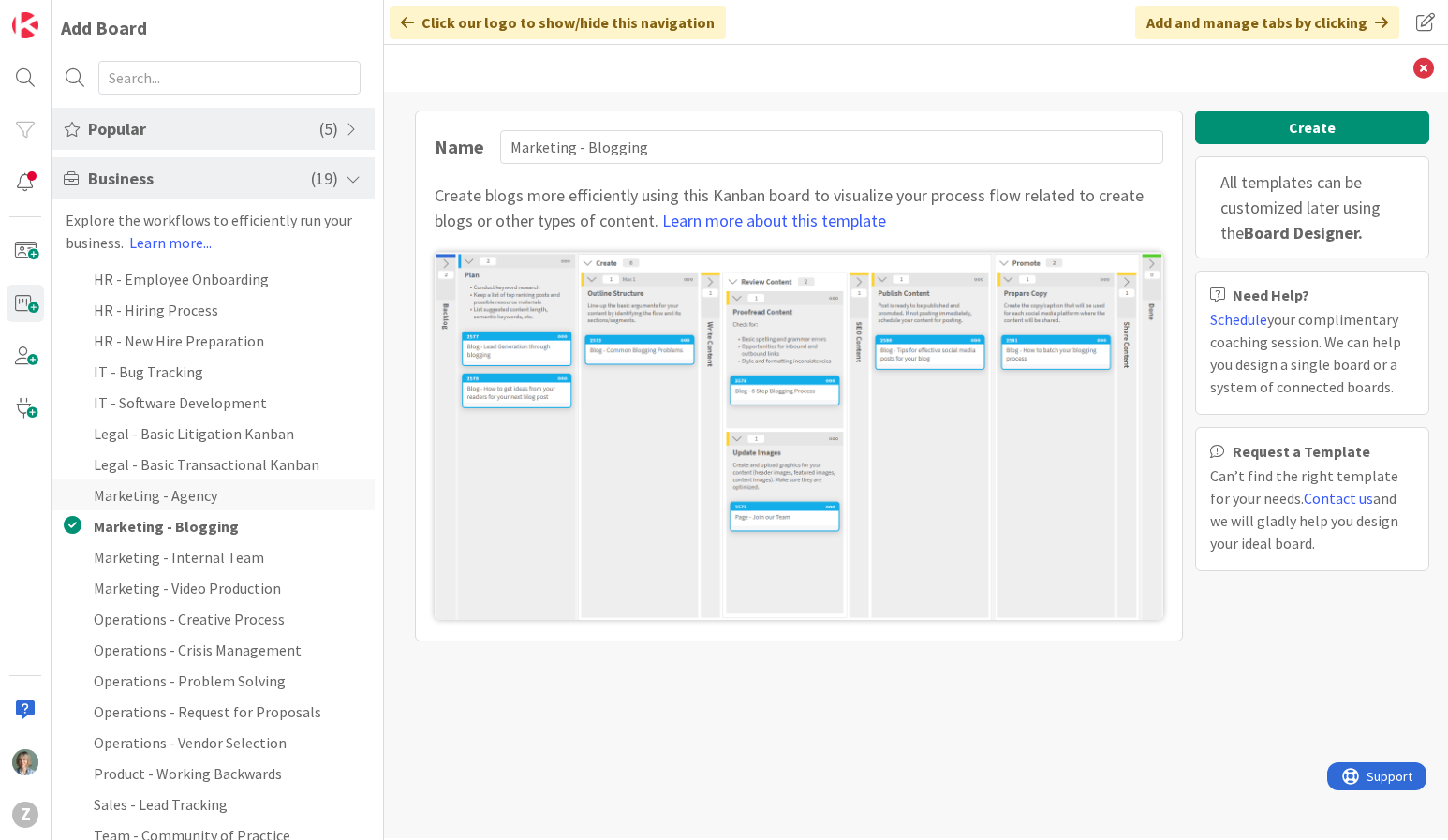
click at [212, 490] on li "Marketing - Agency" at bounding box center [214, 495] width 323 height 31
type input "Marketing - Agency"
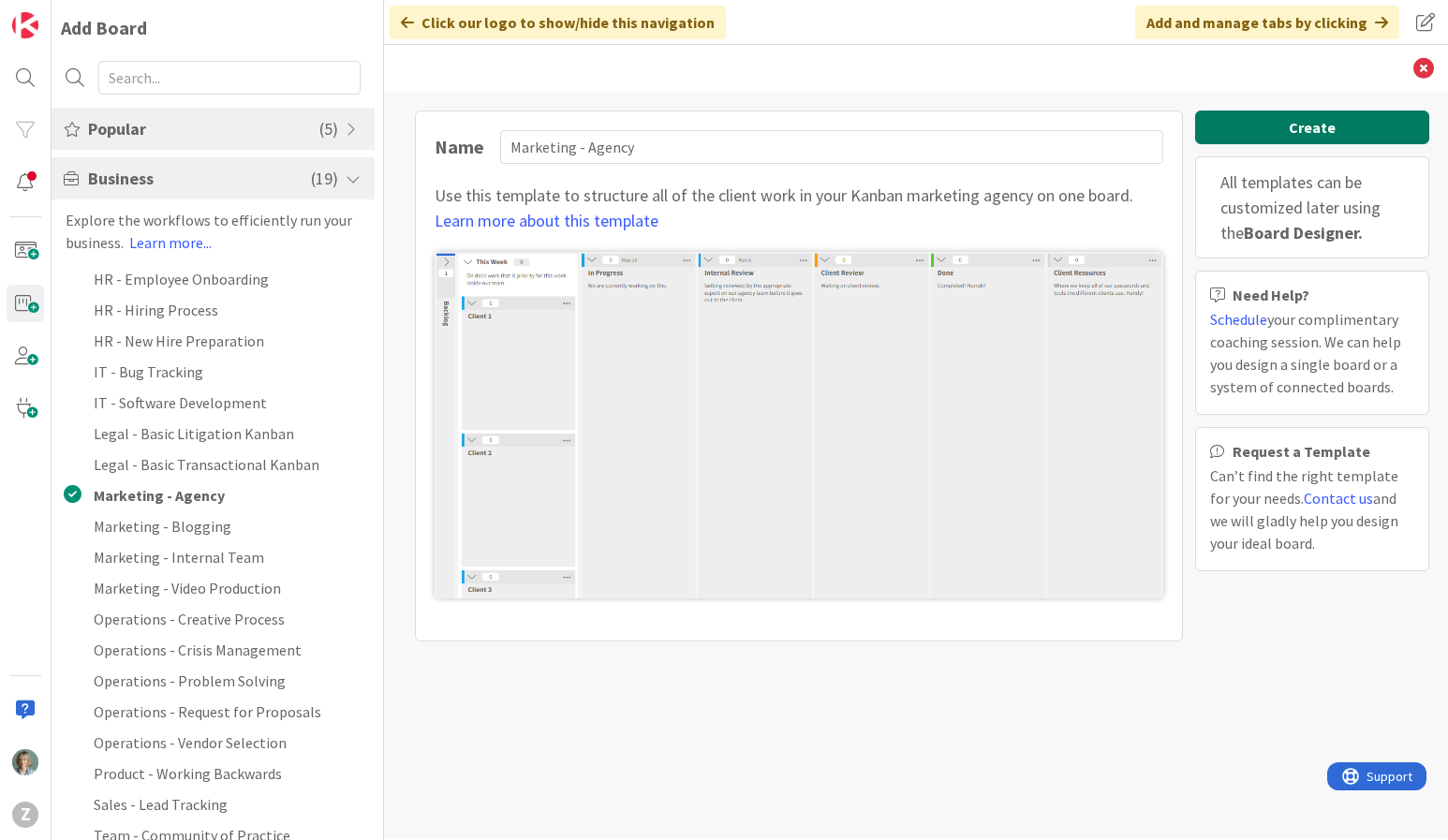
click at [1380, 126] on button "Create" at bounding box center [1311, 127] width 234 height 34
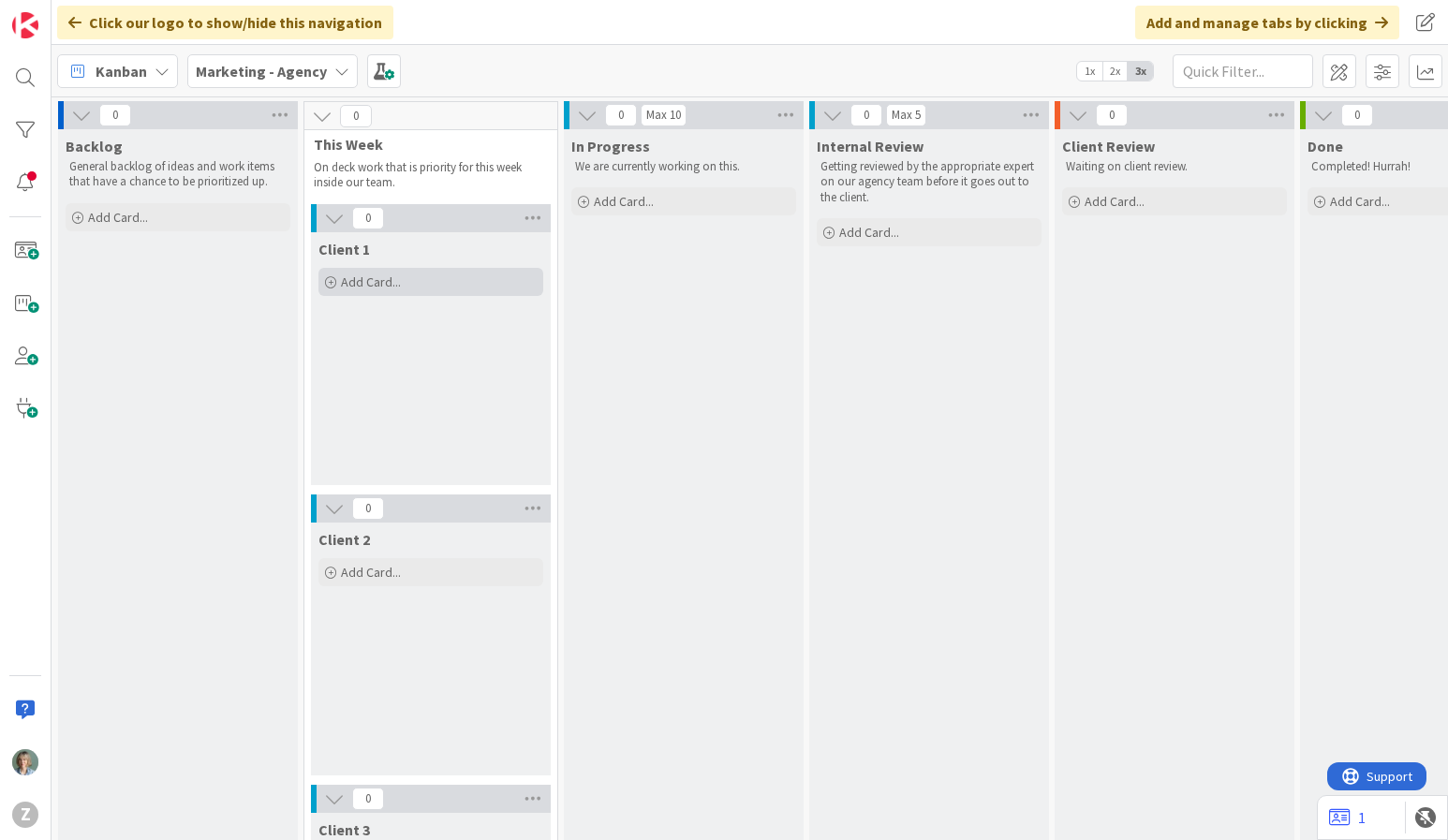
click at [457, 287] on div "Add Card..." at bounding box center [431, 281] width 225 height 28
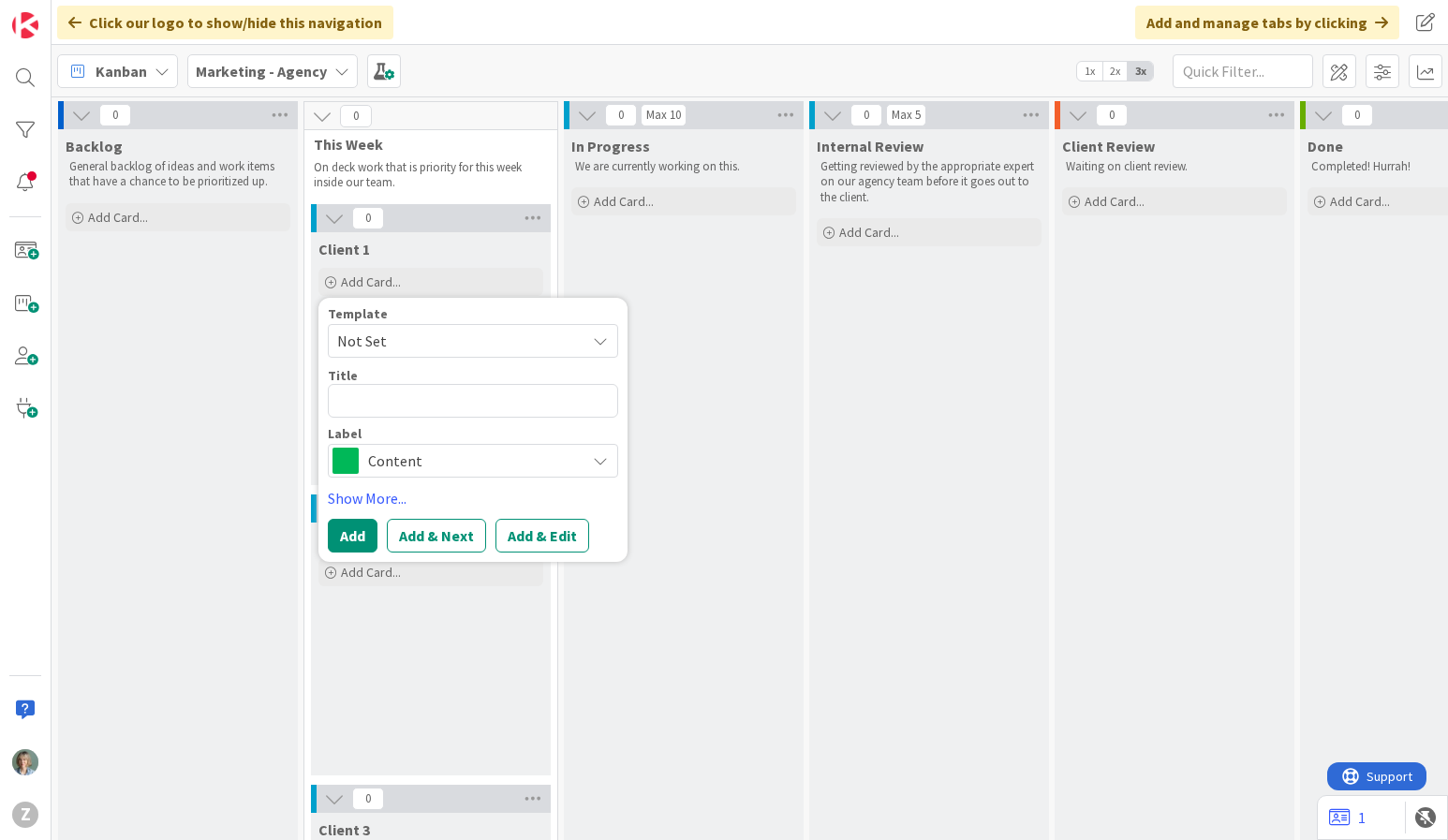
type textarea "x"
type textarea "B"
type textarea "x"
type textarea "Br"
type textarea "x"
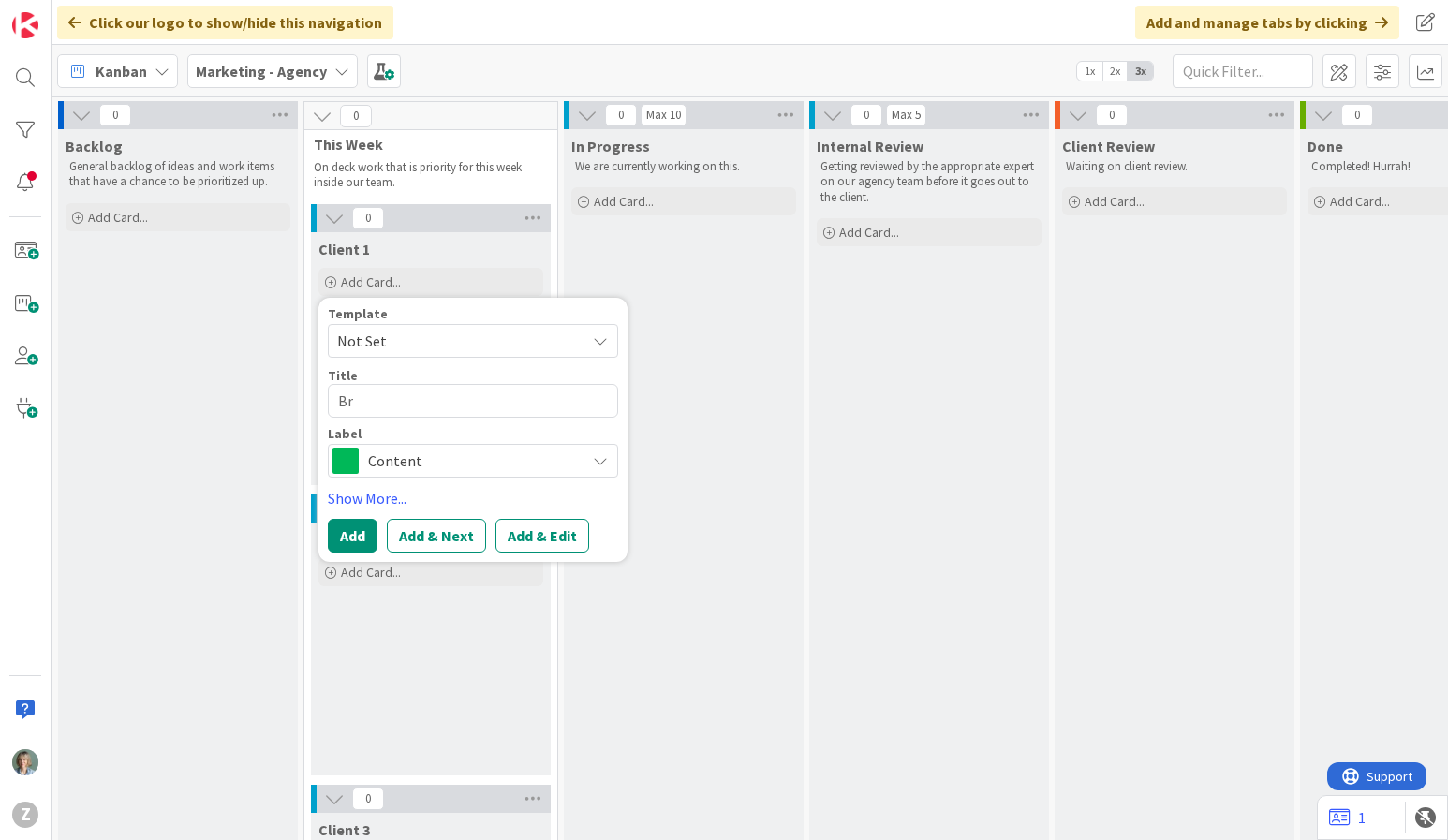
type textarea "Bri"
type textarea "x"
type textarea "Brie"
type textarea "x"
type textarea "Brief"
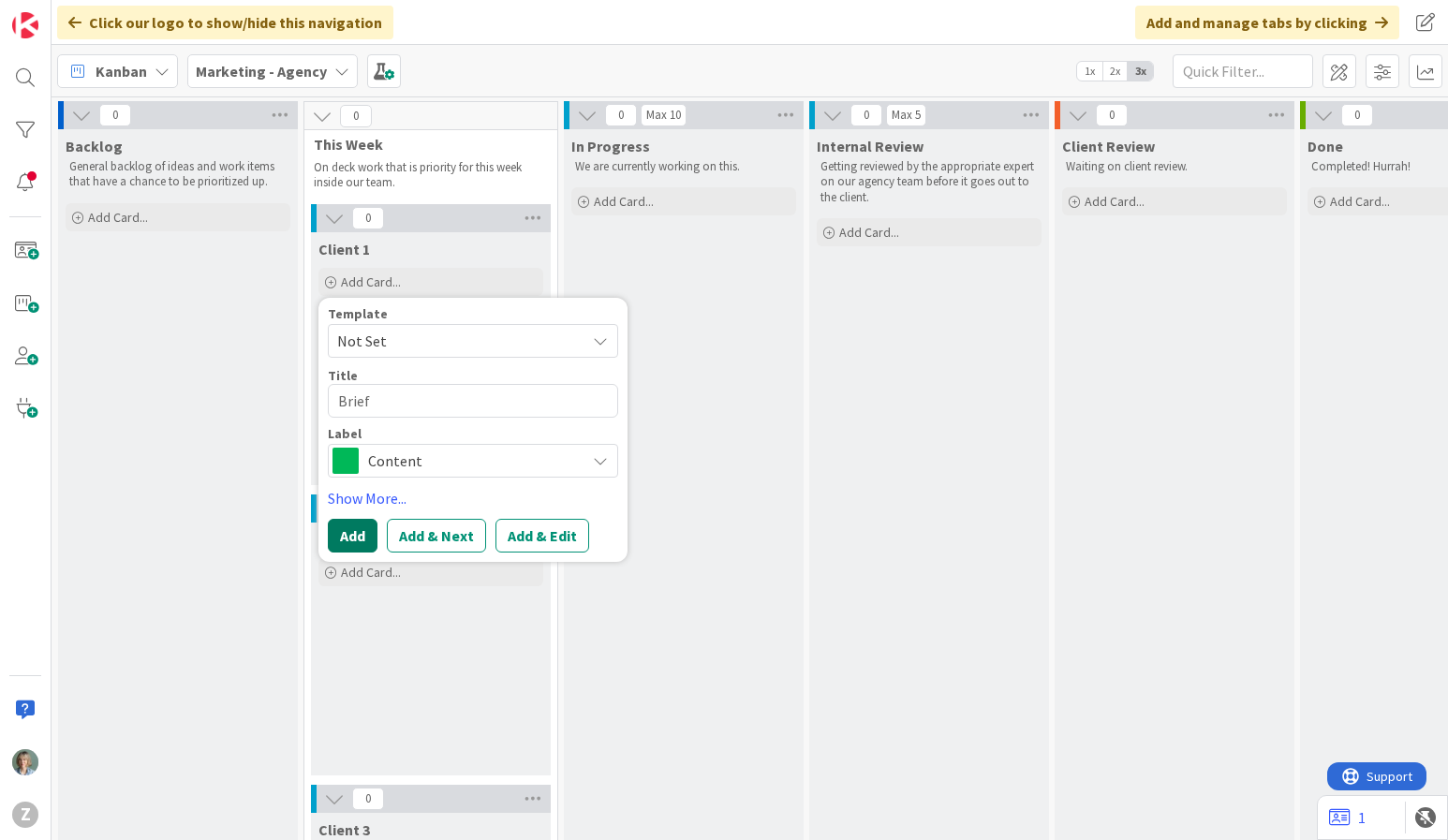
drag, startPoint x: 355, startPoint y: 536, endPoint x: 489, endPoint y: 512, distance: 136.1
click at [356, 536] on button "Add" at bounding box center [353, 535] width 50 height 34
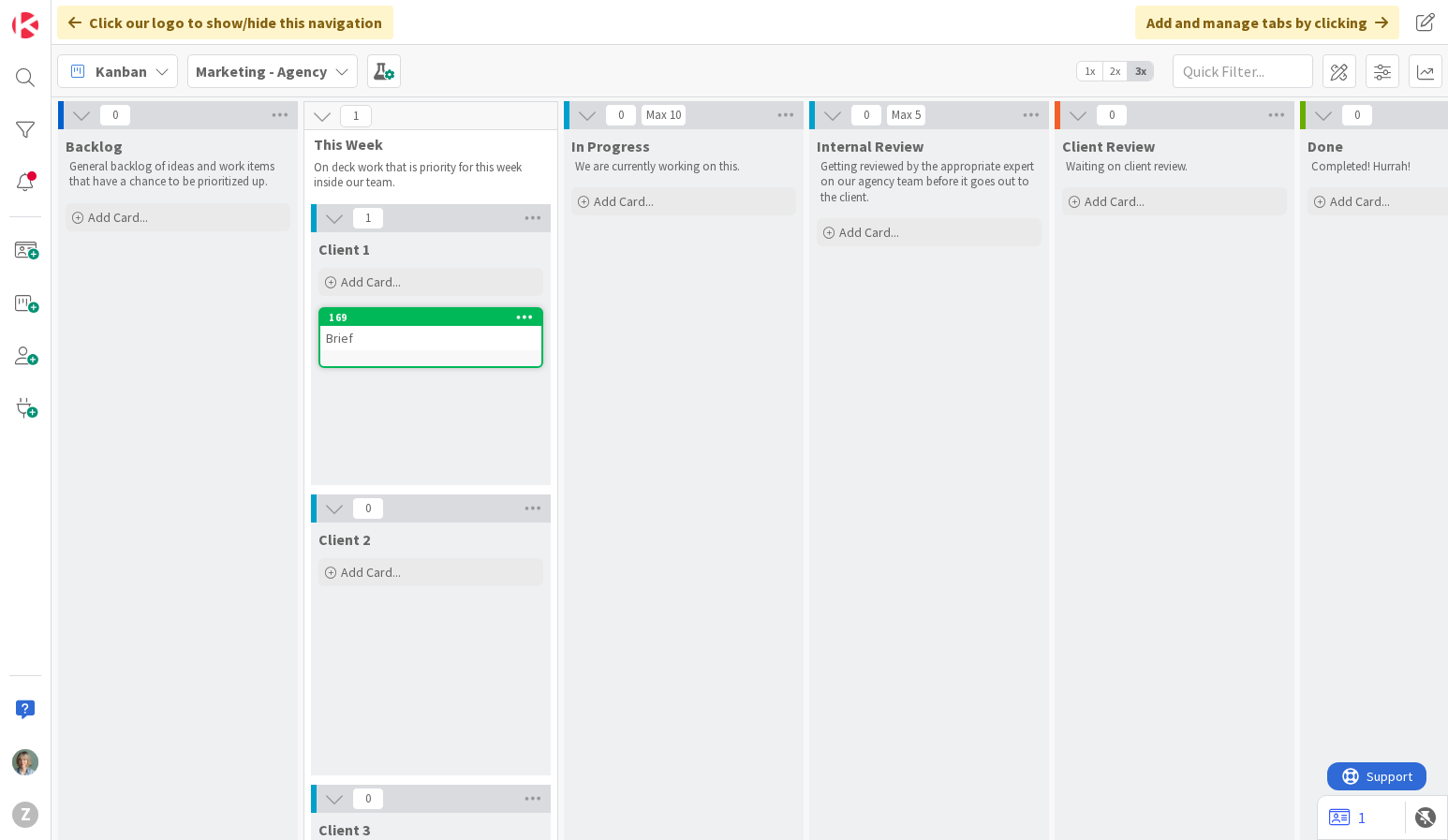
click at [479, 344] on div "Brief" at bounding box center [431, 338] width 221 height 24
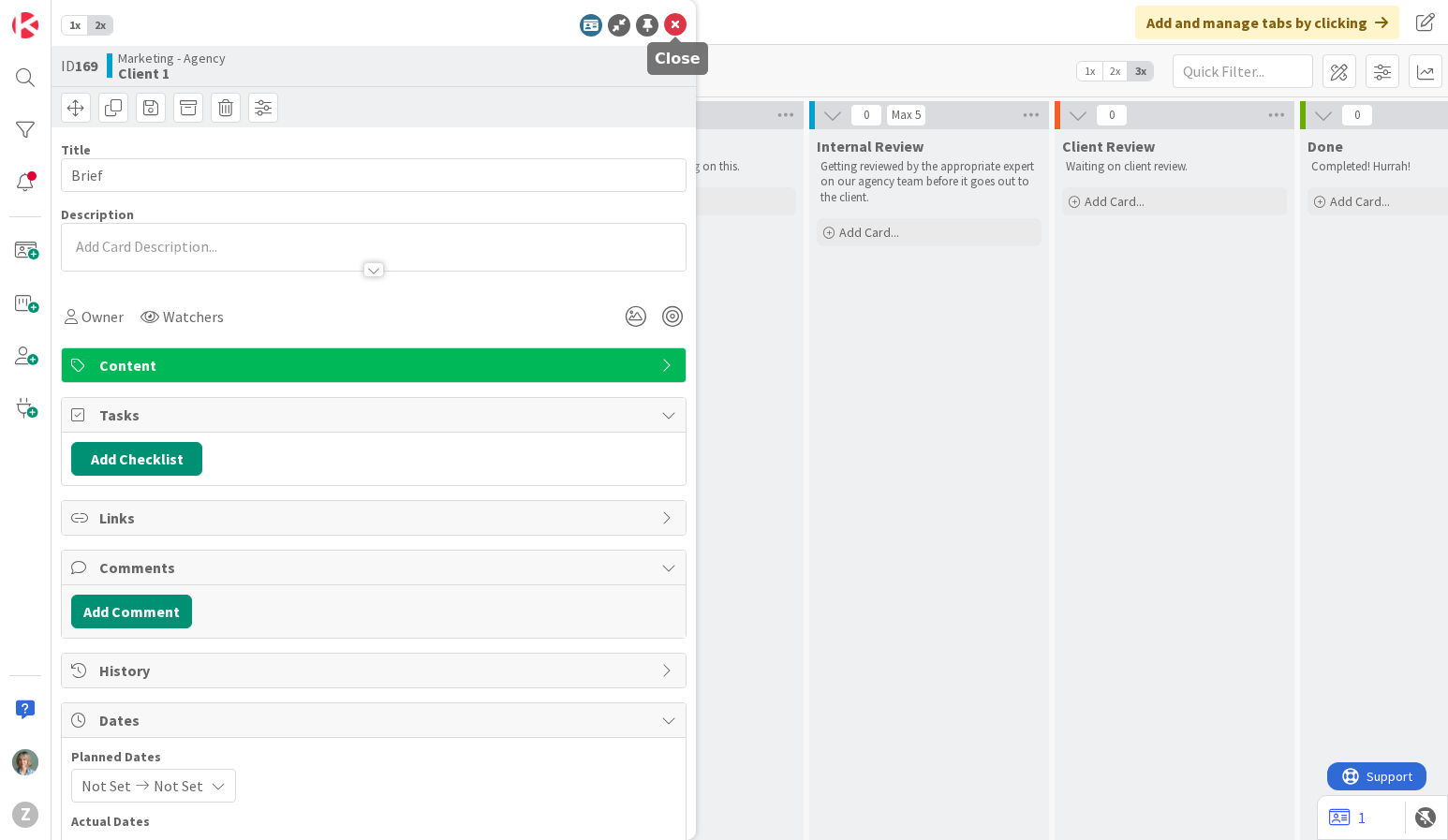
click at [676, 17] on icon at bounding box center [674, 25] width 22 height 22
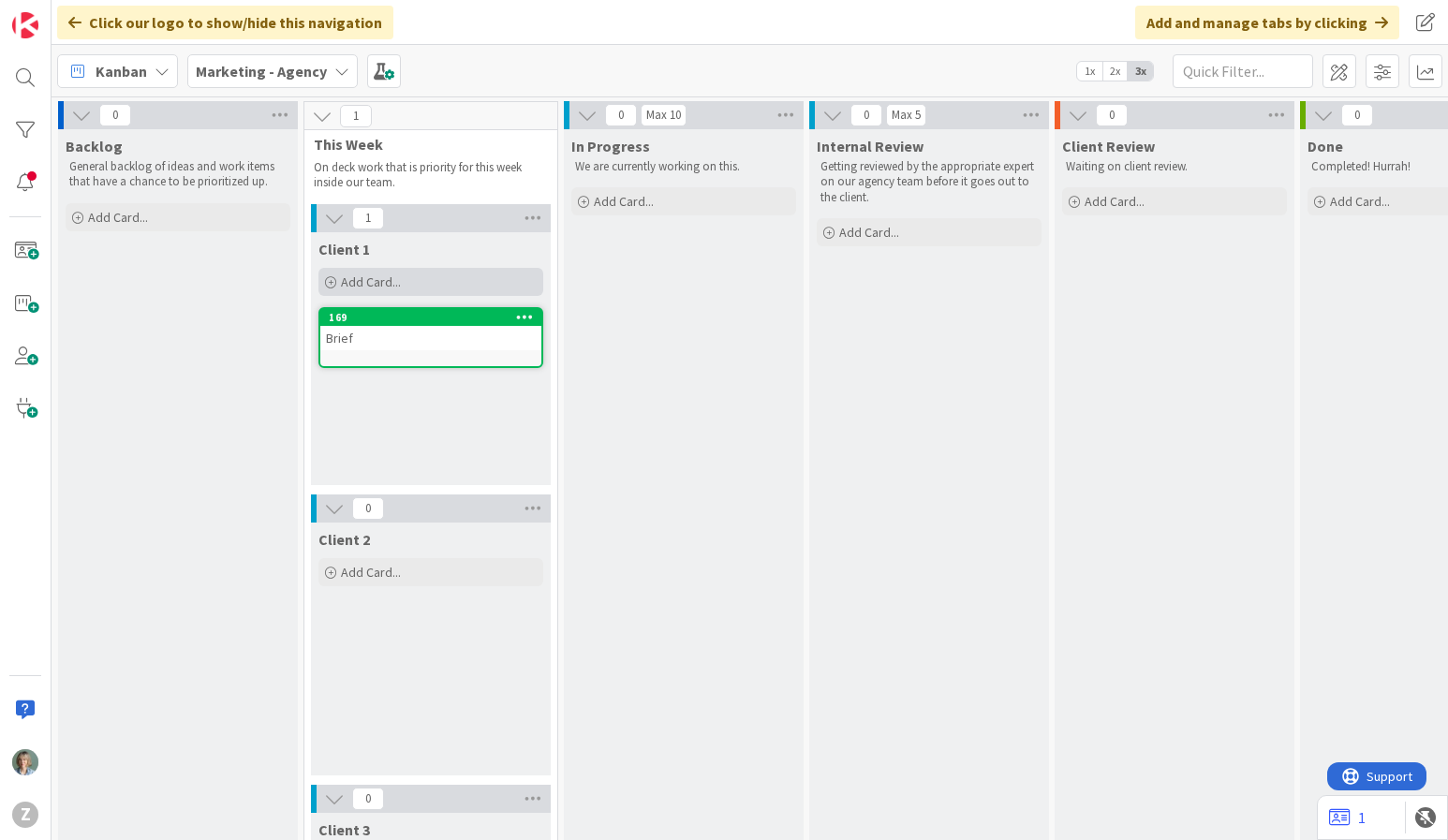
click at [408, 277] on div "Add Card..." at bounding box center [431, 281] width 225 height 28
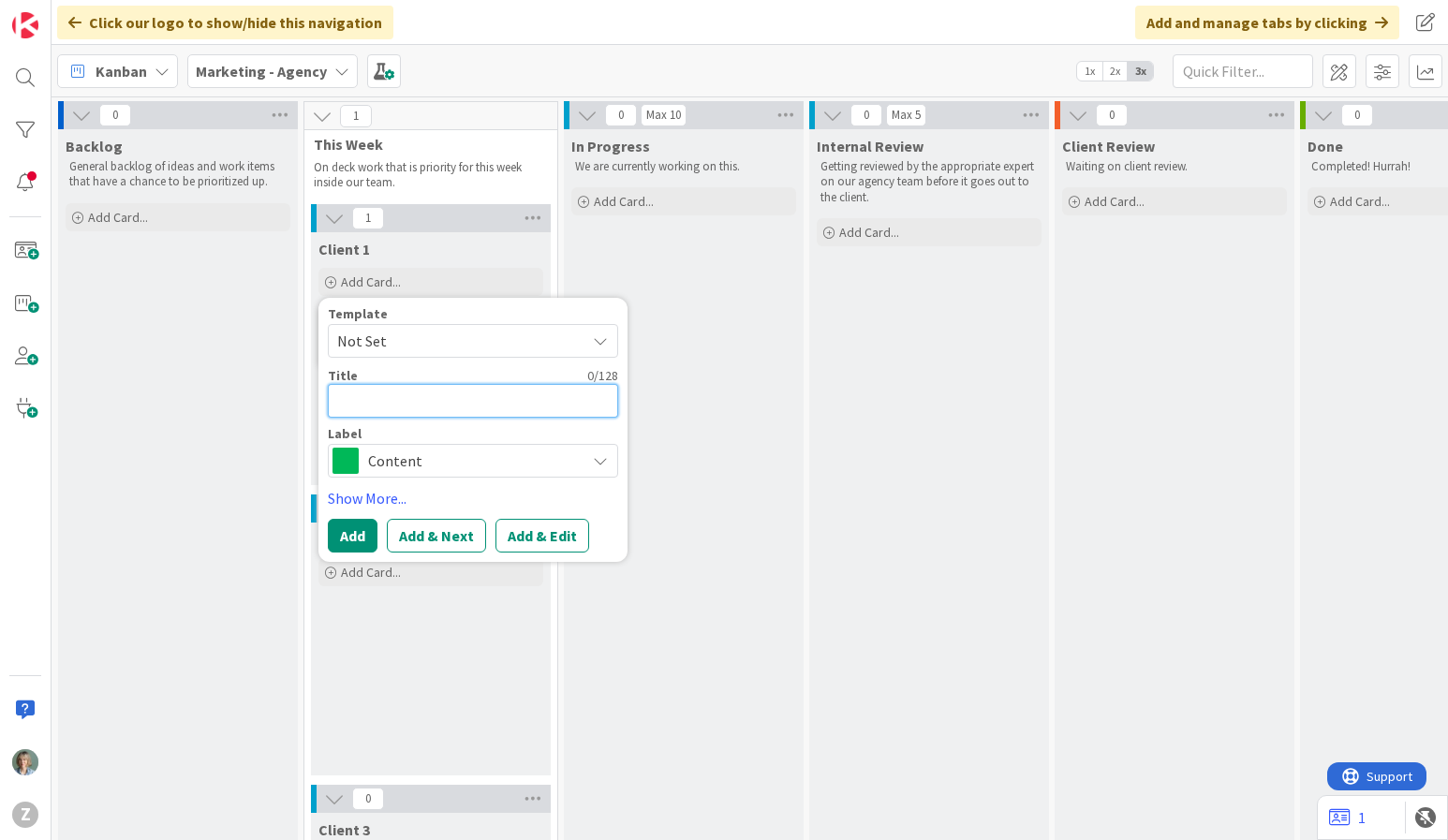
type textarea "x"
type textarea "t"
type textarea "x"
type textarea "tr"
type textarea "x"
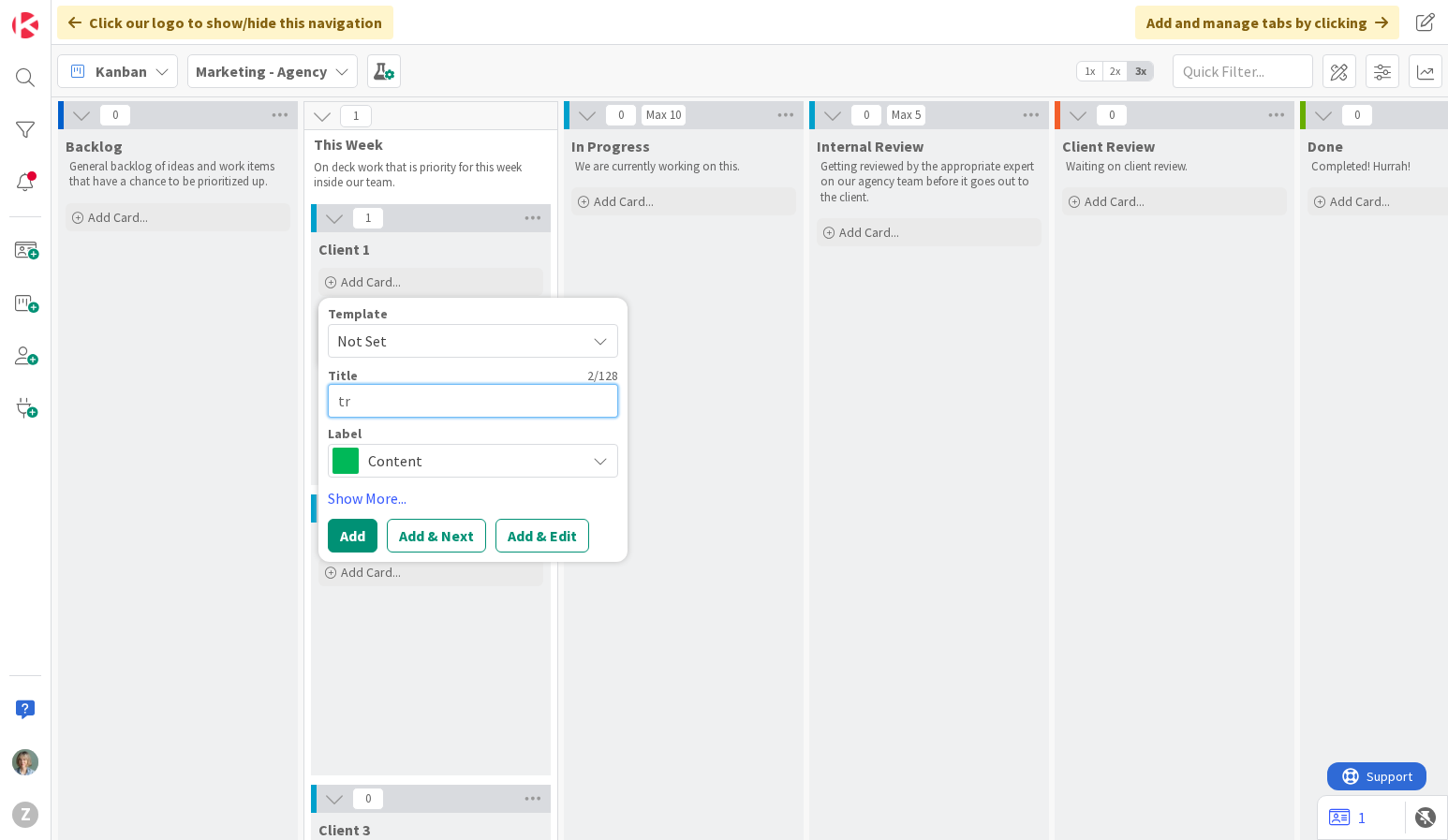
type textarea "tra"
type textarea "x"
type textarea "trav"
type textarea "x"
type textarea "trava"
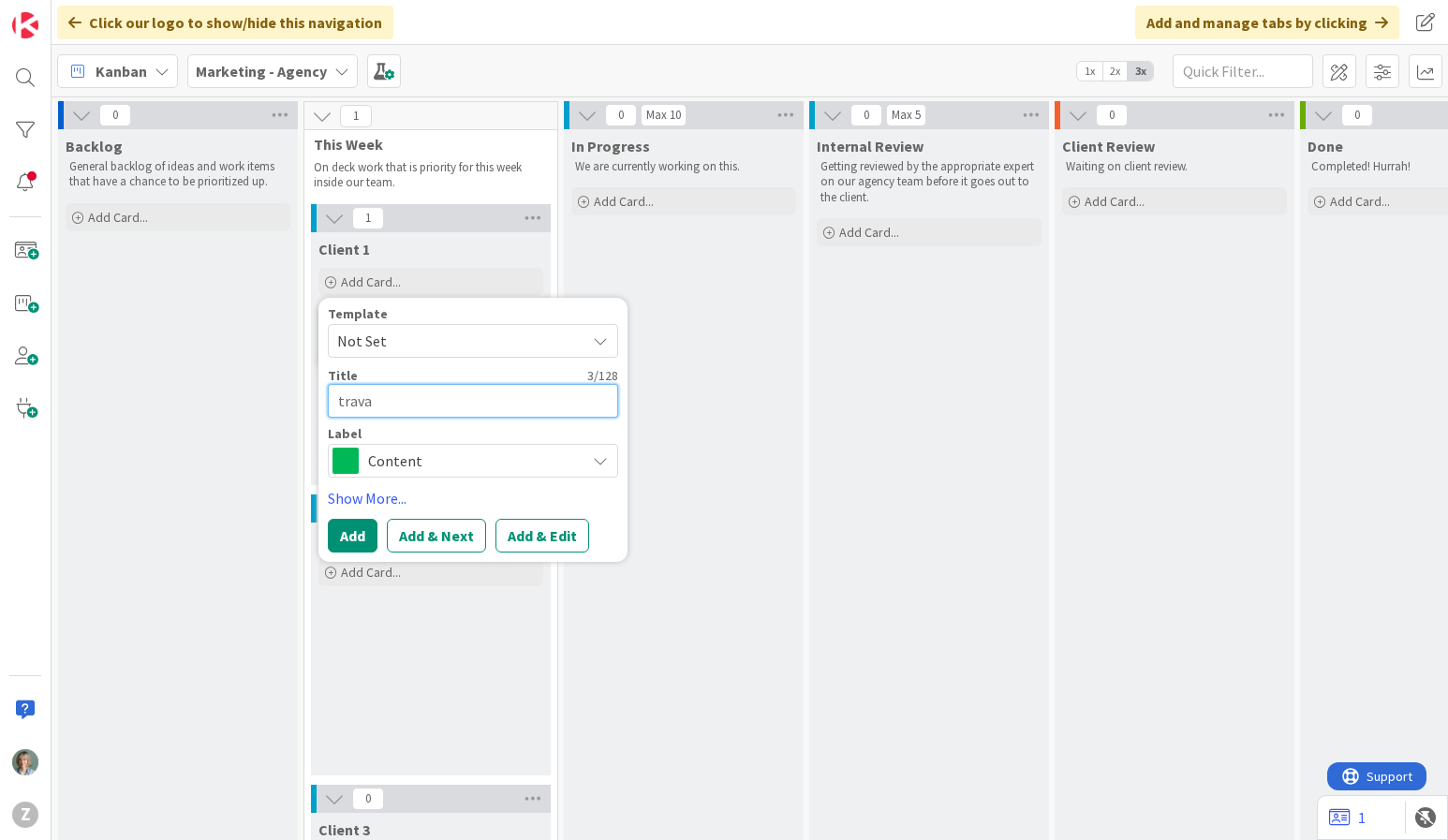
type textarea "x"
type textarea "travai"
type textarea "x"
type textarea "travail"
type textarea "x"
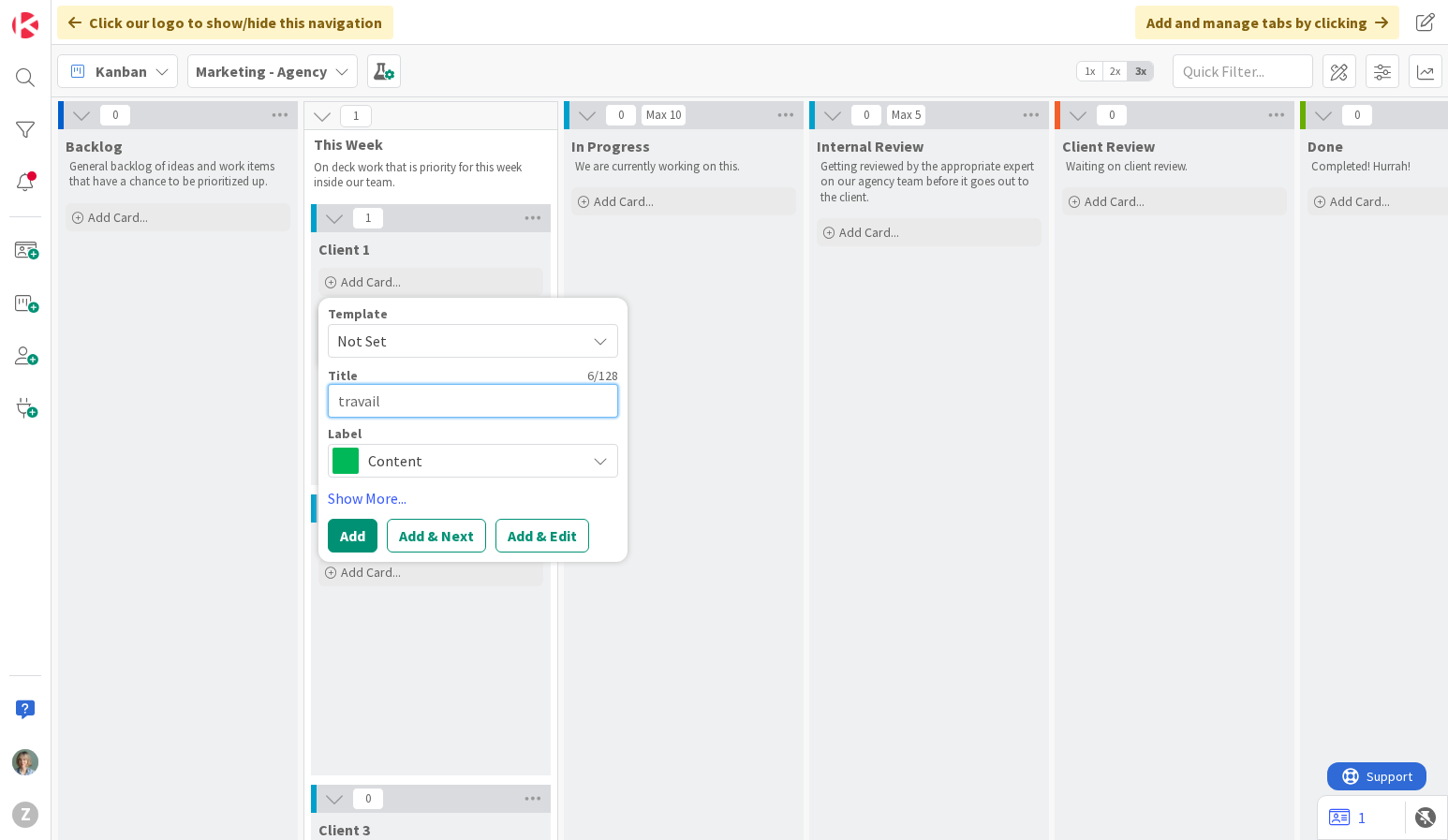
type textarea "travail"
type textarea "x"
type textarea "travail p"
type textarea "x"
type textarea "travail pa"
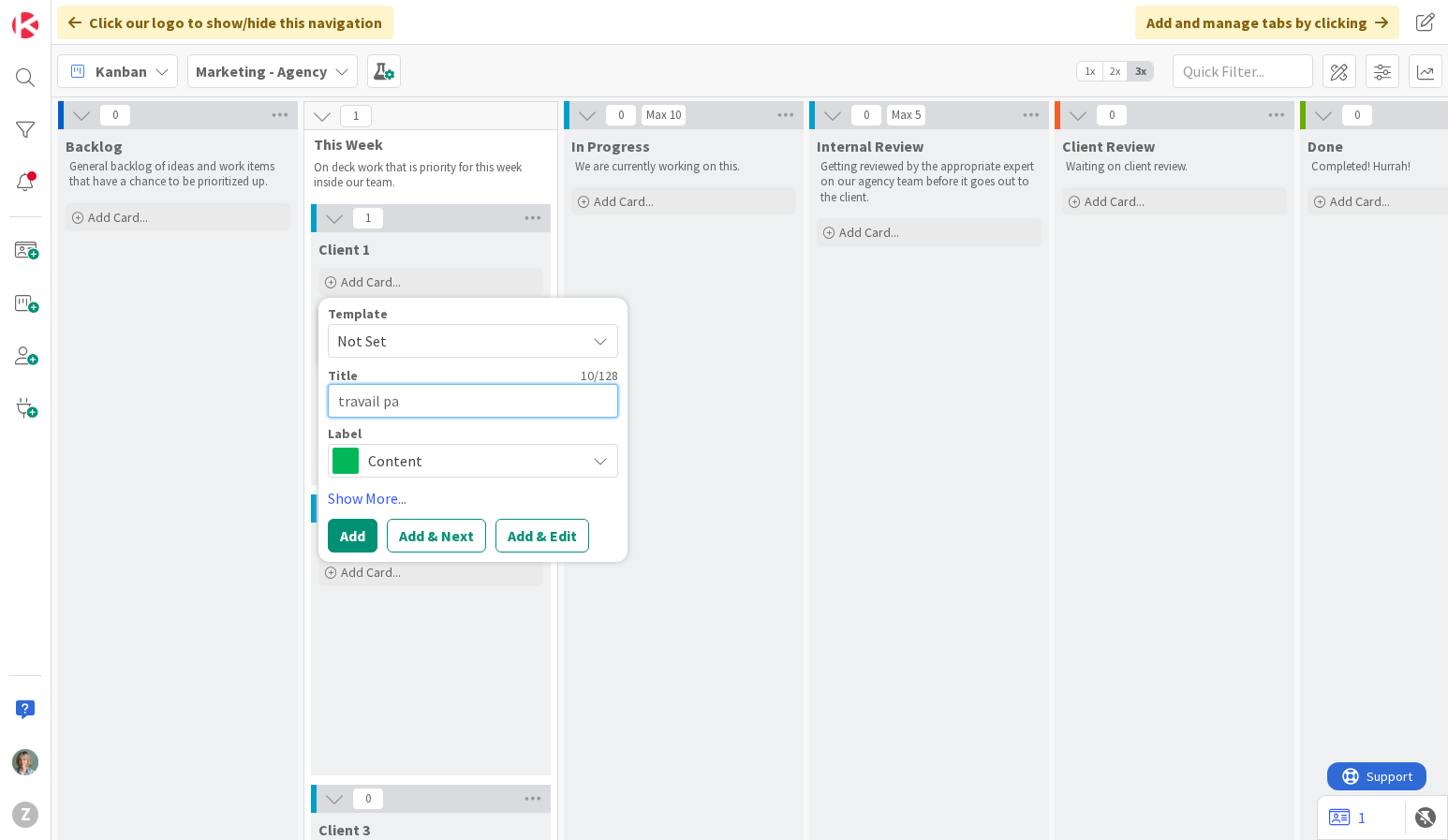
type textarea "x"
type textarea "travail par"
type textarea "x"
type textarea "travail part"
type textarea "x"
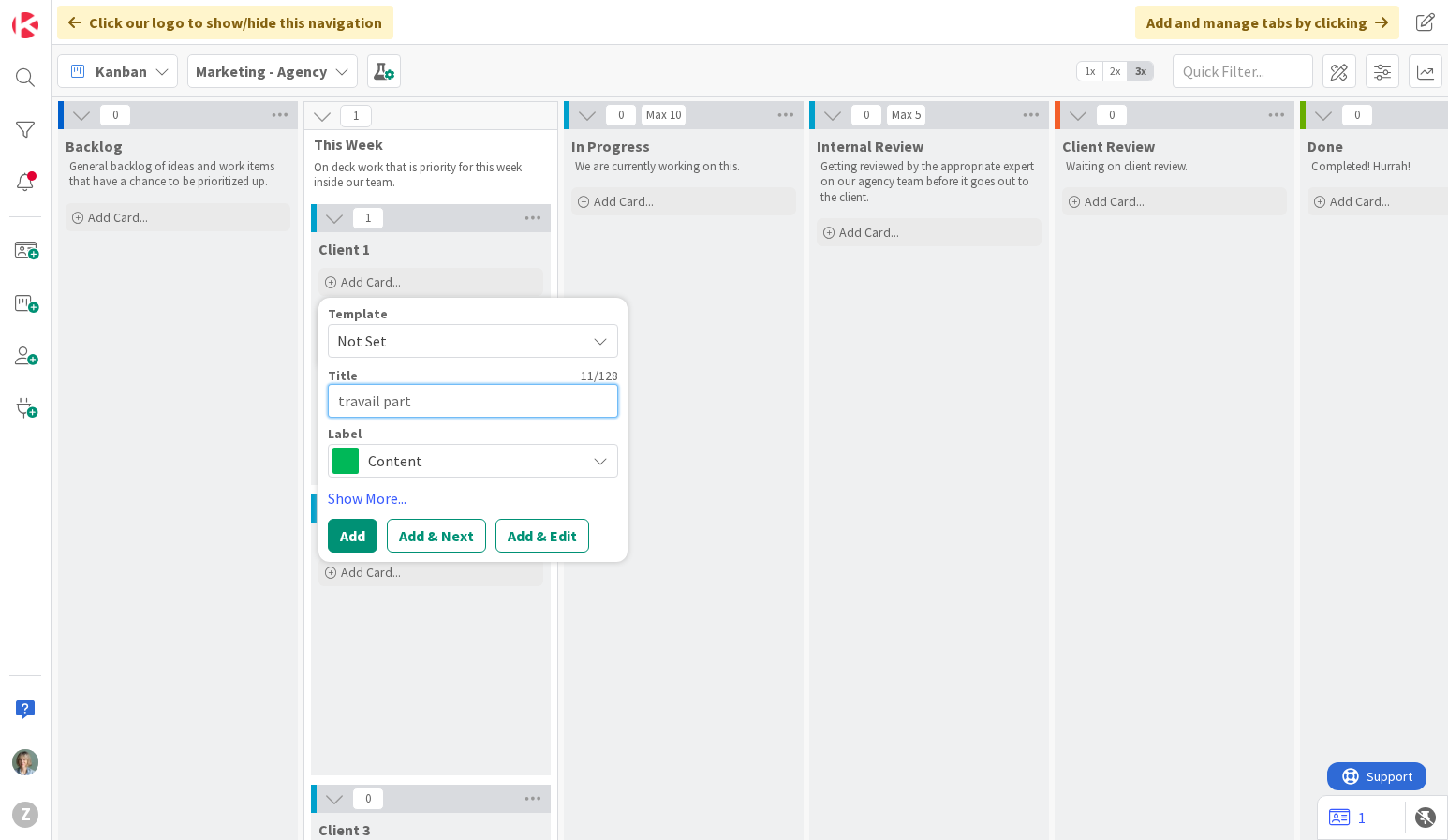
type textarea "travail part"
type textarea "x"
type textarea "travail part 1"
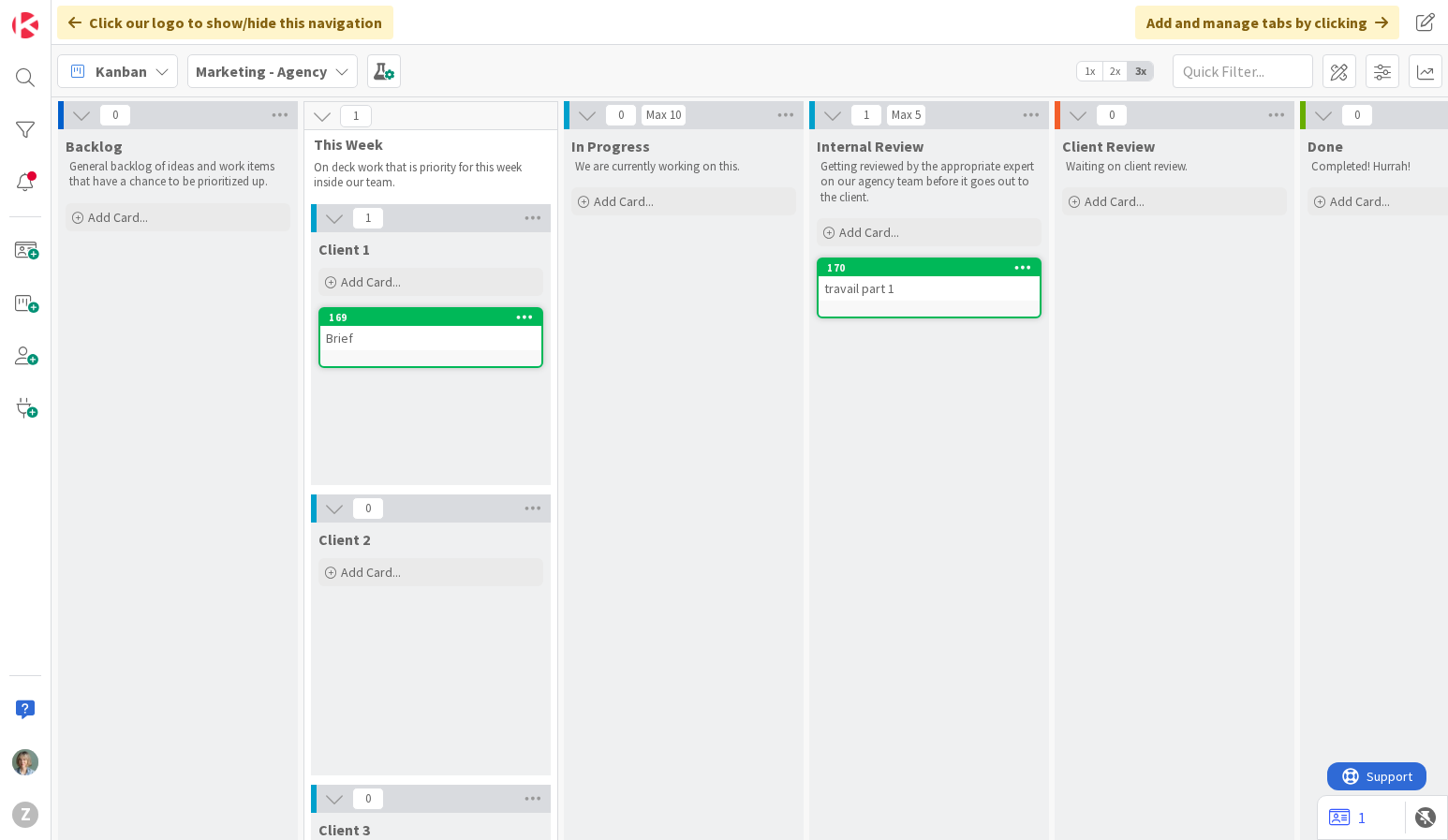
click at [920, 294] on div "travail part 1" at bounding box center [929, 288] width 221 height 24
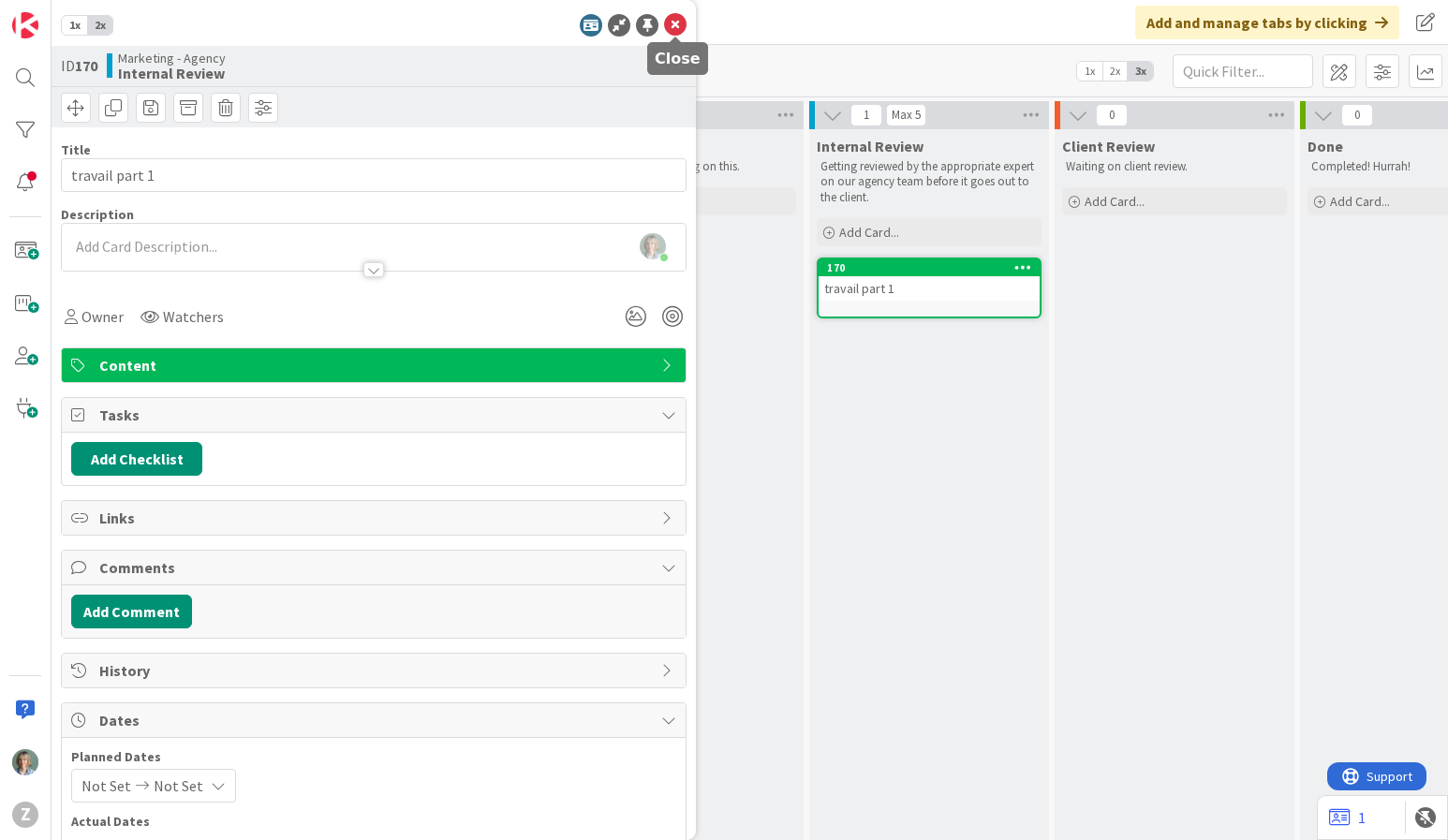
drag, startPoint x: 679, startPoint y: 17, endPoint x: 685, endPoint y: 47, distance: 30.6
click at [679, 17] on icon at bounding box center [674, 25] width 22 height 22
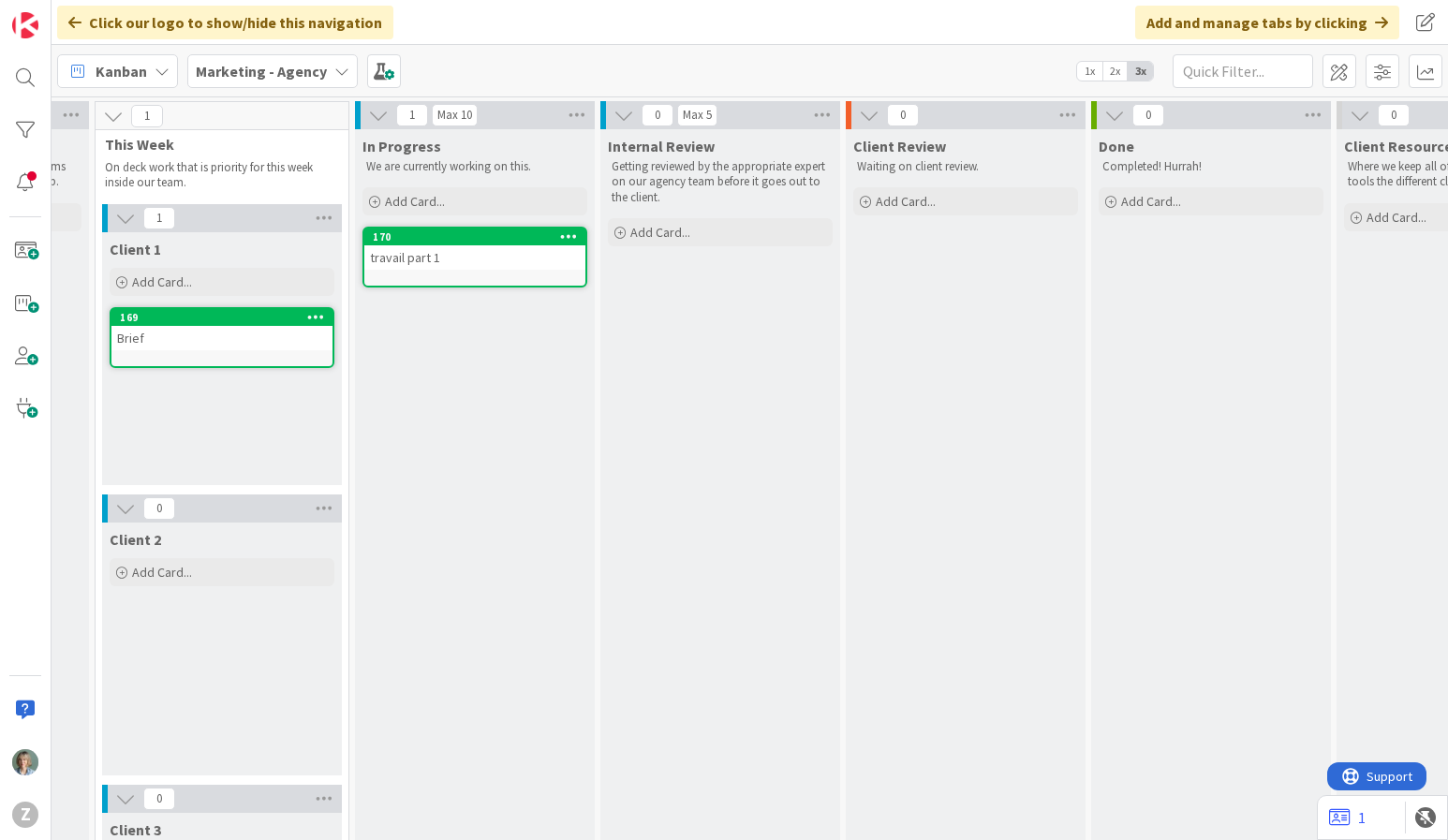
scroll to position [0, 205]
click at [646, 474] on div "Internal Review Getting reviewed by the appropriate expert on our agency team b…" at bounding box center [724, 602] width 240 height 947
click at [479, 262] on div "travail part 1" at bounding box center [479, 257] width 221 height 24
click at [479, 262] on div "0 Backlog General backlog of ideas and work items that have a chance to be prio…" at bounding box center [750, 468] width 1397 height 744
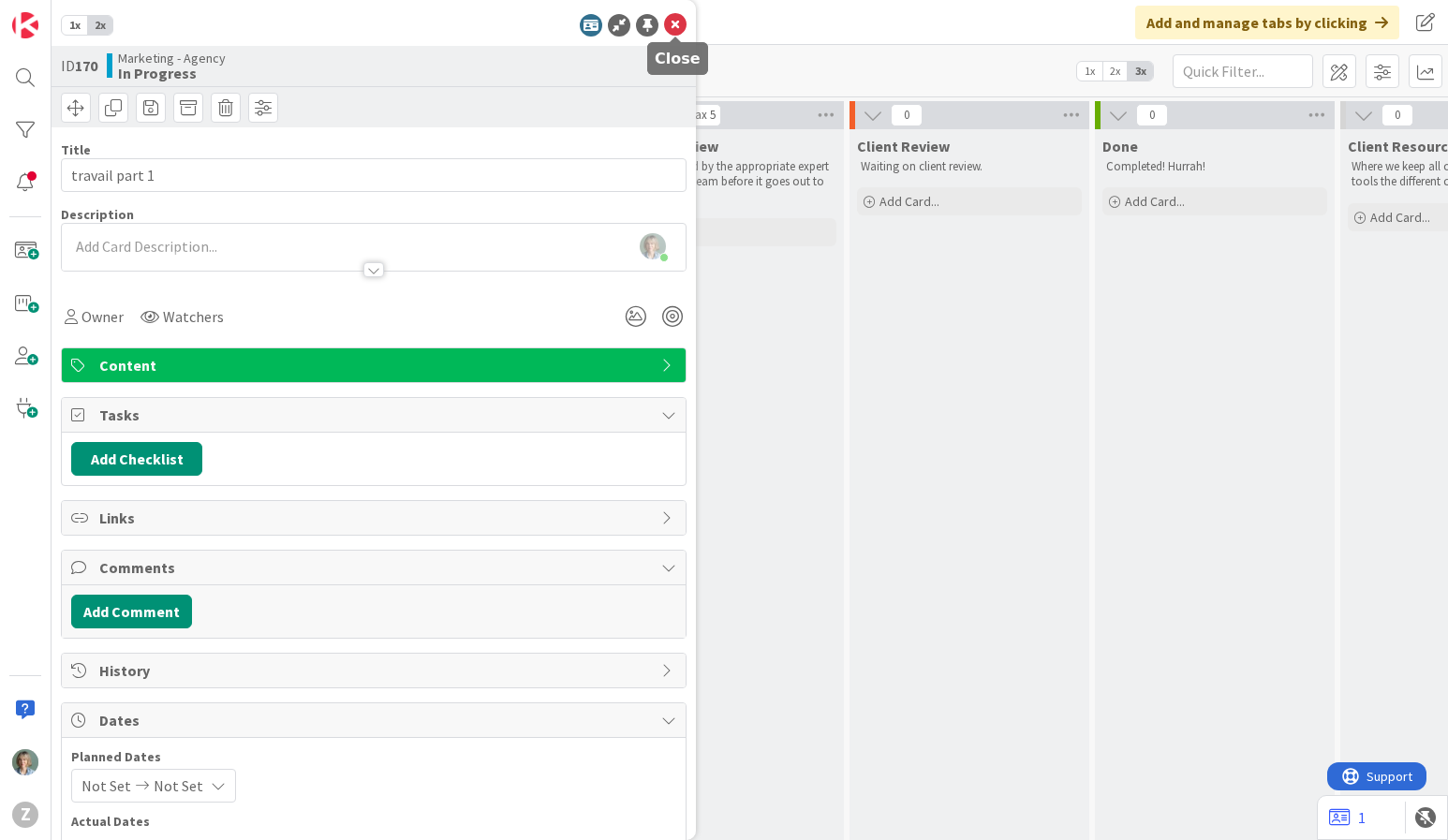
click at [673, 21] on icon at bounding box center [674, 25] width 22 height 22
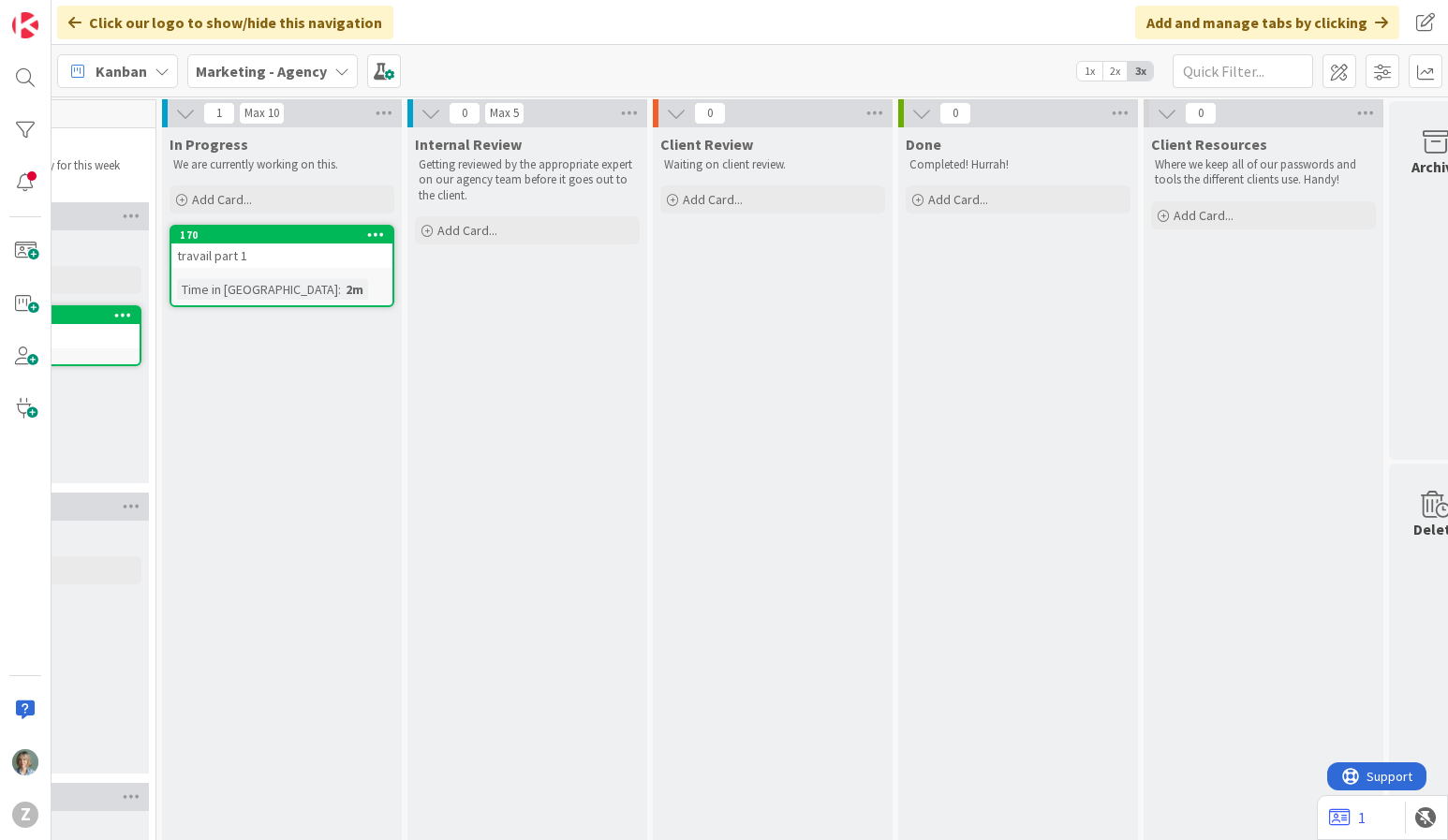
scroll to position [1, 403]
click at [599, 29] on div "Click our logo to show/hide this navigation Add and manage tabs by clicking" at bounding box center [750, 22] width 1397 height 45
click at [348, 68] on div "Marketing - Agency" at bounding box center [272, 70] width 170 height 34
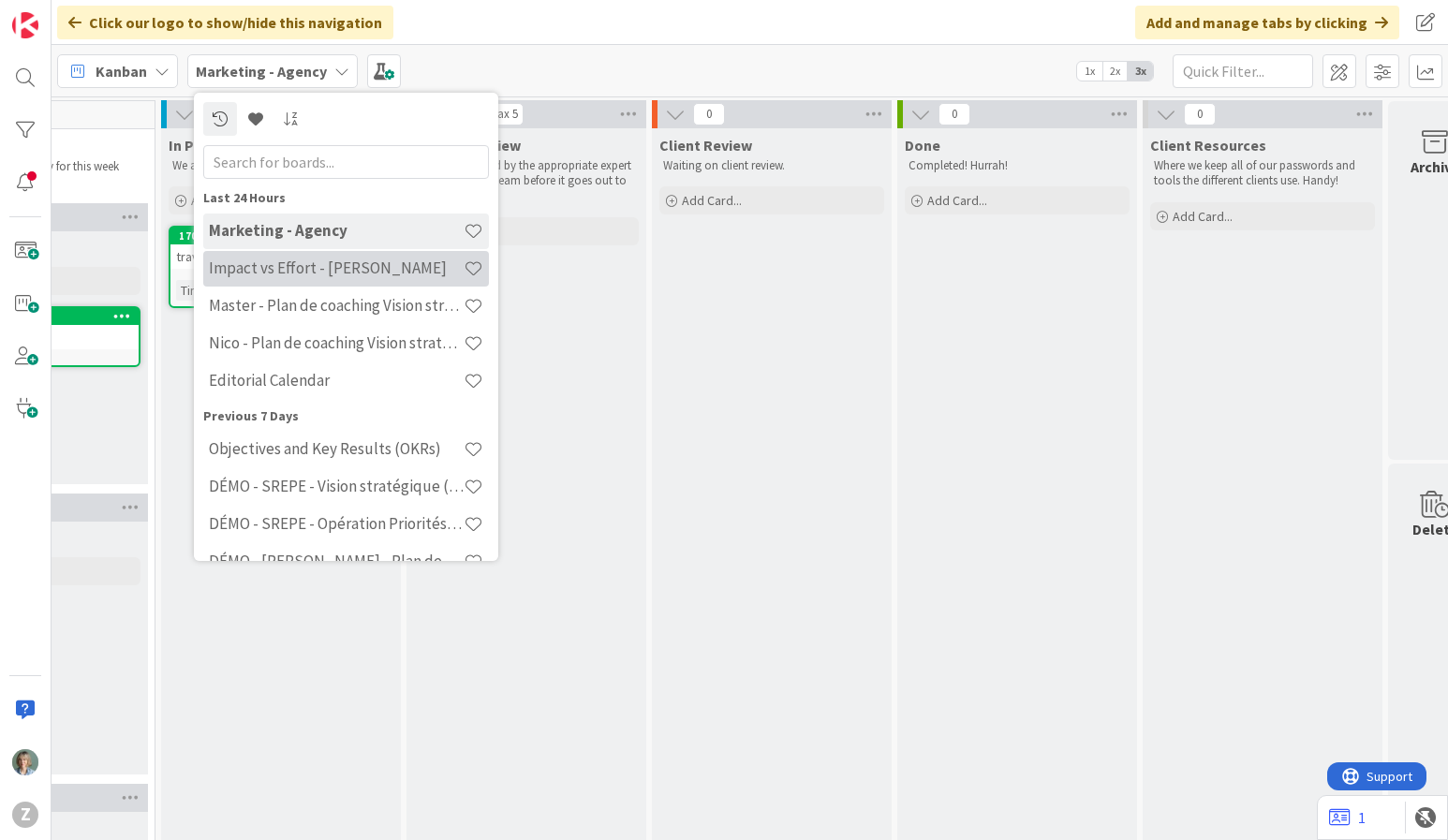
click at [363, 271] on h4 "Impact vs Effort - [PERSON_NAME]" at bounding box center [336, 267] width 255 height 18
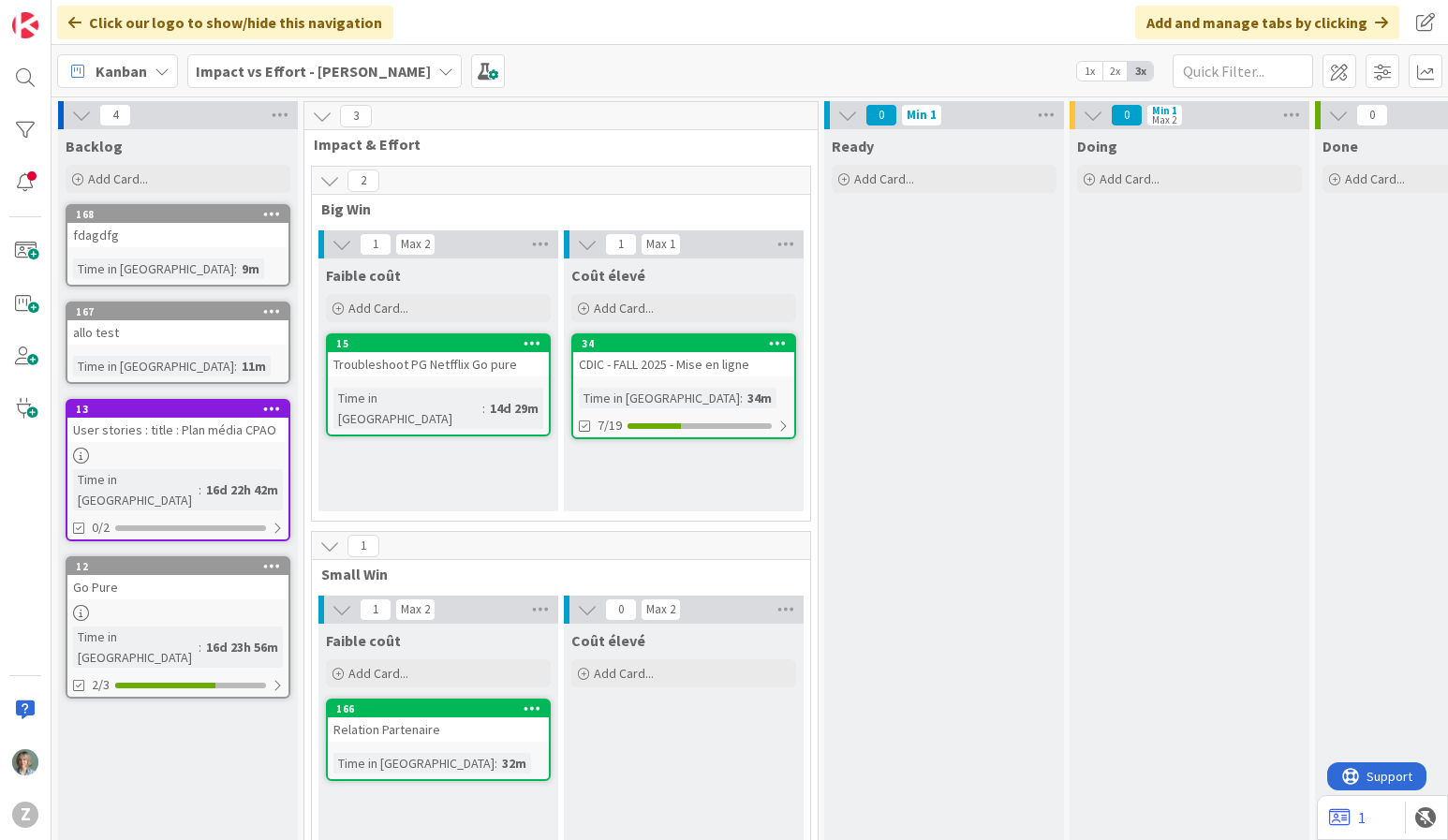
click at [849, 415] on div "Ready Add Card..." at bounding box center [944, 513] width 240 height 768
click at [440, 74] on icon at bounding box center [446, 71] width 15 height 15
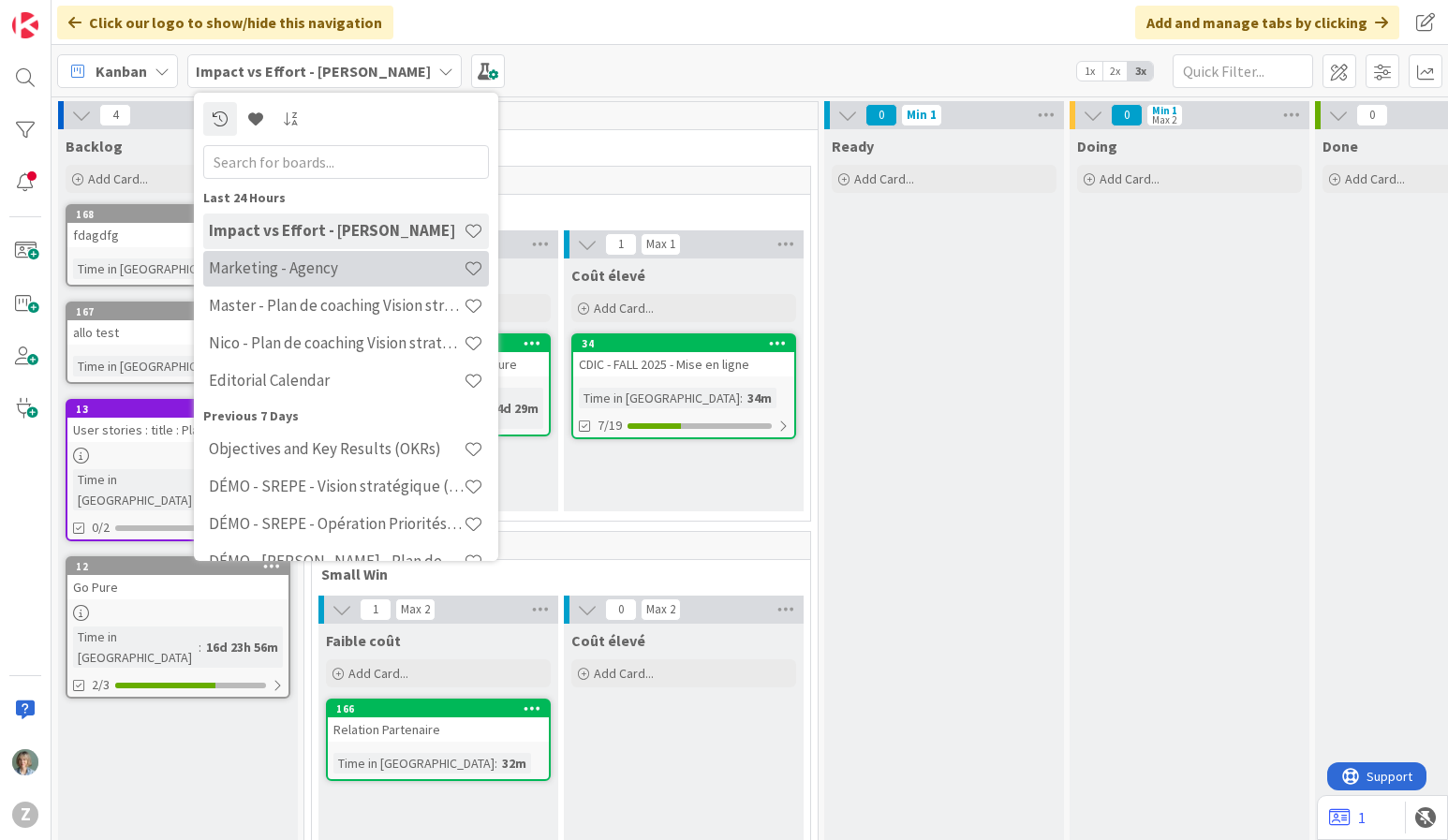
click at [404, 275] on h4 "Marketing - Agency" at bounding box center [336, 267] width 255 height 18
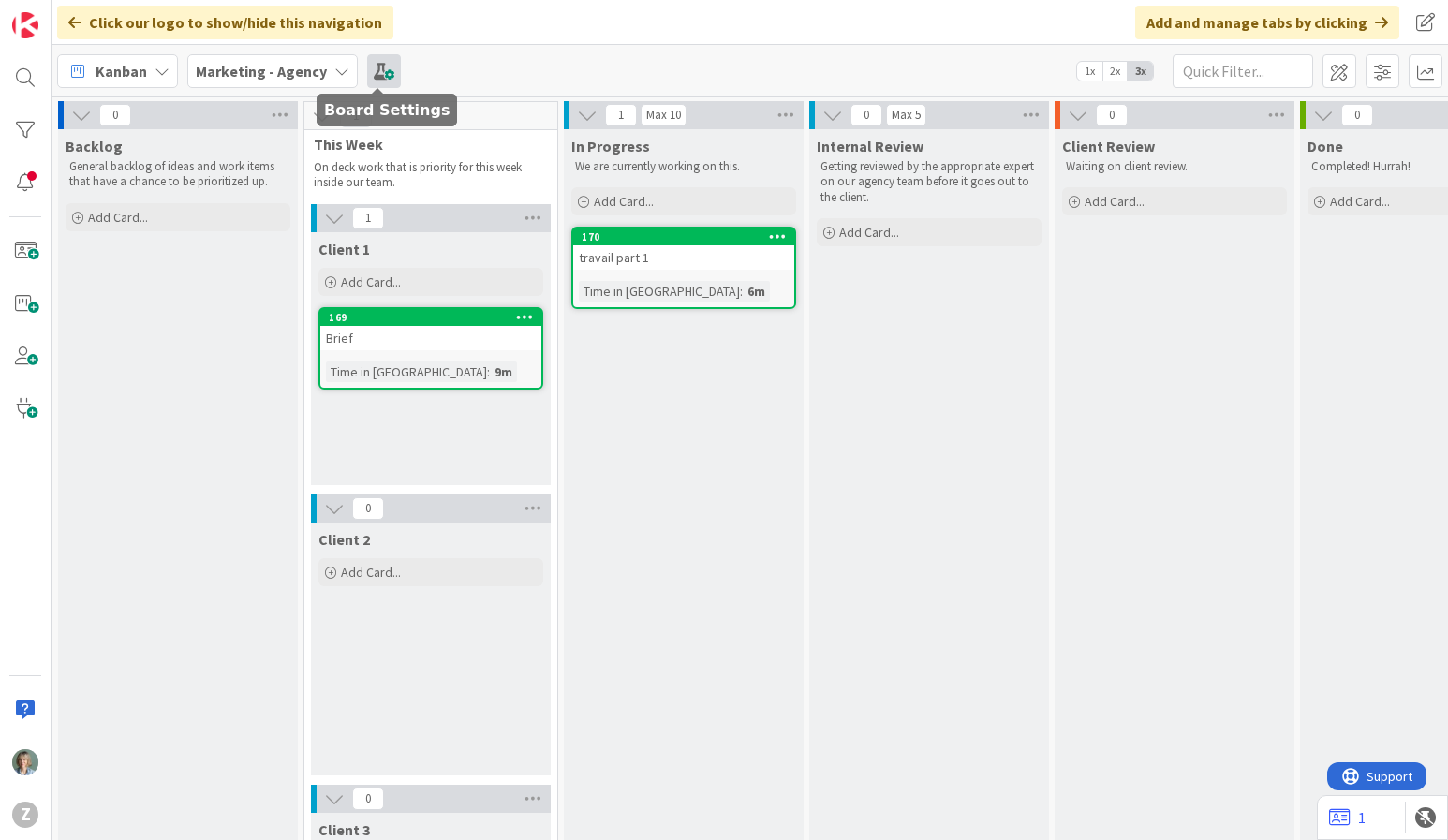
click at [381, 69] on span at bounding box center [384, 70] width 34 height 34
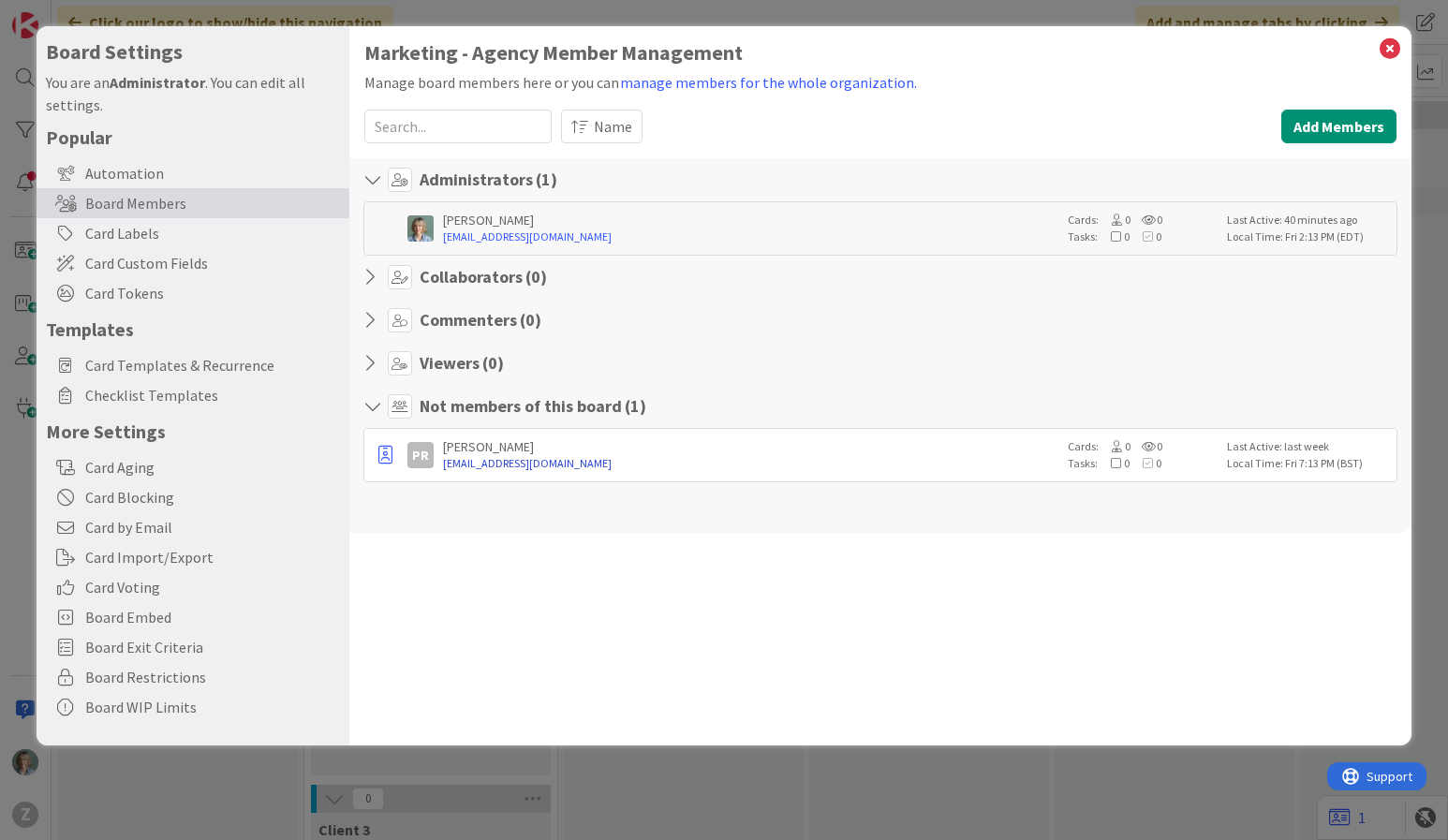
click at [590, 456] on link "[EMAIL_ADDRESS][DOMAIN_NAME]" at bounding box center [751, 464] width 617 height 17
click at [1363, 129] on button "Add Members" at bounding box center [1339, 126] width 115 height 34
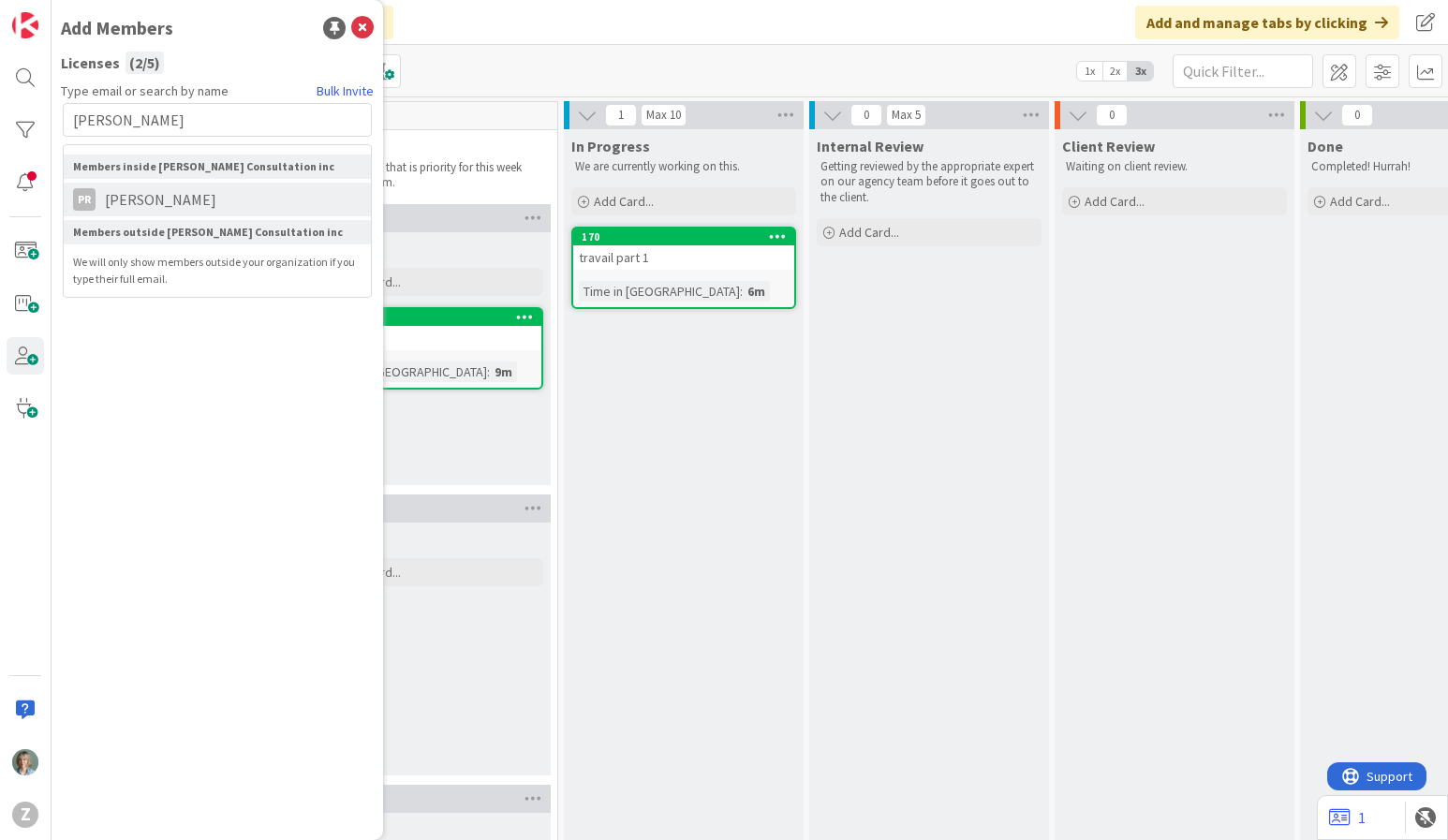
type input "patrick"
click at [190, 195] on span "[PERSON_NAME]" at bounding box center [160, 199] width 130 height 22
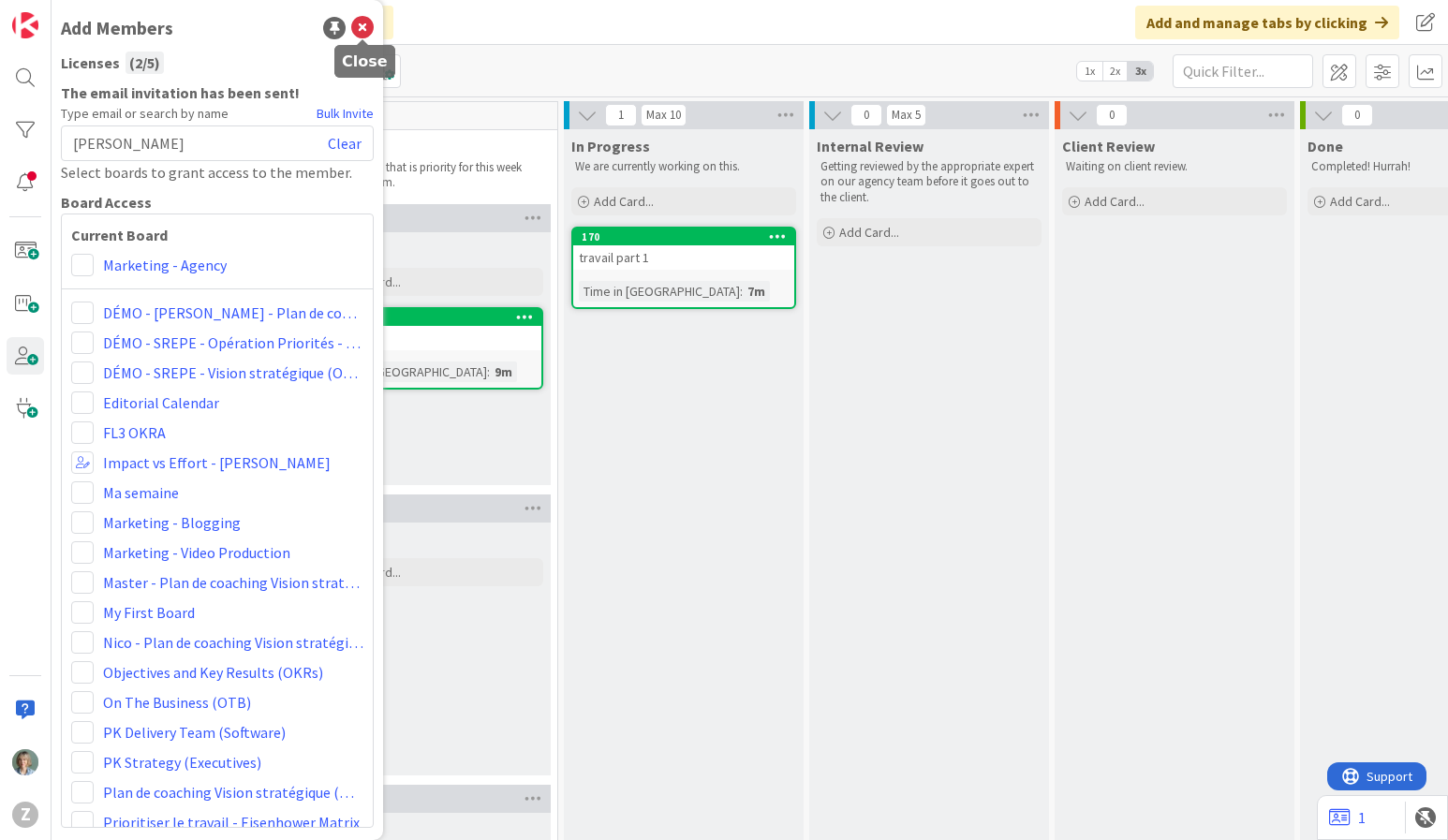
click at [368, 27] on icon at bounding box center [362, 28] width 22 height 22
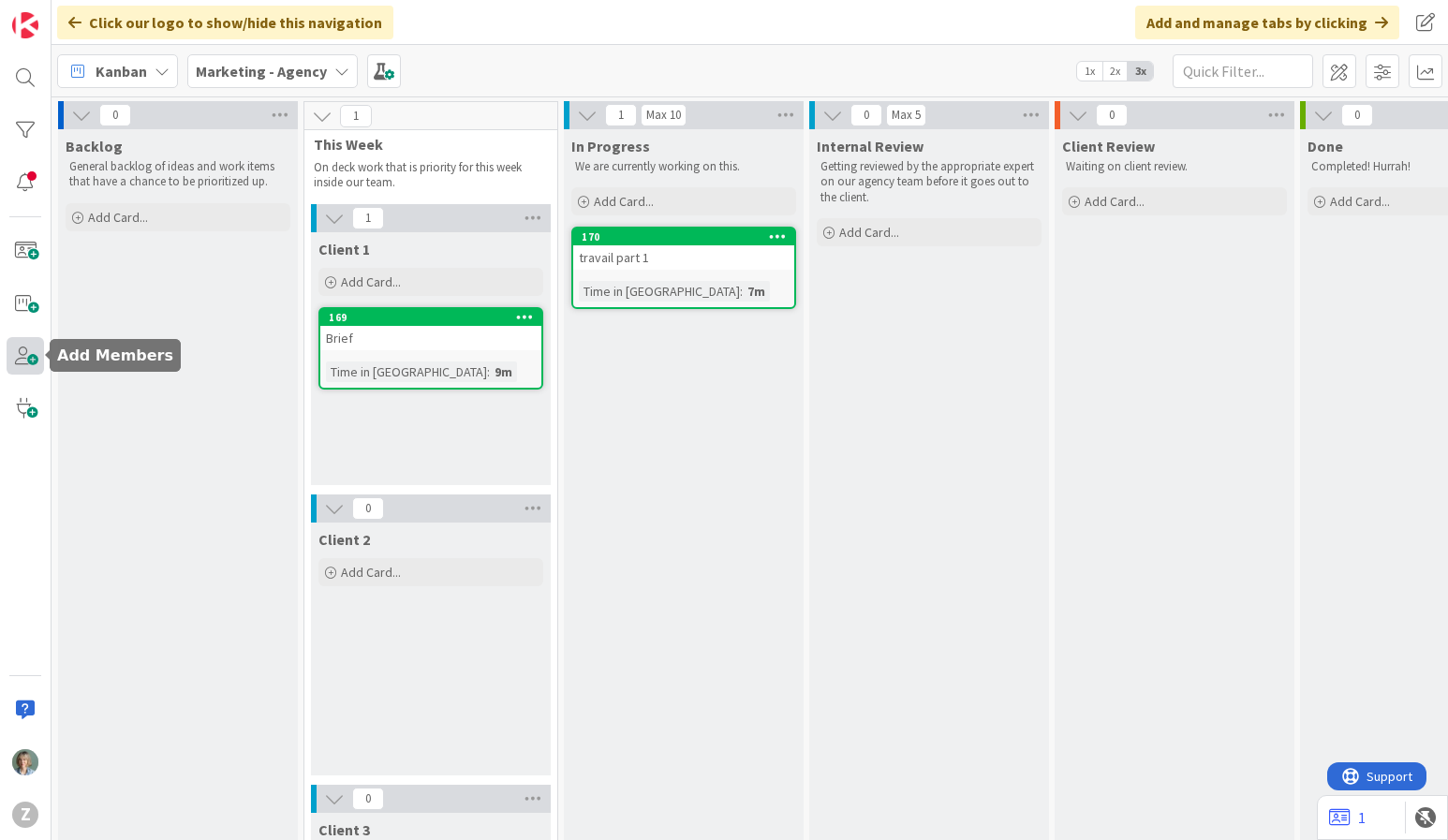
click at [22, 360] on span at bounding box center [25, 355] width 38 height 38
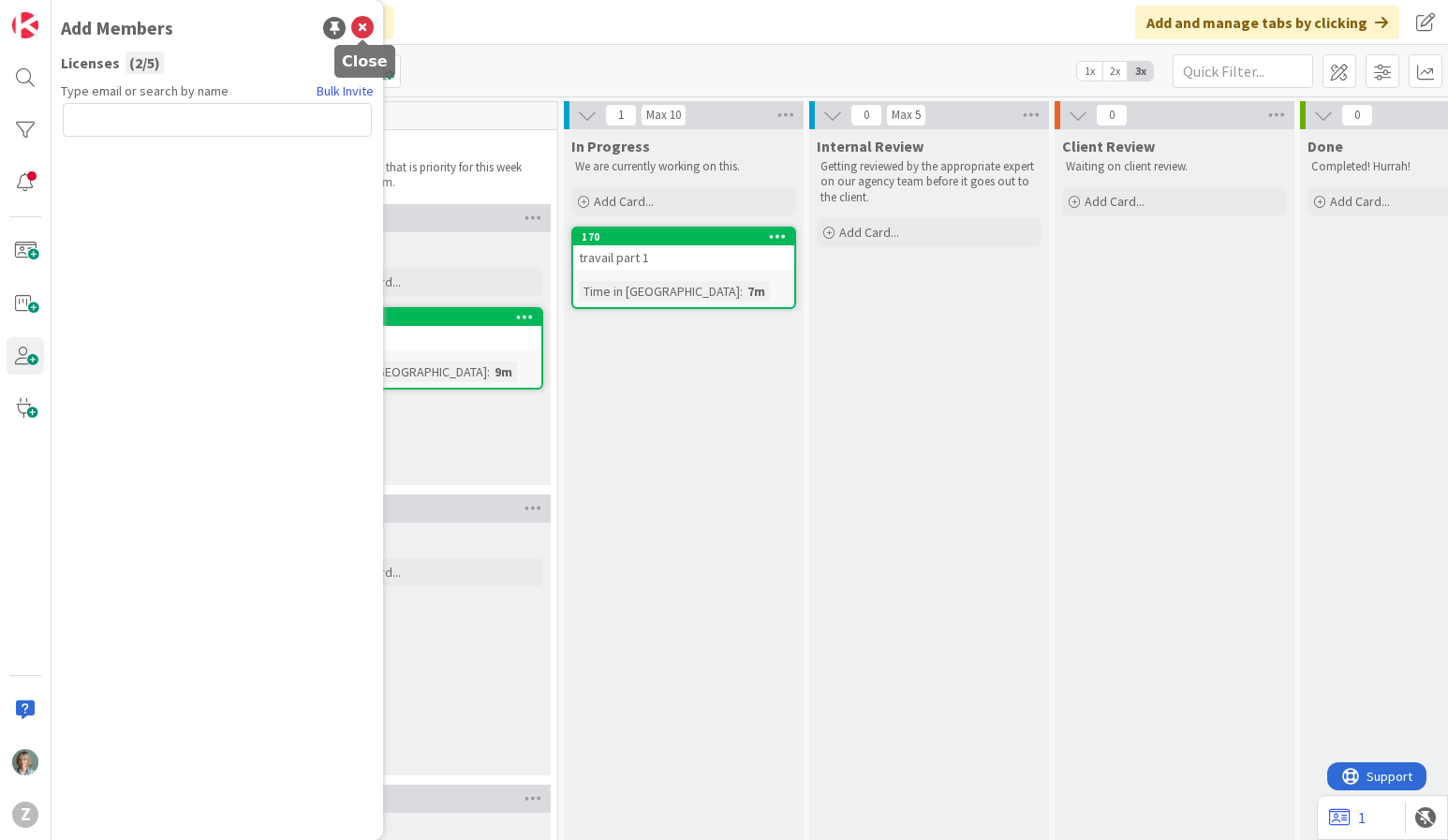
click at [367, 29] on icon at bounding box center [362, 28] width 22 height 22
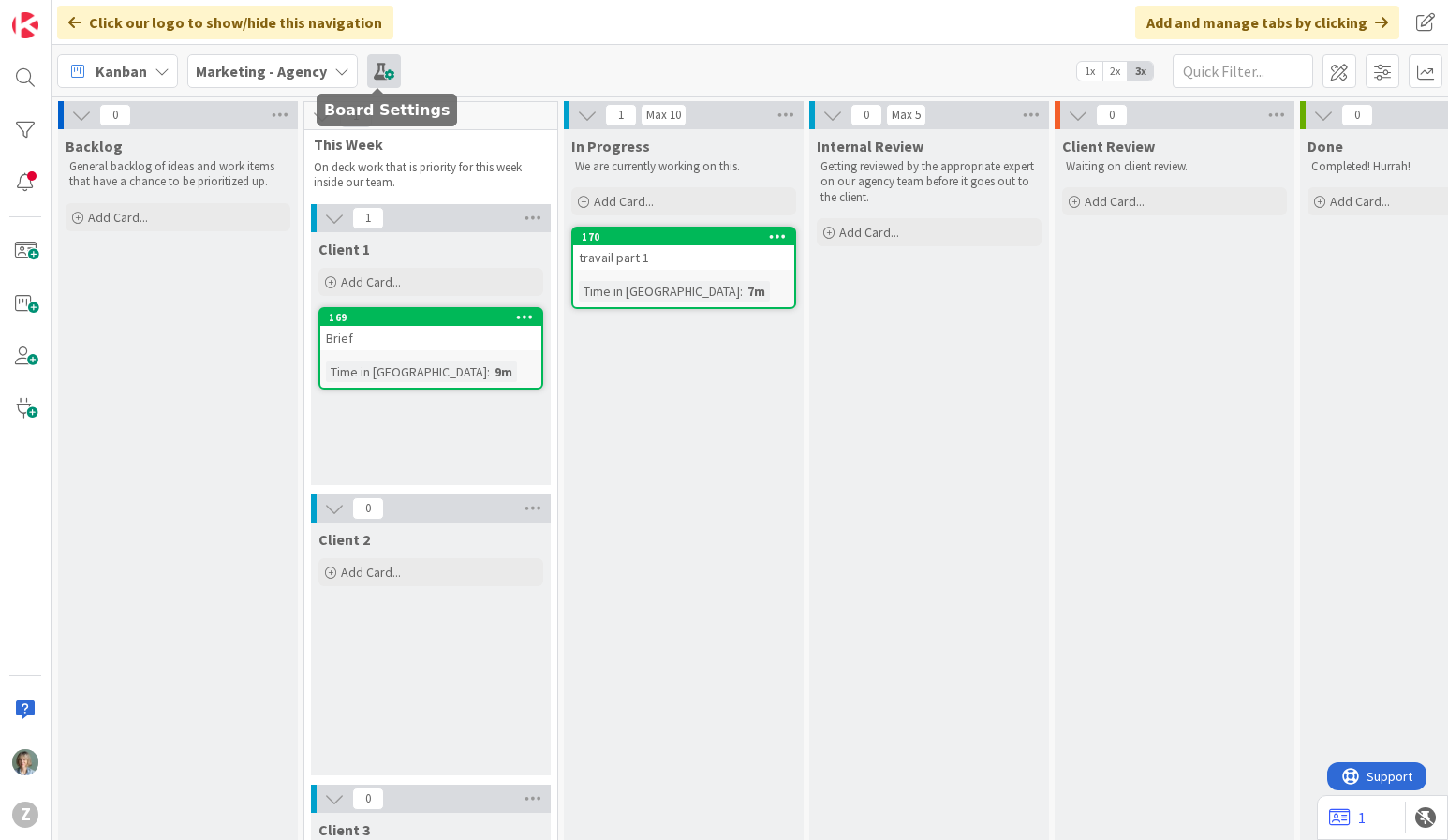
click at [368, 69] on span at bounding box center [384, 70] width 34 height 34
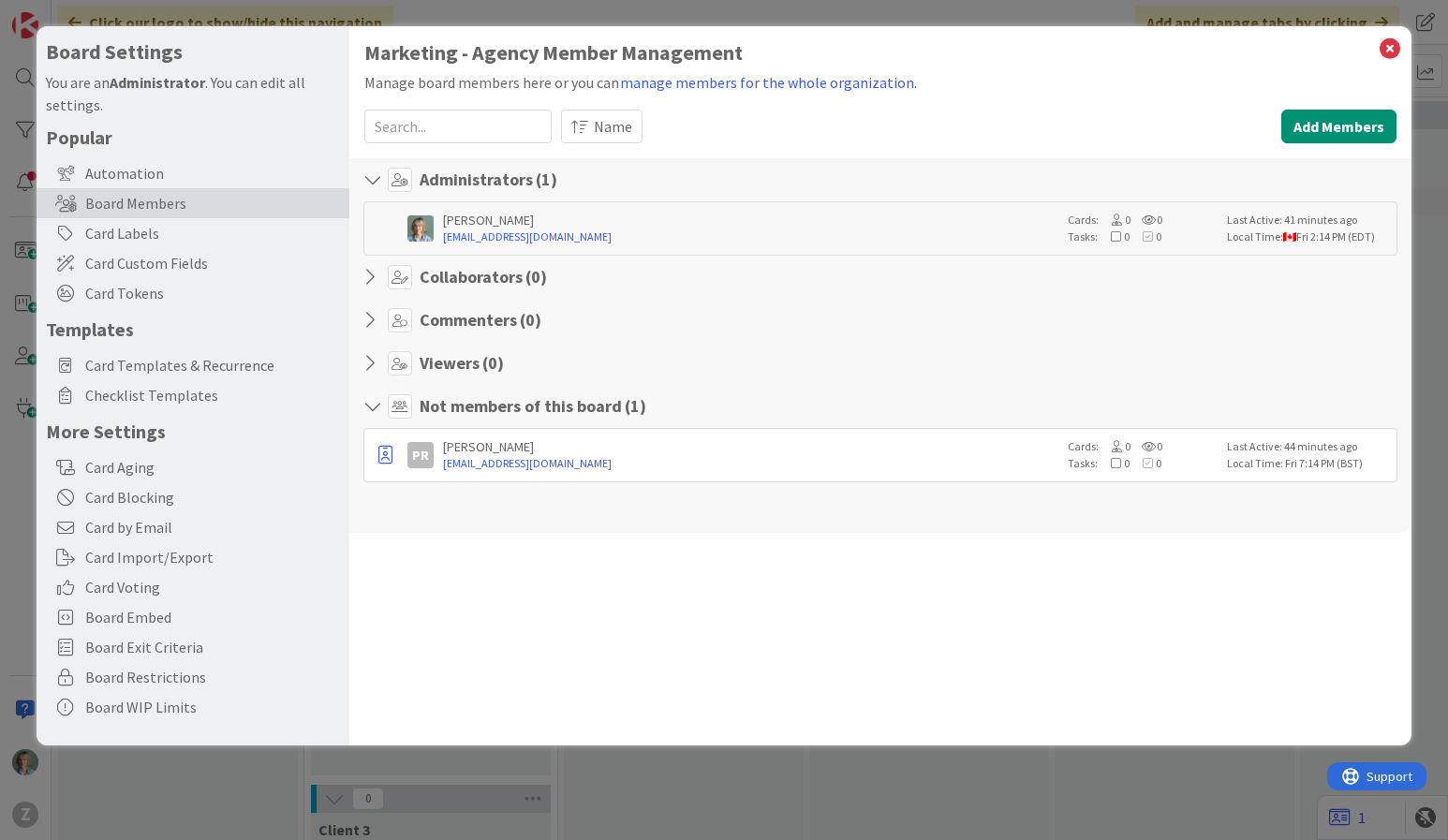
click at [369, 278] on icon at bounding box center [375, 276] width 24 height 18
drag, startPoint x: 417, startPoint y: 459, endPoint x: 565, endPoint y: 313, distance: 207.9
click at [565, 313] on div "Administrators ( 1 ) Zélia Lefebvre allo@zelialefebvre.coach Cards: 0 0 Tasks: …" at bounding box center [880, 345] width 1063 height 374
click at [803, 361] on div "Viewers ( 0 )" at bounding box center [881, 363] width 1035 height 24
click at [1390, 50] on icon at bounding box center [1389, 48] width 24 height 26
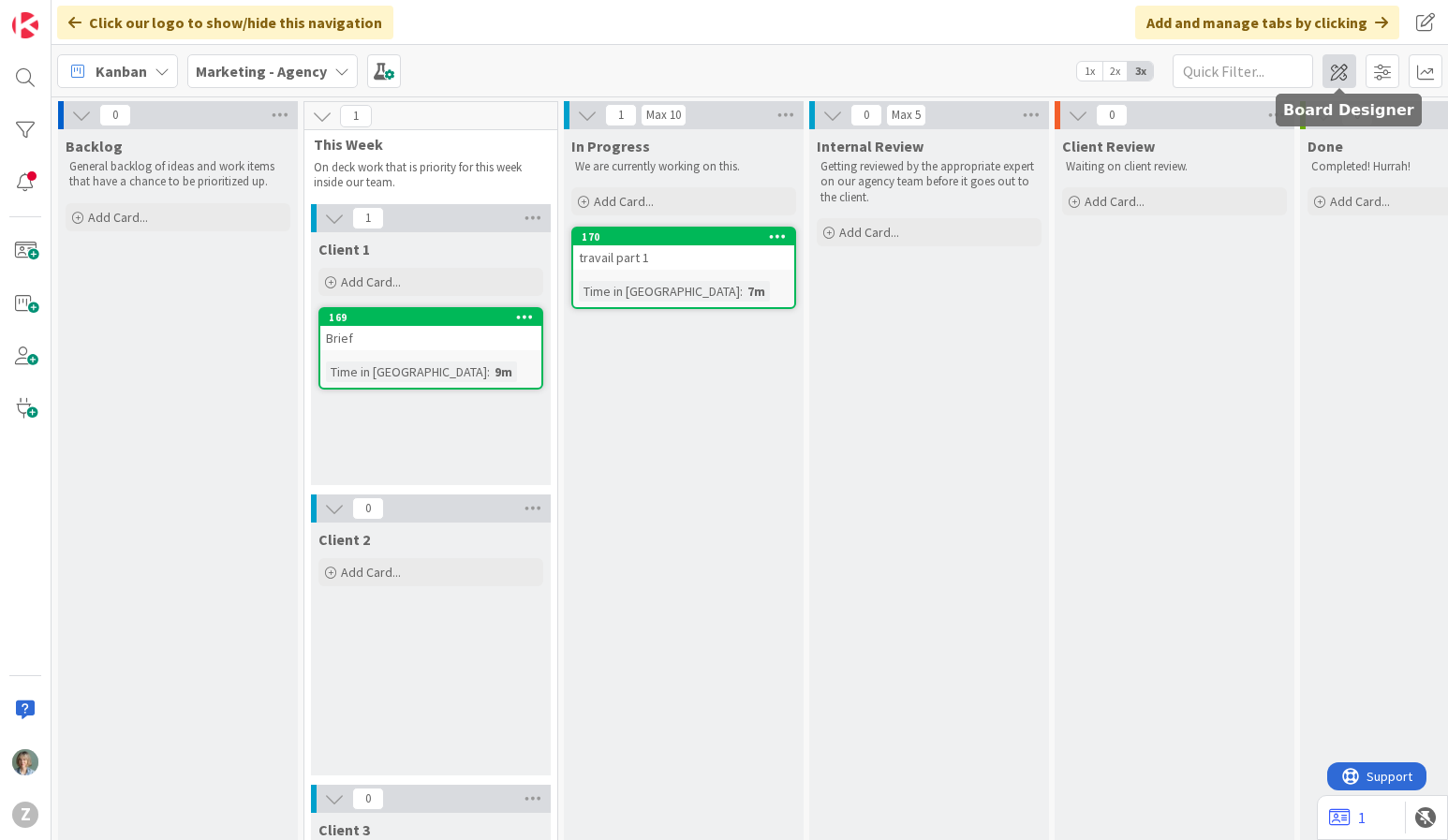
click at [1346, 62] on span at bounding box center [1339, 70] width 34 height 34
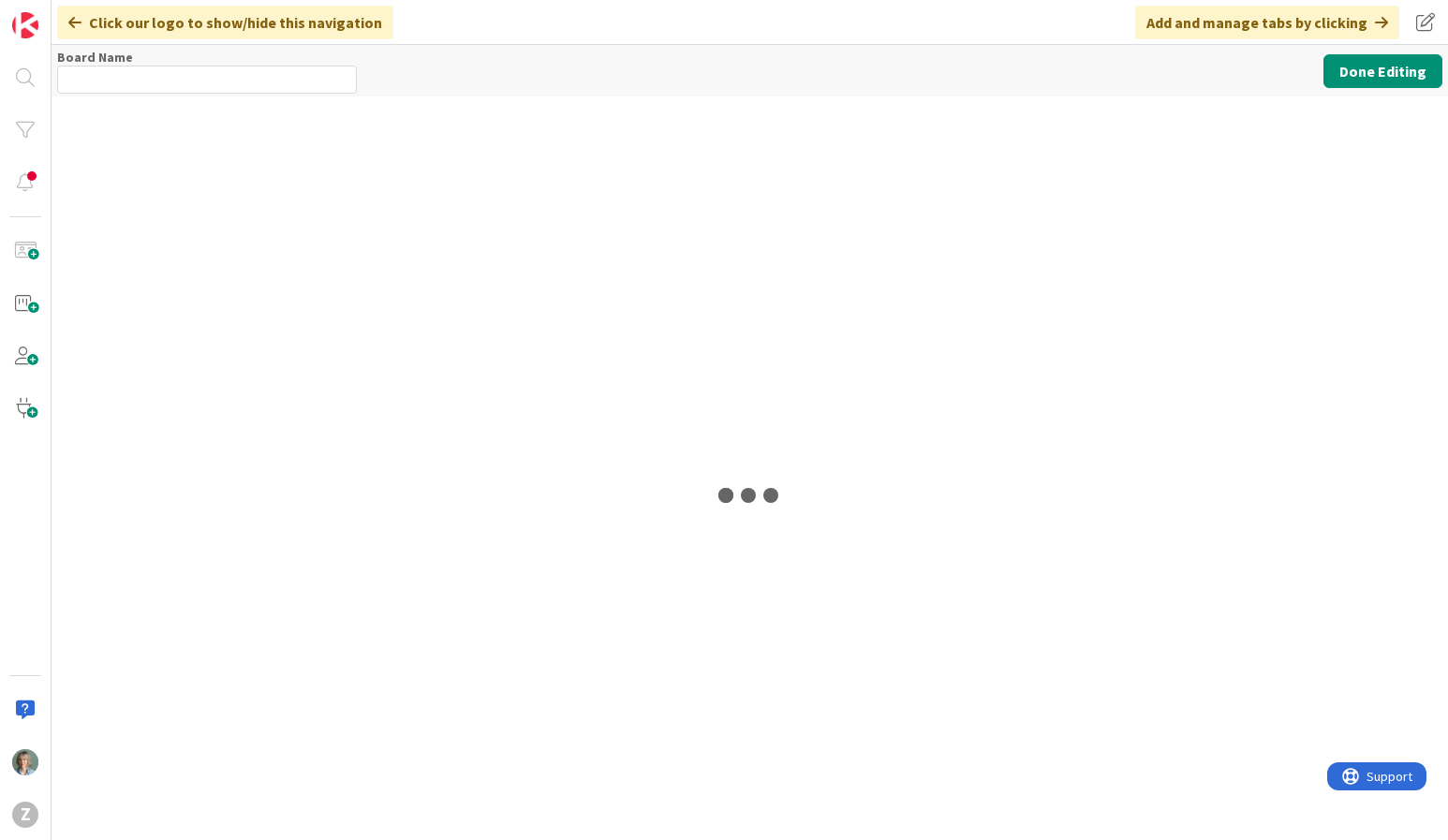
type input "Marketing - Agency"
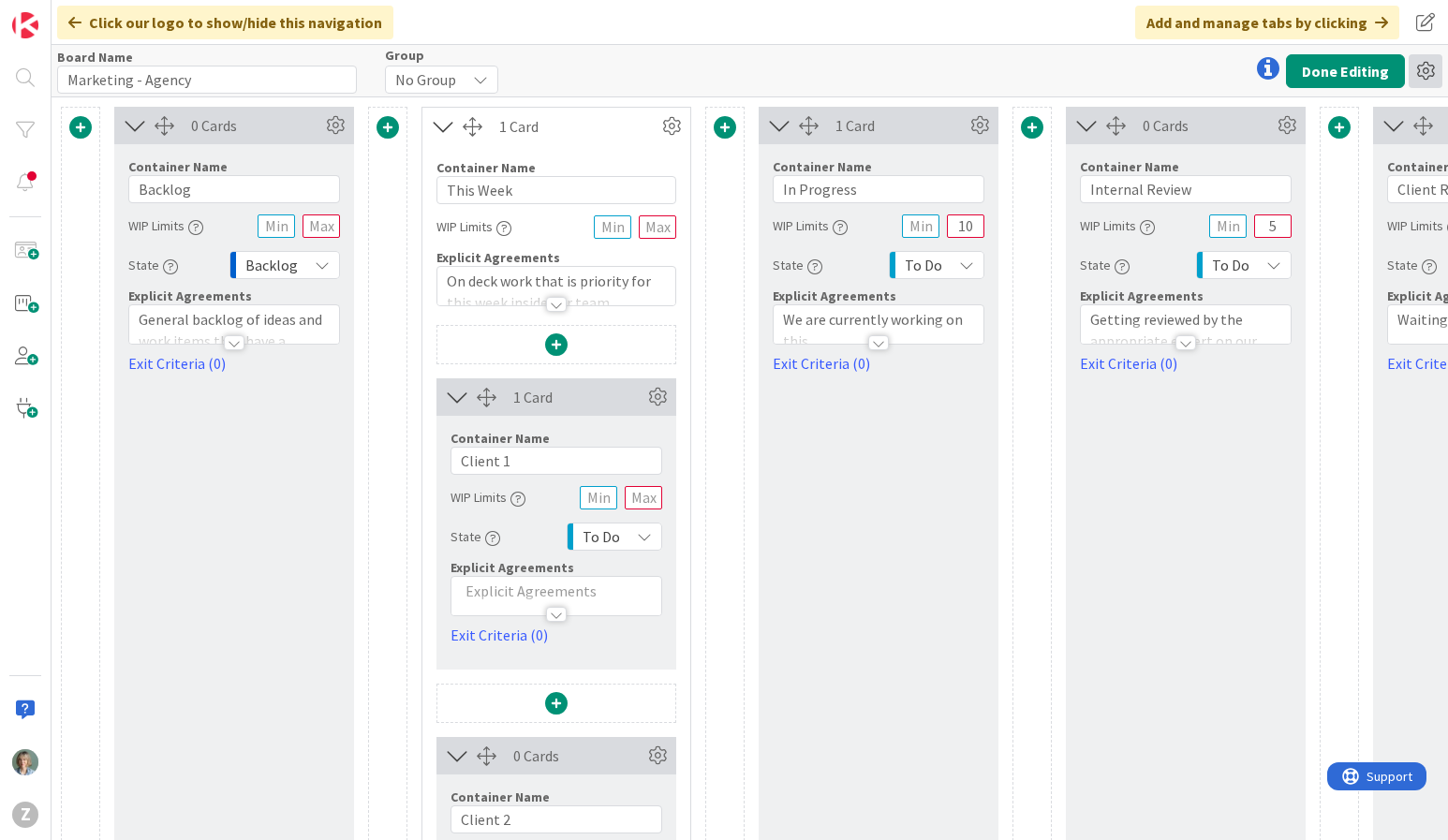
click at [1422, 72] on icon at bounding box center [1425, 70] width 34 height 34
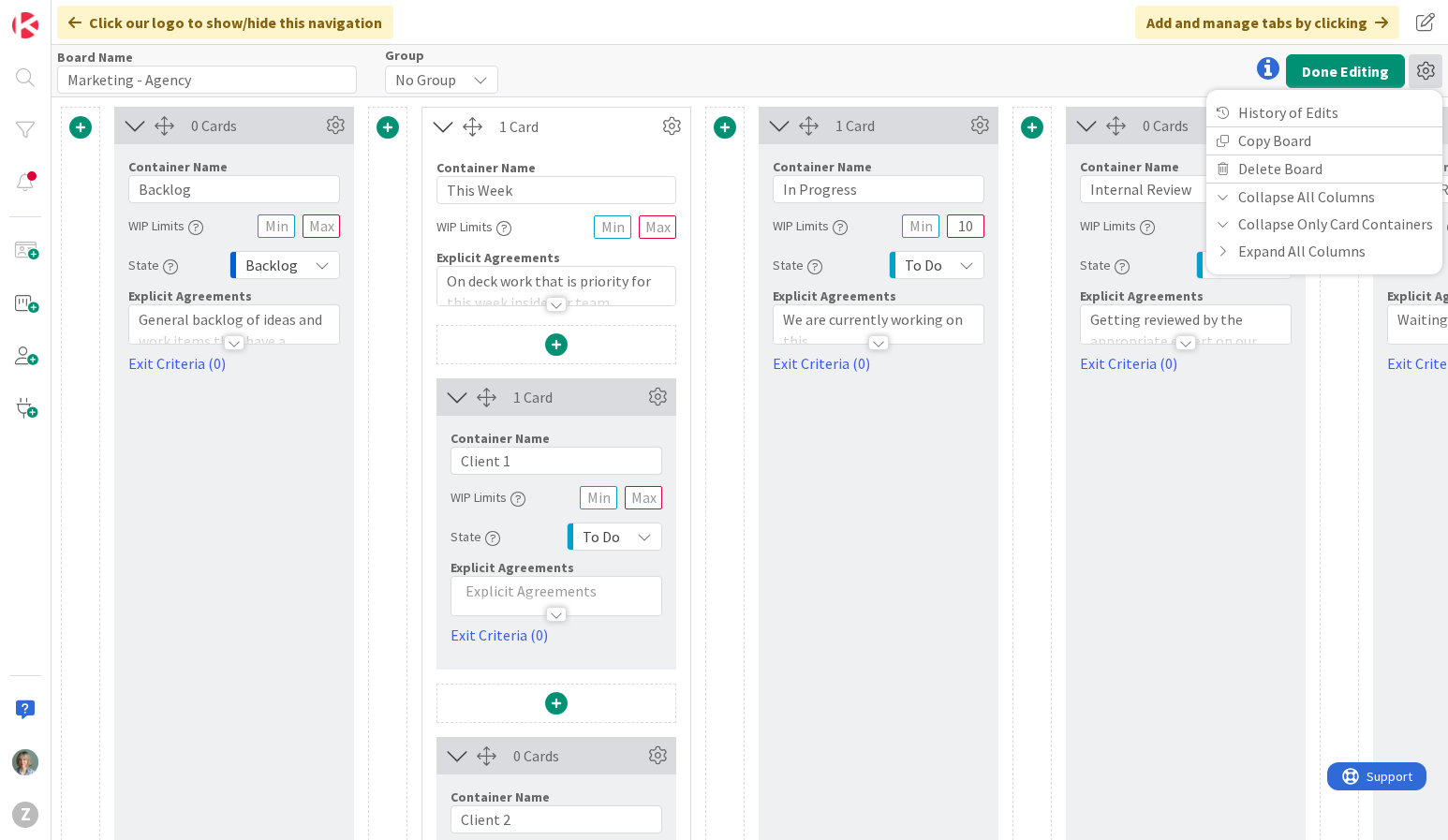
click at [1422, 71] on icon at bounding box center [1425, 70] width 34 height 34
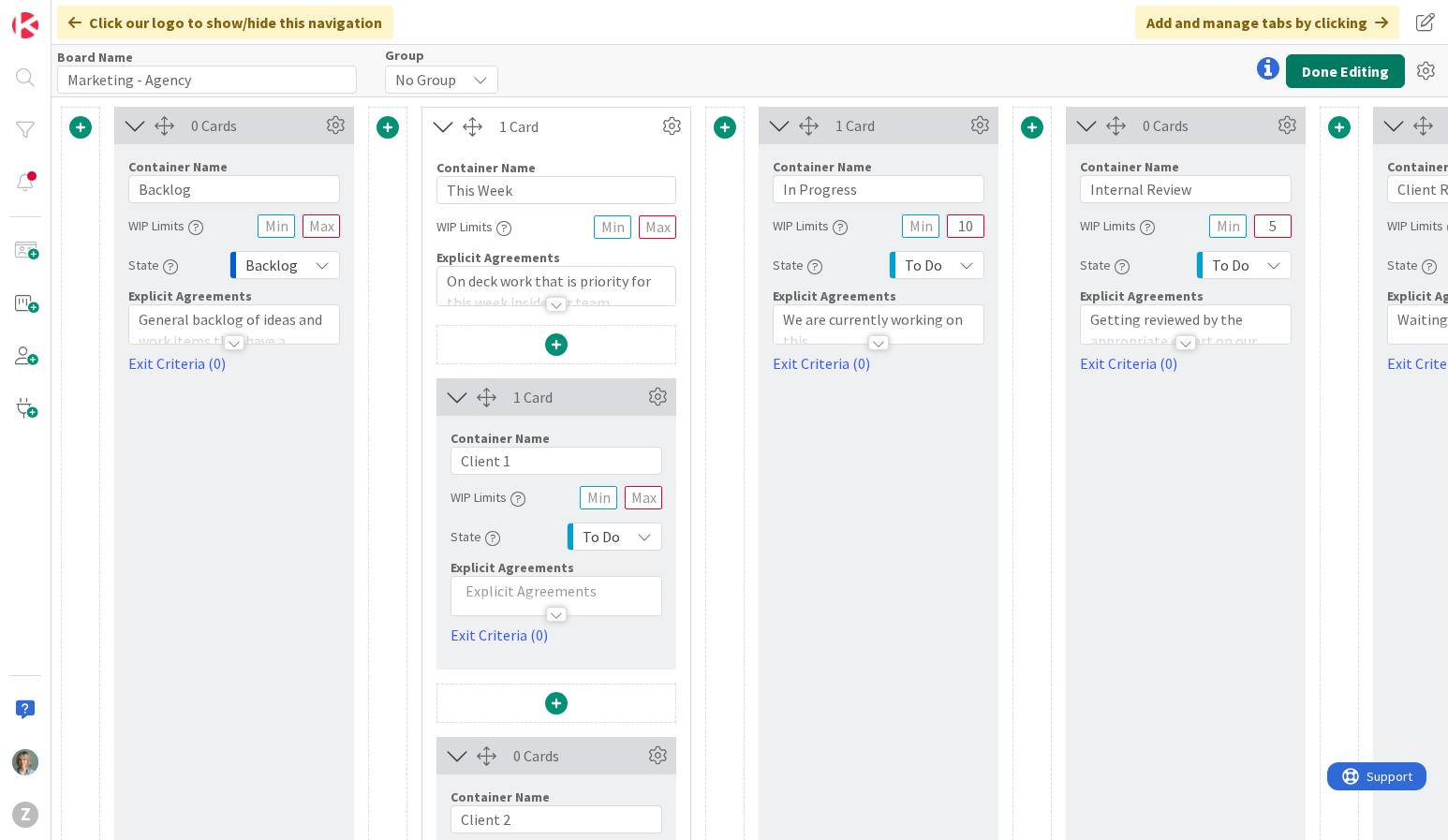
click at [1374, 69] on button "Done Editing" at bounding box center [1346, 70] width 119 height 34
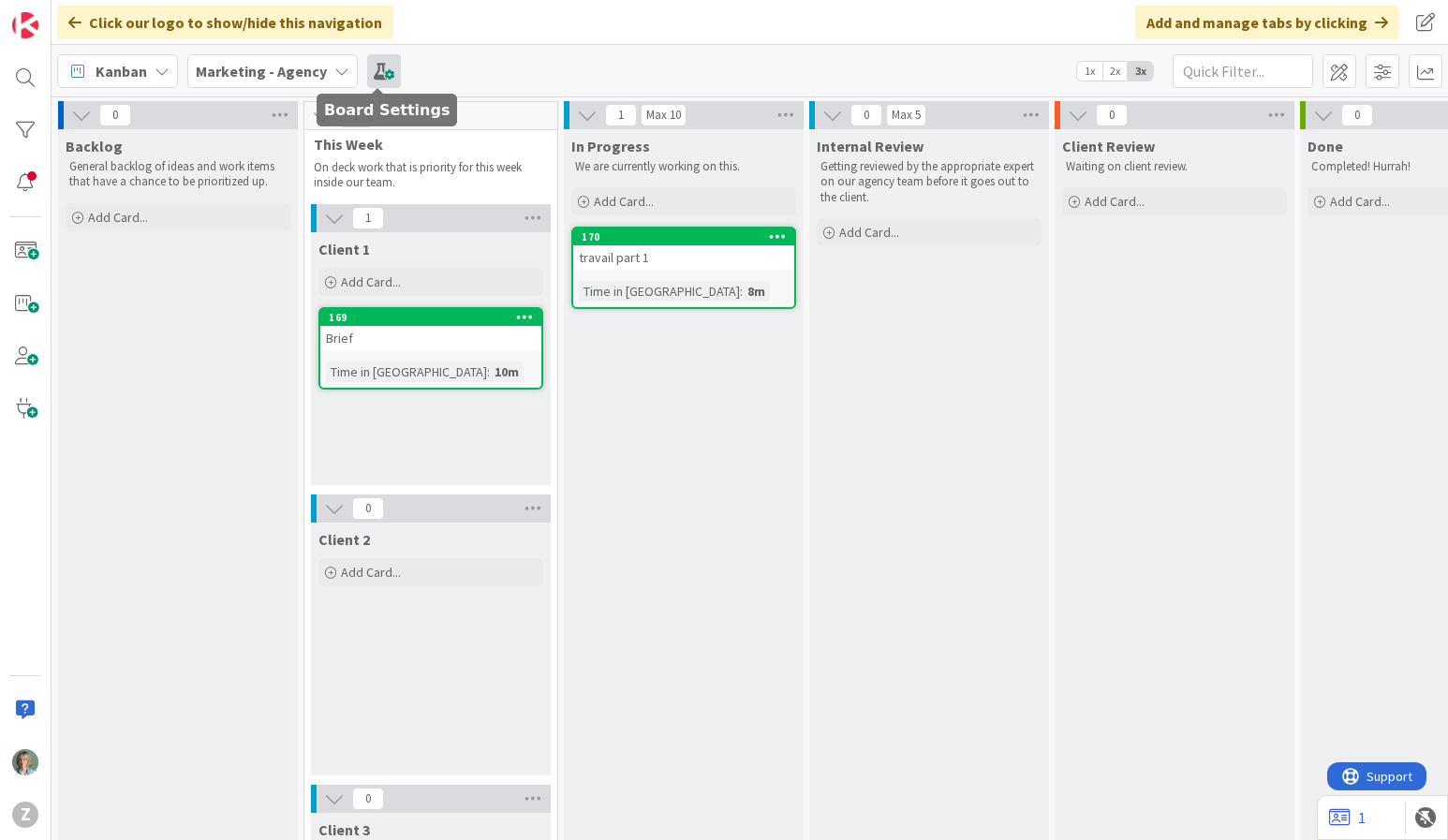
click at [371, 74] on span at bounding box center [384, 70] width 34 height 34
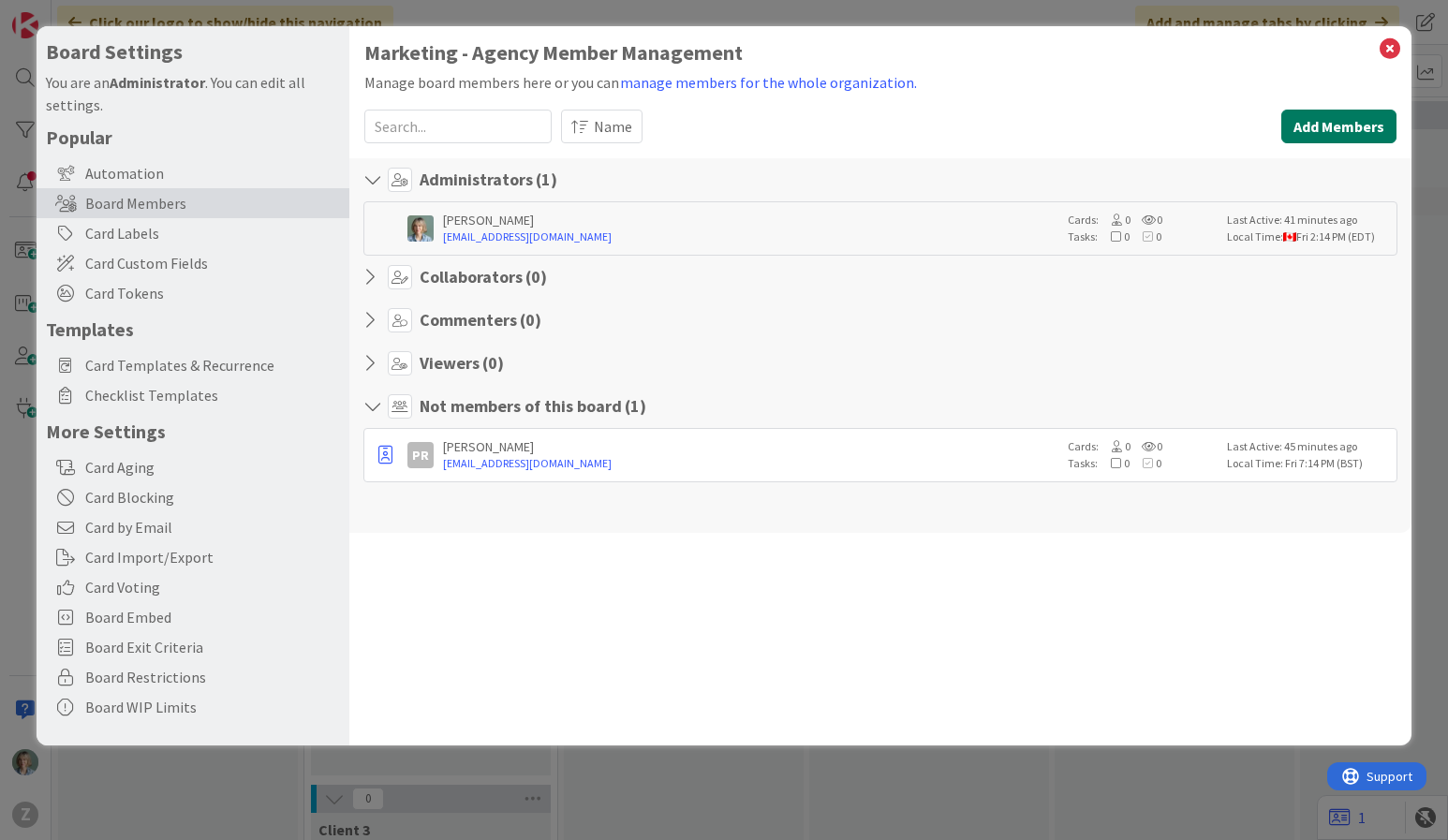
click at [1328, 116] on button "Add Members" at bounding box center [1339, 126] width 115 height 34
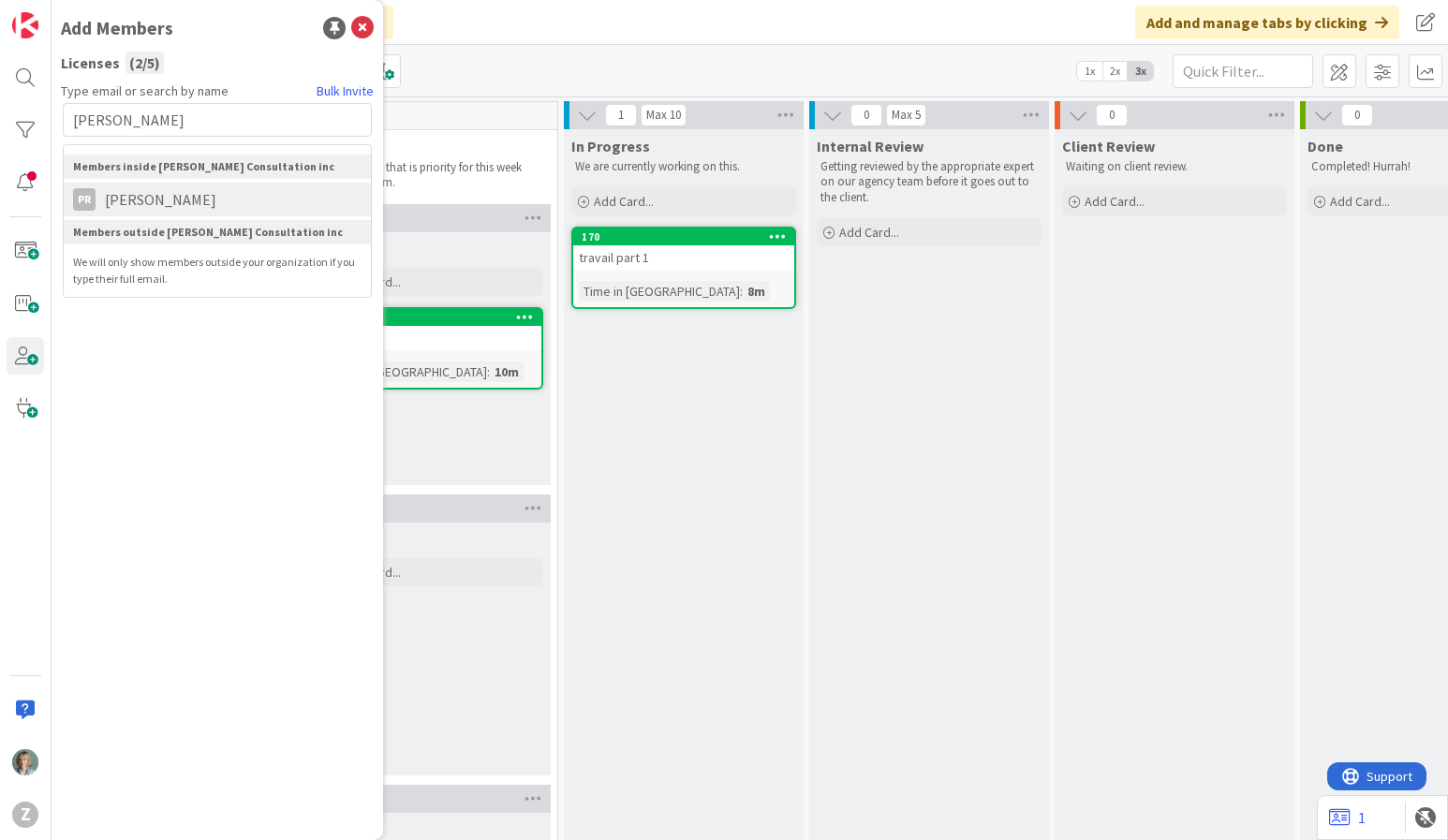
type input "patrick"
click at [243, 201] on li "PR Patrick Rémillard" at bounding box center [216, 199] width 307 height 34
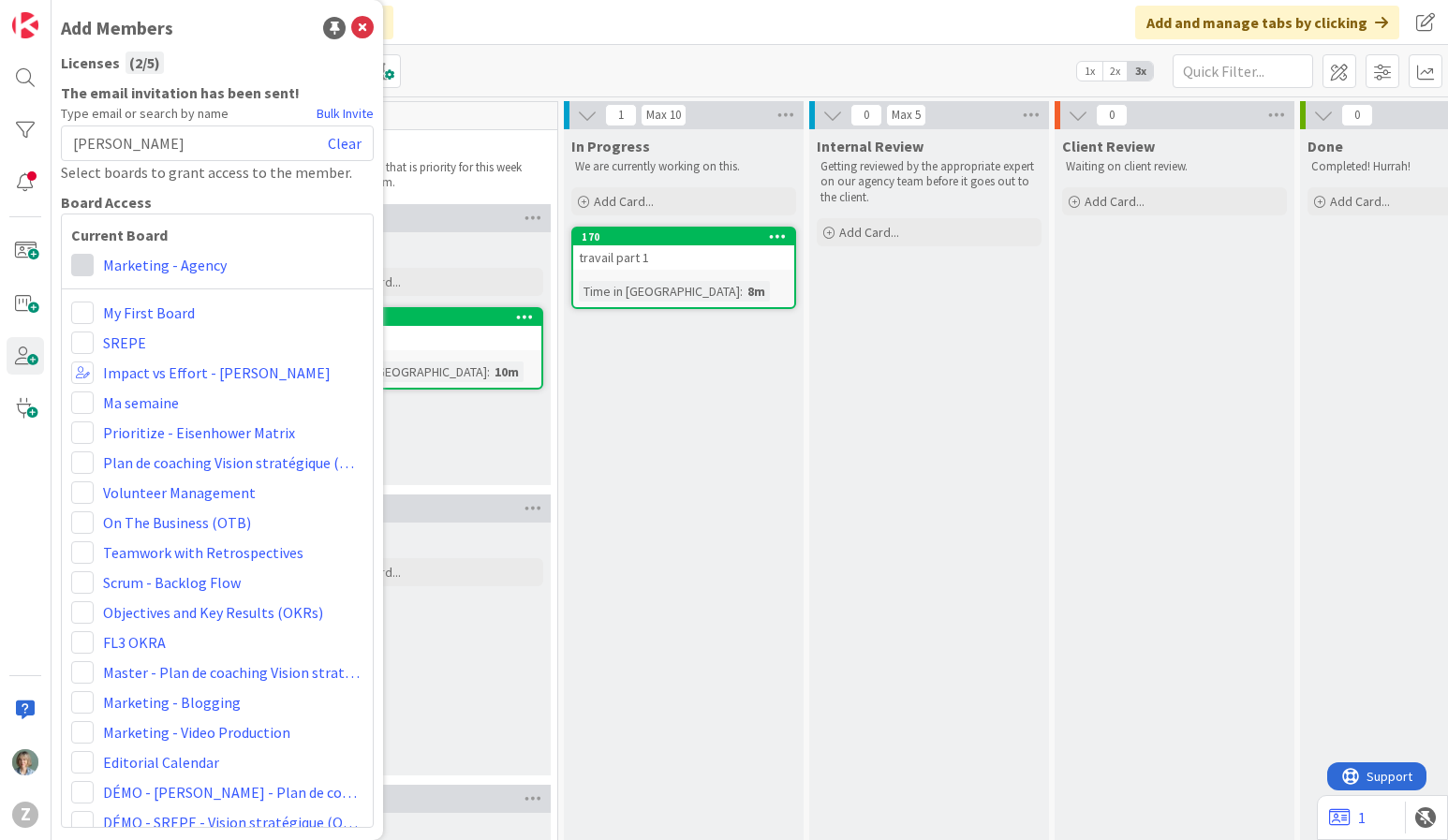
click at [86, 263] on span at bounding box center [82, 265] width 22 height 22
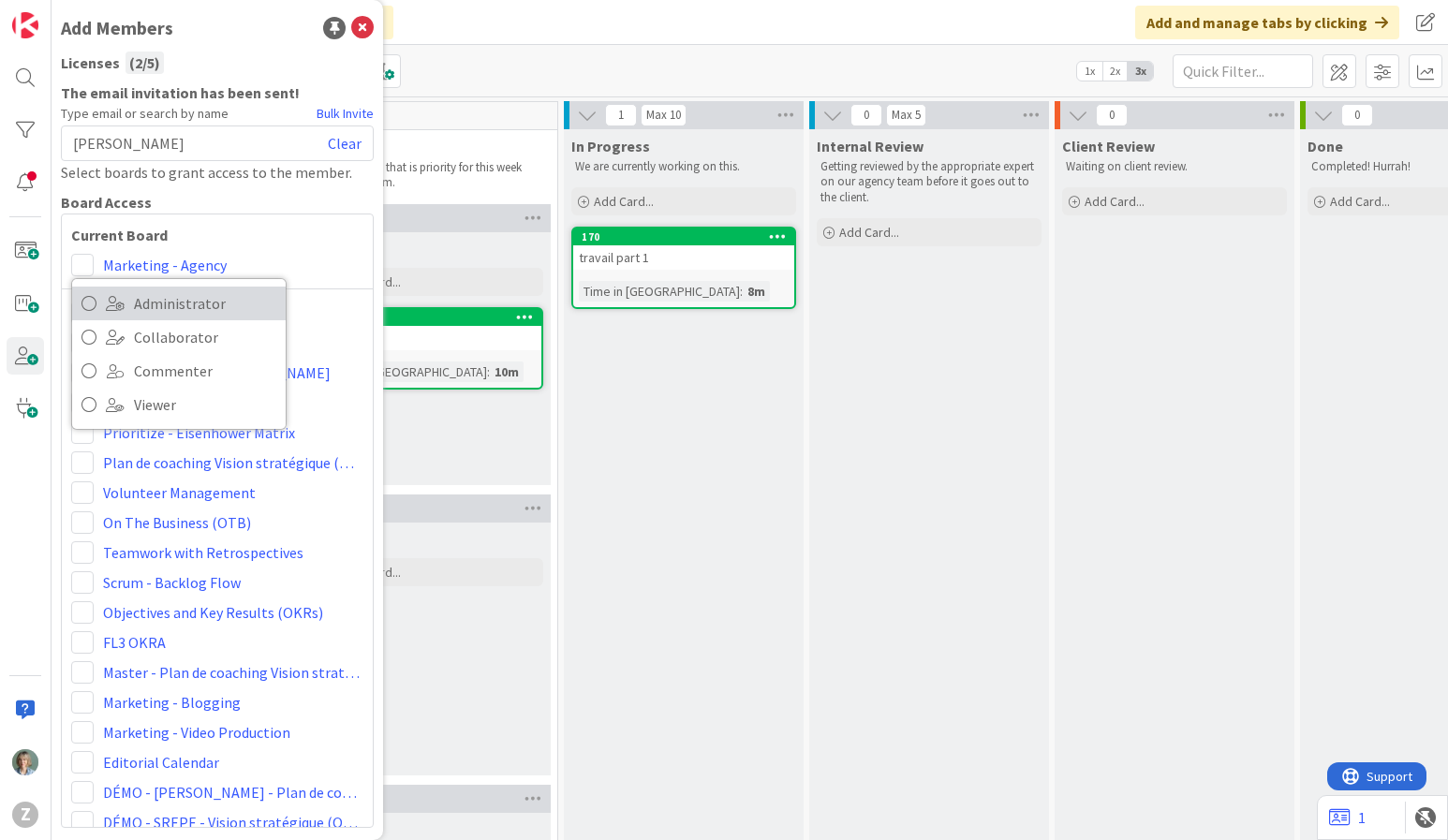
click at [88, 302] on icon at bounding box center [89, 303] width 15 height 28
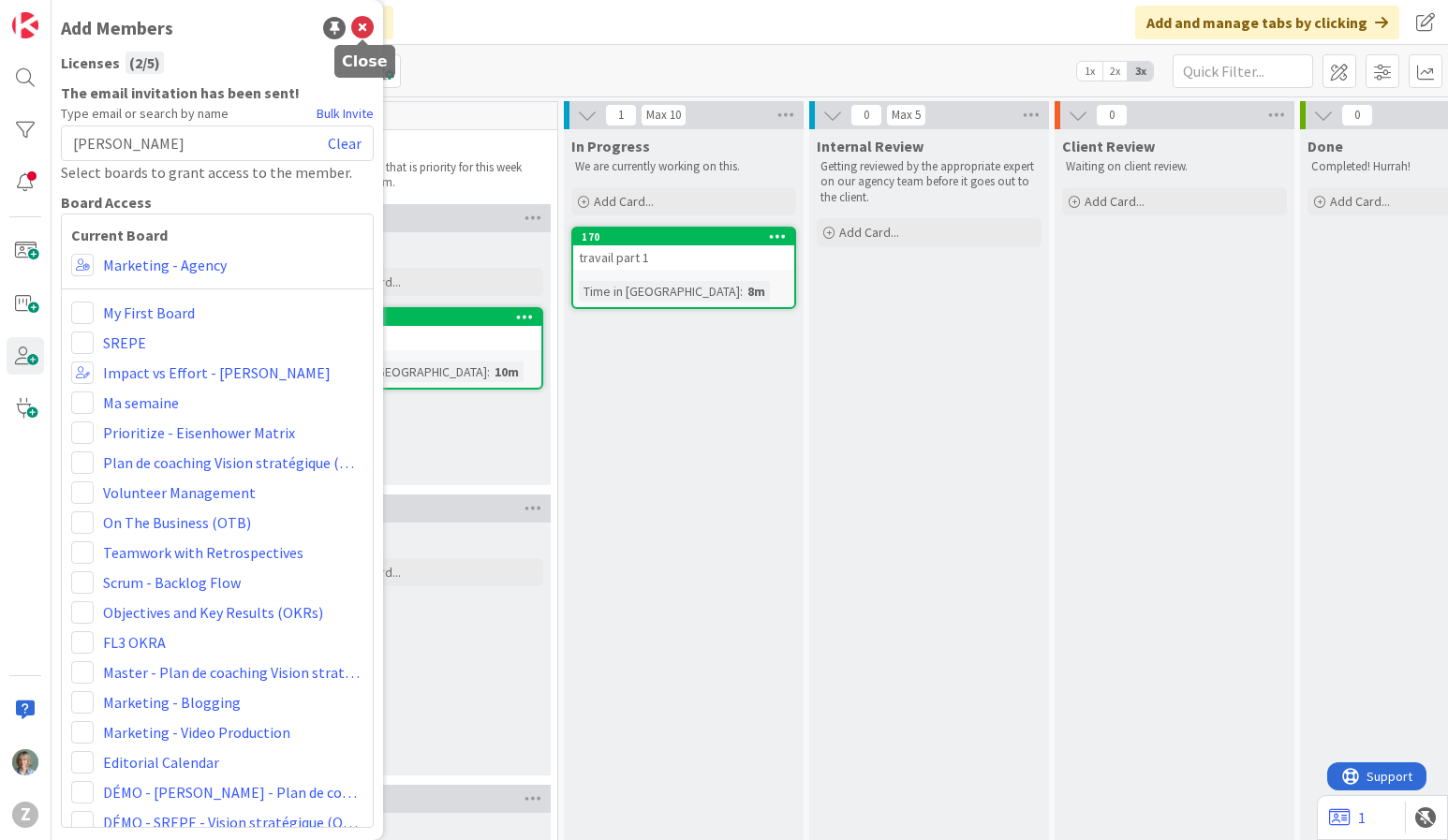
click at [364, 27] on icon at bounding box center [362, 28] width 22 height 22
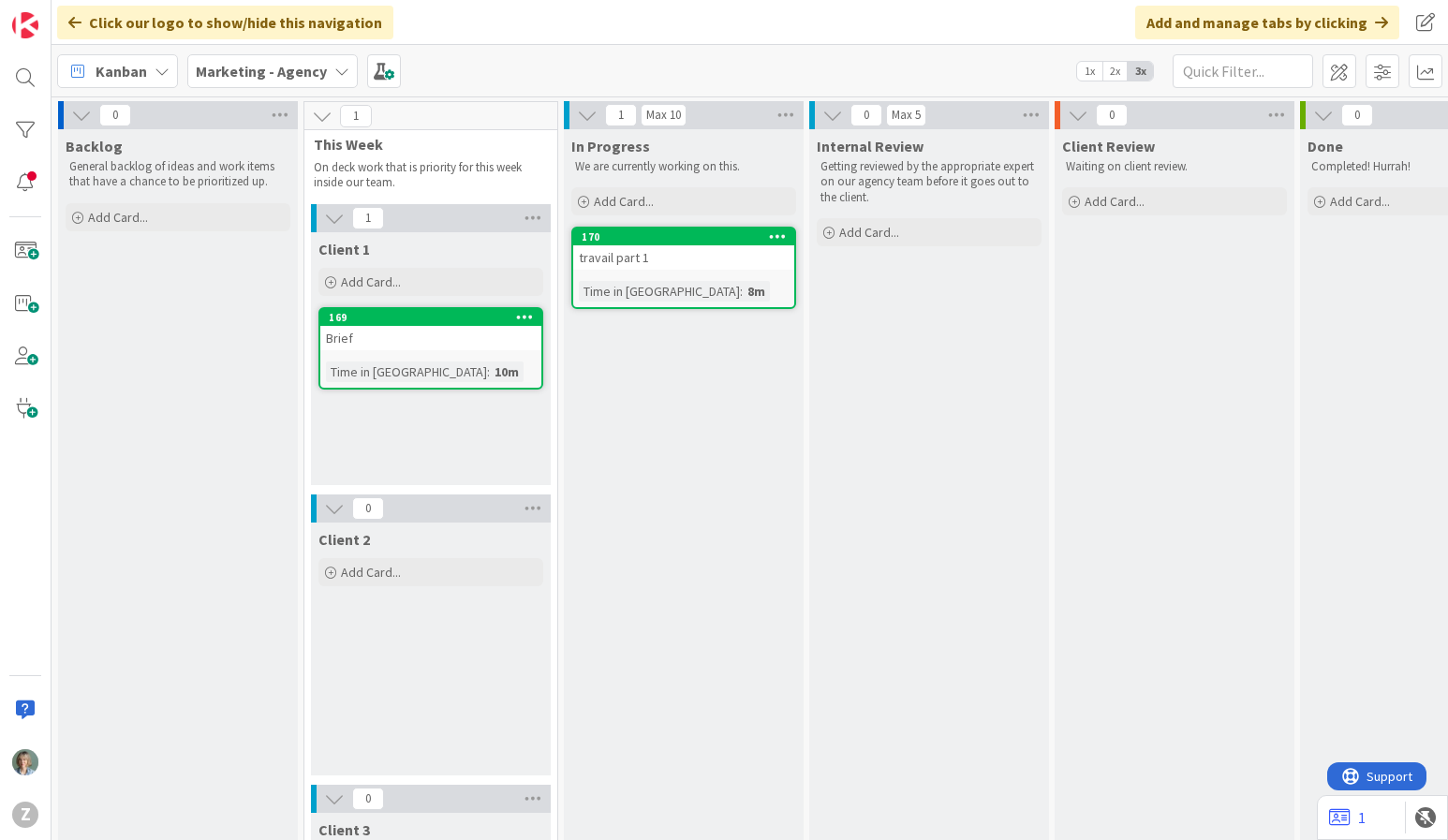
click at [340, 74] on icon at bounding box center [343, 71] width 15 height 15
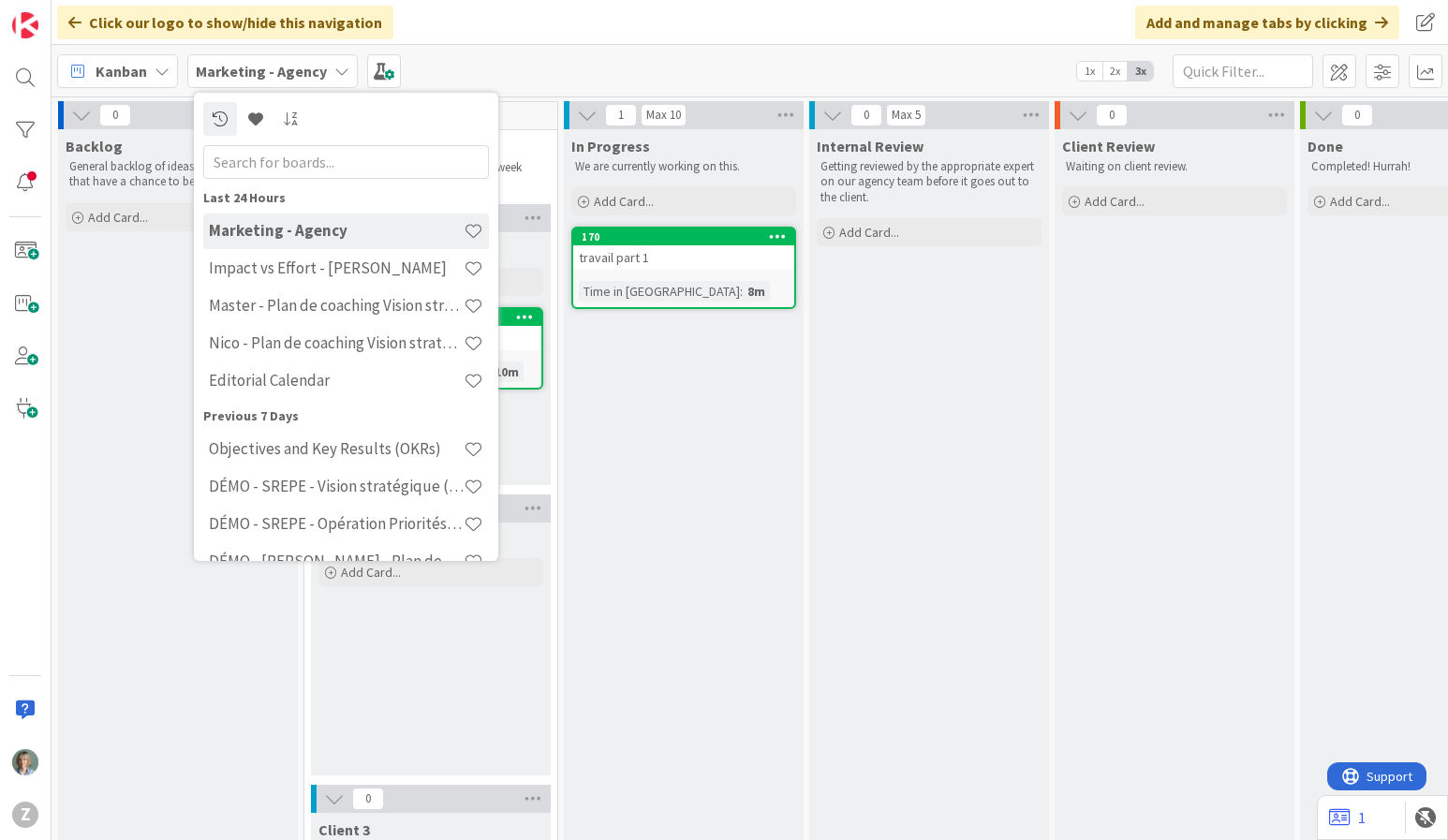
click at [642, 61] on div "Kanban Marketing - Agency Last 24 Hours Marketing - Agency Impact vs Effort - […" at bounding box center [750, 71] width 1397 height 52
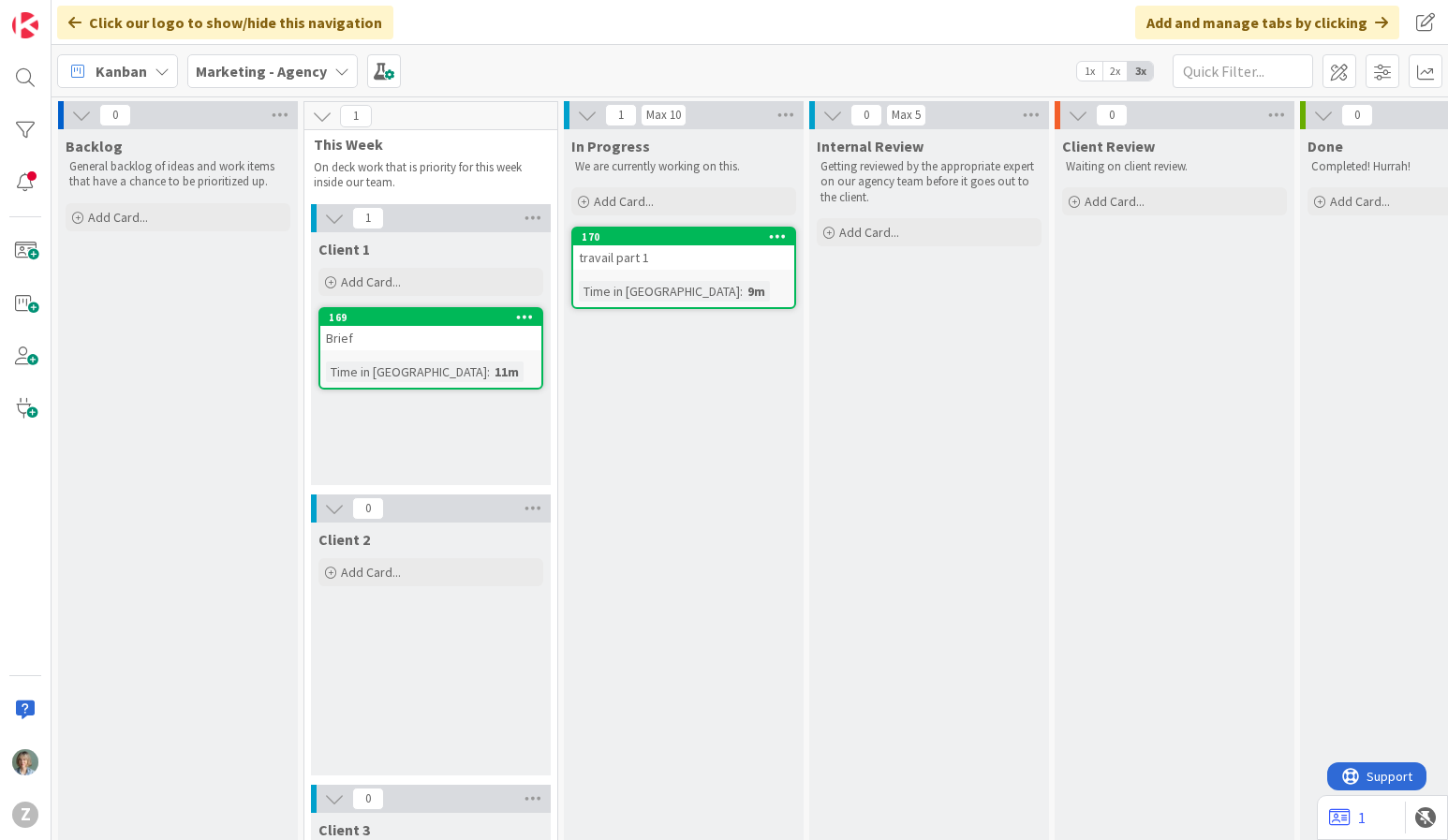
click at [335, 75] on icon at bounding box center [343, 71] width 15 height 15
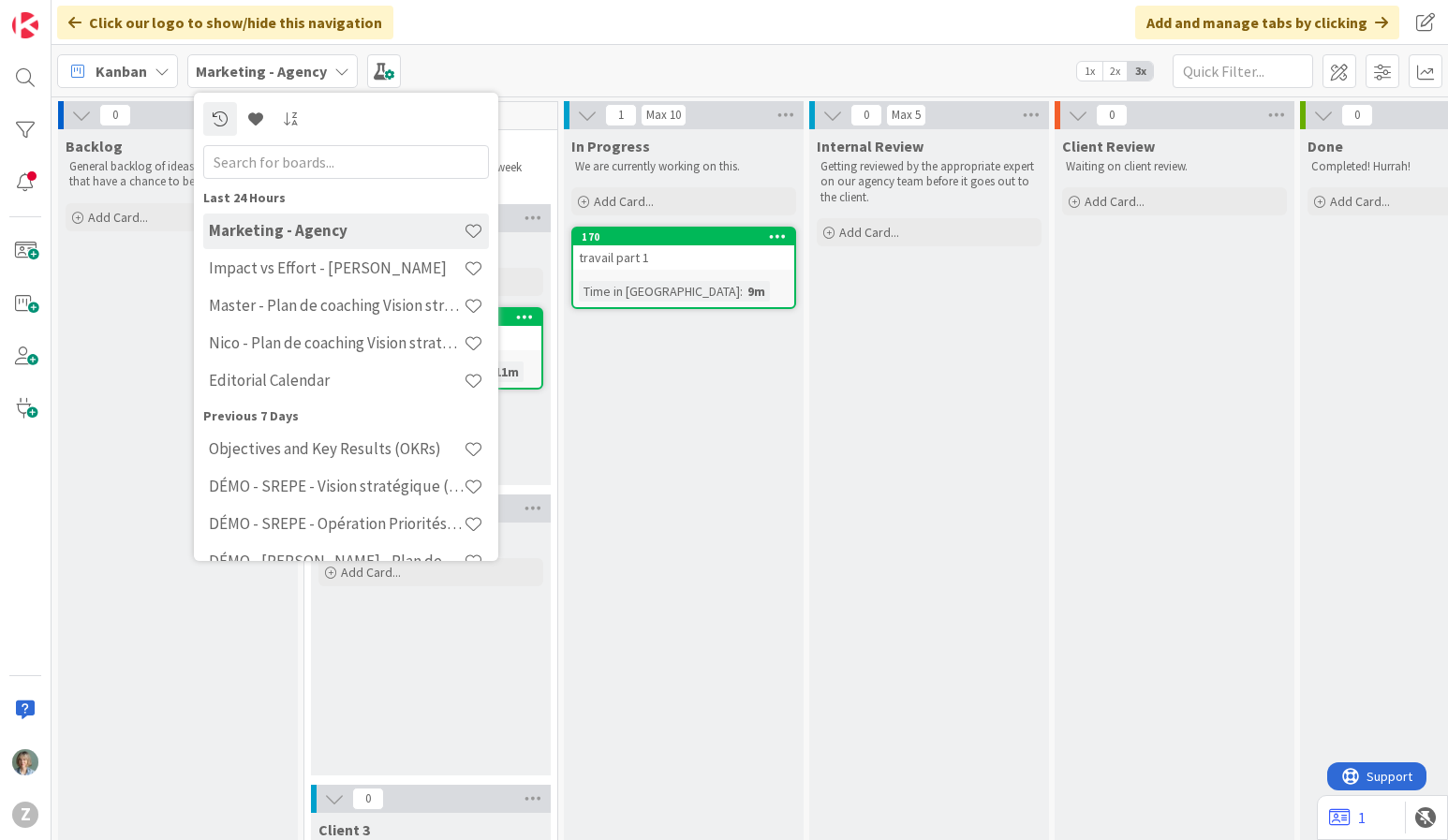
click at [335, 75] on icon at bounding box center [343, 71] width 15 height 15
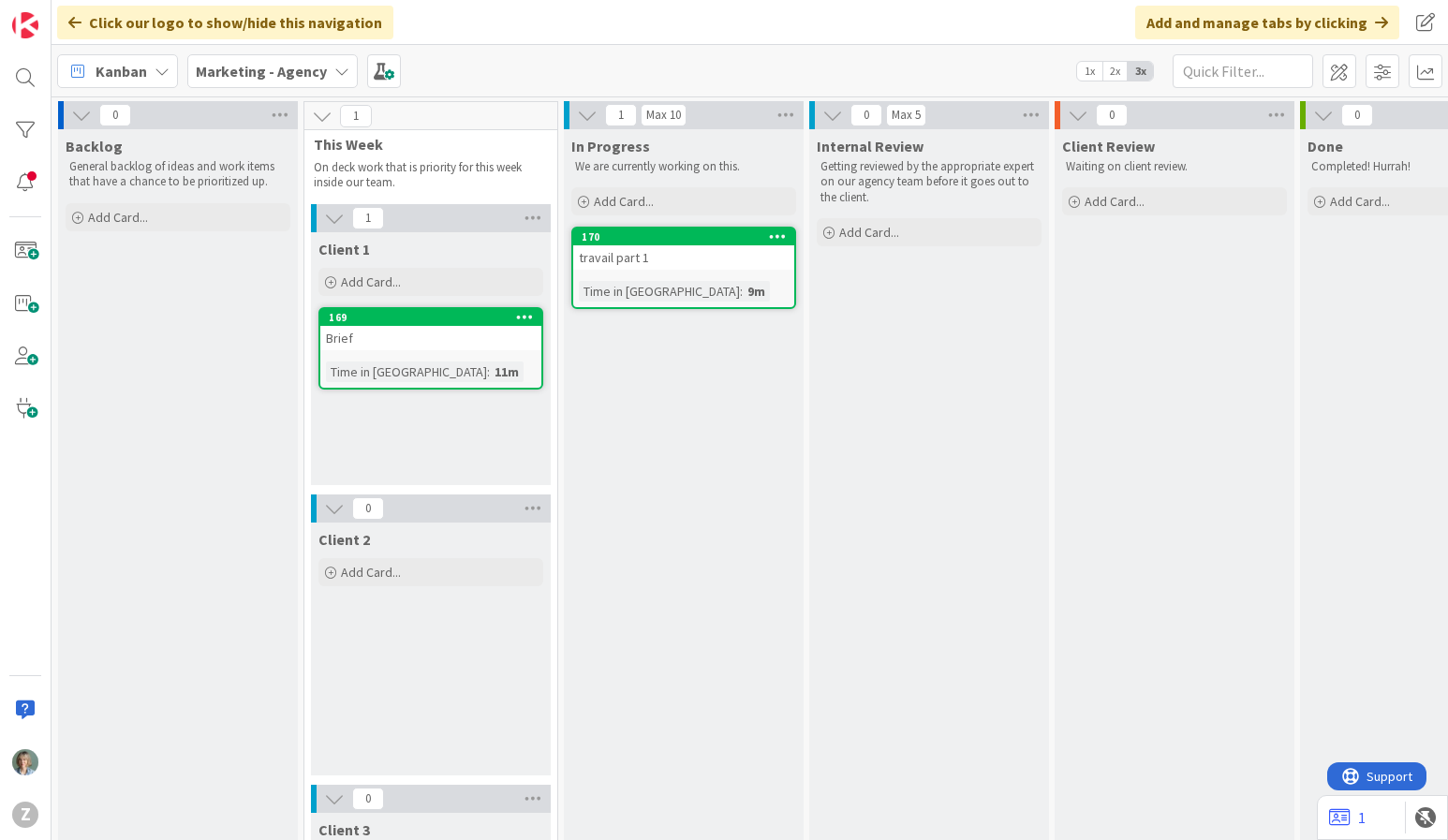
click at [335, 75] on icon at bounding box center [343, 71] width 15 height 15
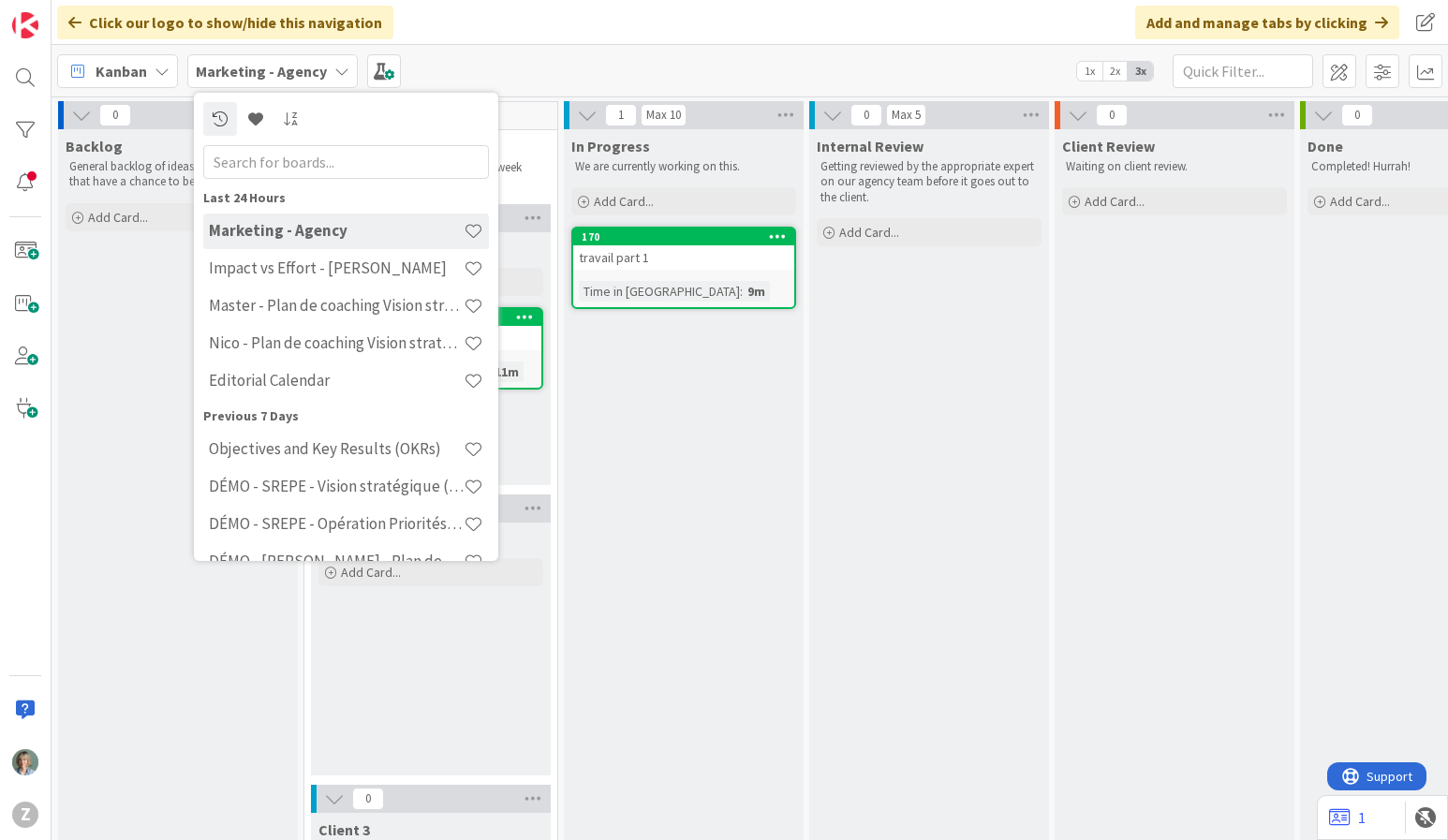
click at [335, 75] on icon at bounding box center [343, 71] width 15 height 15
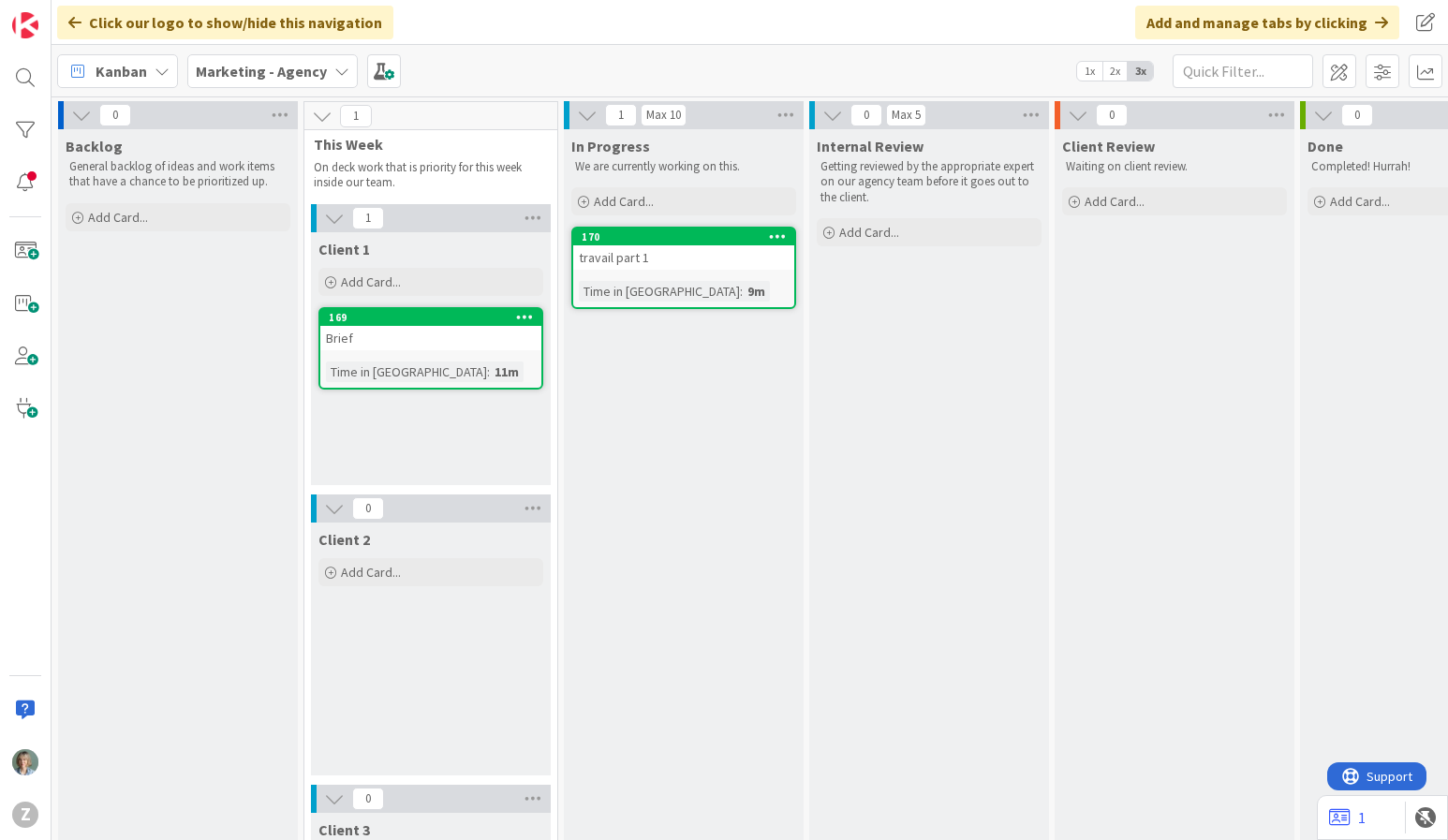
click at [528, 44] on div "Click our logo to show/hide this navigation Add and manage tabs by clicking" at bounding box center [750, 22] width 1397 height 45
click at [749, 45] on div "Kanban Marketing - Agency 1x 2x 3x" at bounding box center [750, 71] width 1397 height 52
click at [335, 77] on icon at bounding box center [343, 71] width 15 height 15
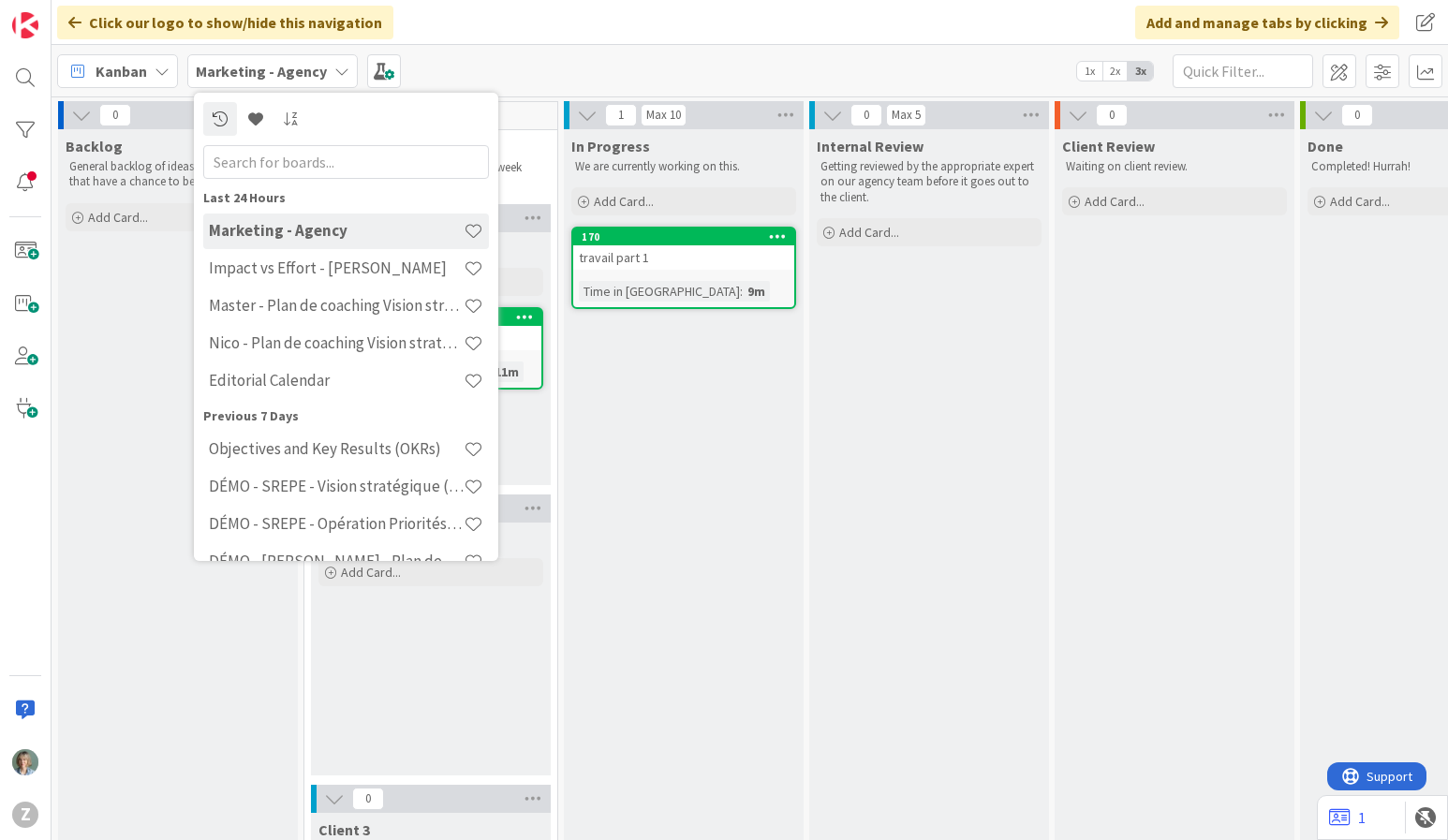
click at [520, 69] on div "Kanban Marketing - Agency Last 24 Hours Marketing - Agency Impact vs Effort - […" at bounding box center [750, 71] width 1397 height 52
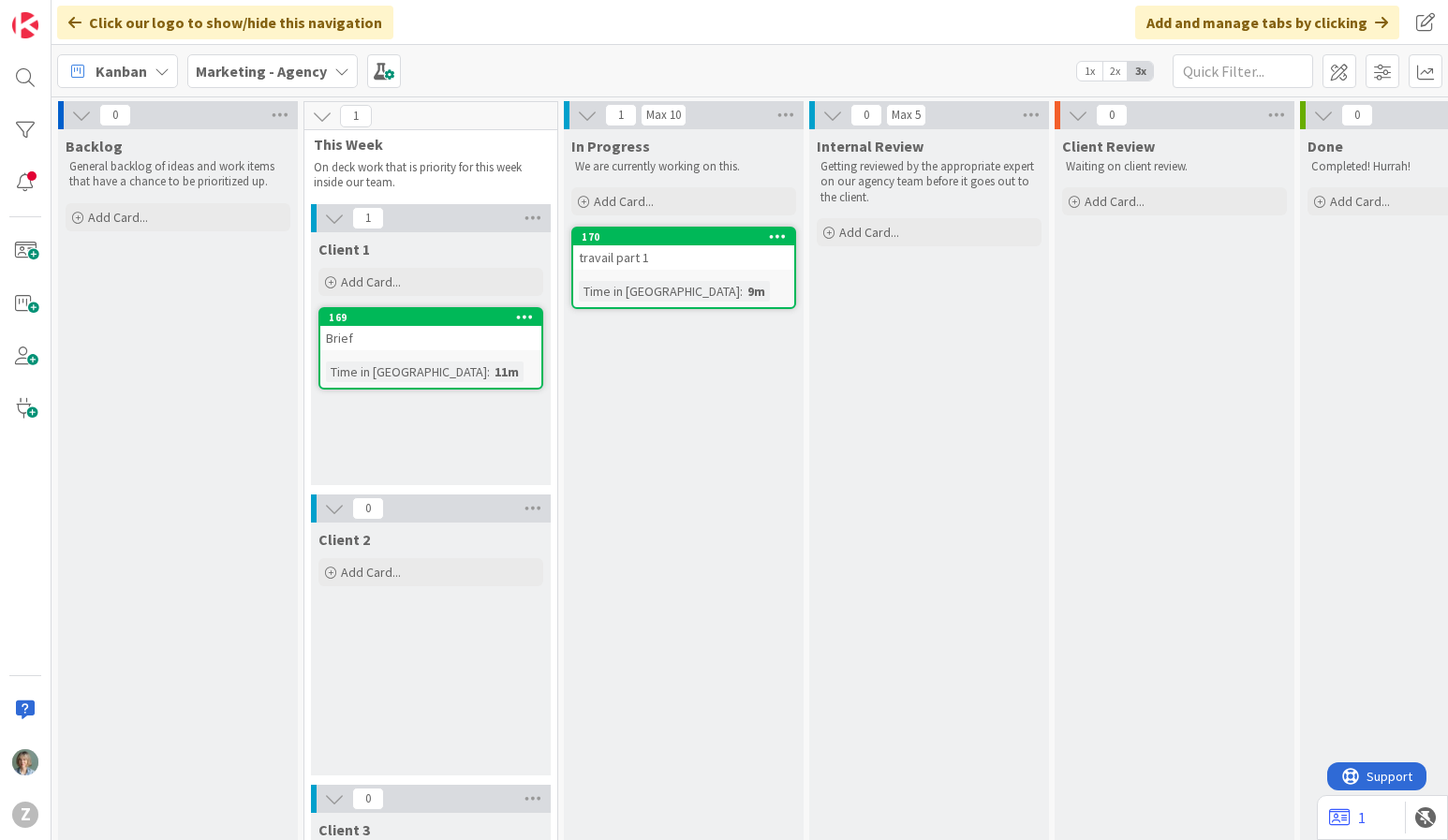
click at [516, 61] on div "Kanban Marketing - Agency 1x 2x 3x" at bounding box center [750, 71] width 1397 height 52
click at [380, 72] on span at bounding box center [384, 70] width 34 height 34
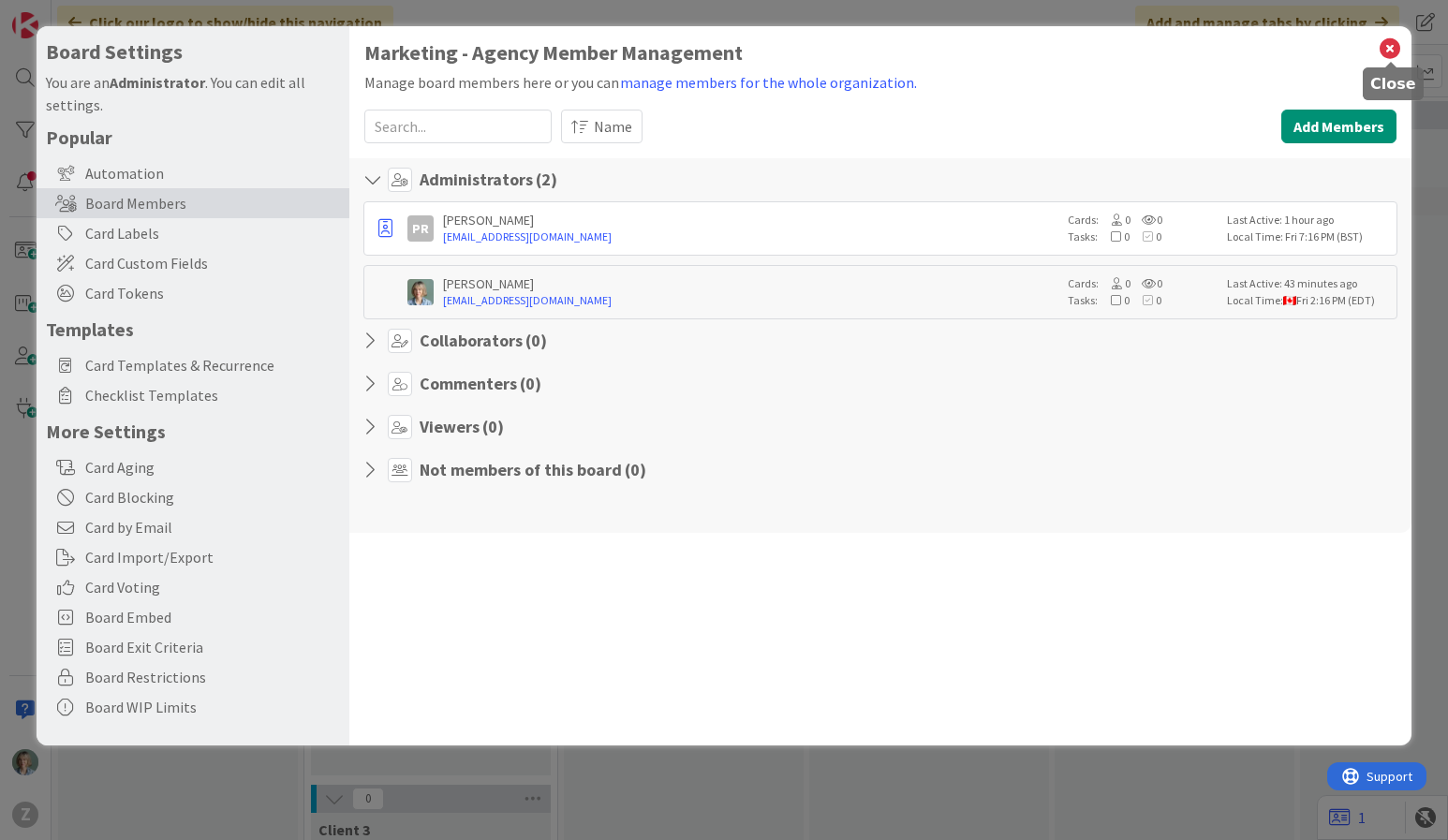
click at [1390, 43] on icon at bounding box center [1389, 48] width 24 height 26
